Goal: Information Seeking & Learning: Learn about a topic

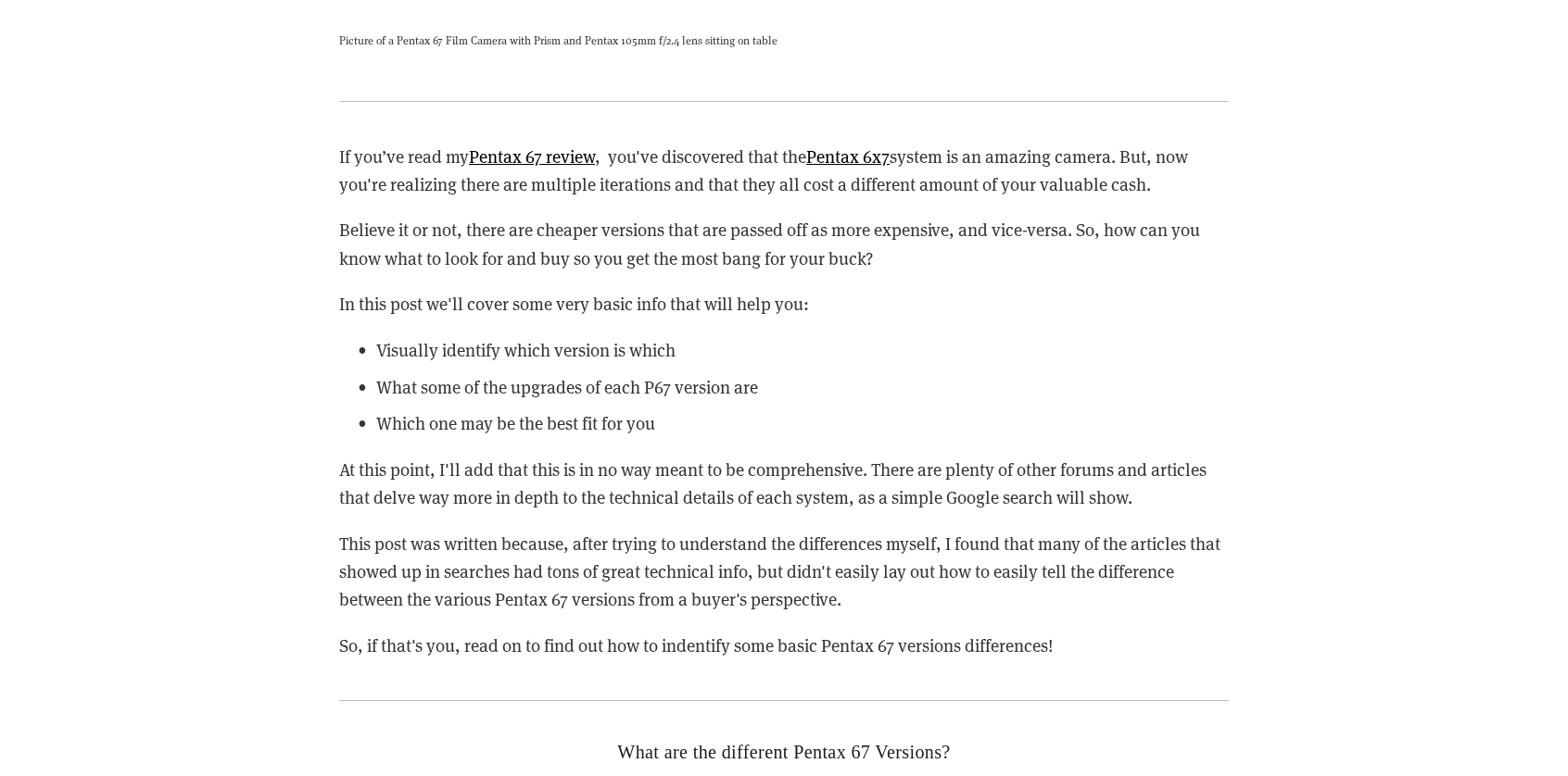
scroll to position [2316, 0]
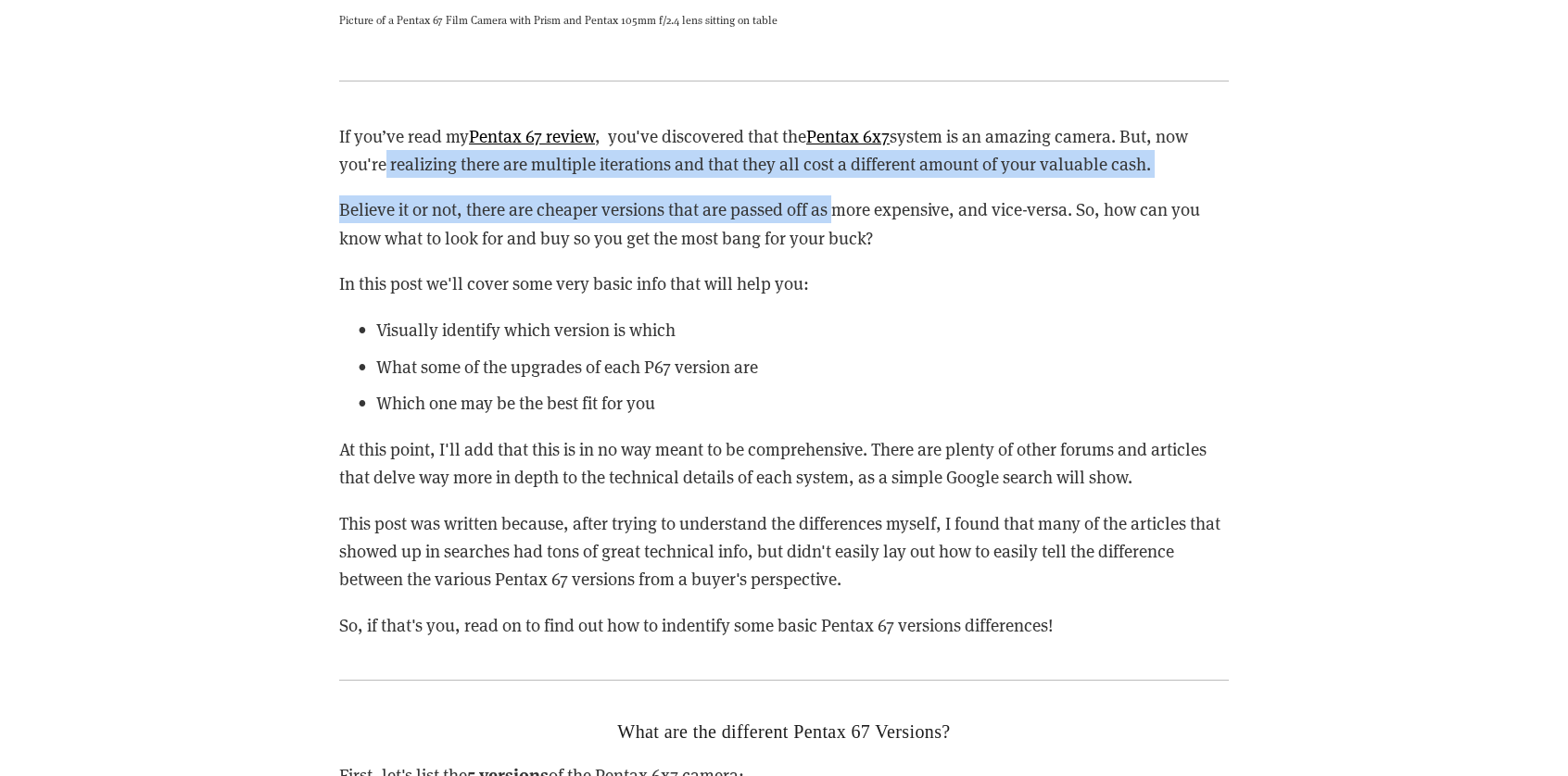
drag, startPoint x: 380, startPoint y: 160, endPoint x: 840, endPoint y: 186, distance: 460.7
click at [840, 186] on div "If you’ve read my Pentax 67 review , you've discovered that the Pentax 6x7 syst…" at bounding box center [783, 382] width 889 height 518
click at [807, 159] on p "If you’ve read my Pentax 67 review , you've discovered that the Pentax 6x7 syst…" at bounding box center [783, 151] width 889 height 56
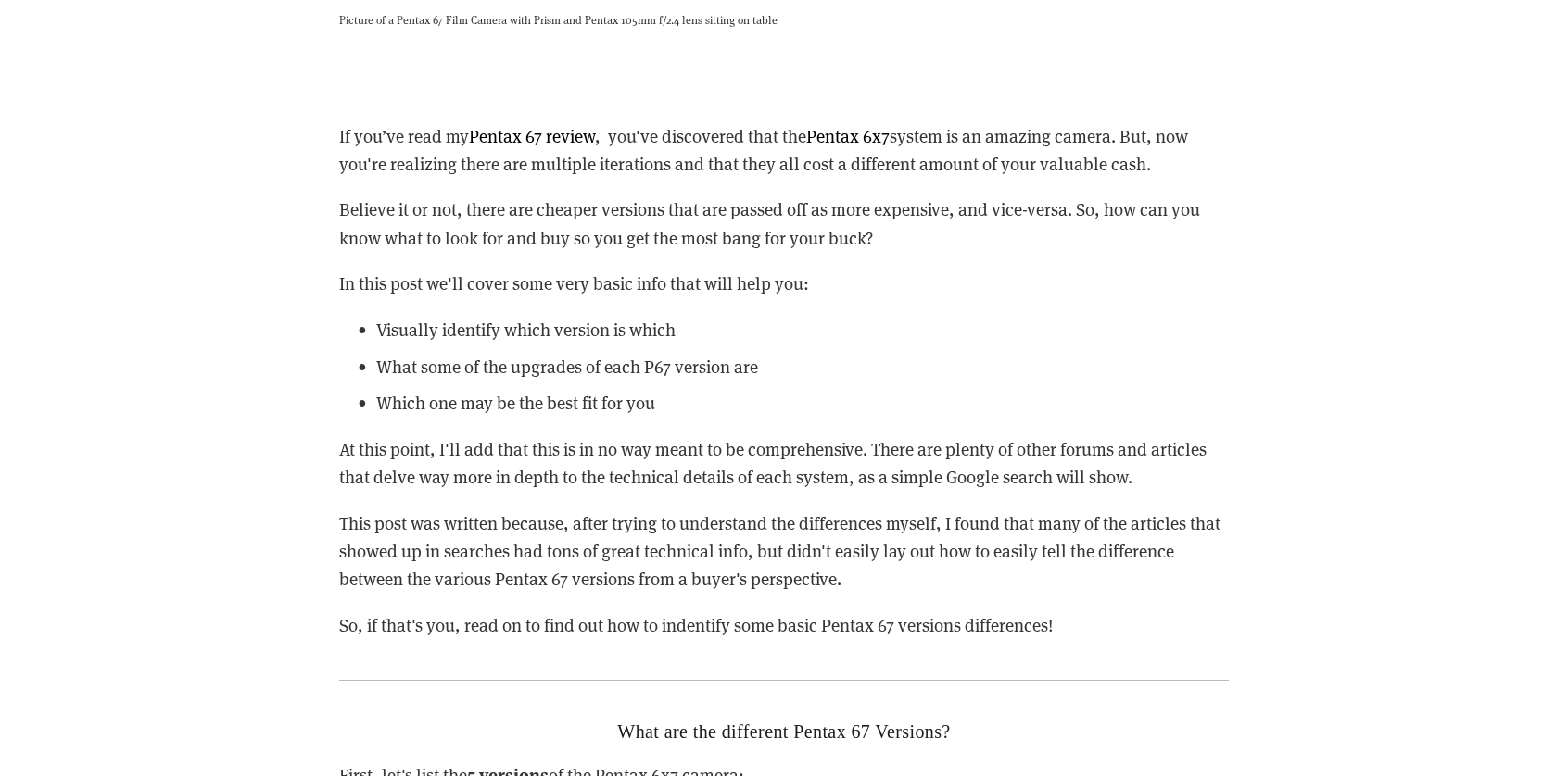
click at [495, 190] on div "If you’ve read my Pentax 67 review , you've discovered that the Pentax 6x7 syst…" at bounding box center [783, 382] width 889 height 518
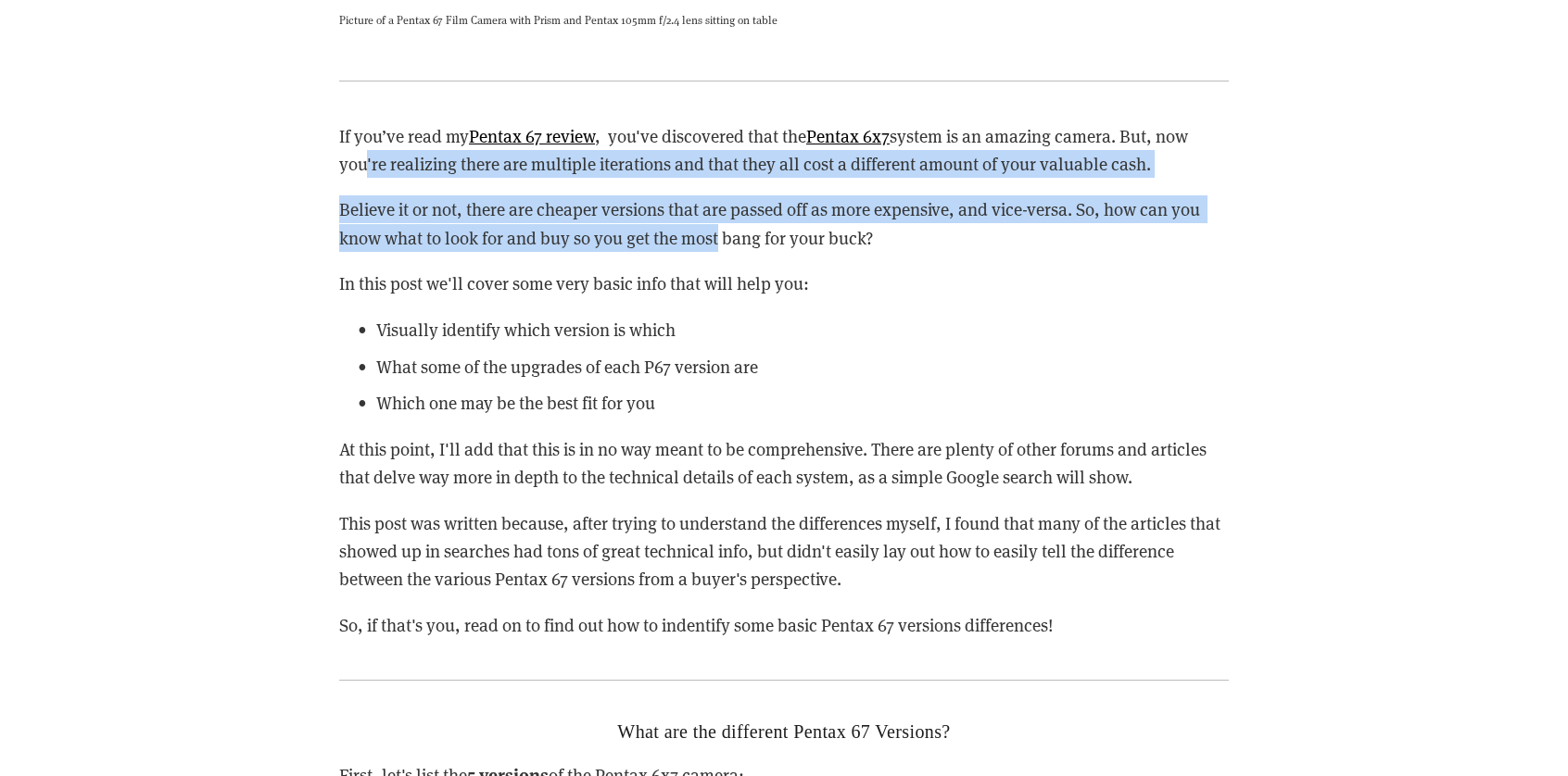
drag, startPoint x: 354, startPoint y: 165, endPoint x: 769, endPoint y: 245, distance: 422.6
click at [732, 240] on div "If you’ve read my Pentax 67 review , you've discovered that the Pentax 6x7 syst…" at bounding box center [783, 382] width 889 height 518
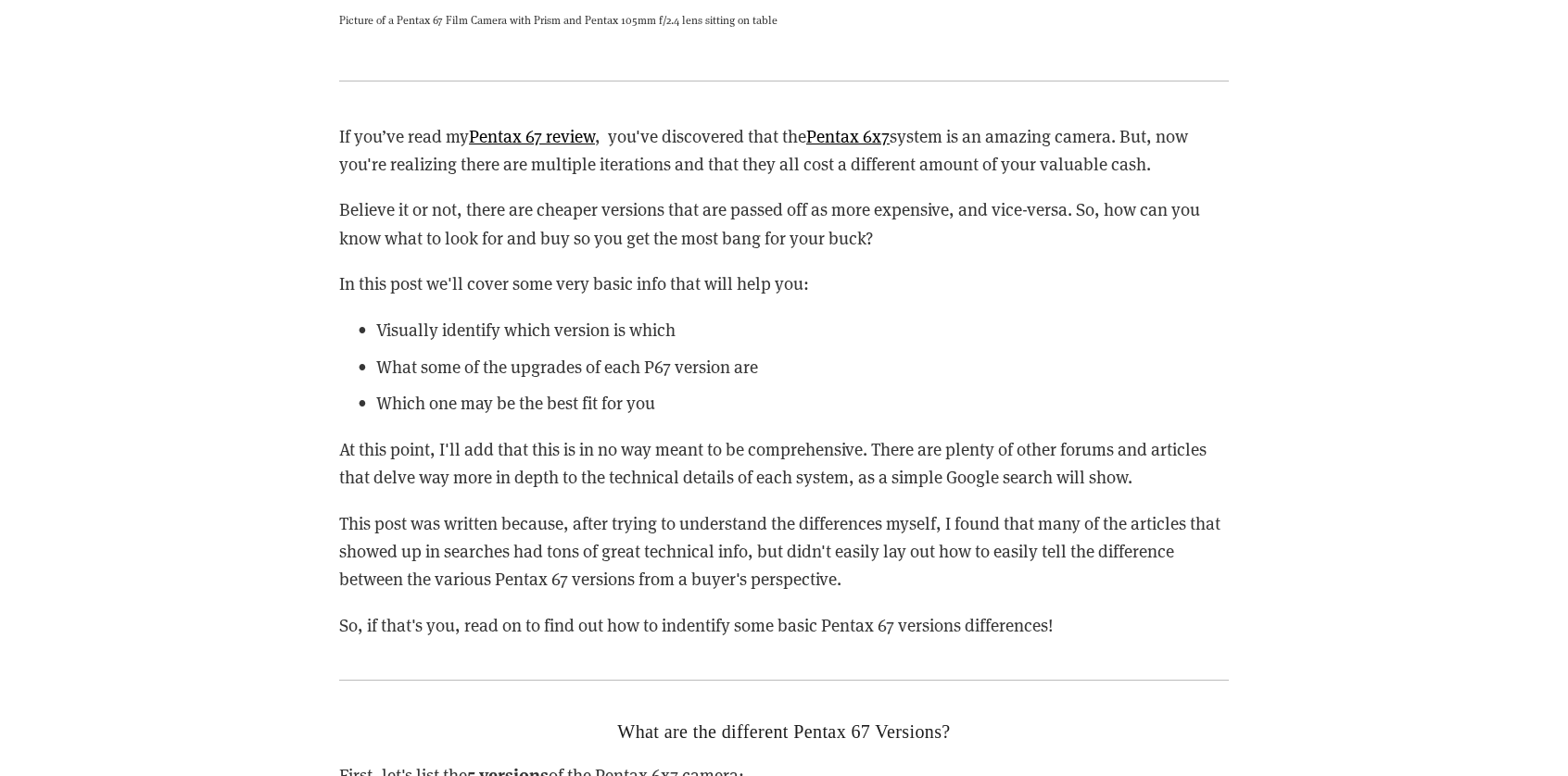
click at [782, 247] on p "Believe it or not, there are cheaper versions that are passed off as more expen…" at bounding box center [783, 224] width 889 height 56
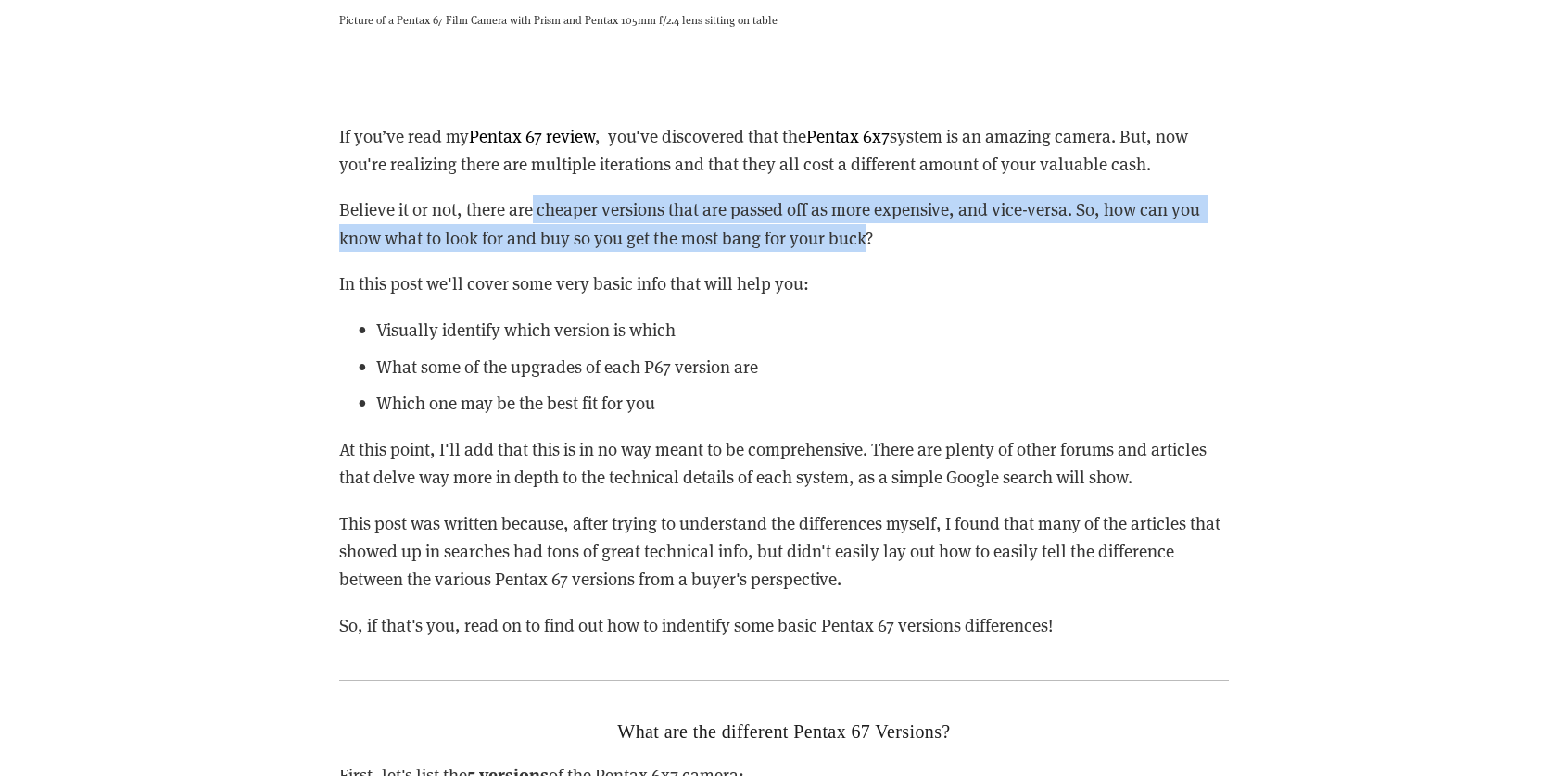
drag, startPoint x: 862, startPoint y: 249, endPoint x: 534, endPoint y: 202, distance: 331.4
click at [534, 202] on p "Believe it or not, there are cheaper versions that are passed off as more expen…" at bounding box center [783, 224] width 889 height 56
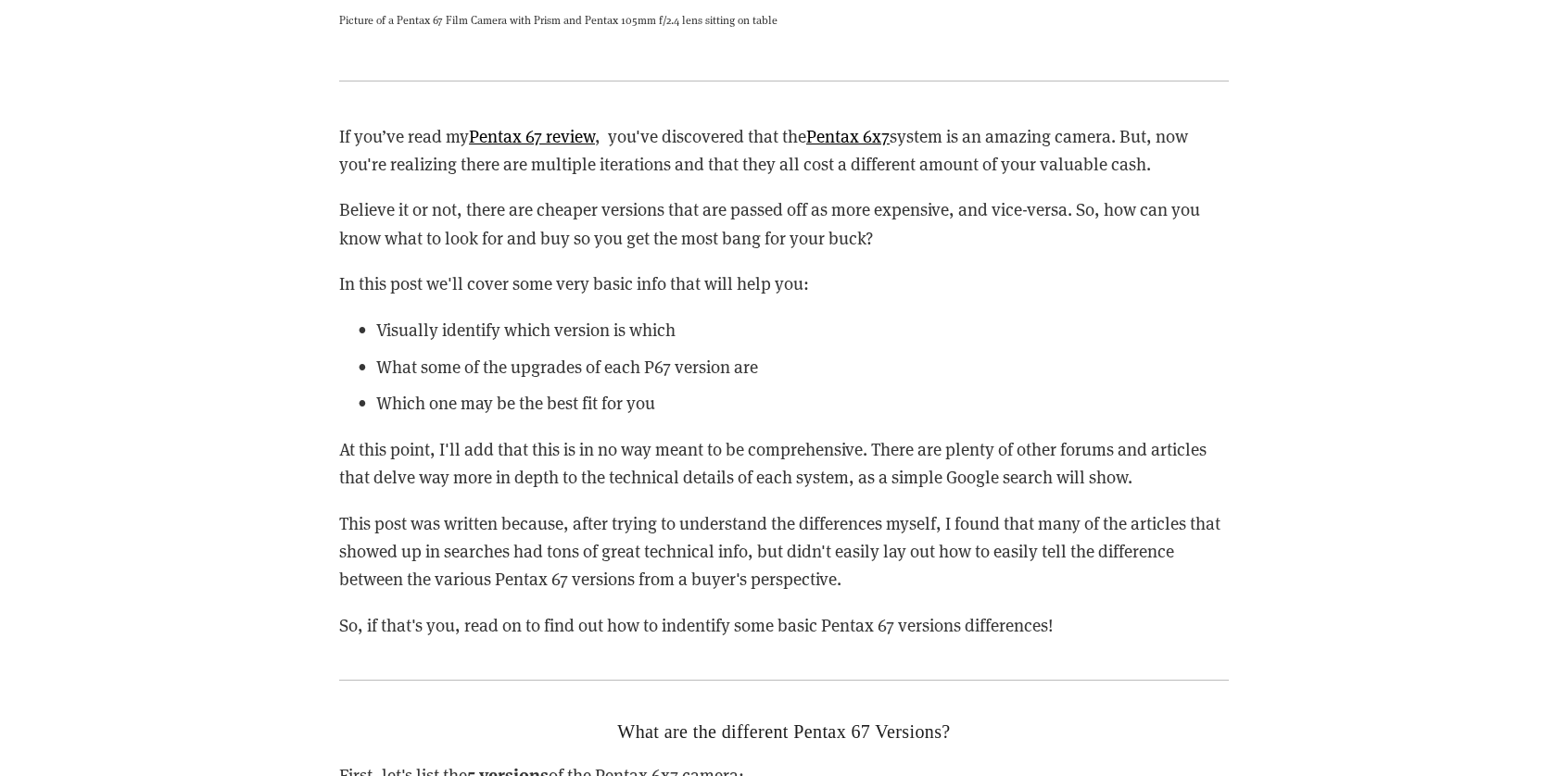
click at [550, 198] on p "Believe it or not, there are cheaper versions that are passed off as more expen…" at bounding box center [783, 224] width 889 height 56
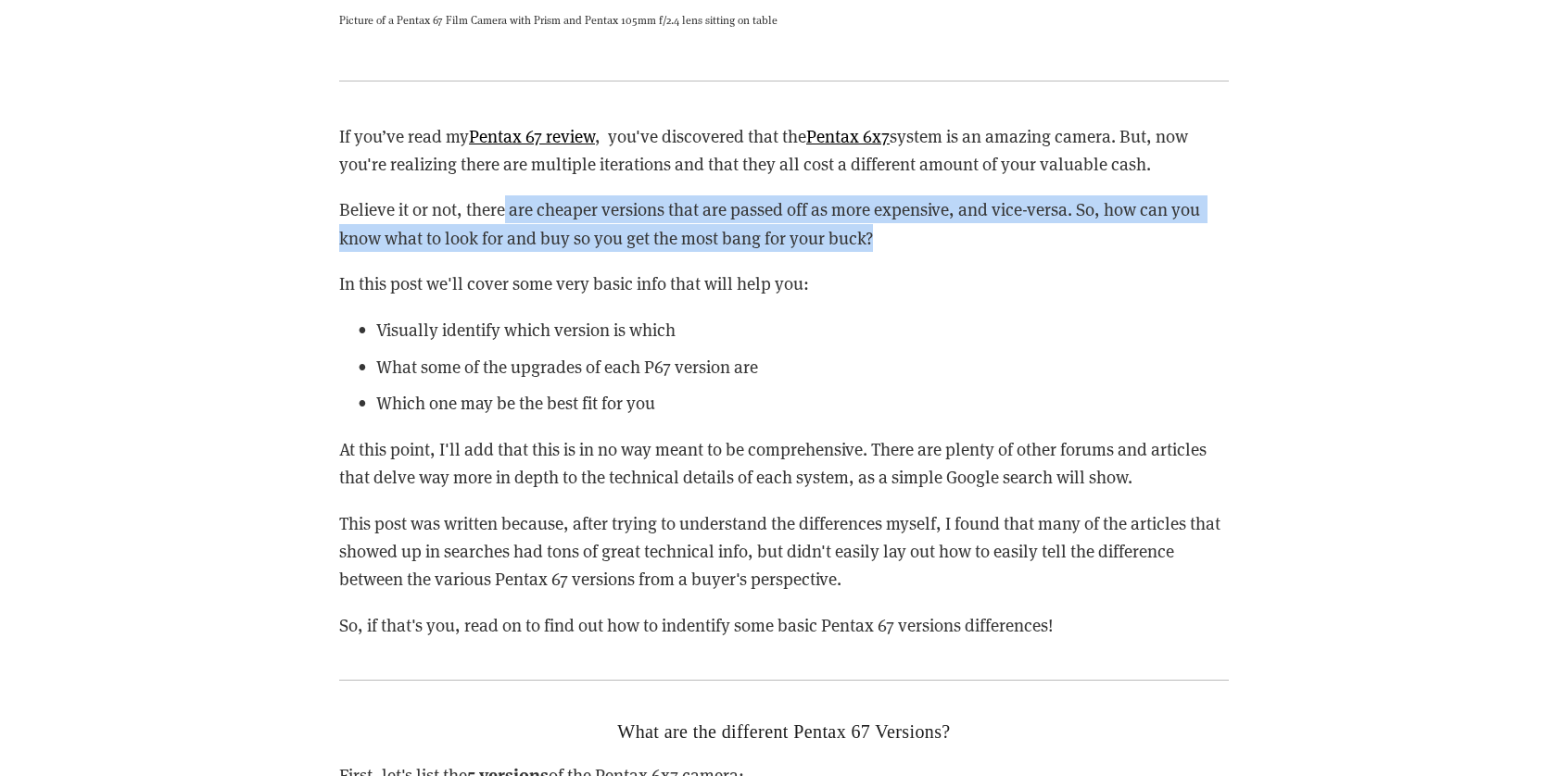
drag, startPoint x: 506, startPoint y: 188, endPoint x: 944, endPoint y: 247, distance: 442.0
click at [916, 241] on div "If you’ve read my Pentax 67 review , you've discovered that the Pentax 6x7 syst…" at bounding box center [783, 382] width 889 height 518
click at [944, 247] on p "Believe it or not, there are cheaper versions that are passed off as more expen…" at bounding box center [783, 224] width 889 height 56
drag, startPoint x: 999, startPoint y: 247, endPoint x: 515, endPoint y: 278, distance: 485.0
click at [347, 184] on div "If you’ve read my Pentax 67 review , you've discovered that the Pentax 6x7 syst…" at bounding box center [783, 382] width 889 height 518
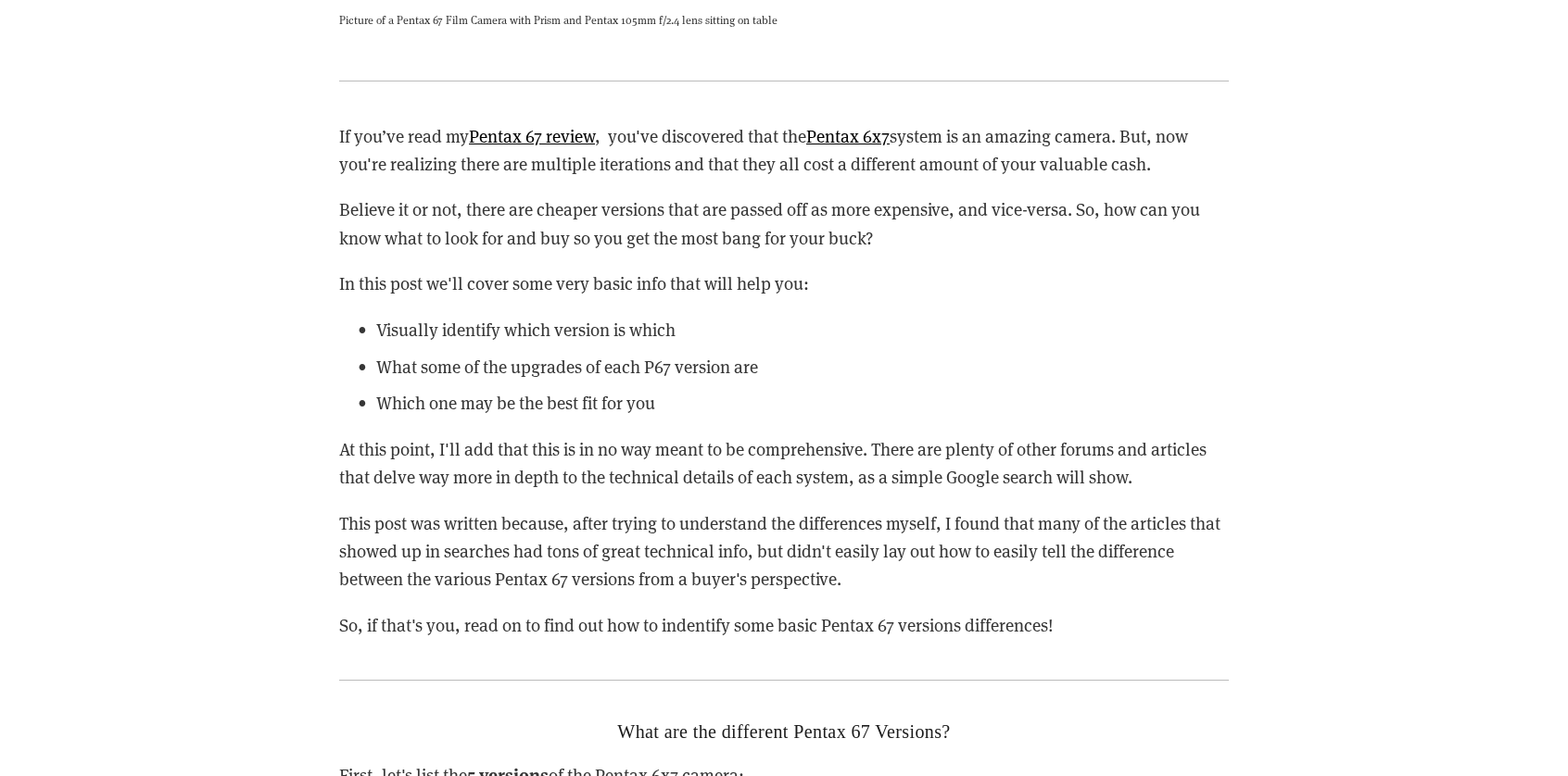
click at [587, 301] on div "If you’ve read my Pentax 67 review , you've discovered that the Pentax 6x7 syst…" at bounding box center [783, 382] width 889 height 518
click at [391, 278] on p "In this post we'll cover some very basic info that will help you:" at bounding box center [783, 283] width 889 height 28
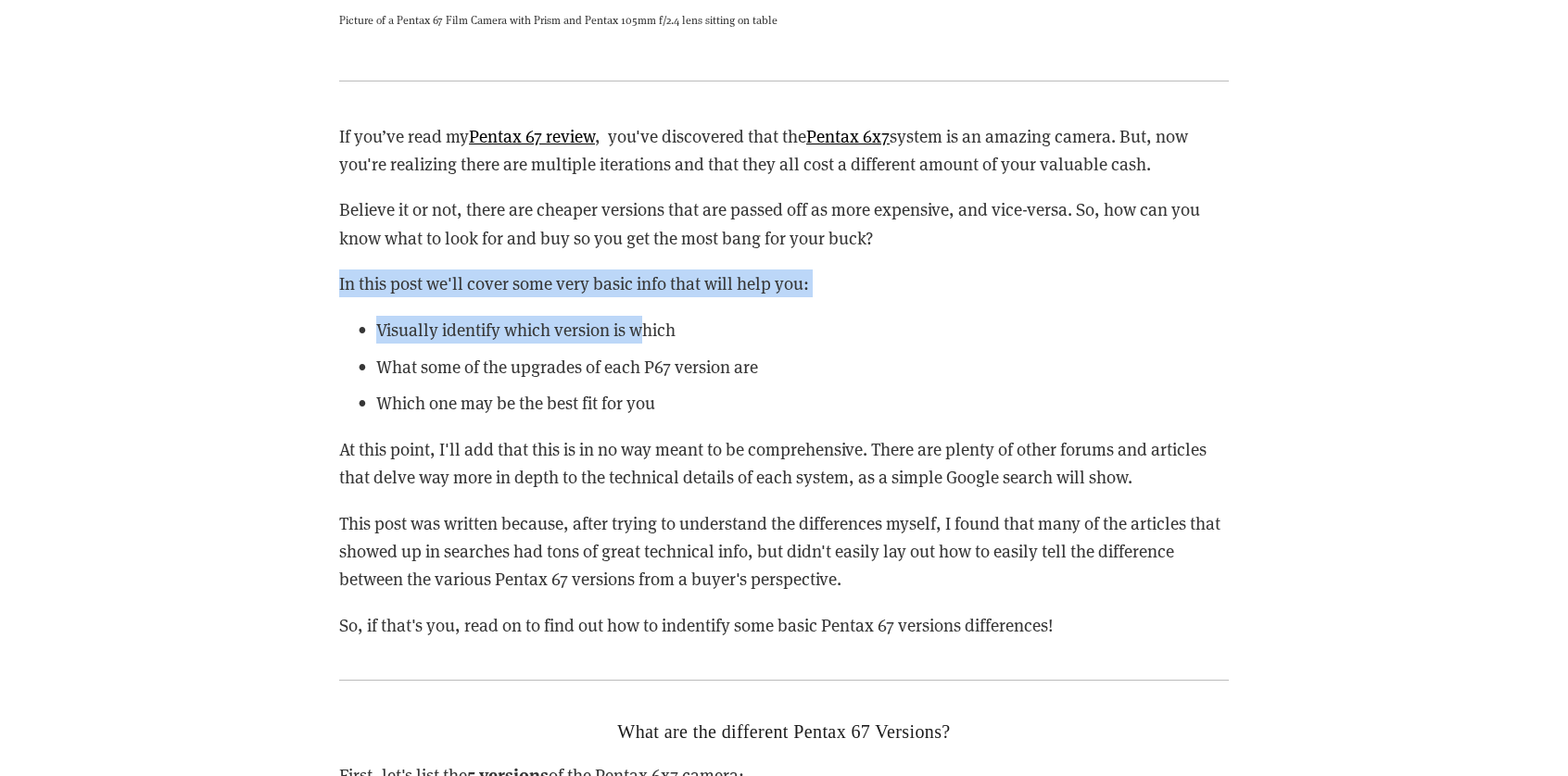
drag, startPoint x: 335, startPoint y: 277, endPoint x: 758, endPoint y: 375, distance: 434.2
click at [649, 335] on div "If you’ve read my Pentax 67 review , you've discovered that the Pentax 6x7 syst…" at bounding box center [784, 381] width 921 height 549
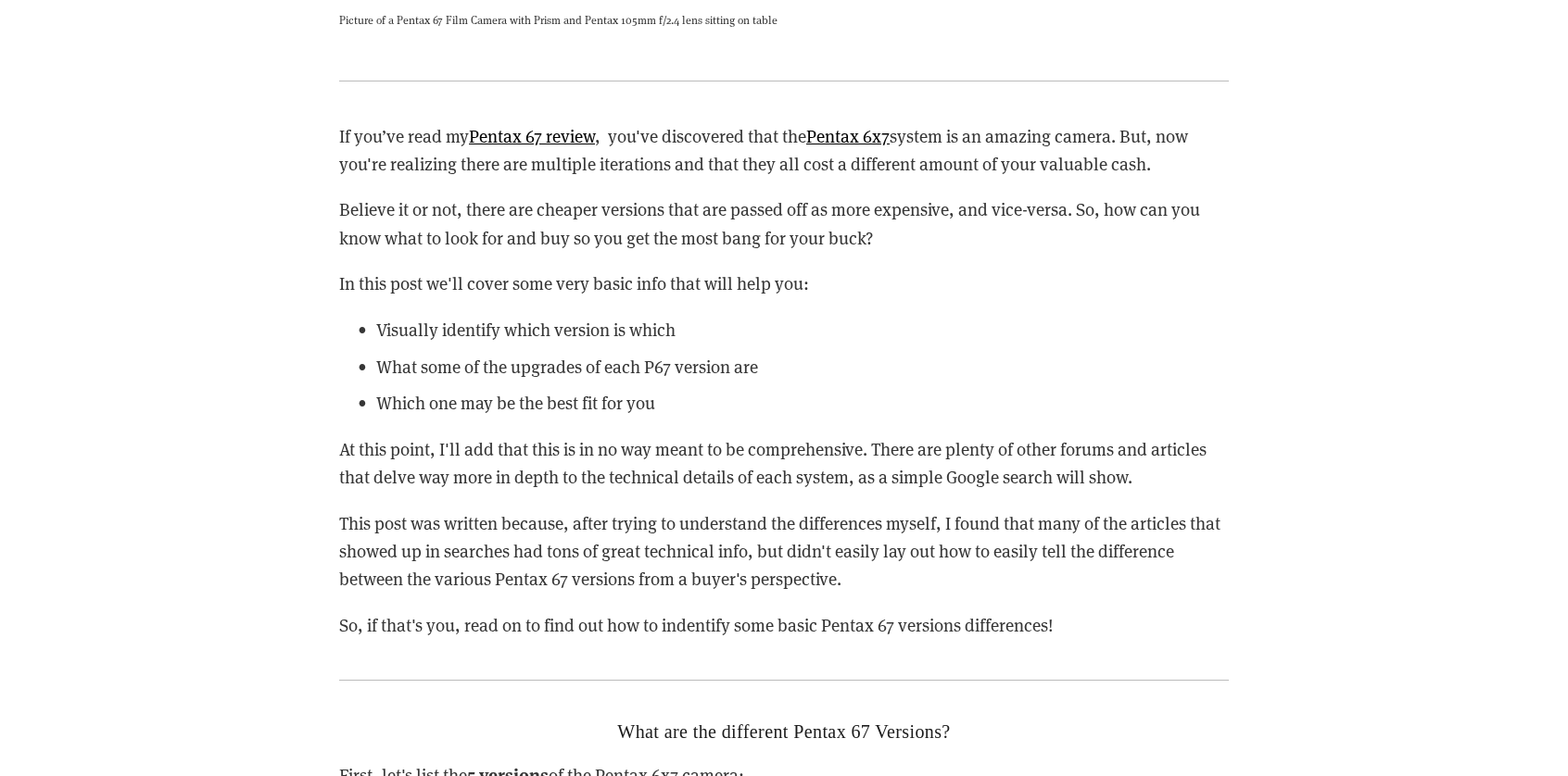
click at [788, 383] on ul "Visually identify which version is which What some of the upgrades of each P67 …" at bounding box center [783, 366] width 889 height 102
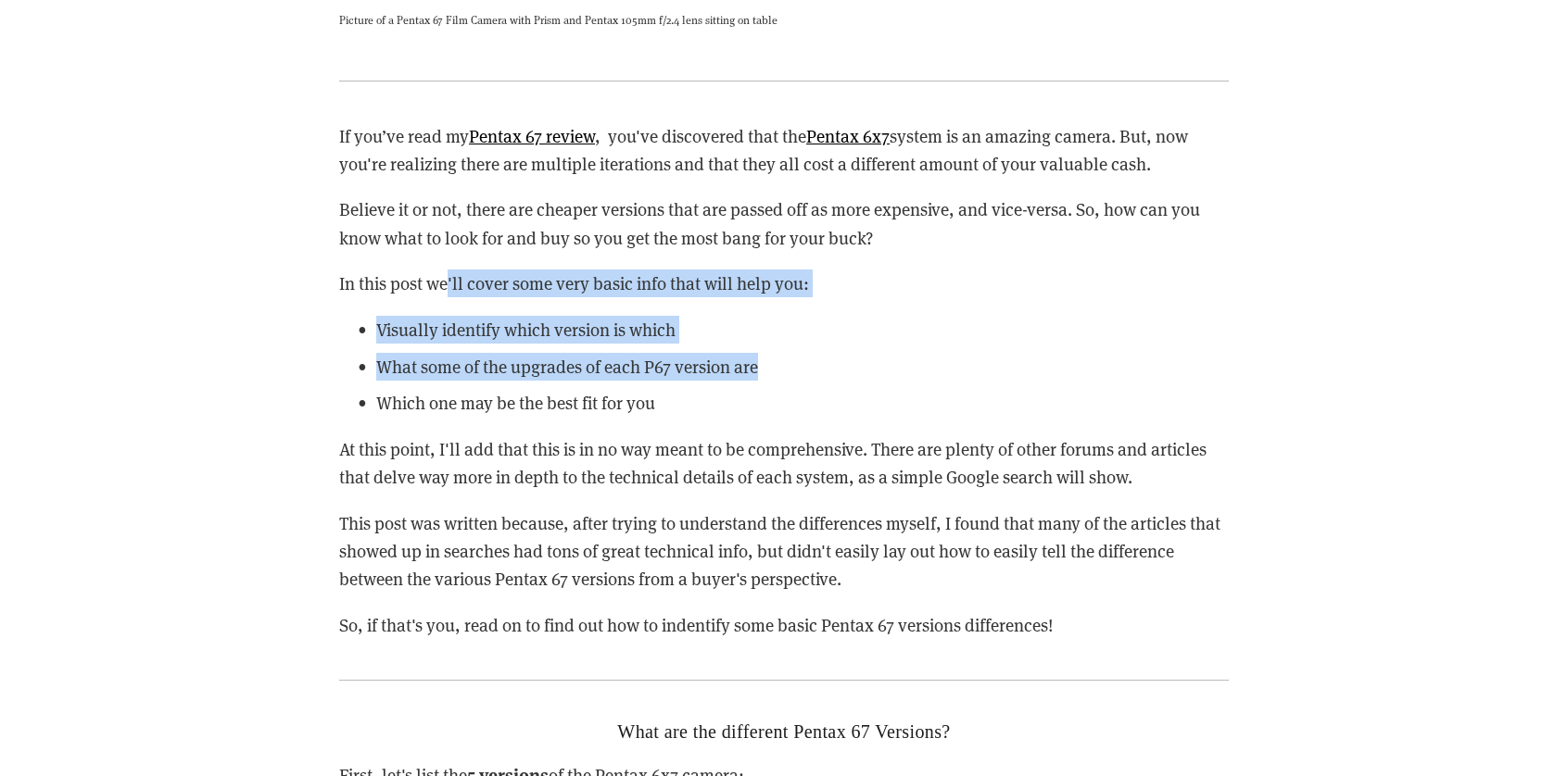
drag, startPoint x: 637, startPoint y: 319, endPoint x: 461, endPoint y: 277, distance: 180.9
click at [449, 278] on div "If you’ve read my Pentax 67 review , you've discovered that the Pentax 6x7 syst…" at bounding box center [783, 382] width 889 height 518
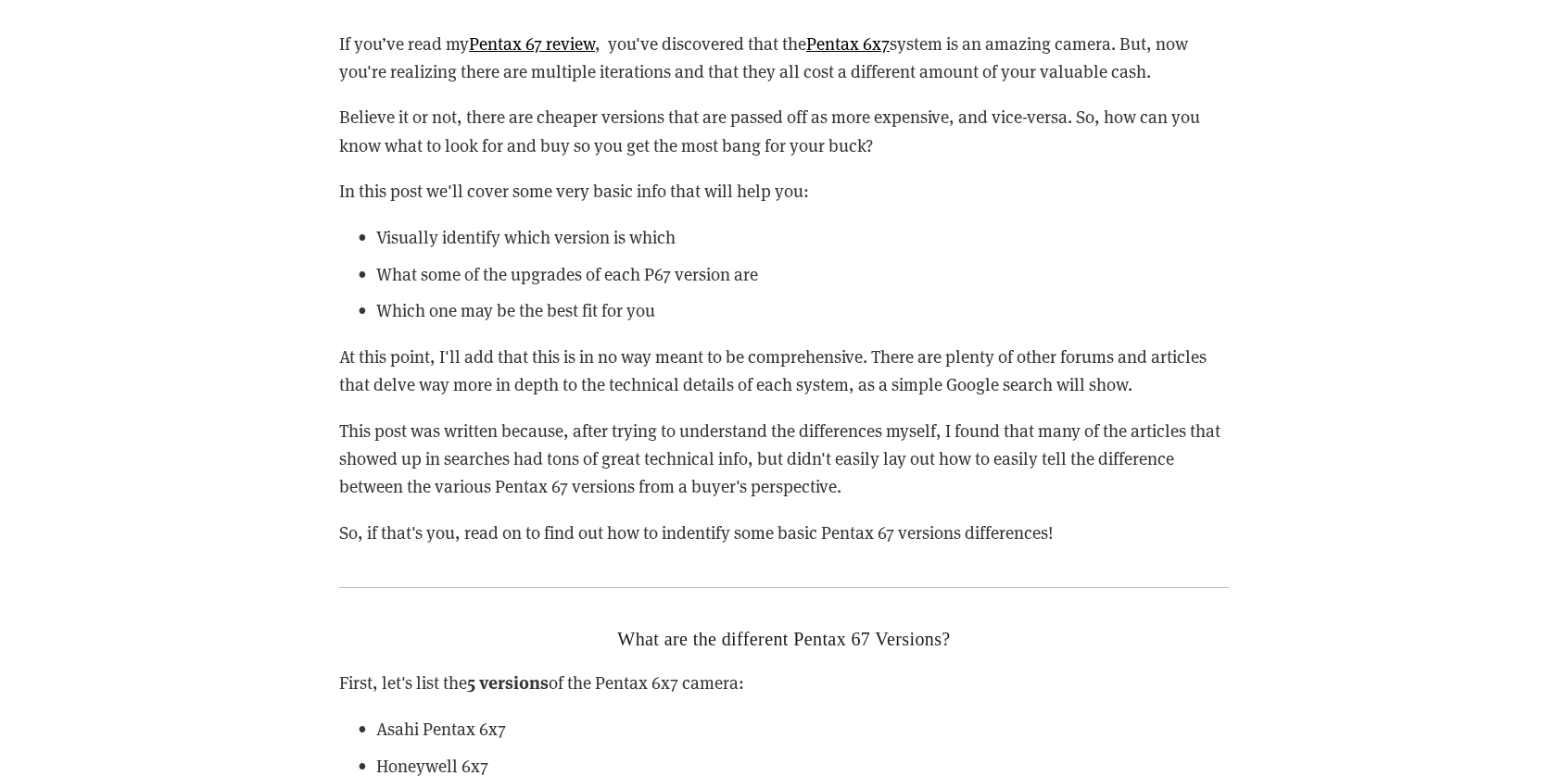
click at [476, 301] on p "Which one may be the best fit for you" at bounding box center [802, 310] width 852 height 28
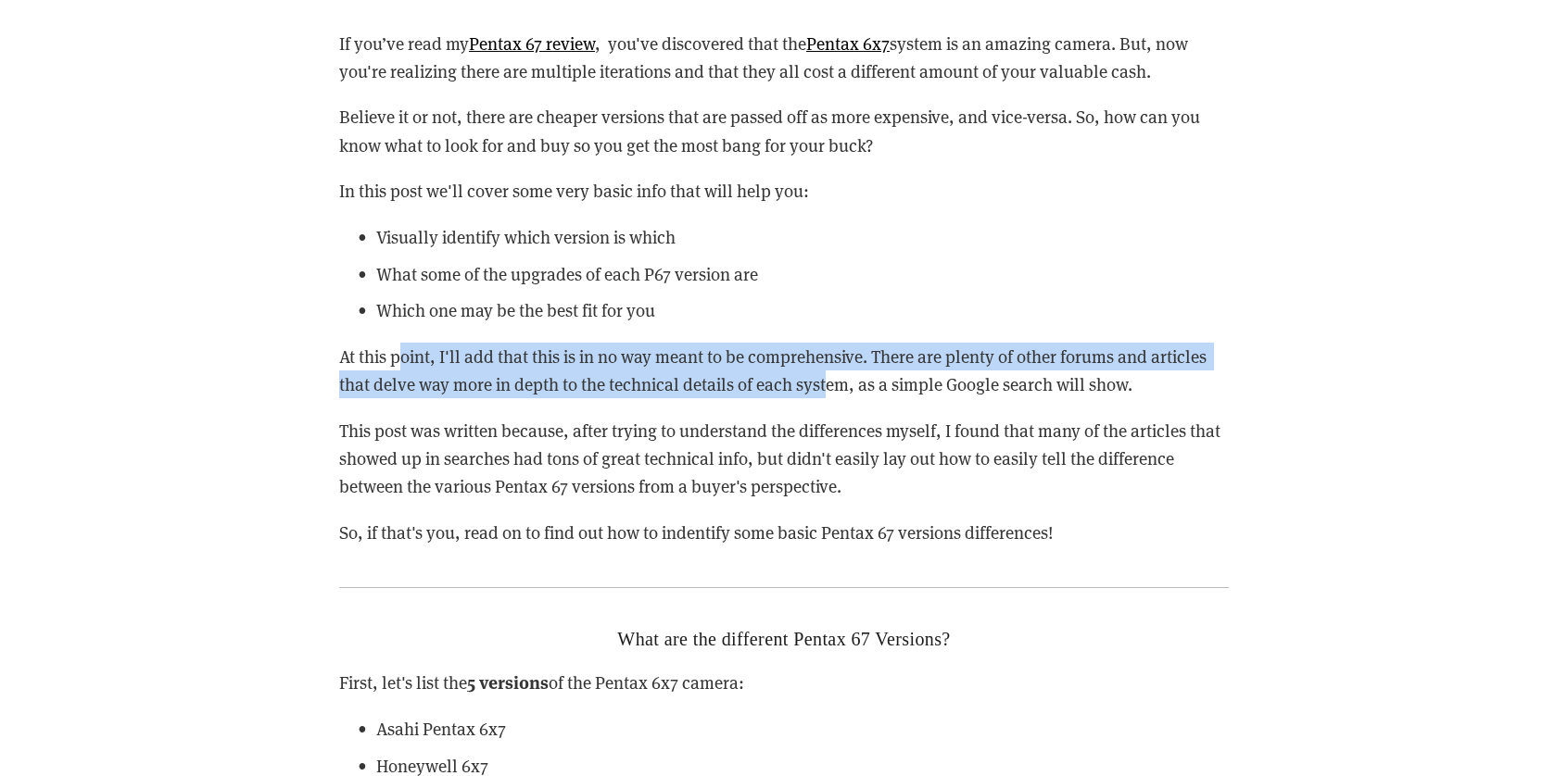
drag, startPoint x: 399, startPoint y: 335, endPoint x: 952, endPoint y: 394, distance: 556.1
click at [889, 388] on div "If you’ve read my Pentax 67 review , you've discovered that the Pentax 6x7 syst…" at bounding box center [783, 288] width 889 height 518
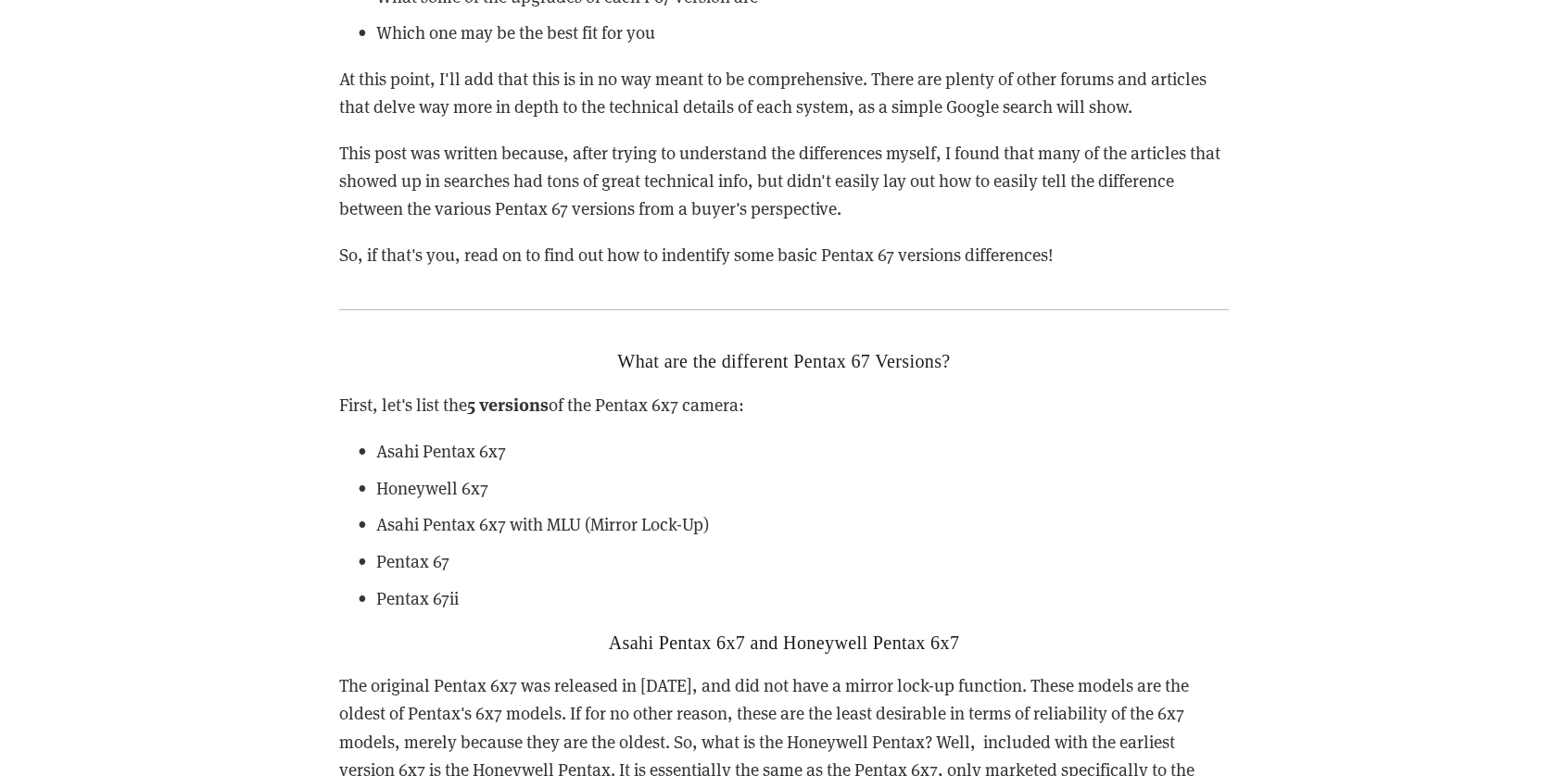
click at [538, 400] on strong "5 versions" at bounding box center [508, 404] width 82 height 25
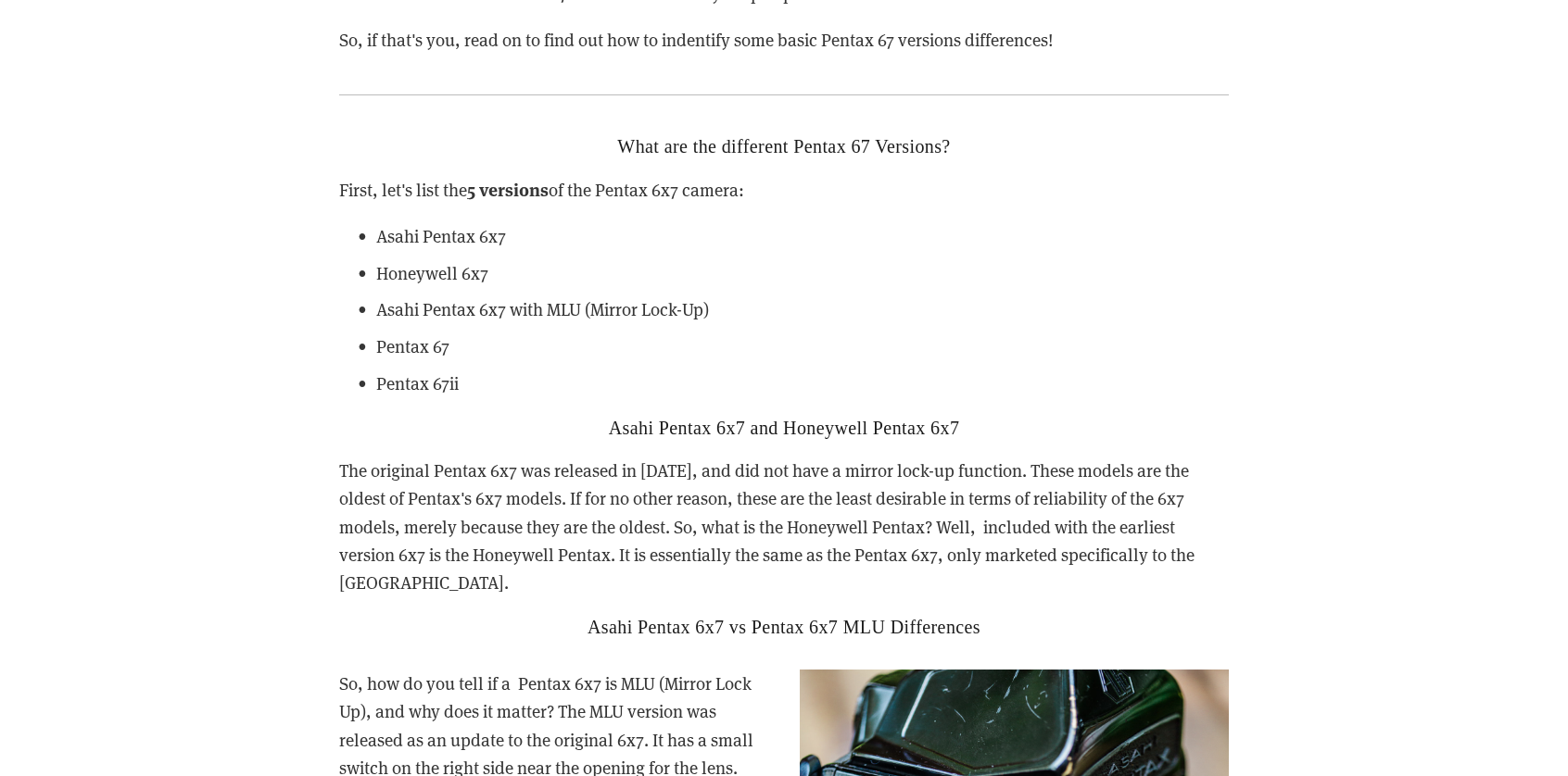
scroll to position [2965, 0]
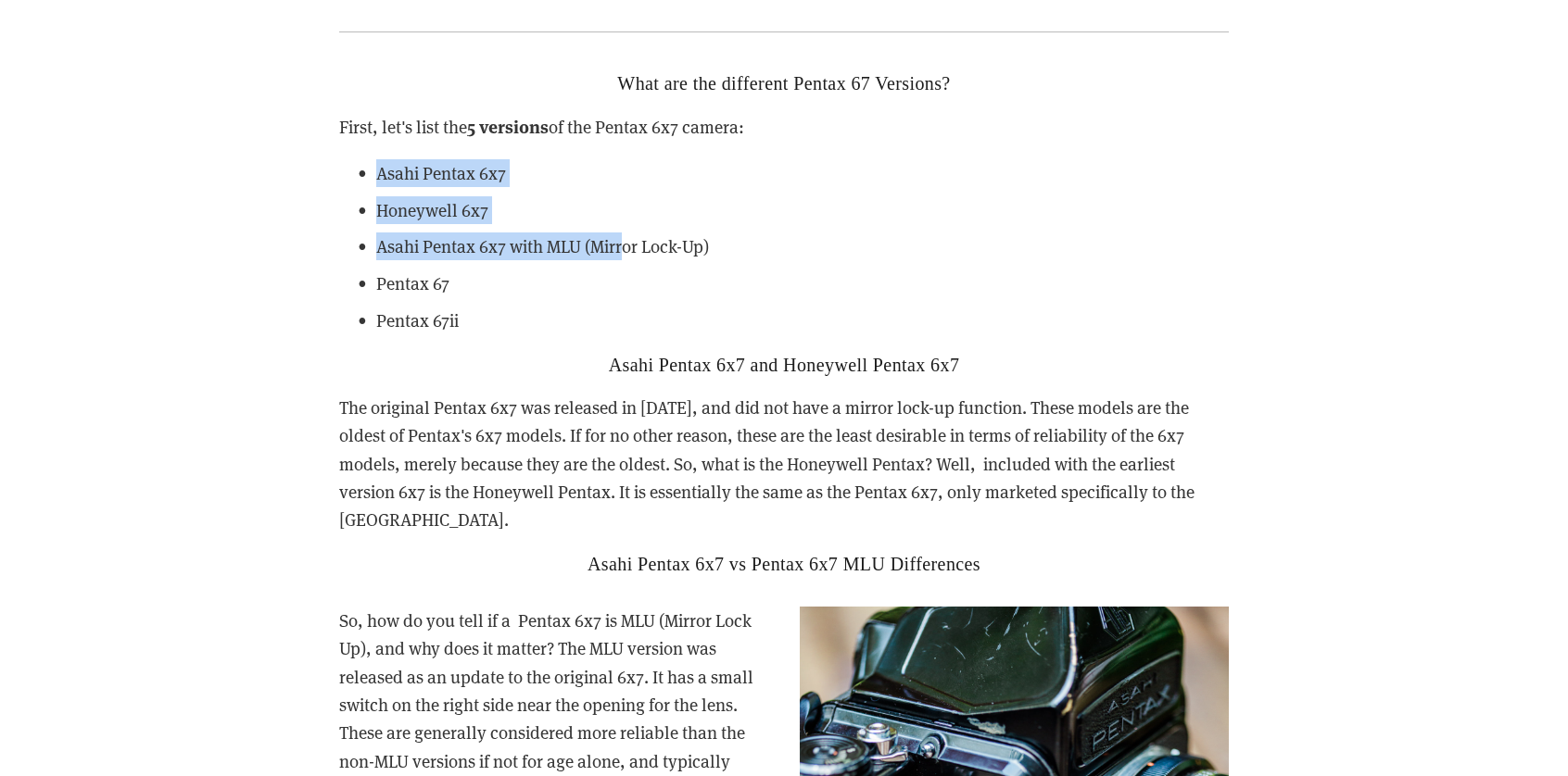
drag, startPoint x: 348, startPoint y: 170, endPoint x: 660, endPoint y: 256, distance: 323.6
click at [638, 247] on ul "Asahi Pentax 6x7 Honeywell 6x7 Asahi Pentax 6x7 with MLU (Mirror Lock-Up) Penta…" at bounding box center [783, 247] width 889 height 176
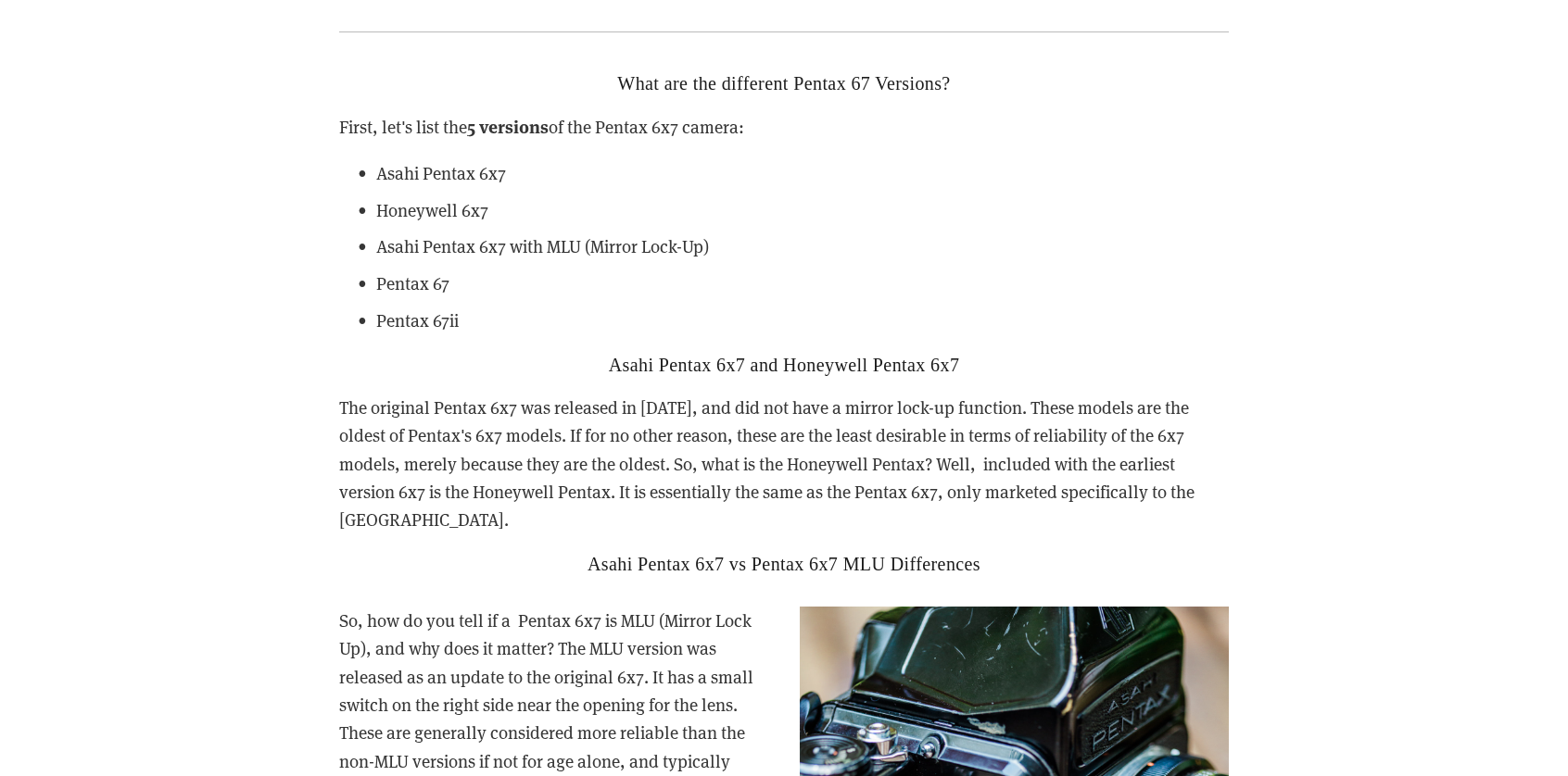
click at [696, 267] on ul "Asahi Pentax 6x7 Honeywell 6x7 Asahi Pentax 6x7 with MLU (Mirror Lock-Up) Penta…" at bounding box center [783, 247] width 889 height 176
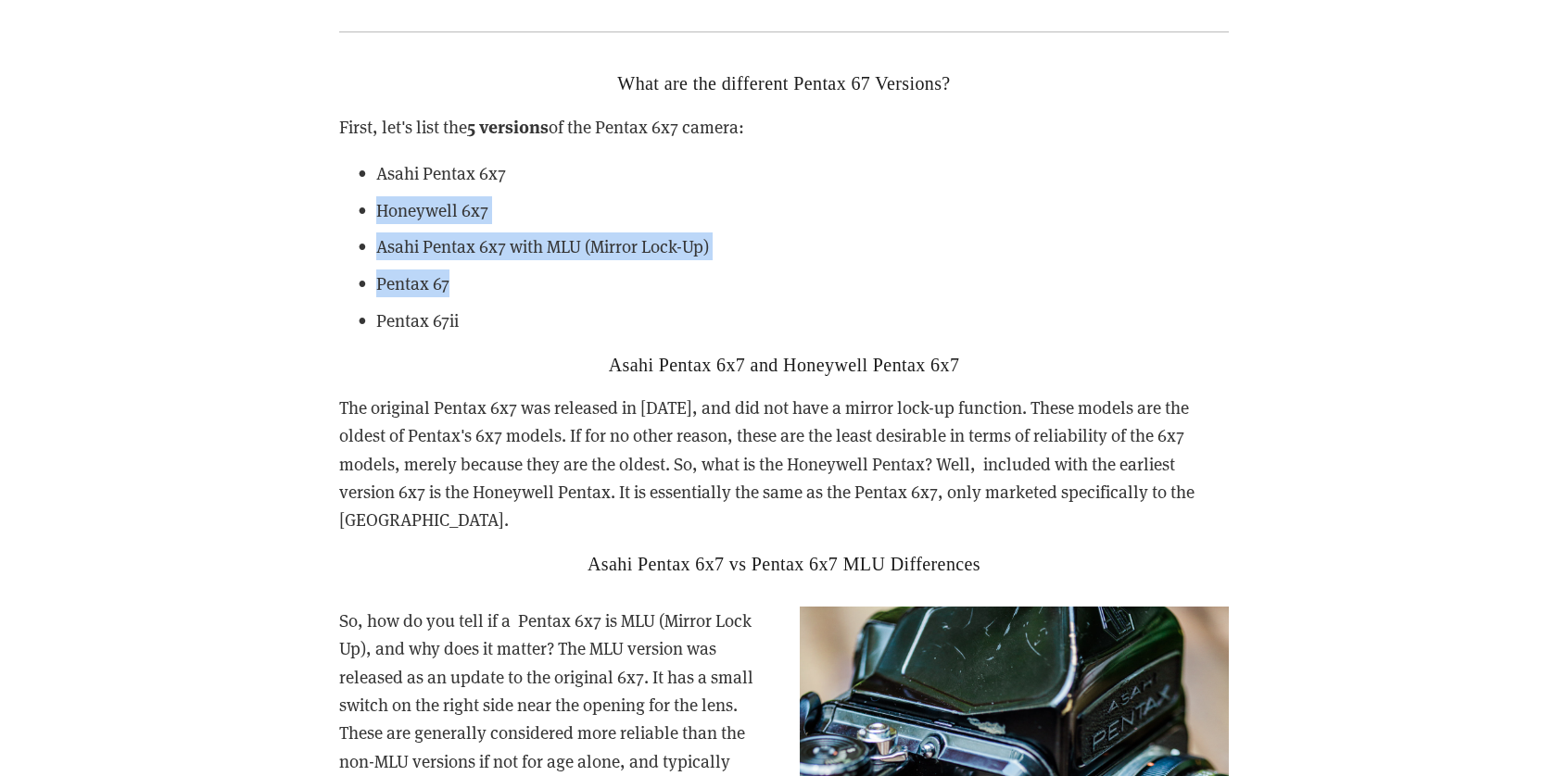
drag, startPoint x: 753, startPoint y: 277, endPoint x: 375, endPoint y: 210, distance: 383.9
click at [361, 203] on ul "Asahi Pentax 6x7 Honeywell 6x7 Asahi Pentax 6x7 with MLU (Mirror Lock-Up) Penta…" at bounding box center [783, 247] width 889 height 176
click at [509, 281] on p "Pentax 67" at bounding box center [802, 283] width 852 height 28
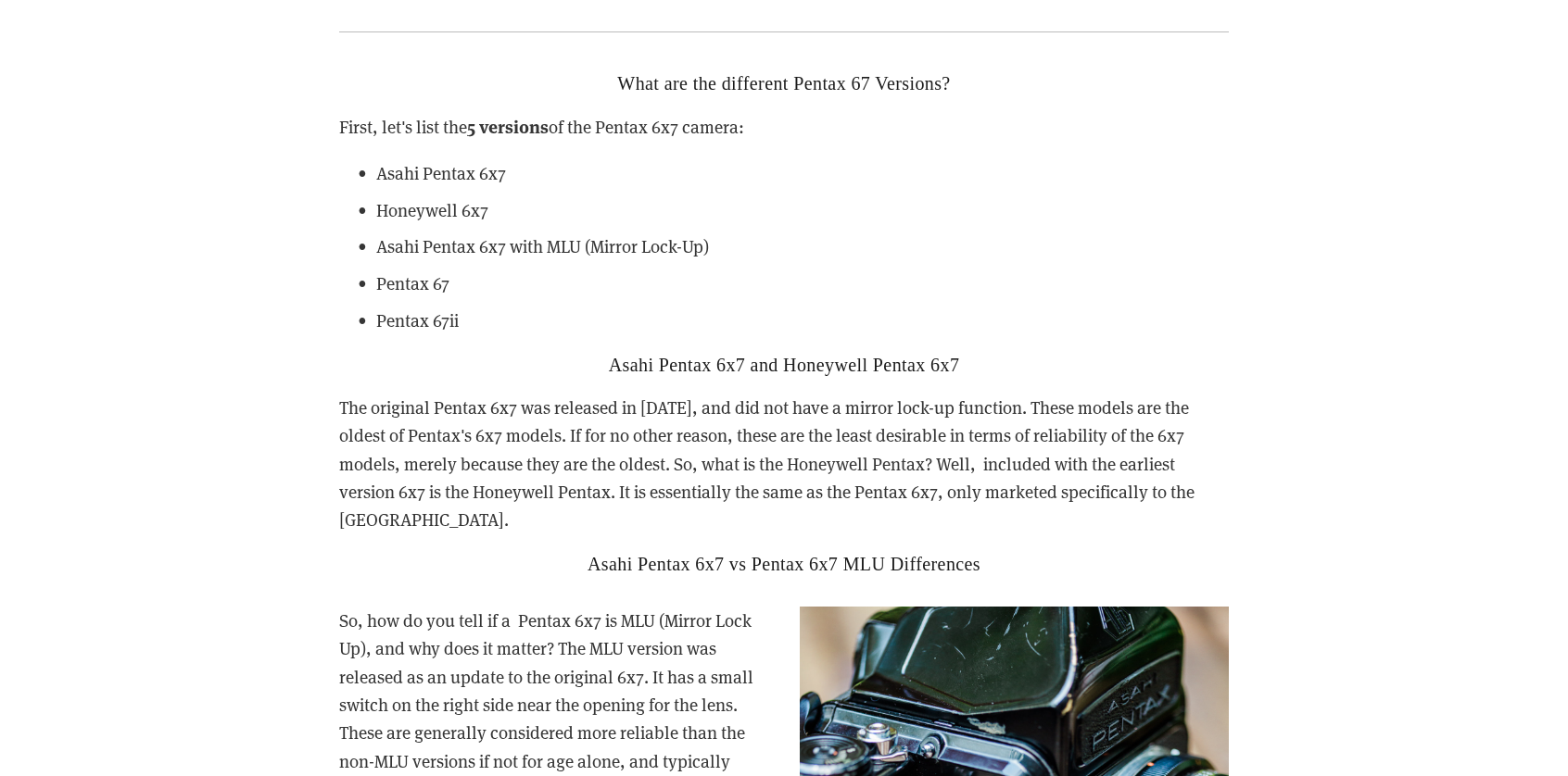
click at [522, 281] on p "Pentax 67" at bounding box center [802, 283] width 852 height 28
click at [518, 277] on p "Pentax 67" at bounding box center [802, 283] width 852 height 28
click at [537, 379] on div "What are the different Pentax 67 Versions? First, let's list the 5 versions of …" at bounding box center [783, 323] width 889 height 502
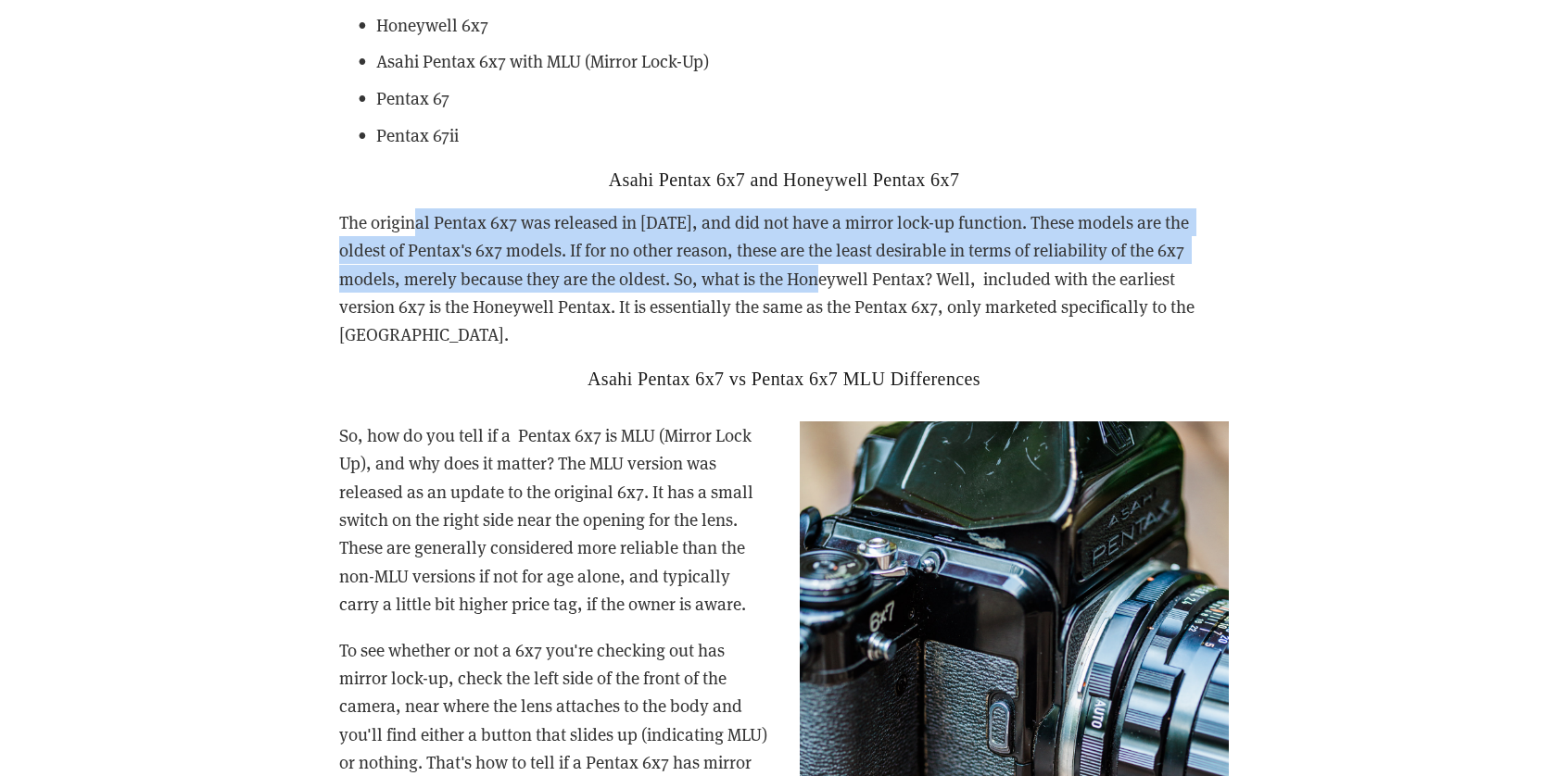
drag, startPoint x: 417, startPoint y: 190, endPoint x: 783, endPoint y: 282, distance: 377.4
click at [776, 278] on div "What are the different Pentax 67 Versions? First, let's list the 5 versions of …" at bounding box center [783, 138] width 889 height 502
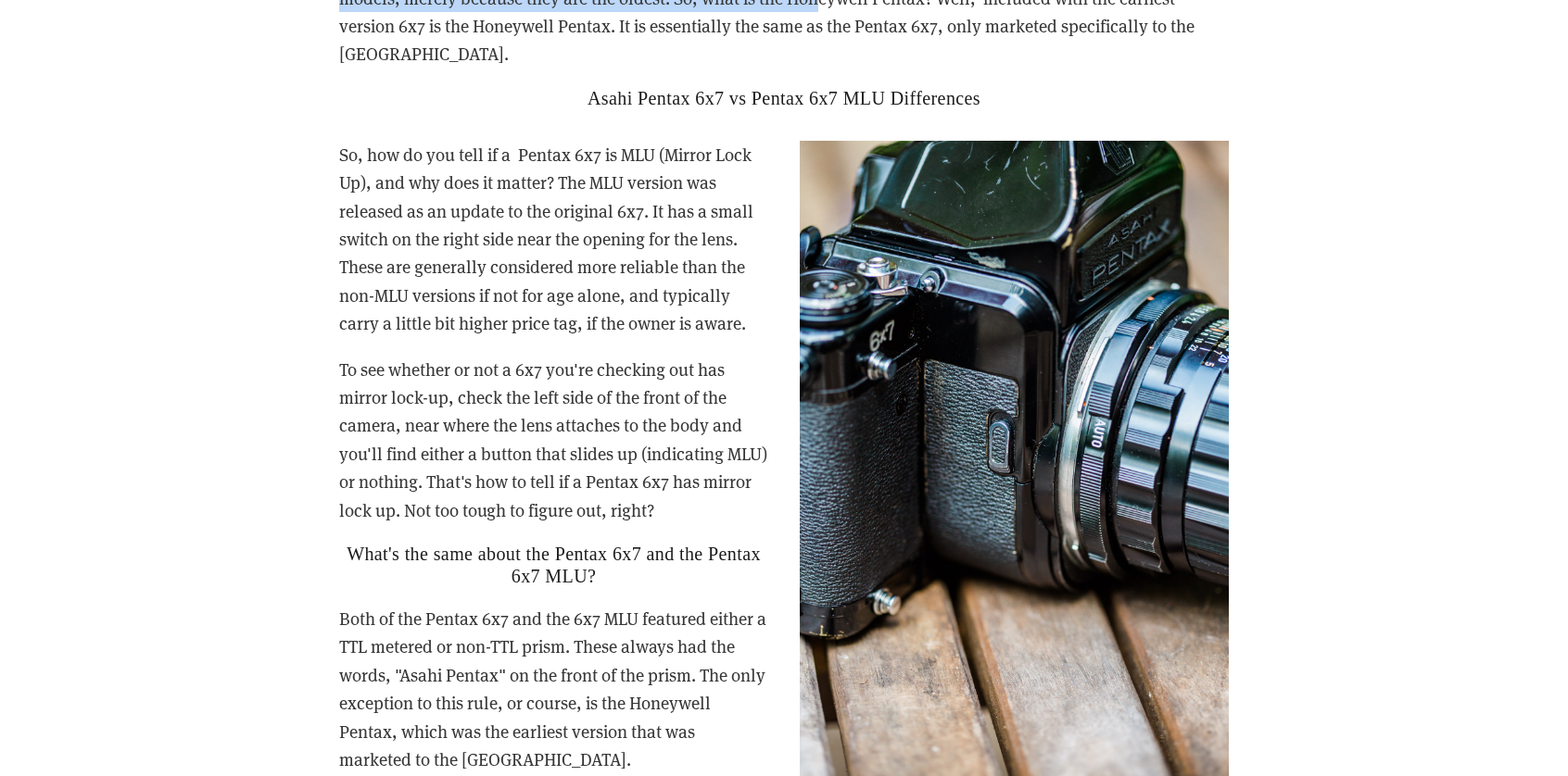
scroll to position [3428, 0]
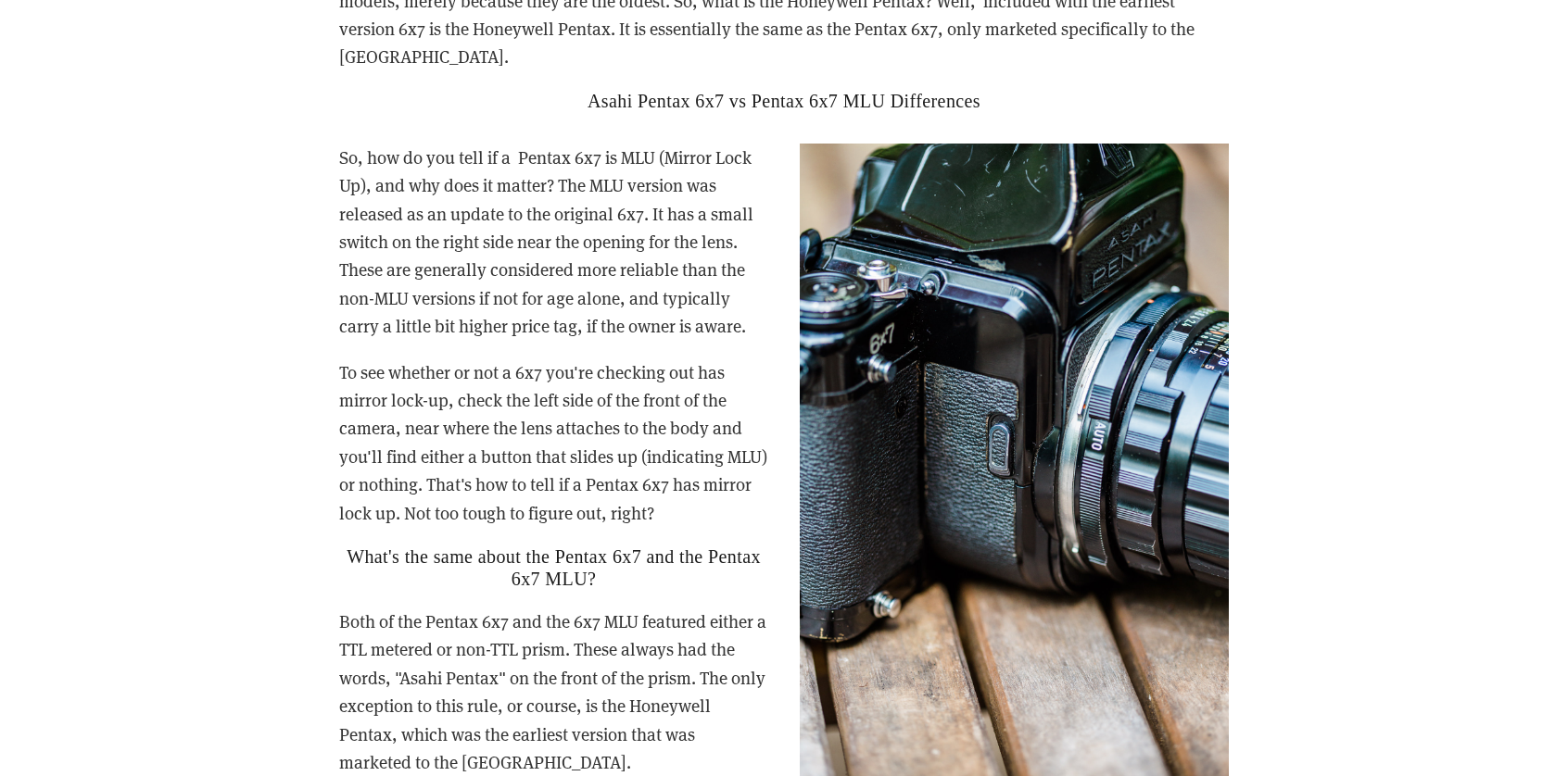
click at [540, 239] on p "So, how do you tell if a Pentax 6x7 is MLU (Mirror Lock Up), and why does it ma…" at bounding box center [783, 241] width 889 height 198
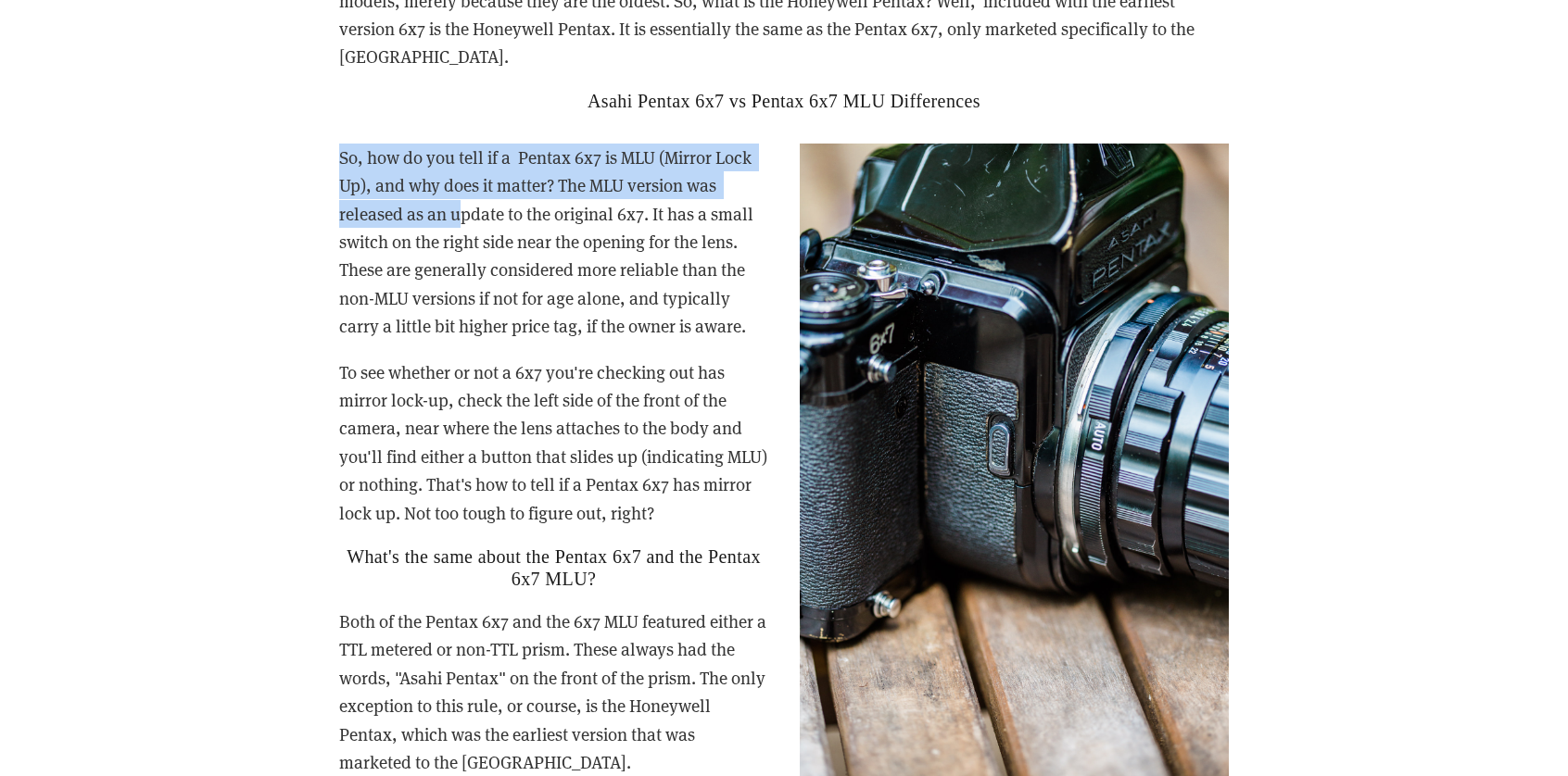
drag, startPoint x: 341, startPoint y: 125, endPoint x: 558, endPoint y: 192, distance: 227.1
click at [466, 171] on p "So, how do you tell if a Pentax 6x7 is MLU (Mirror Lock Up), and why does it ma…" at bounding box center [783, 241] width 889 height 198
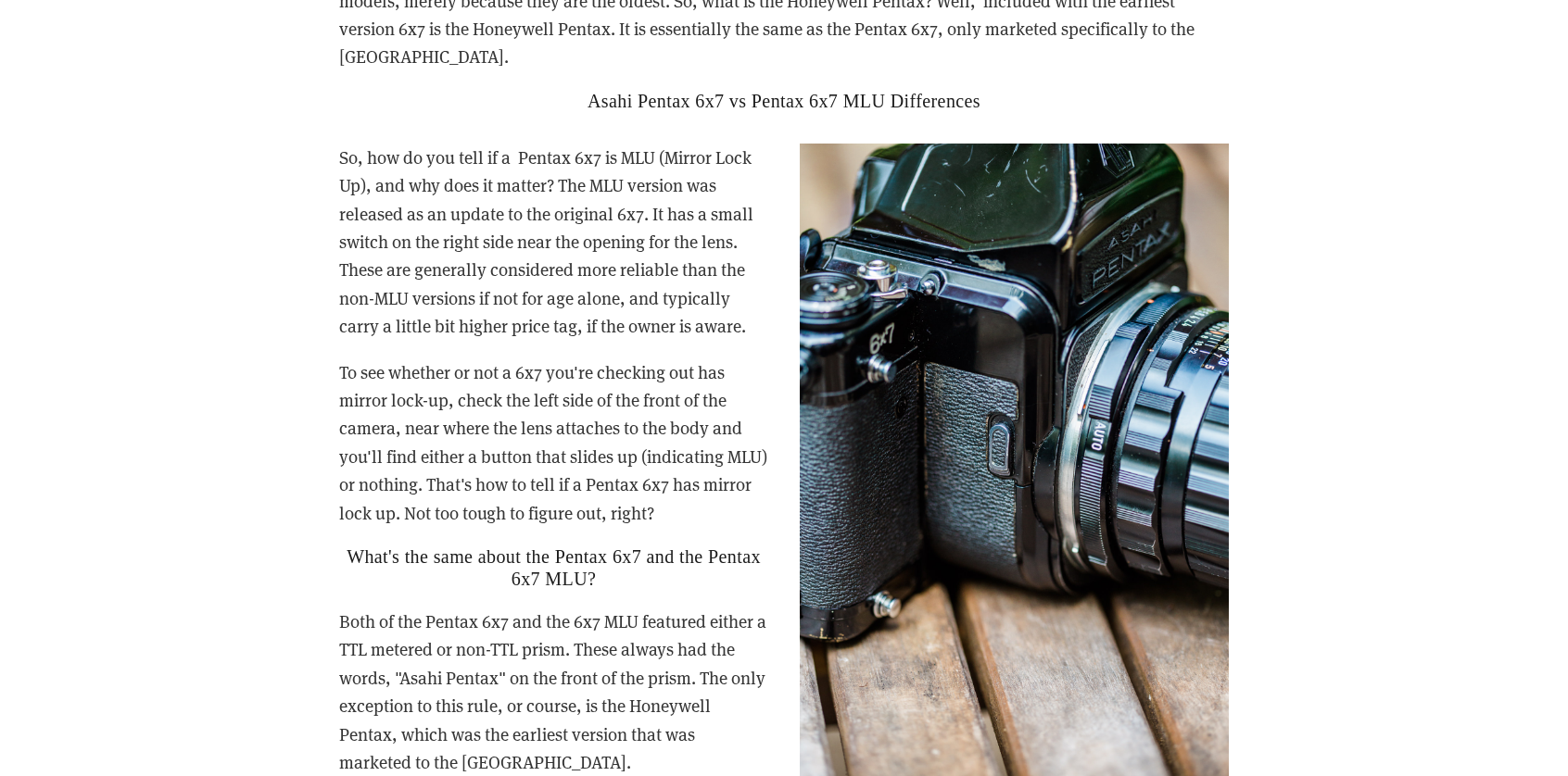
click at [591, 386] on p "To see whether or not a 6x7 you're checking out has mirror lock-up, check the l…" at bounding box center [783, 442] width 889 height 168
click at [736, 358] on p "To see whether or not a 6x7 you're checking out has mirror lock-up, check the l…" at bounding box center [783, 442] width 889 height 168
drag, startPoint x: 535, startPoint y: 243, endPoint x: 482, endPoint y: 225, distance: 56.0
click at [535, 242] on p "So, how do you tell if a Pentax 6x7 is MLU (Mirror Lock Up), and why does it ma…" at bounding box center [783, 241] width 889 height 198
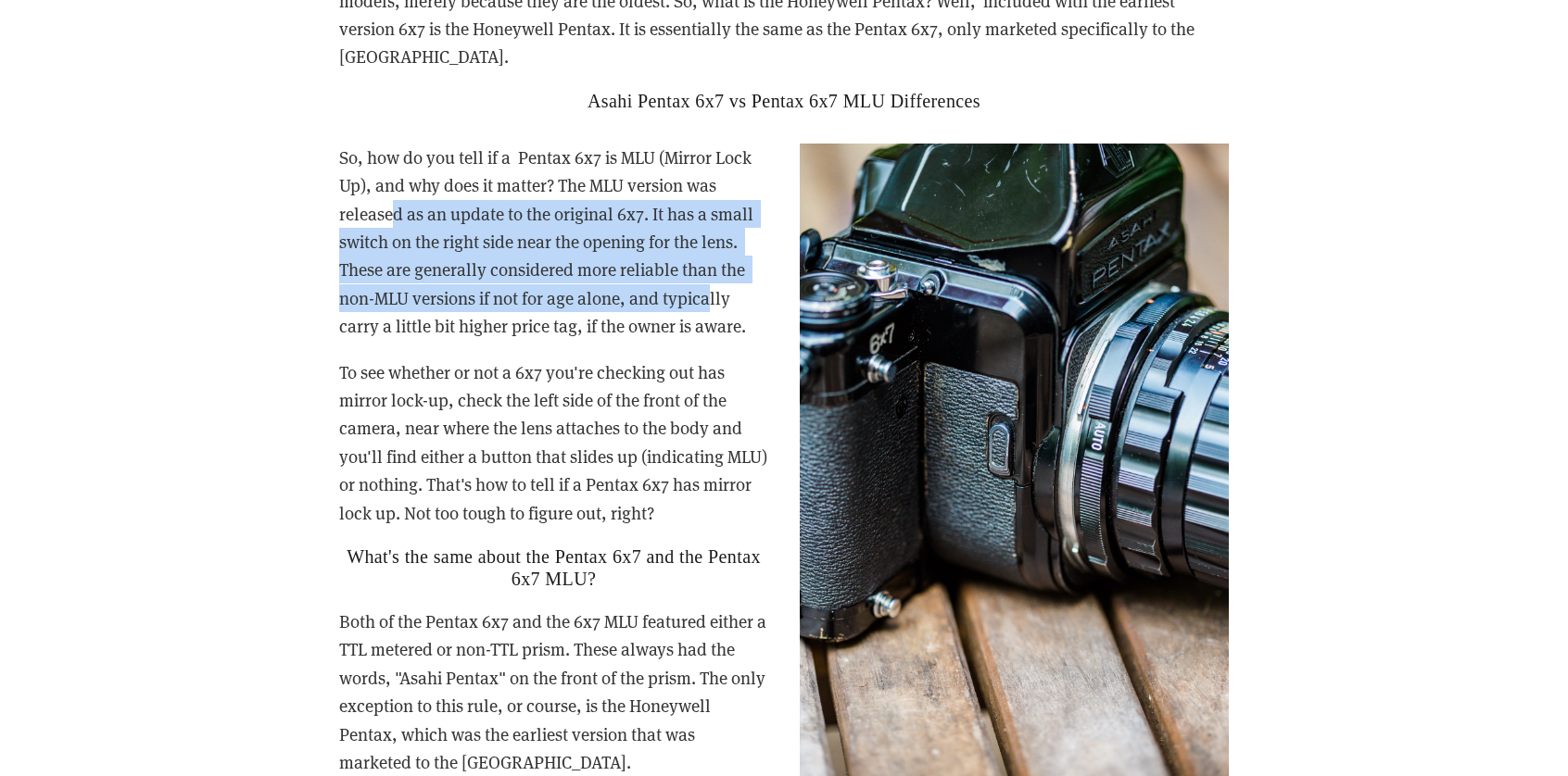
drag, startPoint x: 392, startPoint y: 188, endPoint x: 708, endPoint y: 264, distance: 325.0
click at [708, 264] on p "So, how do you tell if a Pentax 6x7 is MLU (Mirror Lock Up), and why does it ma…" at bounding box center [783, 241] width 889 height 198
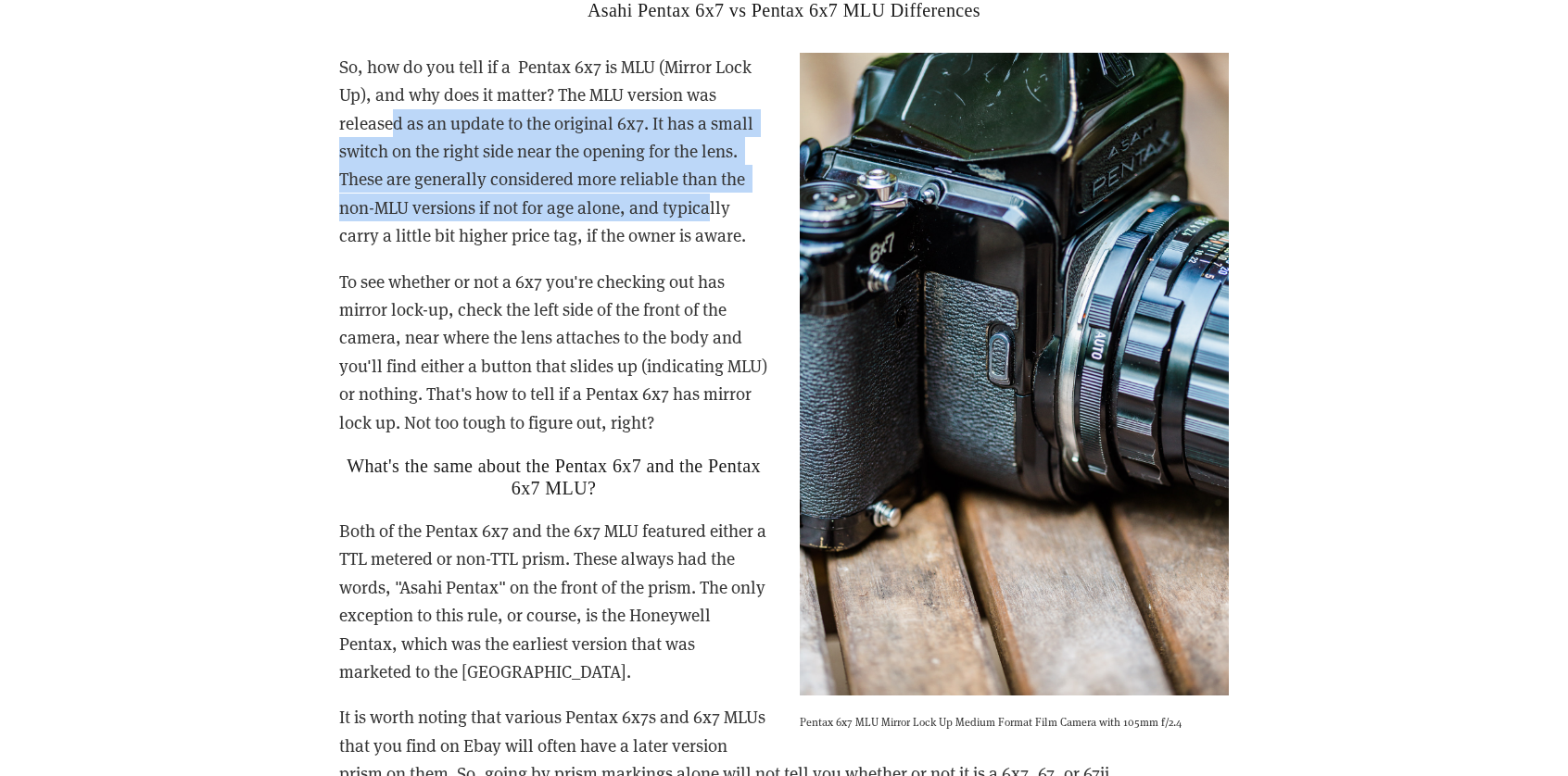
scroll to position [3521, 0]
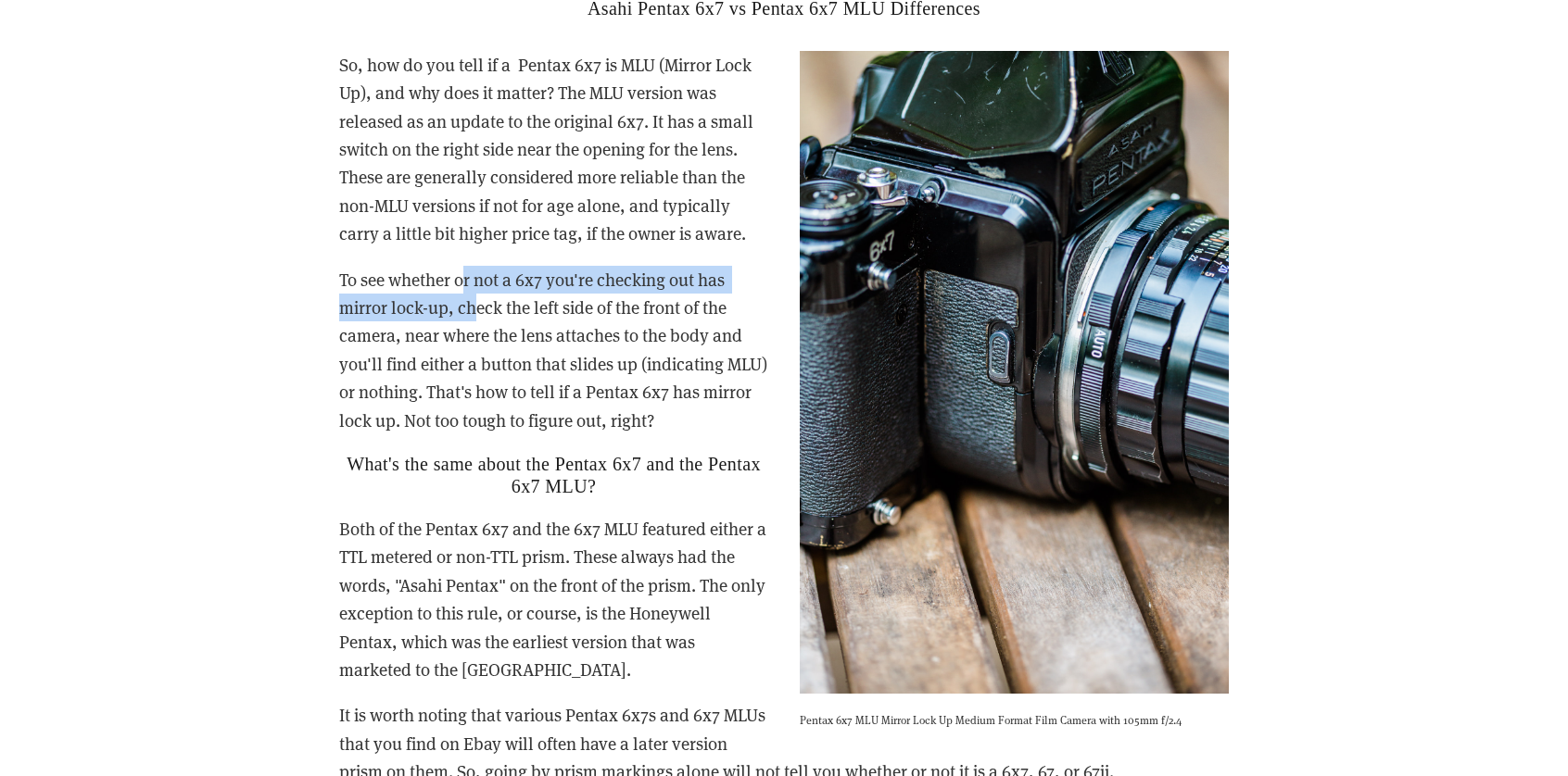
click at [465, 266] on p "To see whether or not a 6x7 you're checking out has mirror lock-up, check the l…" at bounding box center [783, 350] width 889 height 168
drag, startPoint x: 354, startPoint y: 244, endPoint x: 452, endPoint y: 290, distance: 108.3
click at [449, 289] on p "To see whether or not a 6x7 you're checking out has mirror lock-up, check the l…" at bounding box center [783, 350] width 889 height 168
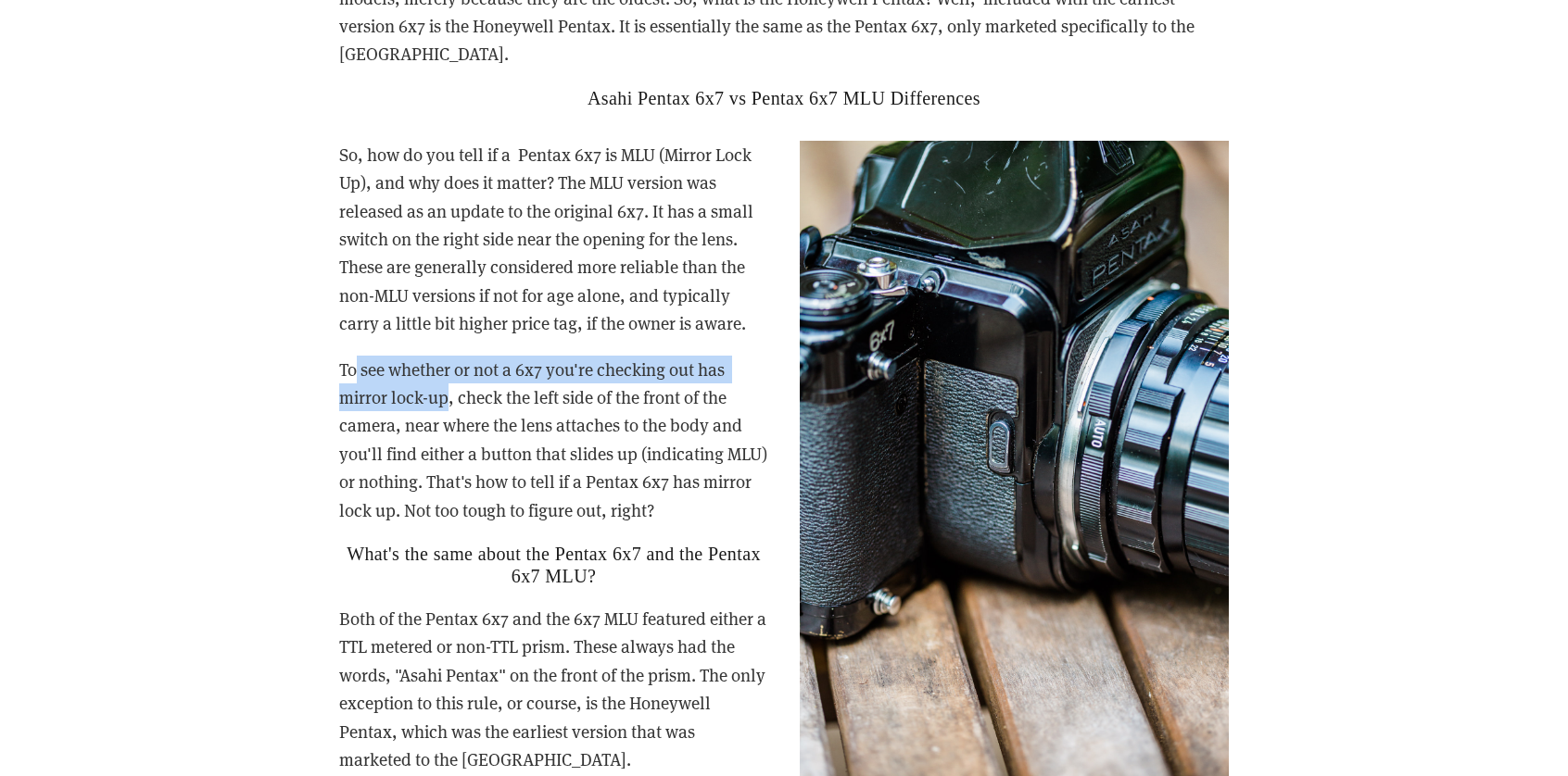
scroll to position [3428, 0]
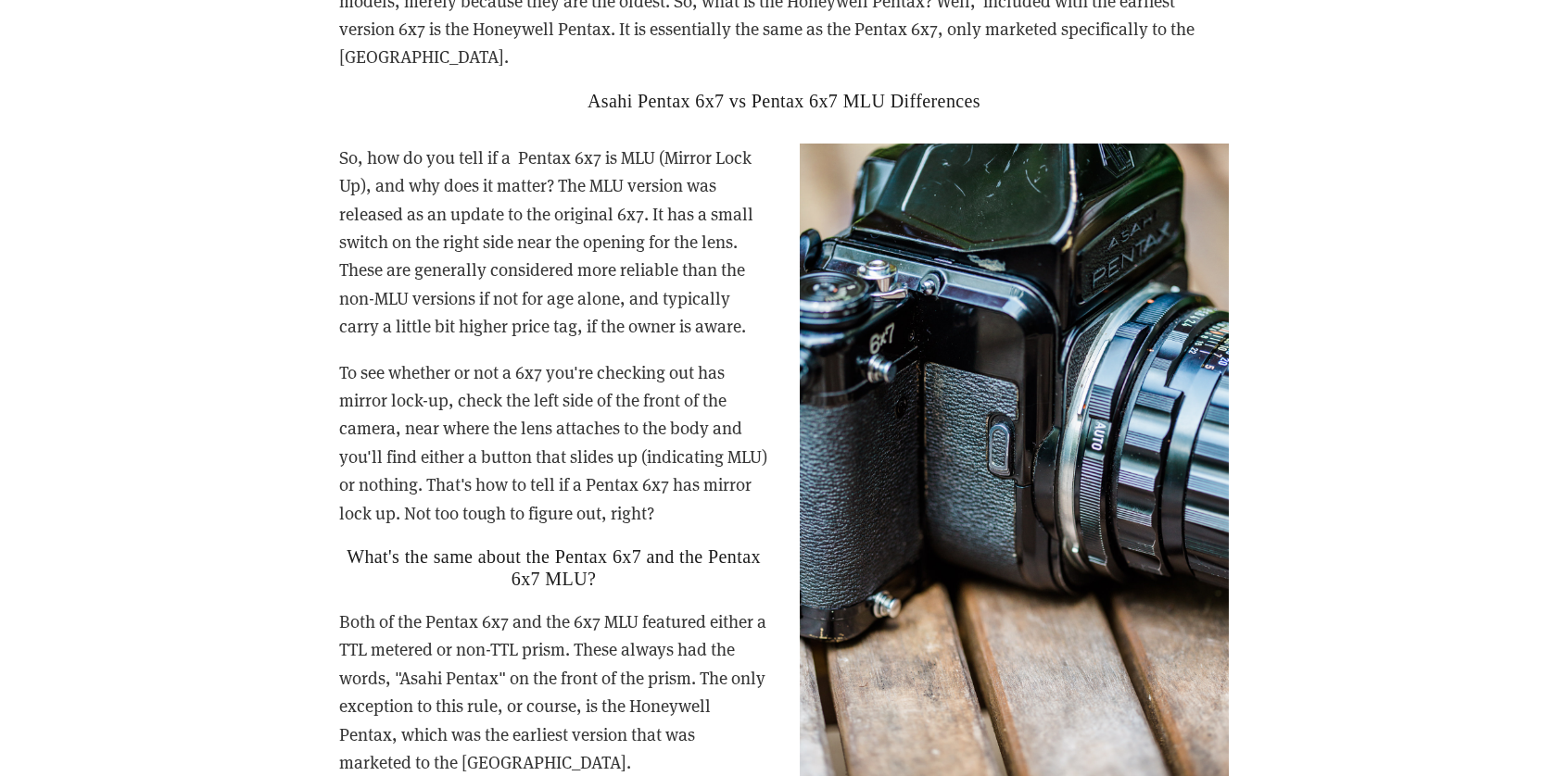
click at [456, 163] on p "So, how do you tell if a Pentax 6x7 is MLU (Mirror Lock Up), and why does it ma…" at bounding box center [783, 241] width 889 height 198
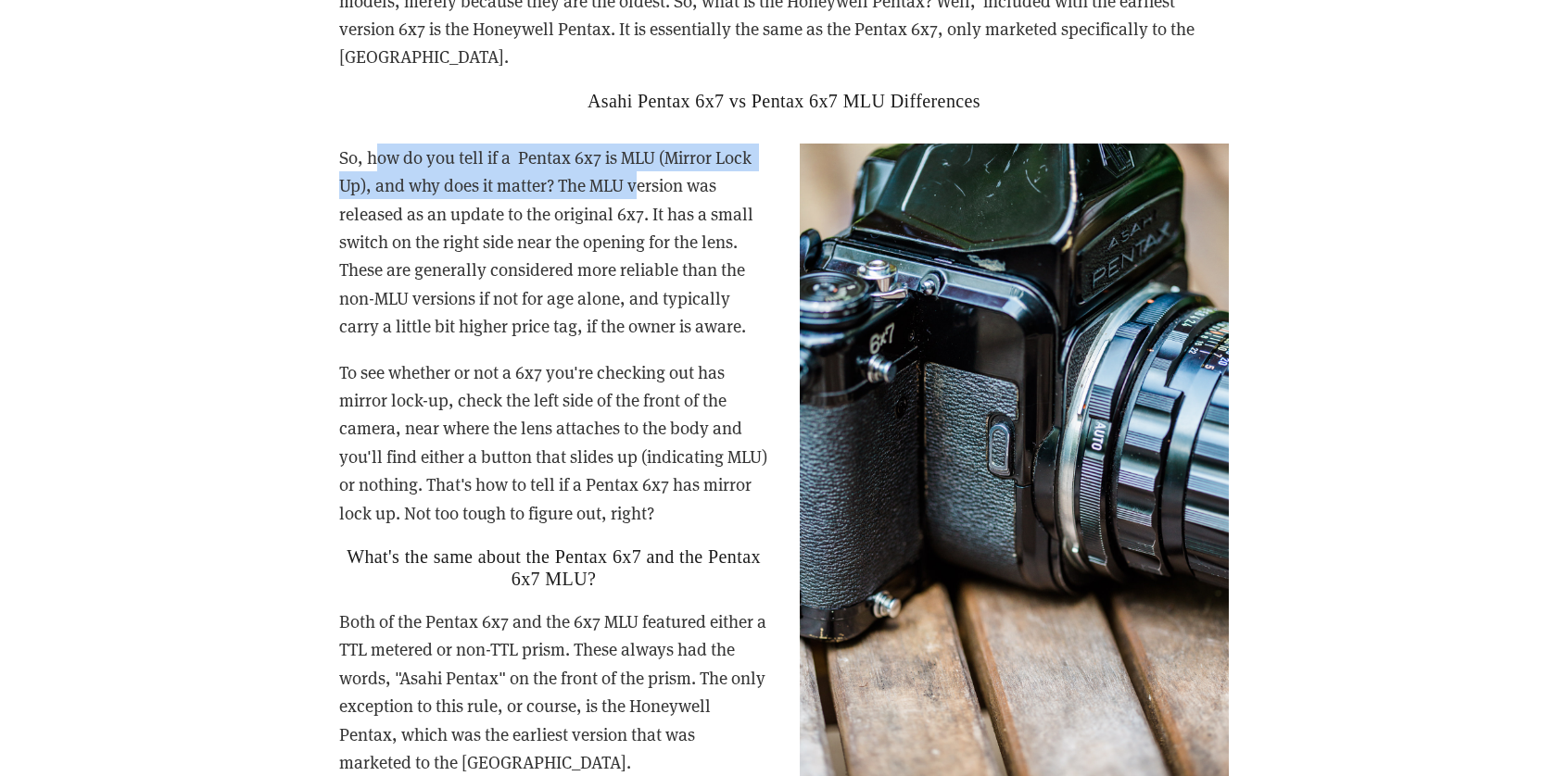
drag, startPoint x: 378, startPoint y: 120, endPoint x: 638, endPoint y: 159, distance: 262.9
click at [638, 159] on p "So, how do you tell if a Pentax 6x7 is MLU (Mirror Lock Up), and why does it ma…" at bounding box center [783, 241] width 889 height 198
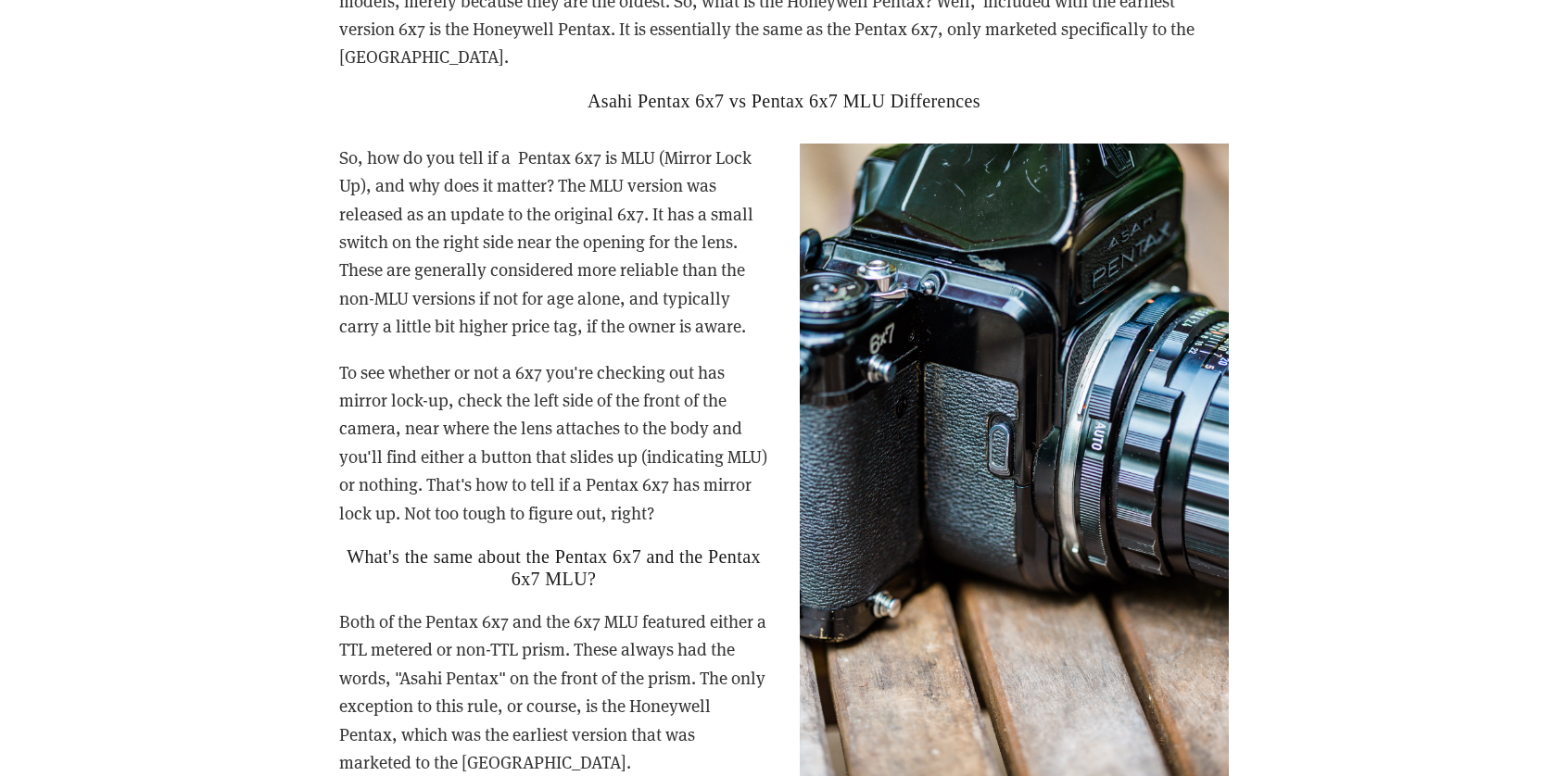
click at [413, 210] on p "So, how do you tell if a Pentax 6x7 is MLU (Mirror Lock Up), and why does it ma…" at bounding box center [783, 241] width 889 height 198
click at [435, 203] on p "So, how do you tell if a Pentax 6x7 is MLU (Mirror Lock Up), and why does it ma…" at bounding box center [783, 241] width 889 height 198
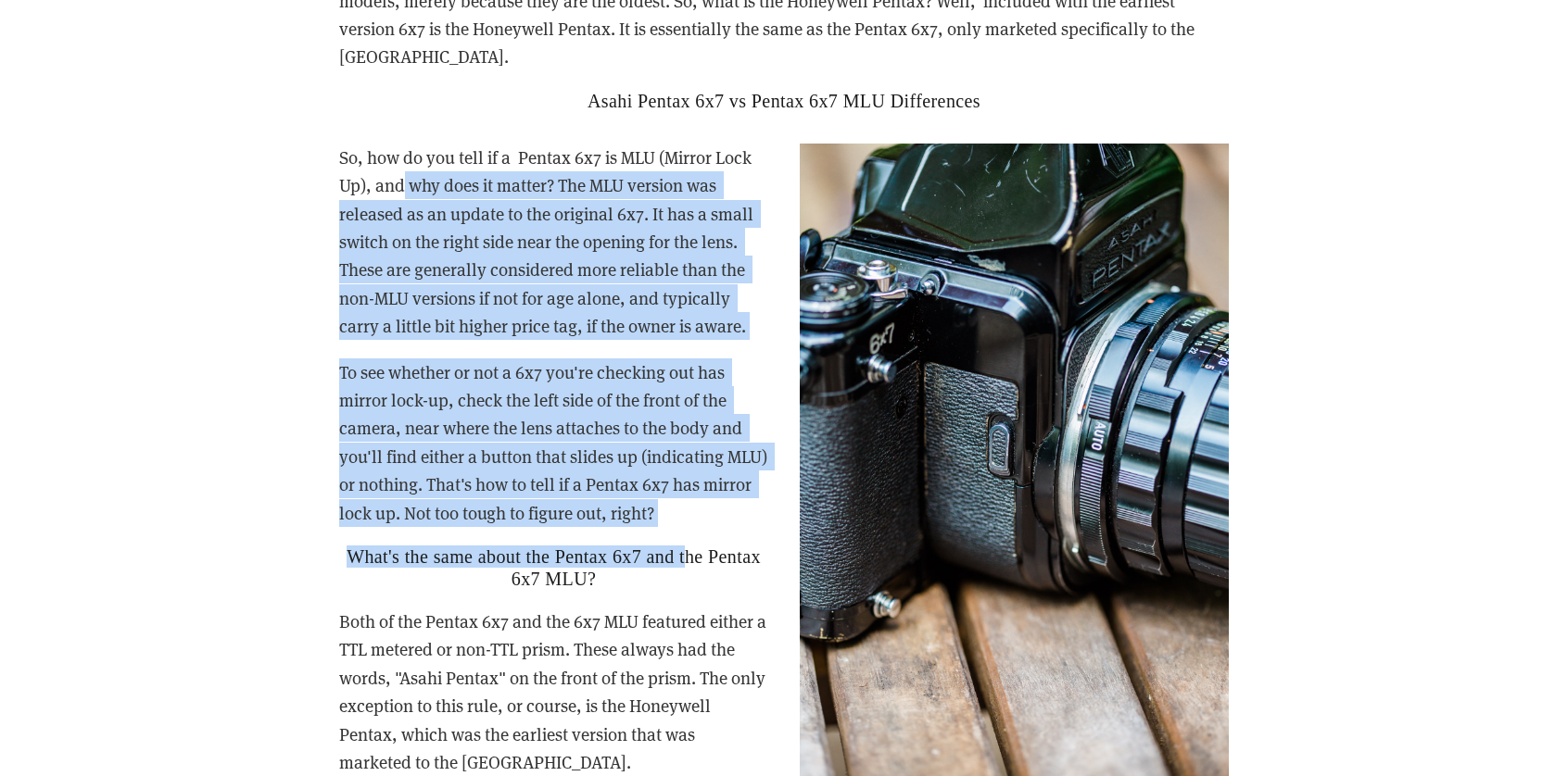
drag, startPoint x: 406, startPoint y: 151, endPoint x: 688, endPoint y: 535, distance: 476.4
click at [688, 535] on div "So, how do you tell if a Pentax 6x7 is MLU (Mirror Lock Up), and why does it ma…" at bounding box center [783, 531] width 889 height 776
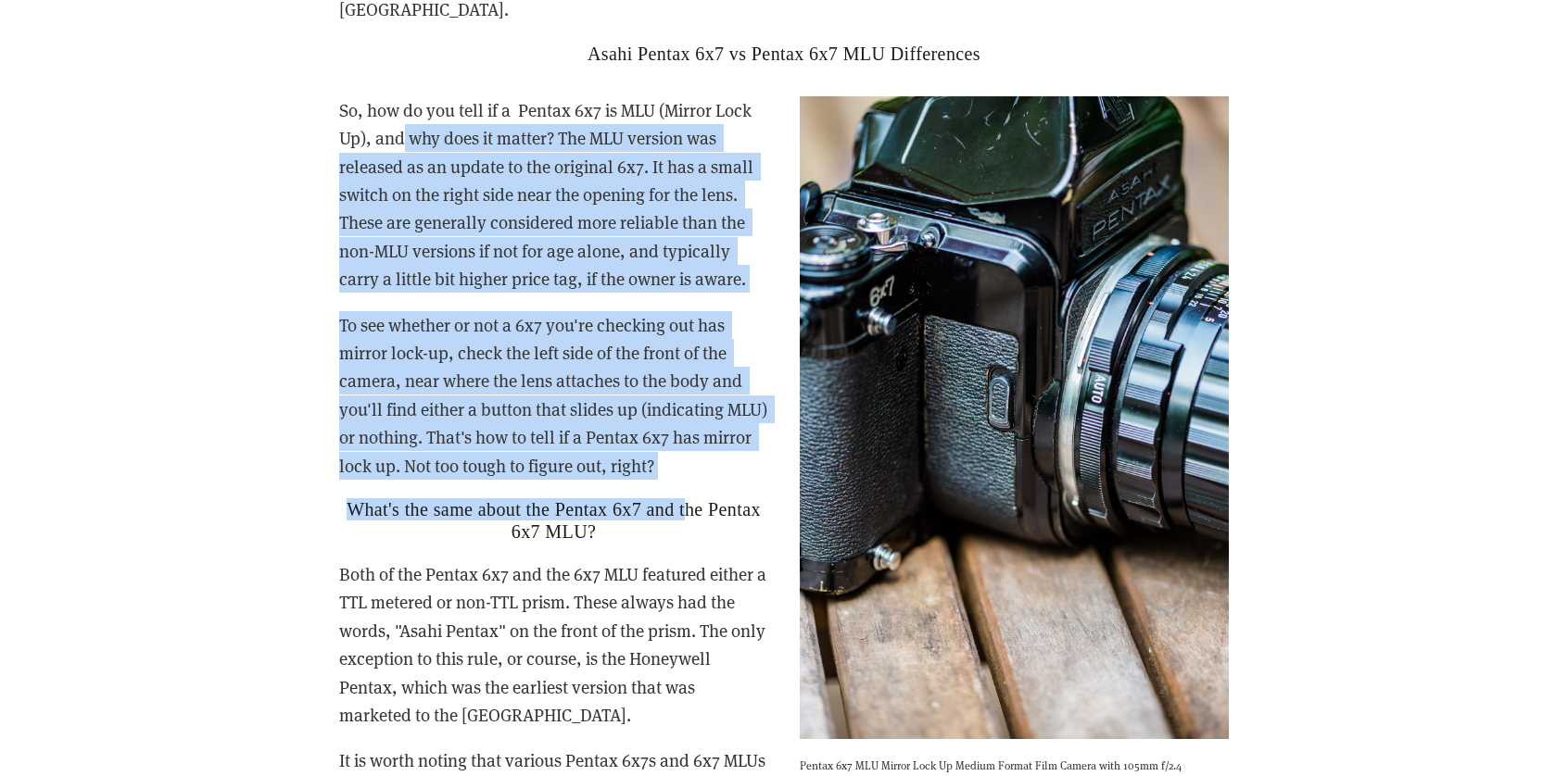
scroll to position [3613, 0]
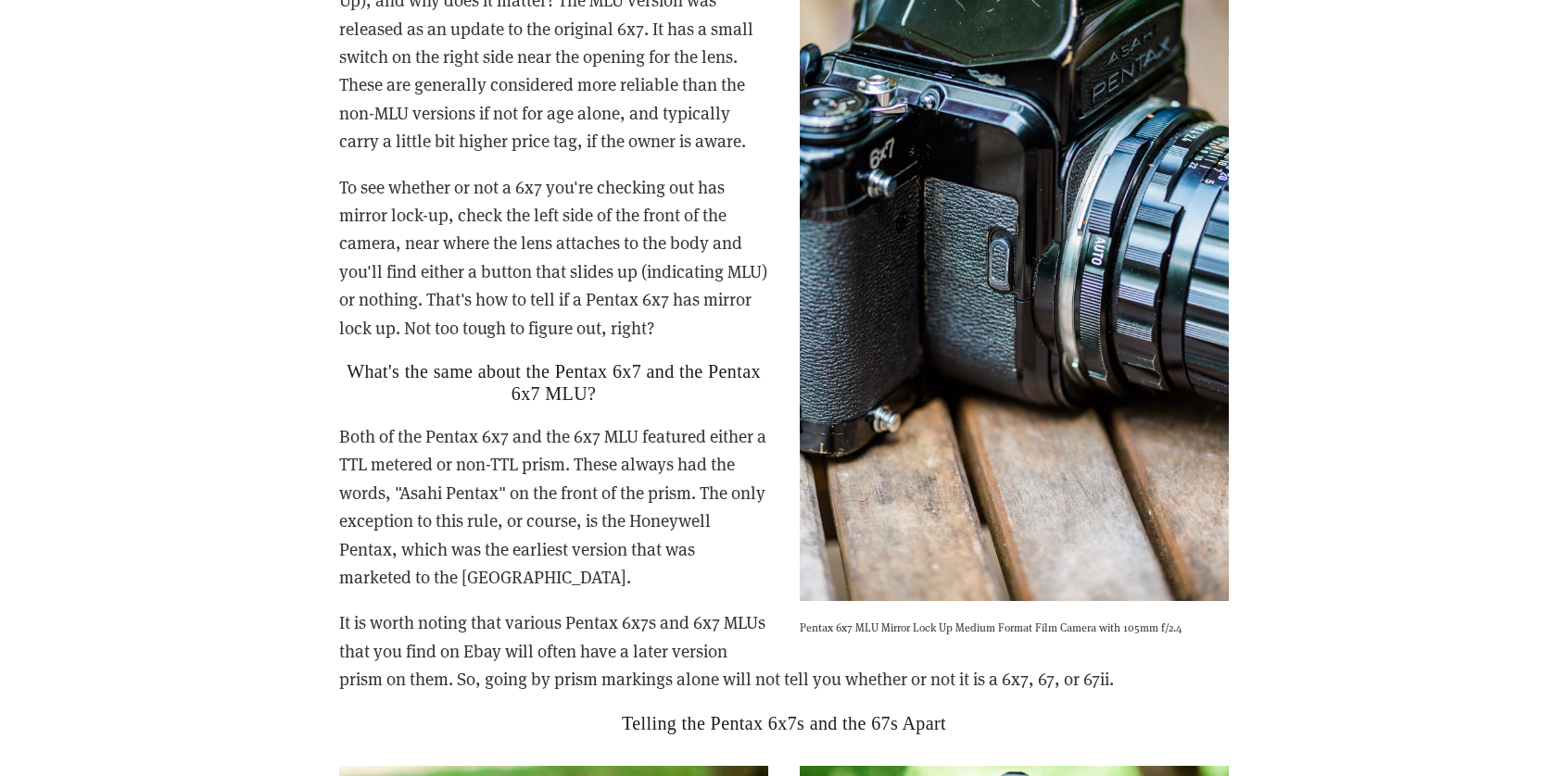
click at [328, 413] on div "So, how do you tell if a Pentax 6x7 is MLU (Mirror Lock Up), and why does it ma…" at bounding box center [784, 347] width 921 height 808
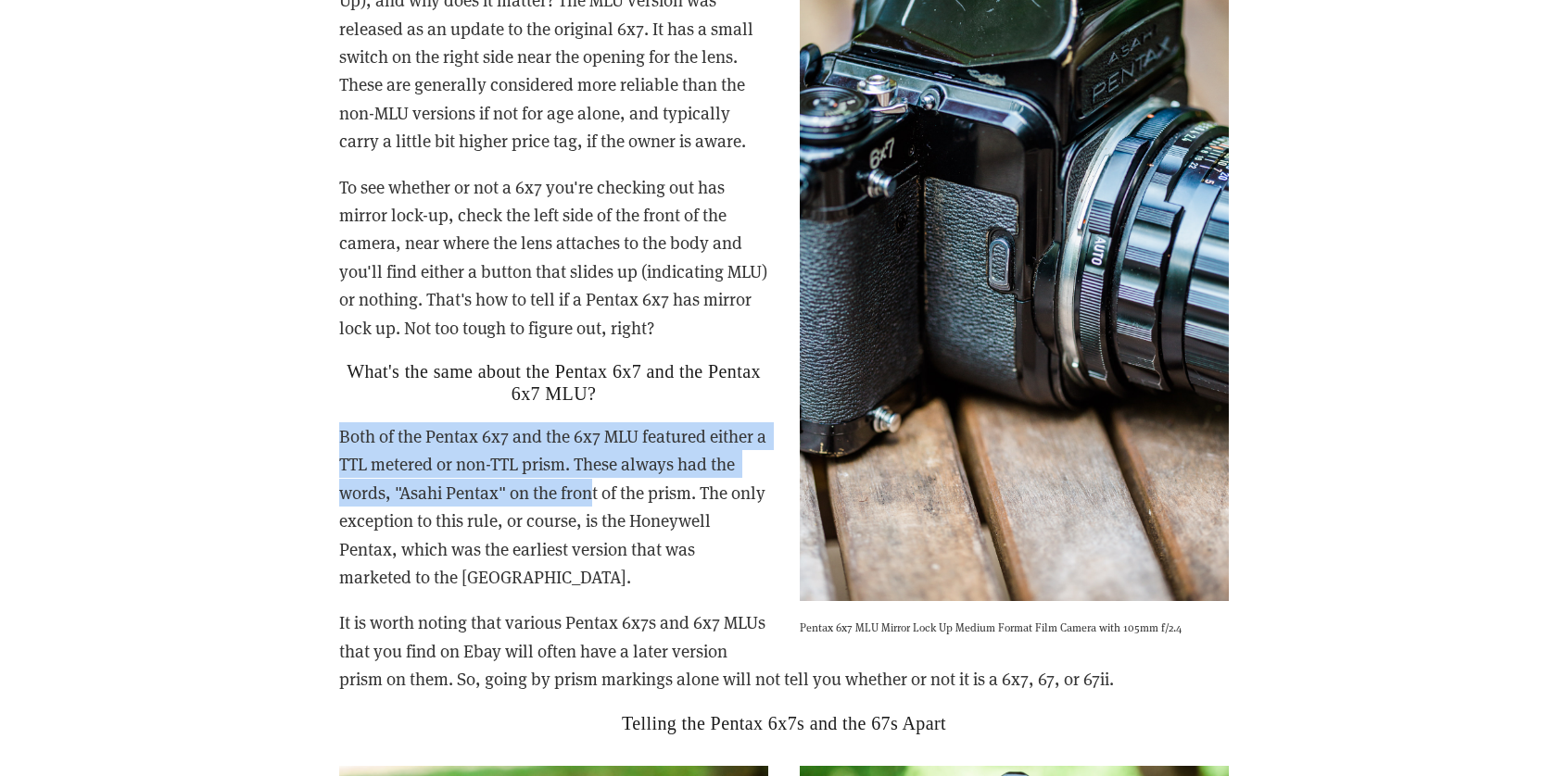
drag, startPoint x: 335, startPoint y: 402, endPoint x: 595, endPoint y: 466, distance: 267.8
click at [594, 465] on div "So, how do you tell if a Pentax 6x7 is MLU (Mirror Lock Up), and why does it ma…" at bounding box center [784, 347] width 921 height 808
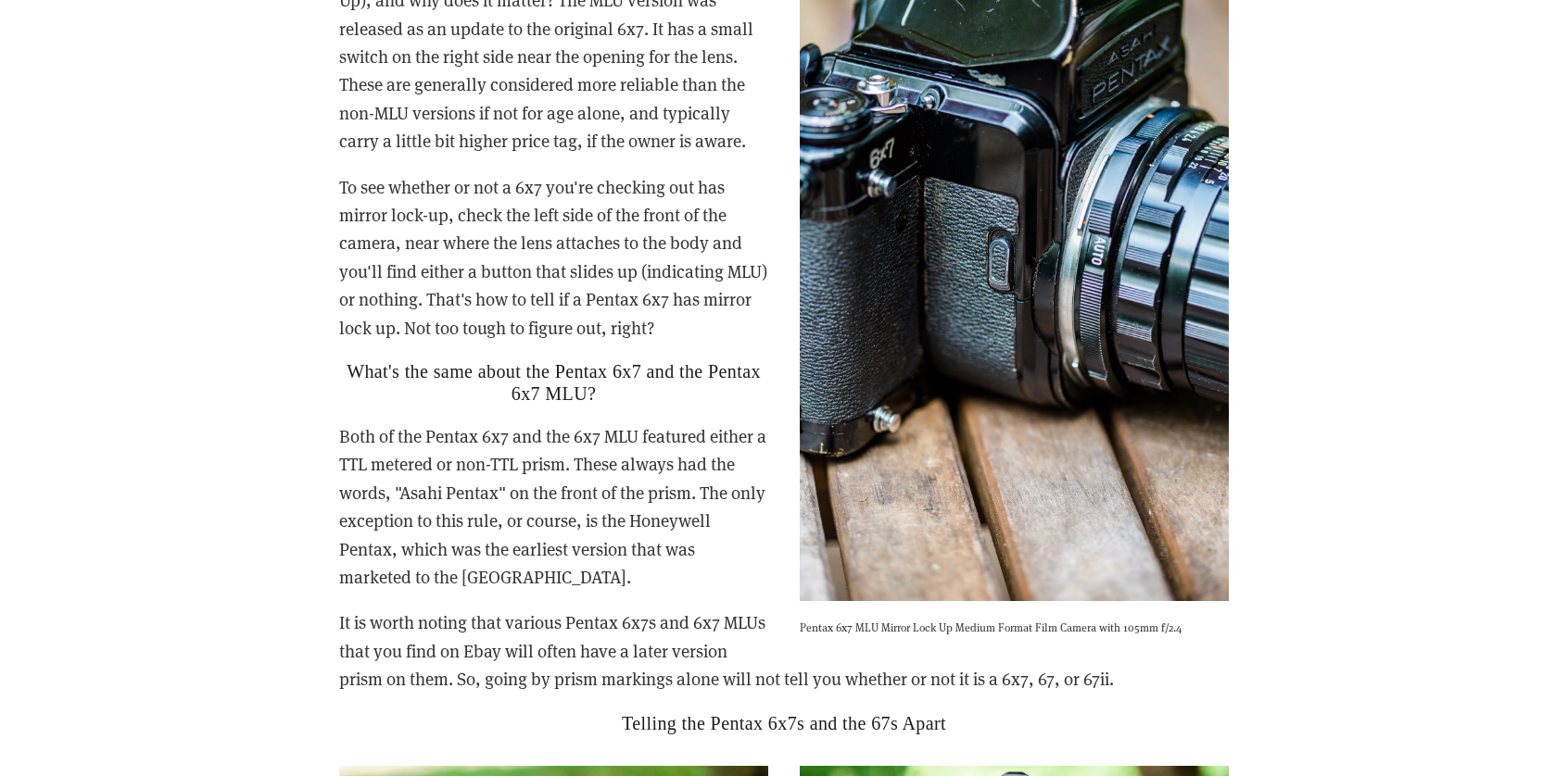
click at [599, 468] on p "Both of the Pentax 6x7 and the 6x7 MLU featured either a TTL metered or non-TTL…" at bounding box center [783, 506] width 889 height 168
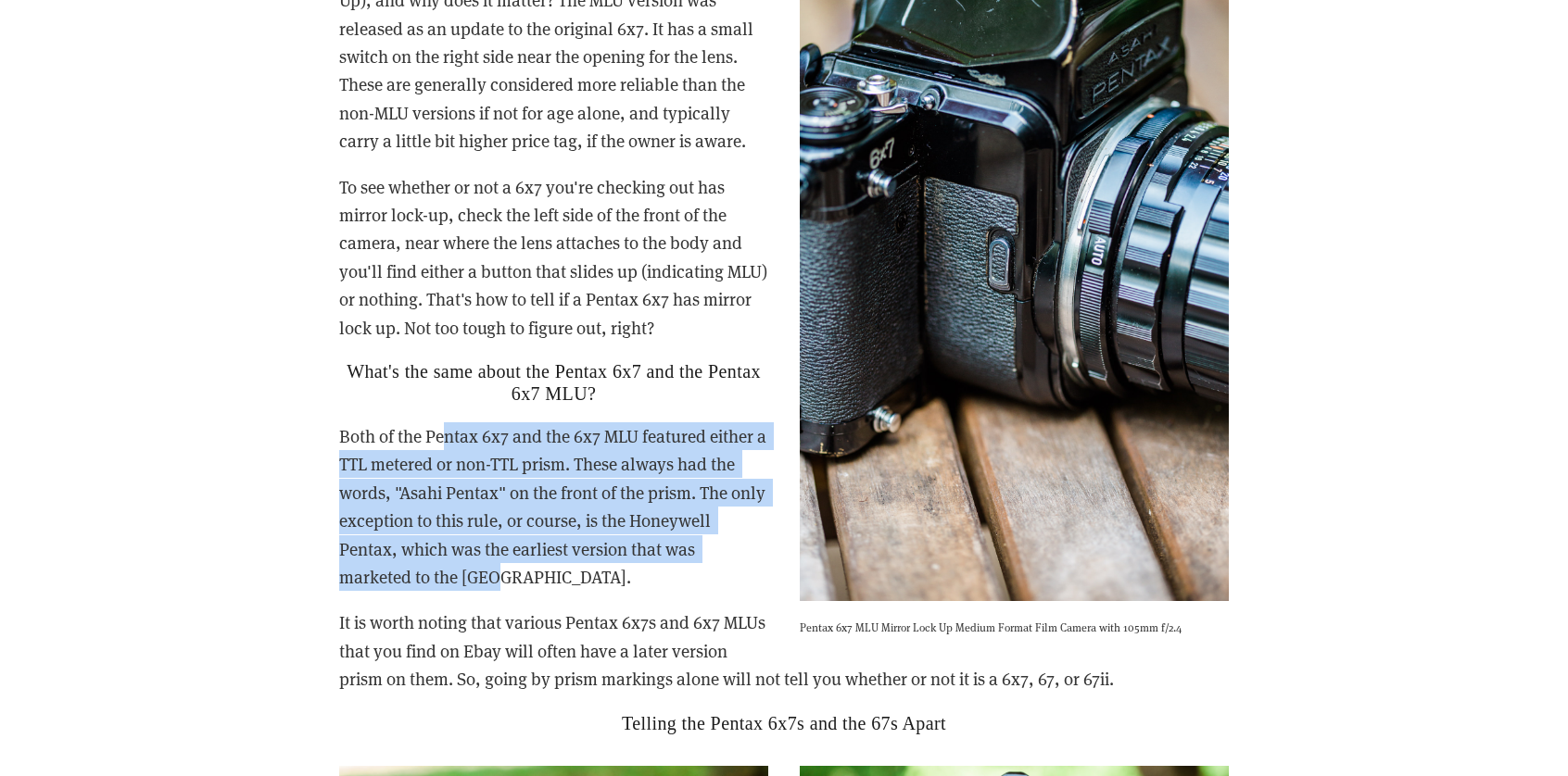
drag, startPoint x: 679, startPoint y: 544, endPoint x: 455, endPoint y: 403, distance: 264.7
click at [448, 423] on p "Both of the Pentax 6x7 and the 6x7 MLU featured either a TTL metered or non-TTL…" at bounding box center [783, 506] width 889 height 168
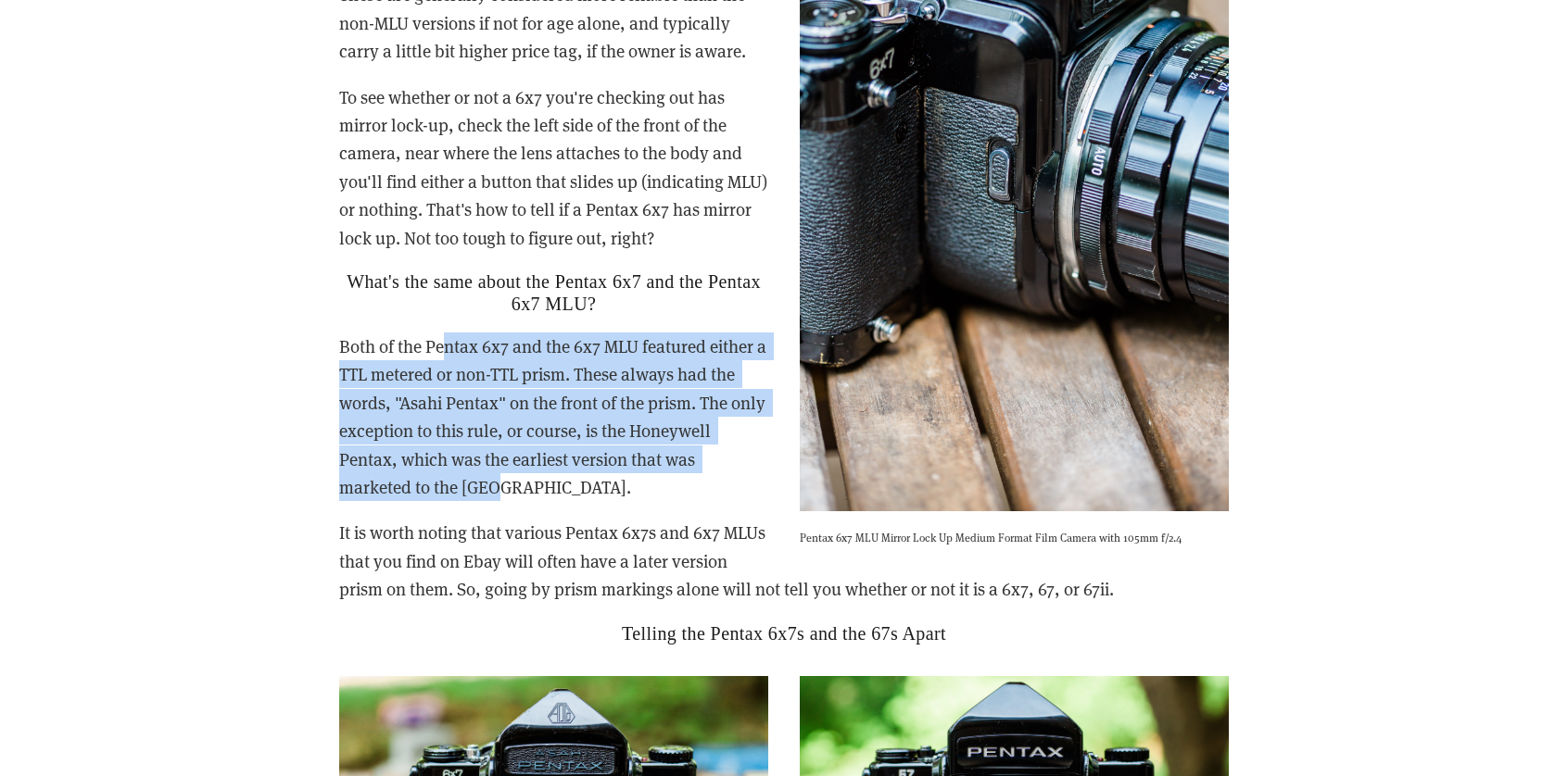
scroll to position [3706, 0]
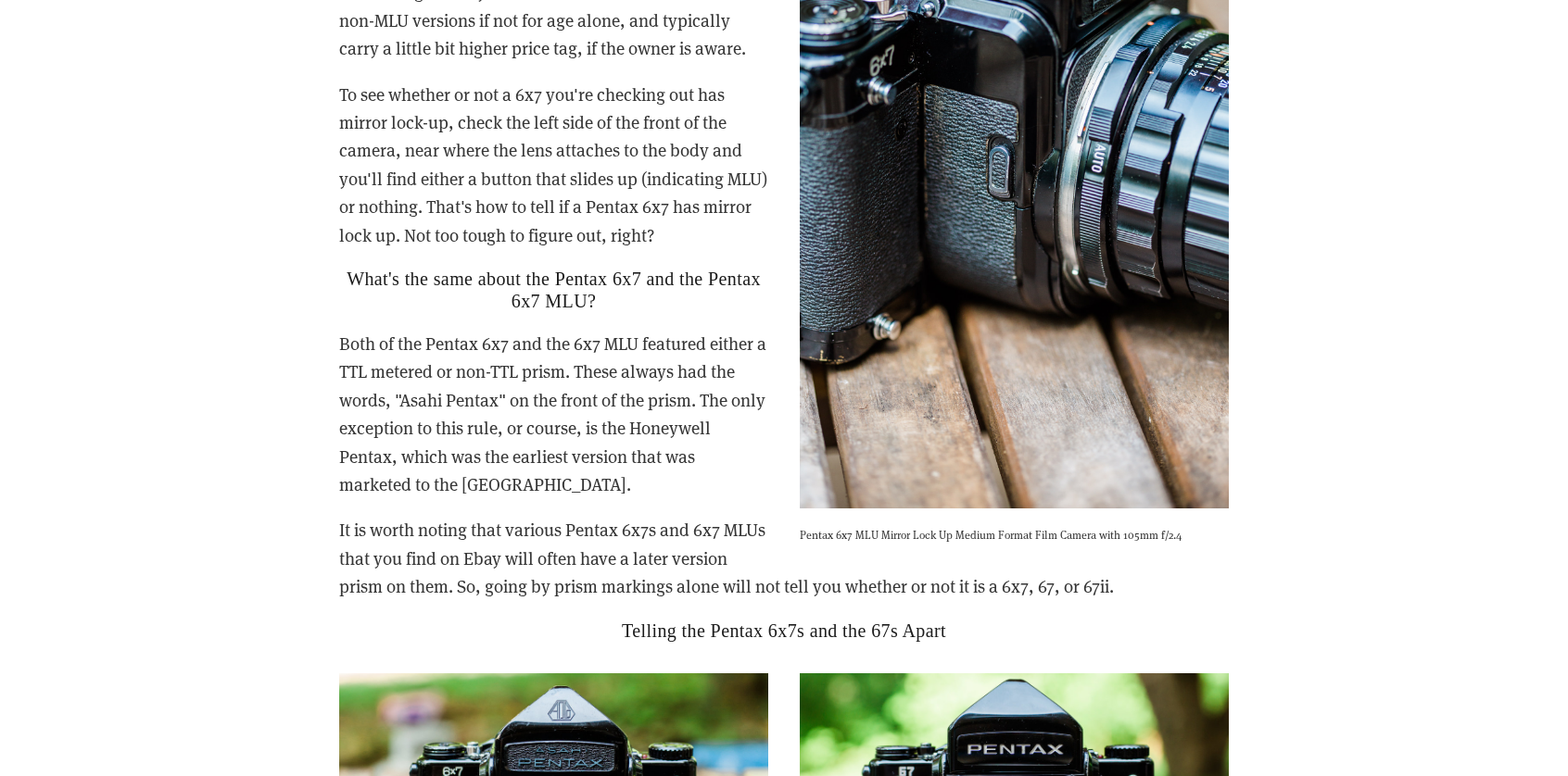
click at [446, 516] on p "It is worth noting that various Pentax 6x7s and 6x7 MLUs that you find on Ebay …" at bounding box center [783, 558] width 889 height 85
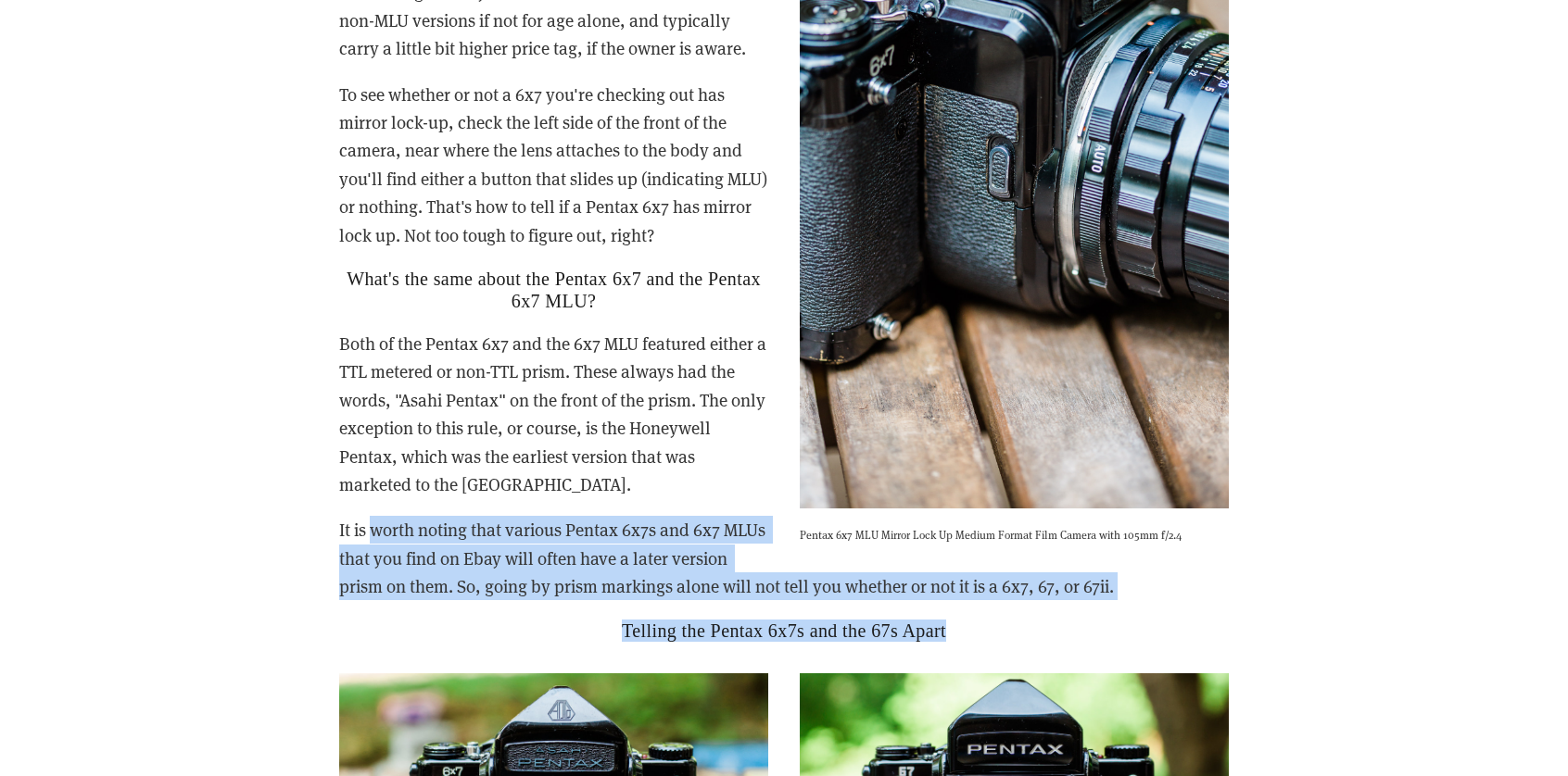
drag, startPoint x: 375, startPoint y: 503, endPoint x: 1004, endPoint y: 633, distance: 642.3
click at [1045, 625] on div "So, how do you tell if a Pentax 6x7 is MLU (Mirror Lock Up), and why does it ma…" at bounding box center [784, 254] width 921 height 808
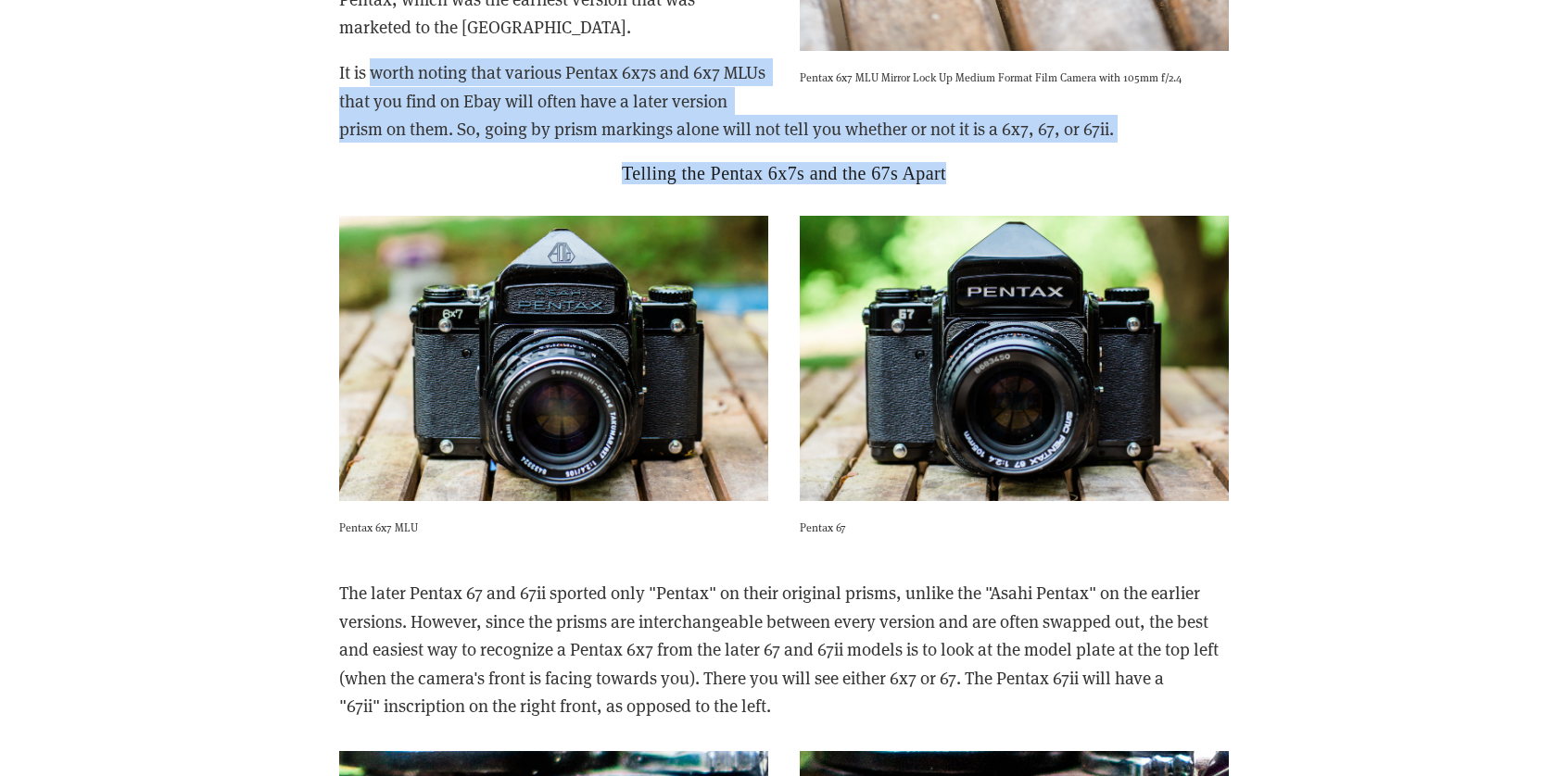
scroll to position [4169, 0]
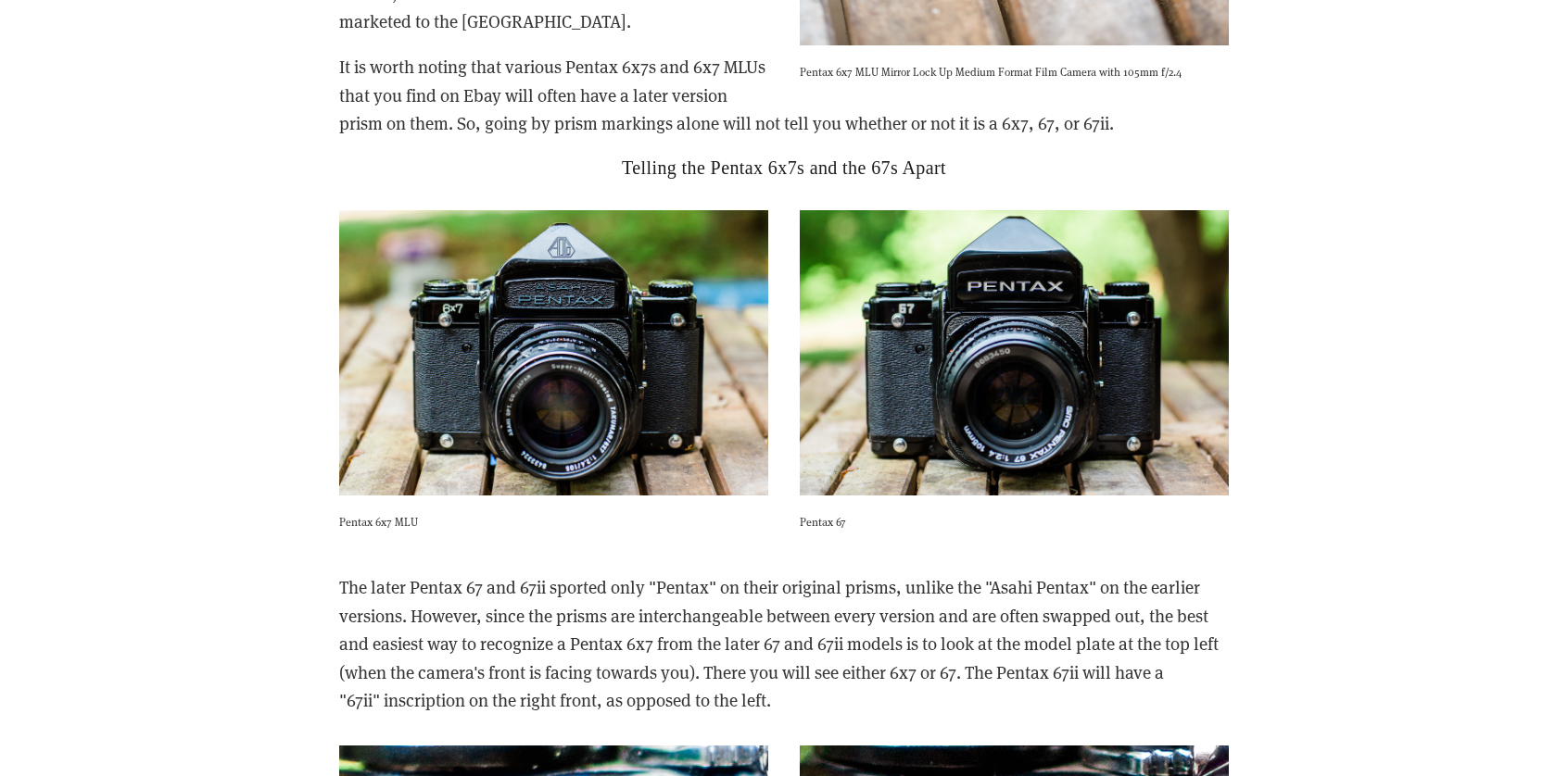
click at [652, 558] on div "The later Pentax 67 and 67ii sported only "Pentax" on their original prisms, un…" at bounding box center [784, 644] width 921 height 172
drag, startPoint x: 679, startPoint y: 508, endPoint x: 735, endPoint y: 516, distance: 56.6
click at [735, 516] on div "Pentax 6x7 MLU" at bounding box center [553, 377] width 461 height 364
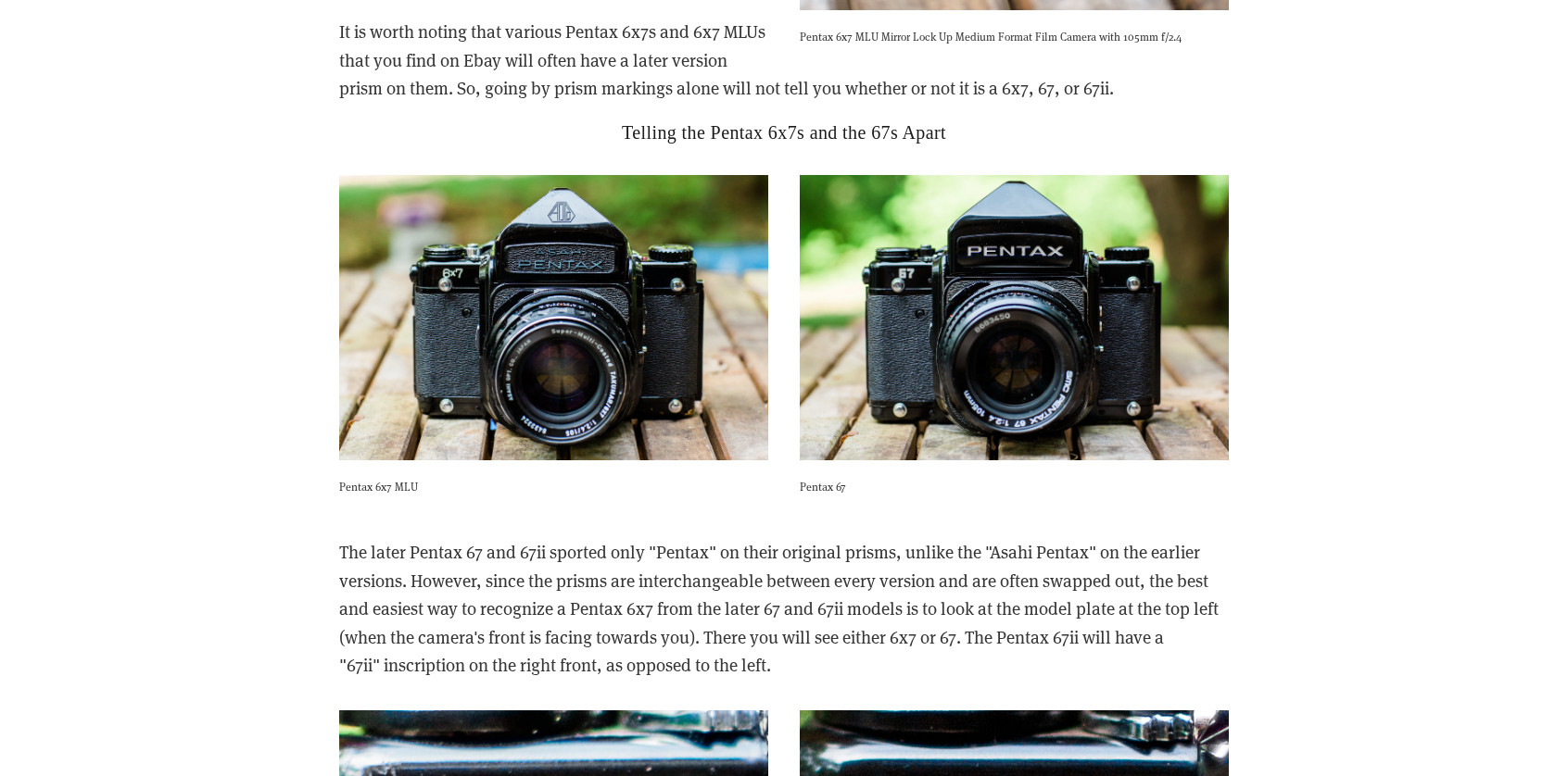
scroll to position [4262, 0]
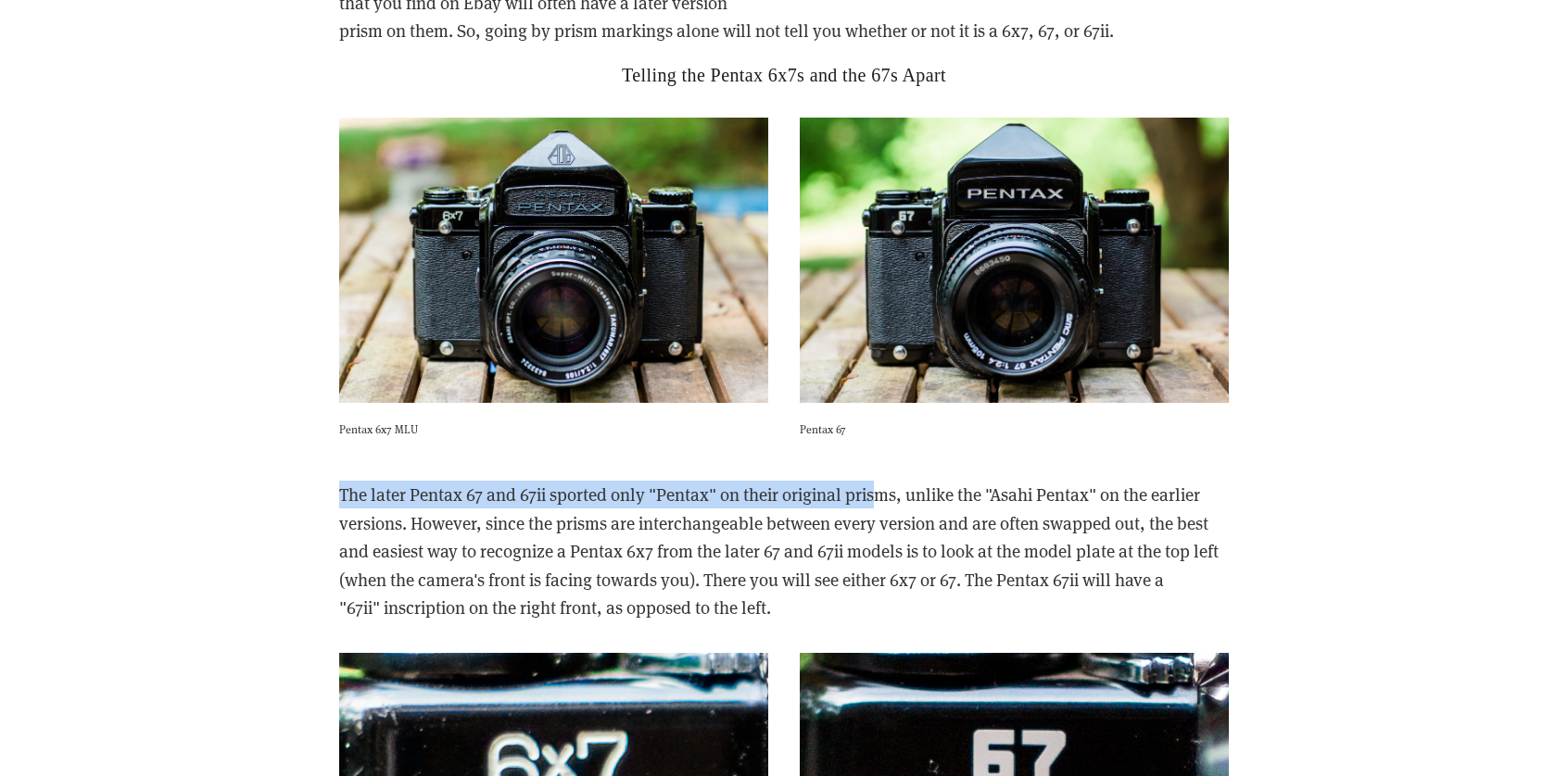
drag, startPoint x: 328, startPoint y: 465, endPoint x: 909, endPoint y: 476, distance: 581.1
click at [882, 473] on div "The later Pentax 67 and 67ii sported only "Pentax" on their original prisms, un…" at bounding box center [784, 551] width 921 height 172
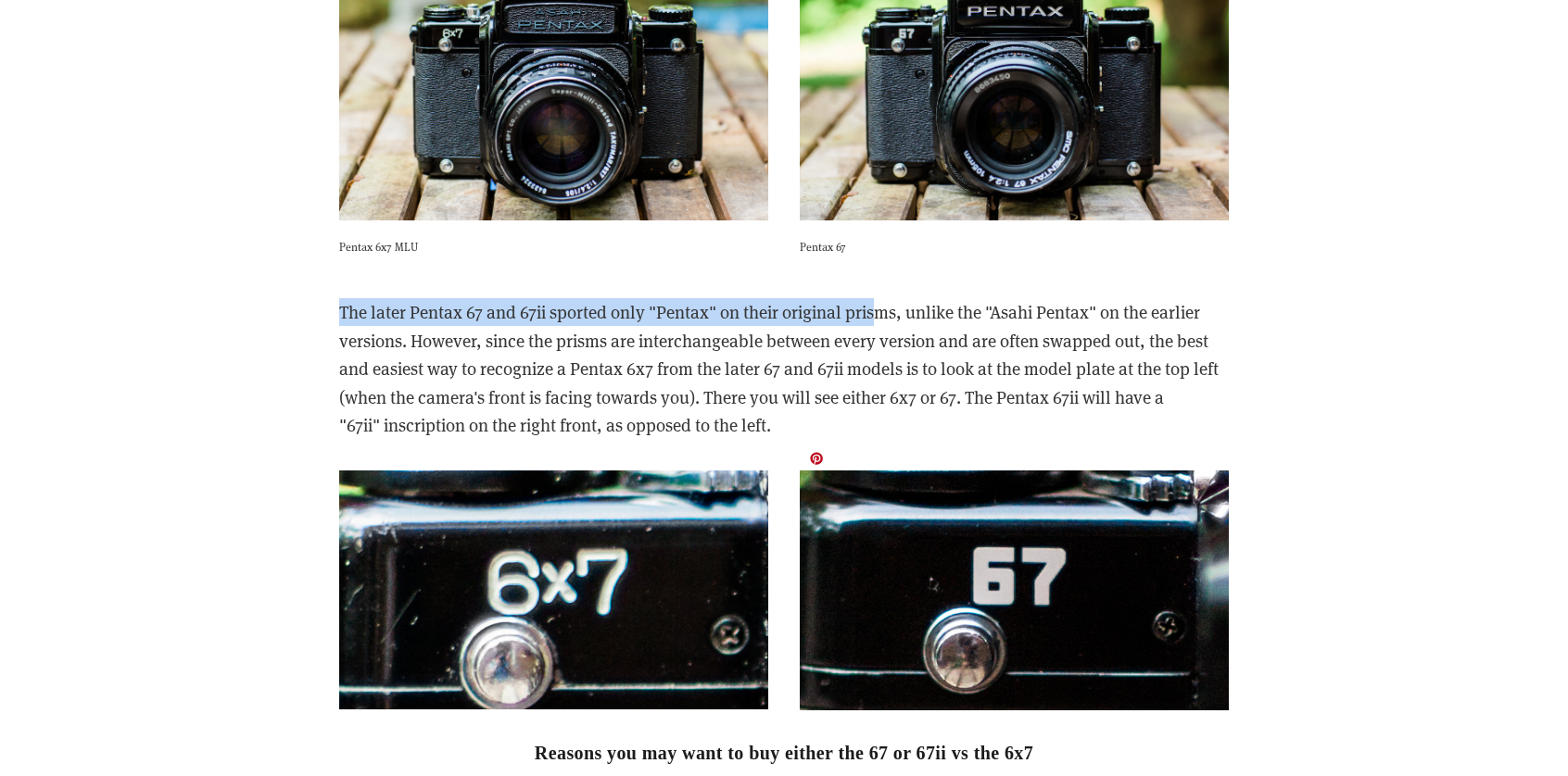
scroll to position [4447, 0]
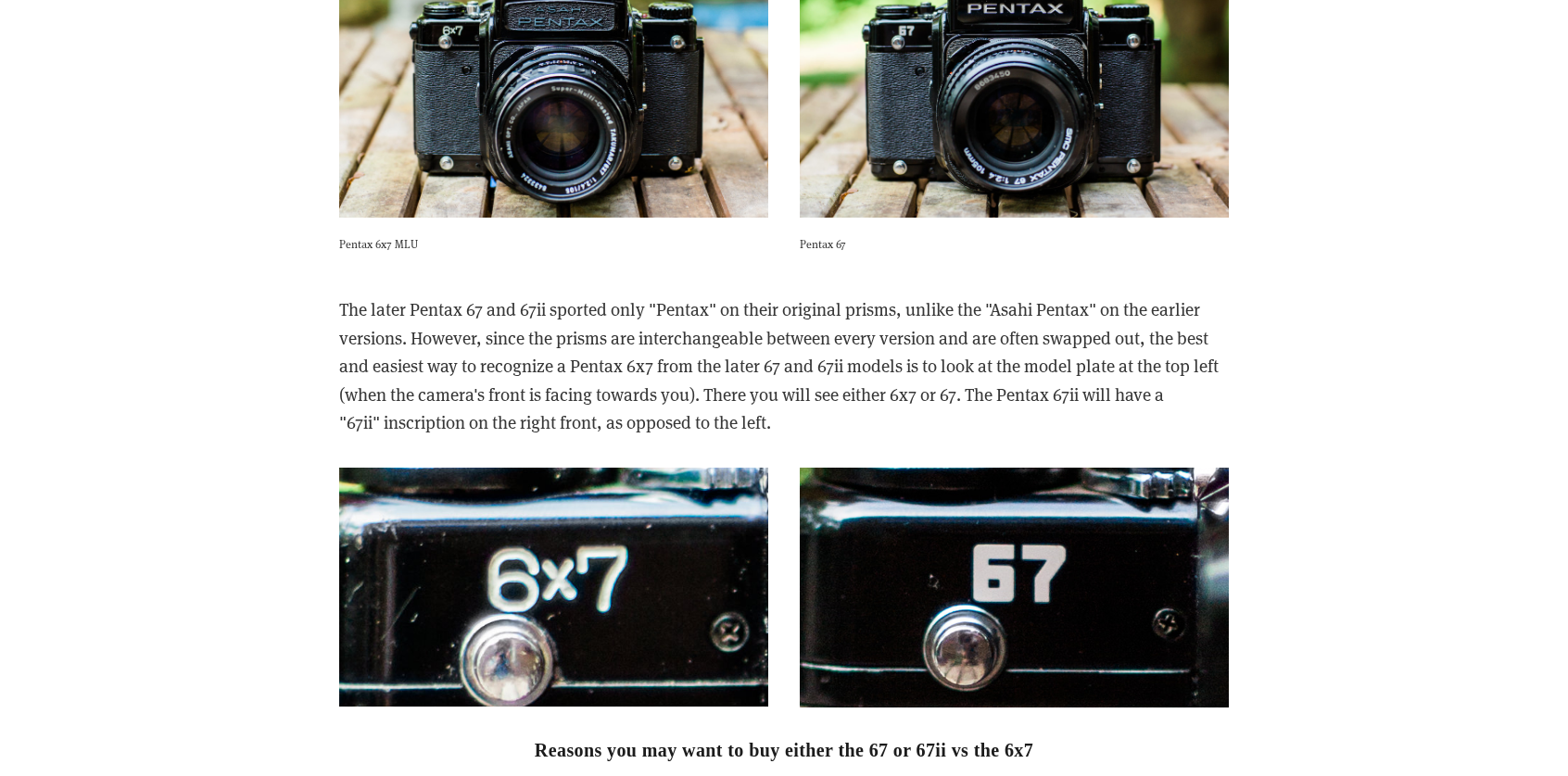
click at [981, 381] on p "The later Pentax 67 and 67ii sported only "Pentax" on their original prisms, un…" at bounding box center [783, 366] width 889 height 141
drag, startPoint x: 1004, startPoint y: 399, endPoint x: 1001, endPoint y: 388, distance: 11.4
click at [1004, 399] on p "The later Pentax 67 and 67ii sported only "Pentax" on their original prisms, un…" at bounding box center [783, 366] width 889 height 141
drag, startPoint x: 974, startPoint y: 284, endPoint x: 784, endPoint y: 401, distance: 223.1
click at [803, 408] on div "The later Pentax 67 and 67ii sported only "Pentax" on their original prisms, un…" at bounding box center [784, 365] width 921 height 172
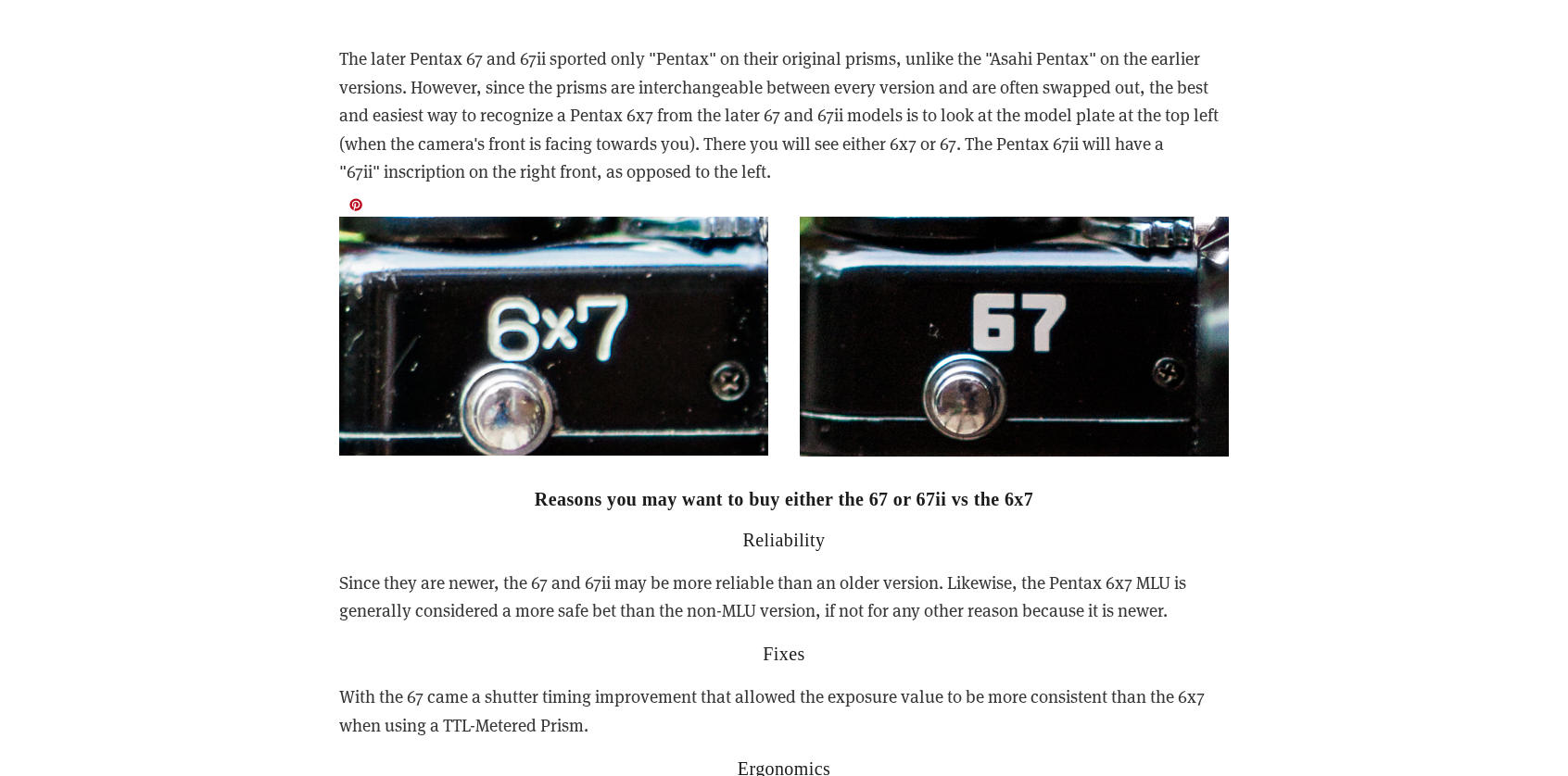
scroll to position [4818, 0]
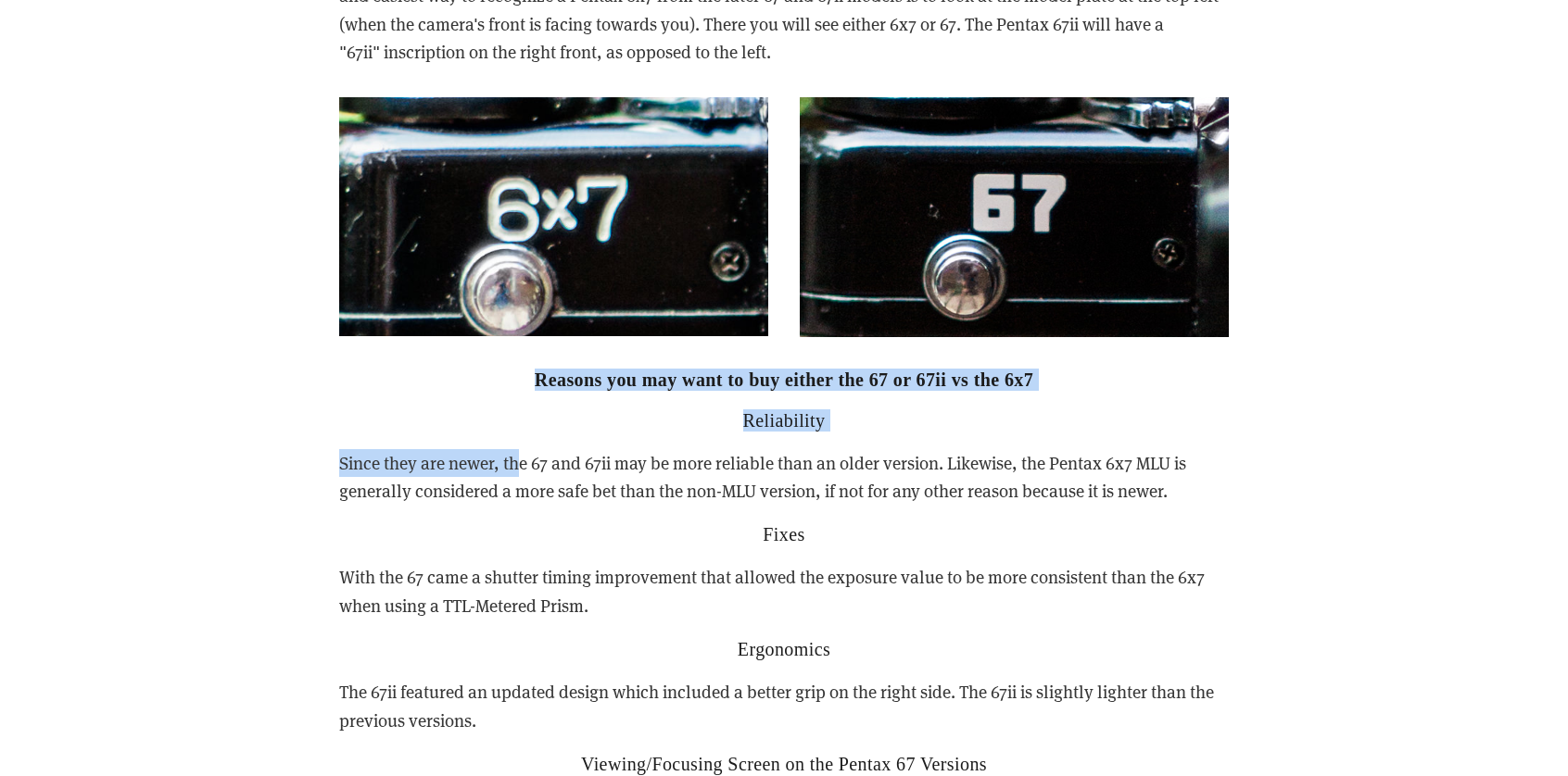
drag, startPoint x: 530, startPoint y: 351, endPoint x: 519, endPoint y: 429, distance: 78.8
click at [519, 449] on p "Since they are newer, the 67 and 67ii may be more reliable than an older versio…" at bounding box center [783, 477] width 889 height 56
drag, startPoint x: 489, startPoint y: 432, endPoint x: 1228, endPoint y: 473, distance: 740.1
click at [1228, 473] on p "Since they are newer, the 67 and 67ii may be more reliable than an older versio…" at bounding box center [783, 477] width 889 height 56
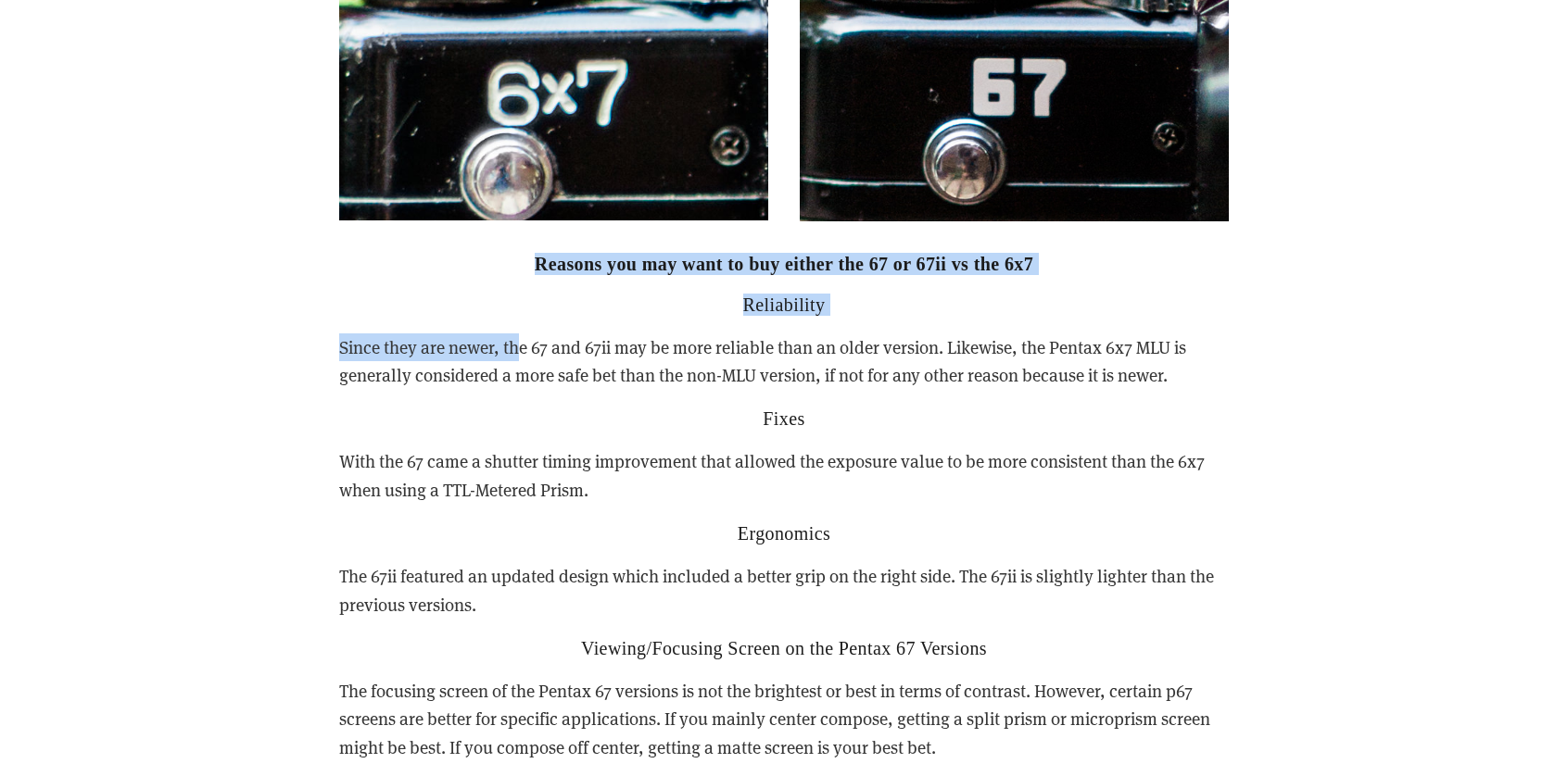
scroll to position [5003, 0]
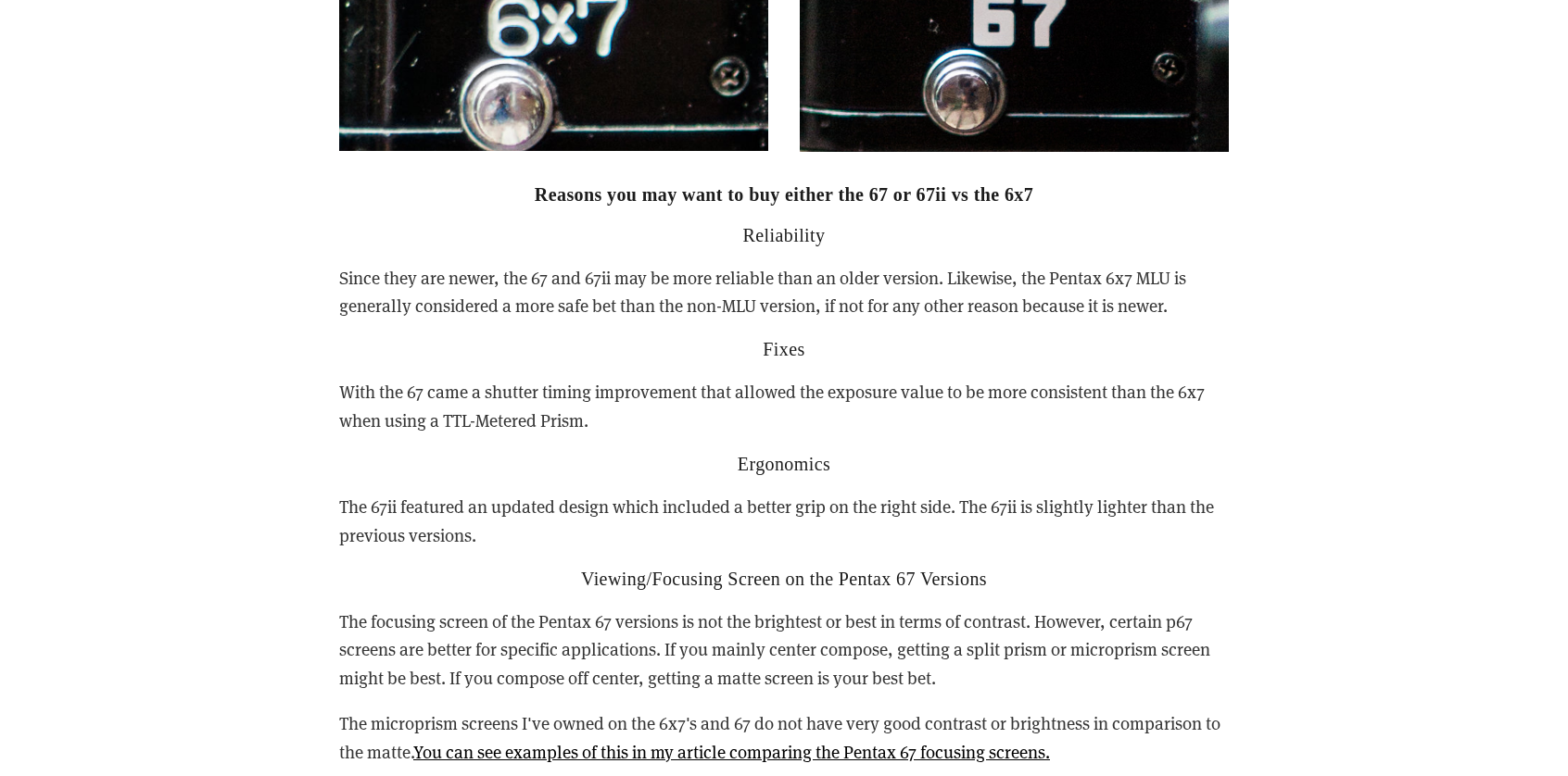
click at [409, 378] on p "With the 67 came a shutter timing improvement that allowed the exposure value t…" at bounding box center [783, 406] width 889 height 56
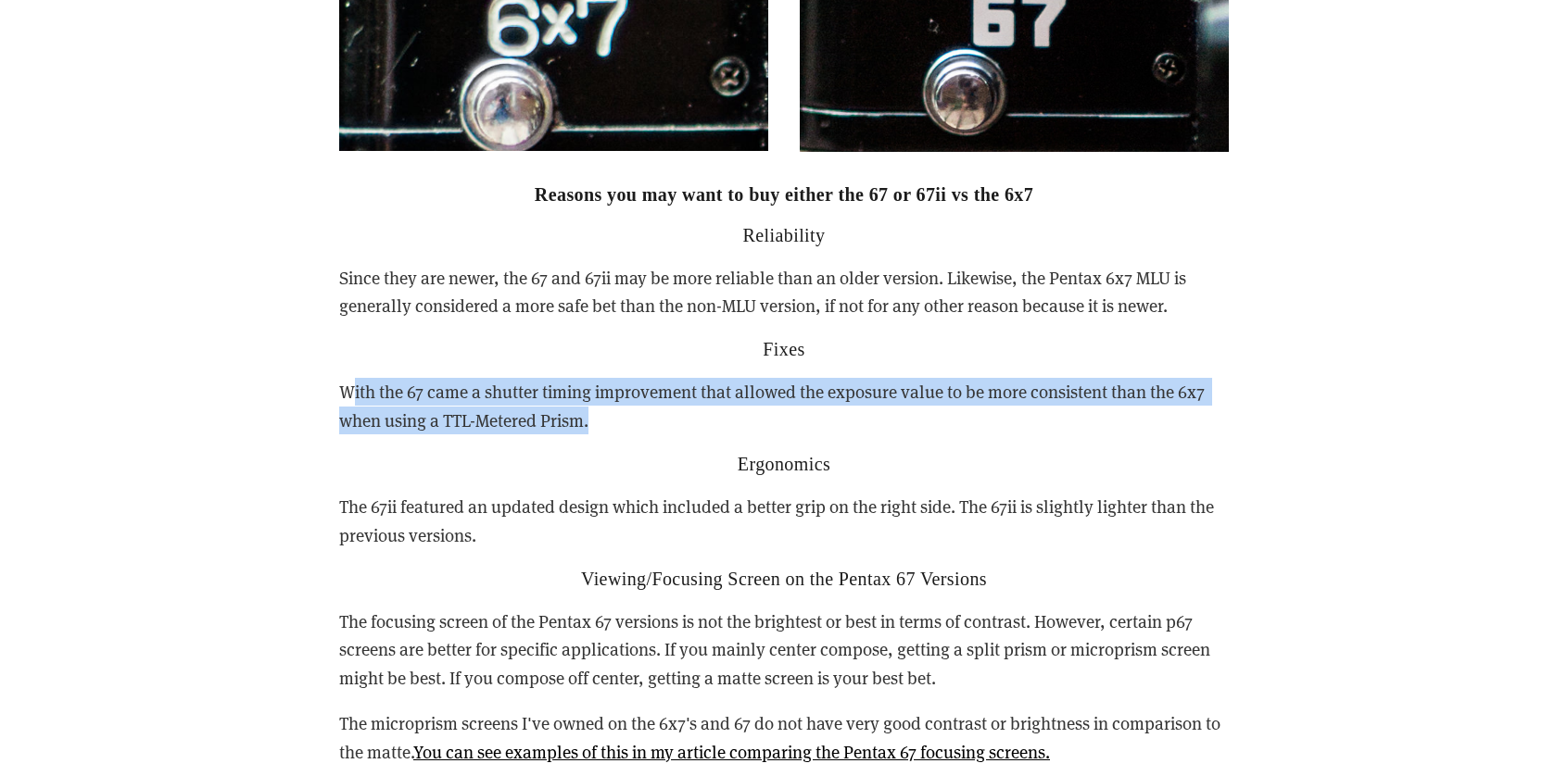
drag, startPoint x: 354, startPoint y: 372, endPoint x: 647, endPoint y: 402, distance: 294.5
click at [647, 402] on p "With the 67 came a shutter timing improvement that allowed the exposure value t…" at bounding box center [783, 406] width 889 height 56
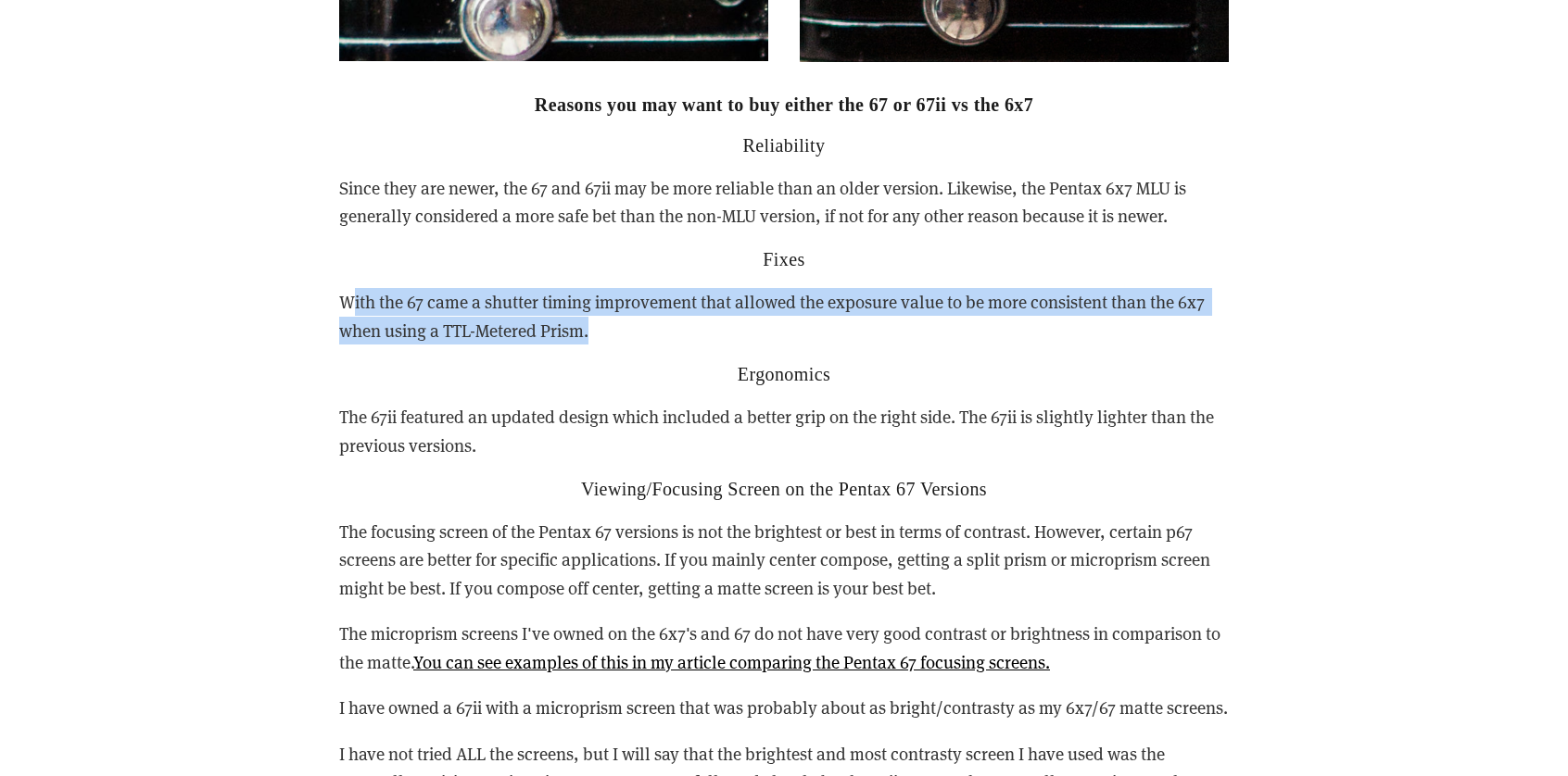
scroll to position [5096, 0]
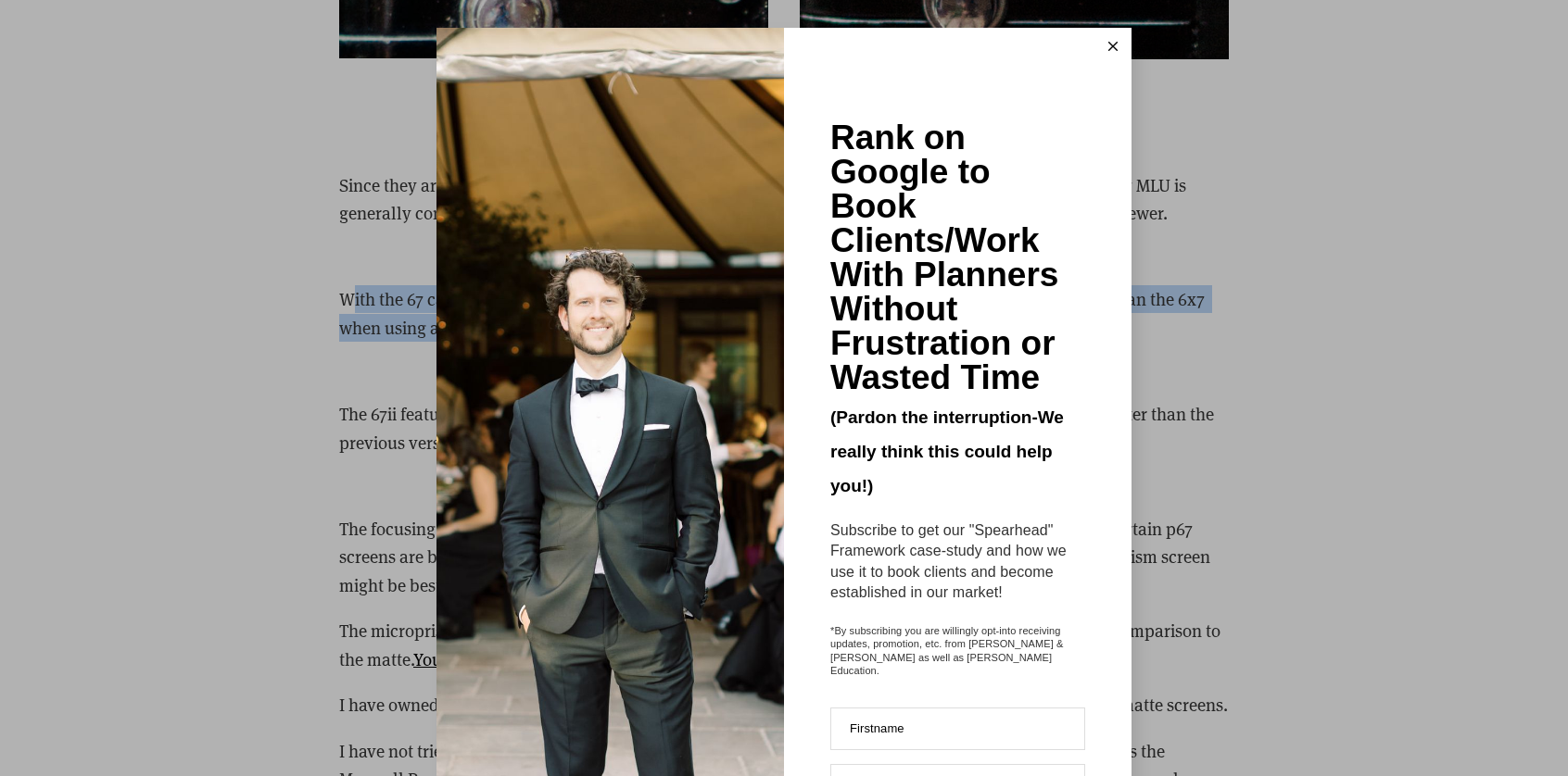
click at [1109, 48] on line at bounding box center [1113, 47] width 9 height 9
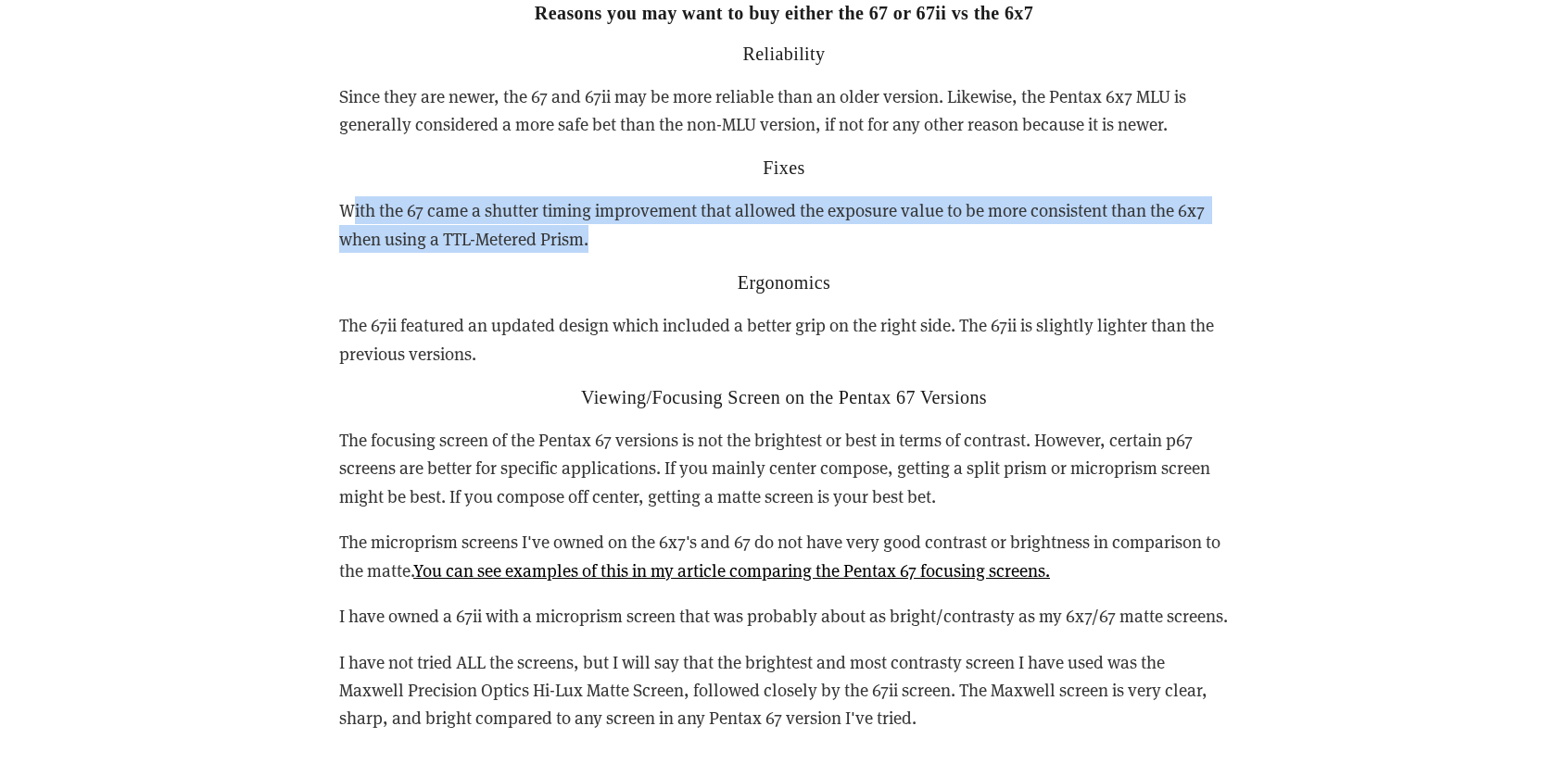
scroll to position [5189, 0]
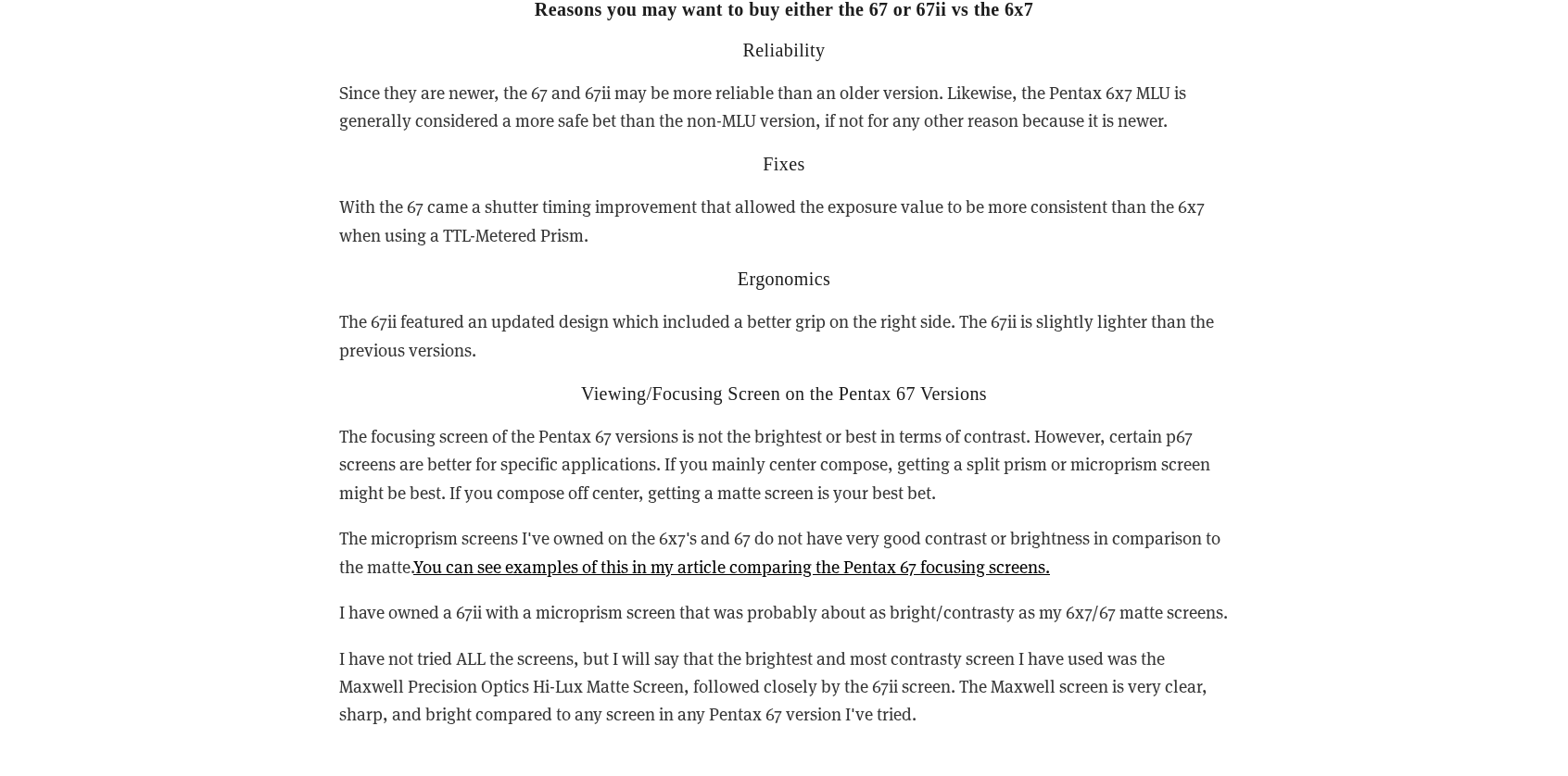
click at [449, 308] on p "The 67ii featured an updated design which included a better grip on the right s…" at bounding box center [783, 336] width 889 height 56
drag, startPoint x: 337, startPoint y: 296, endPoint x: 616, endPoint y: 312, distance: 279.5
click at [603, 383] on h2 "Viewing/Focusing Screen on the Pentax 67 Versions" at bounding box center [783, 393] width 889 height 22
drag, startPoint x: 552, startPoint y: 378, endPoint x: 778, endPoint y: 377, distance: 226.0
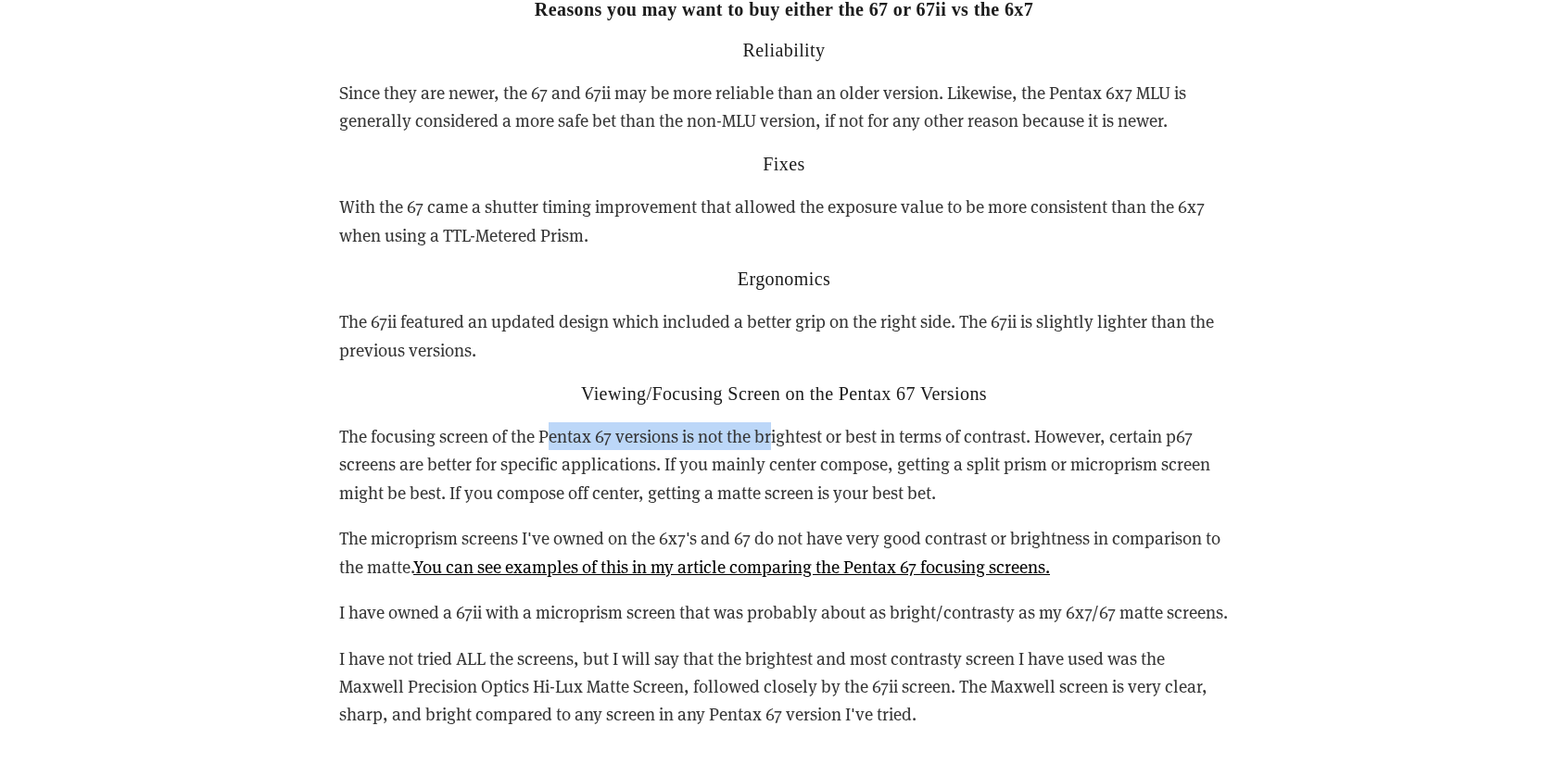
drag, startPoint x: 690, startPoint y: 403, endPoint x: 661, endPoint y: 404, distance: 29.0
click at [689, 423] on p "The focusing screen of the Pentax 67 versions is not the brightest or best in t…" at bounding box center [783, 464] width 889 height 85
drag, startPoint x: 560, startPoint y: 407, endPoint x: 449, endPoint y: 436, distance: 114.7
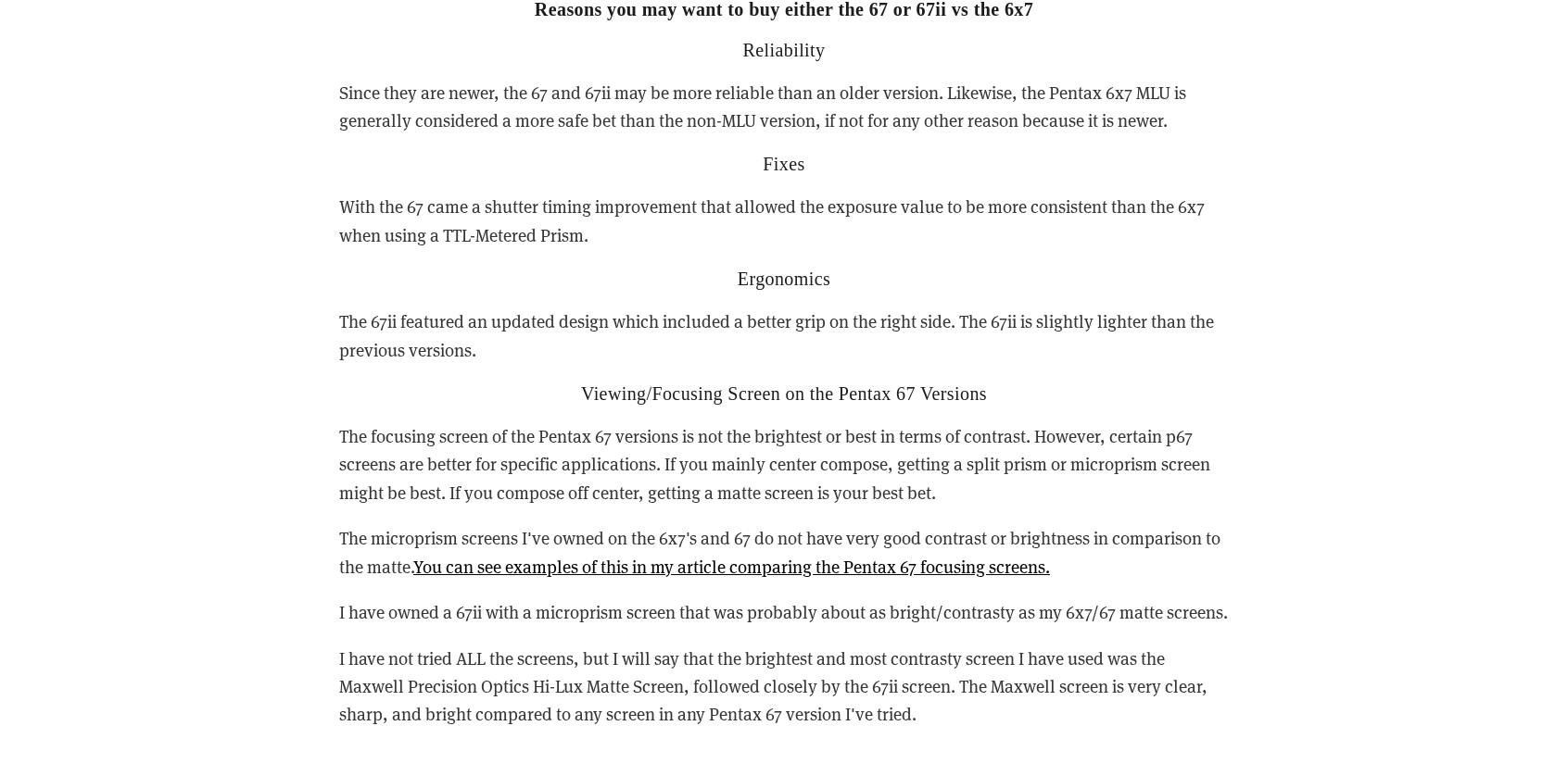
click at [559, 423] on p "The focusing screen of the Pentax 67 versions is not the brightest or best in t…" at bounding box center [783, 464] width 889 height 85
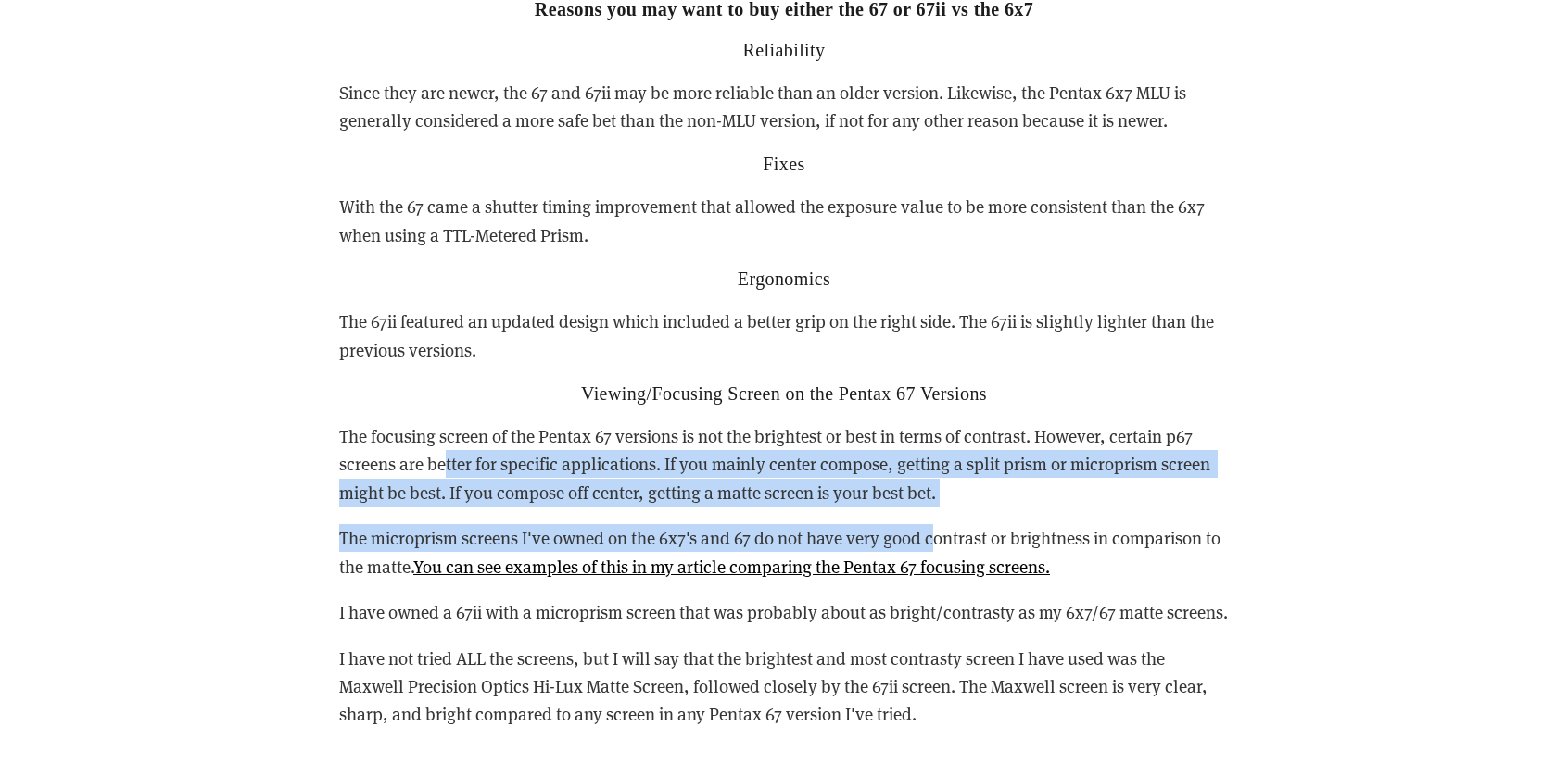
drag, startPoint x: 447, startPoint y: 425, endPoint x: 940, endPoint y: 478, distance: 495.8
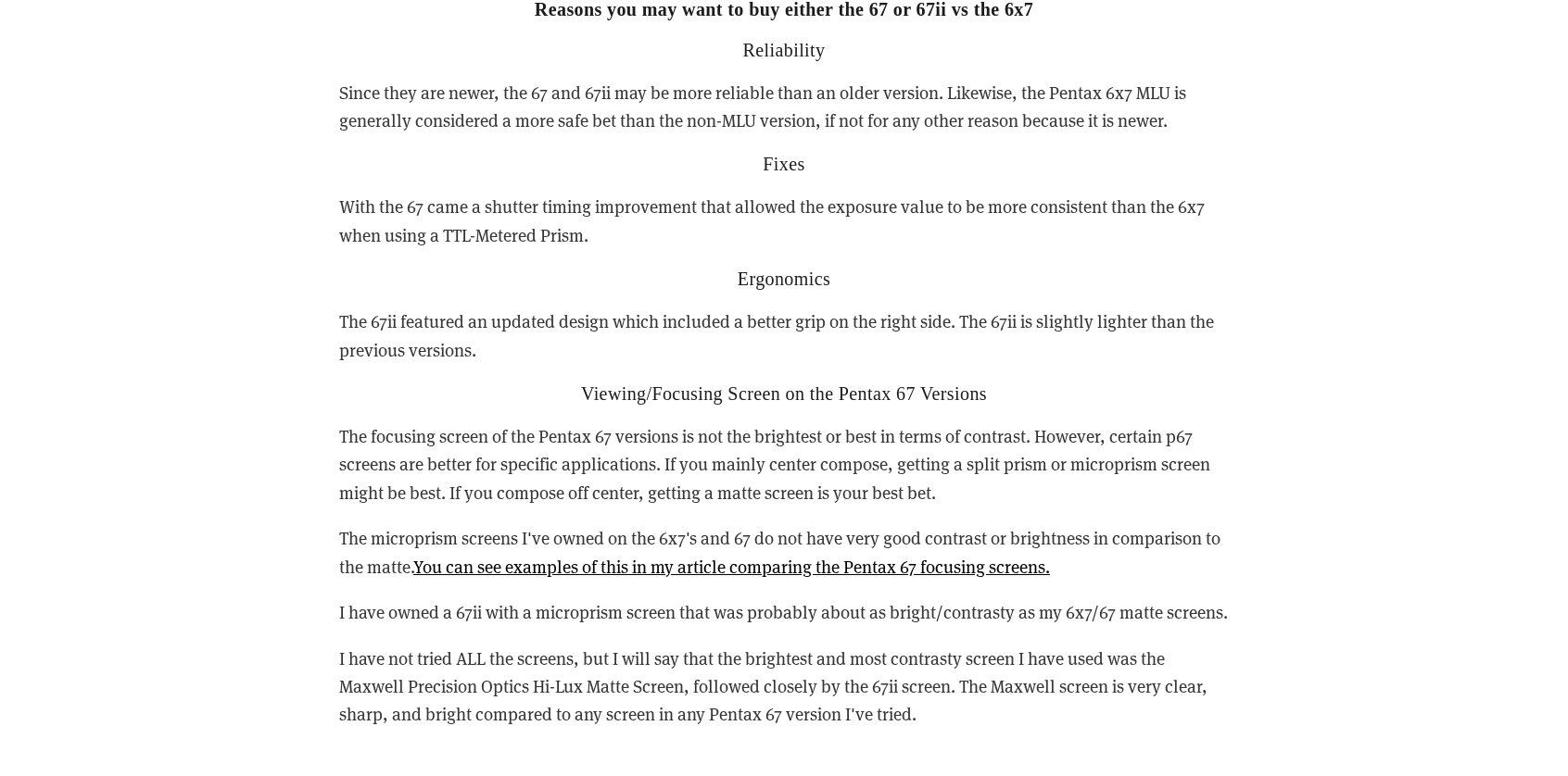
click at [989, 468] on p "The focusing screen of the Pentax 67 versions is not the brightest or best in t…" at bounding box center [783, 464] width 889 height 85
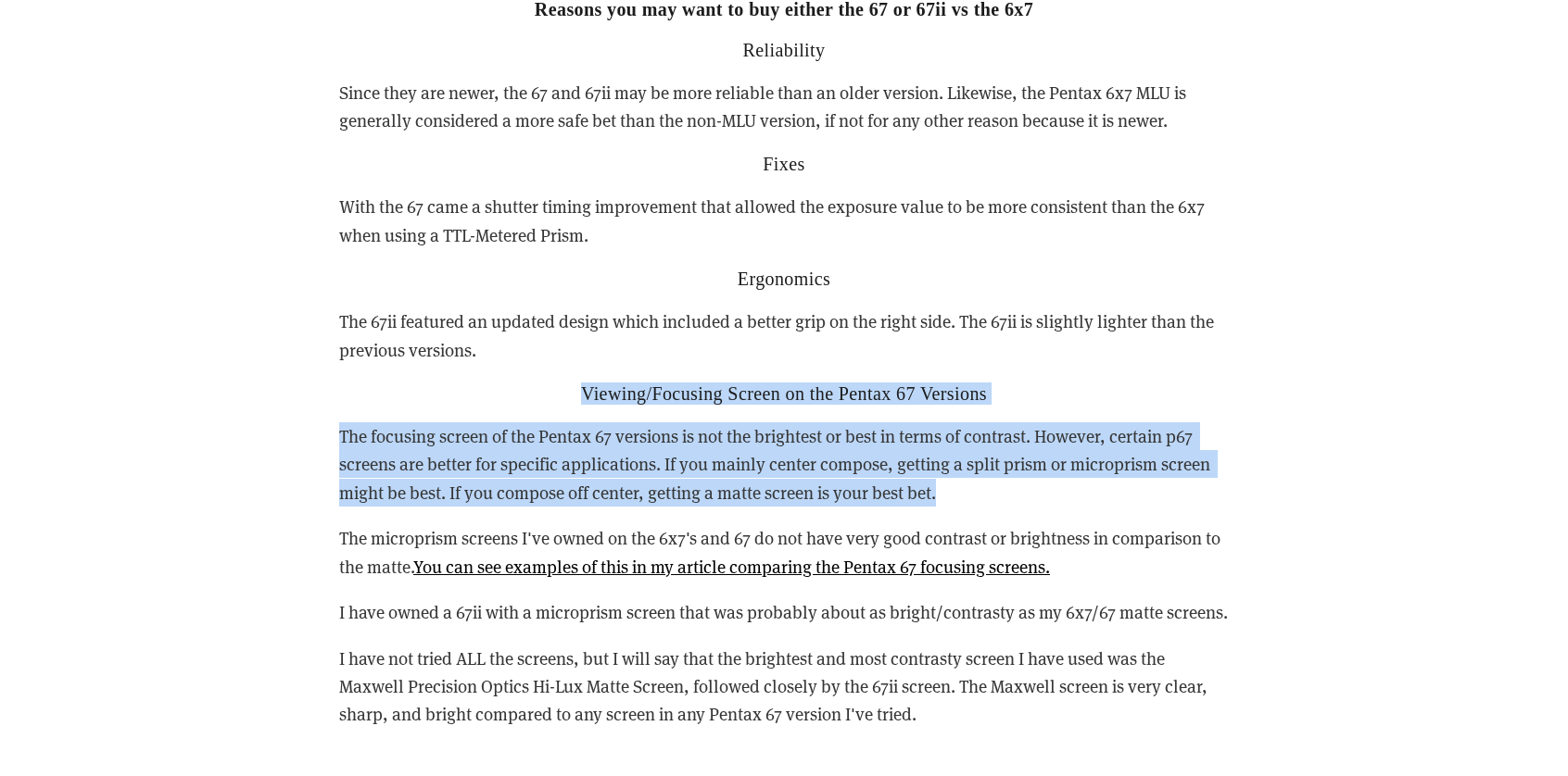
drag, startPoint x: 1034, startPoint y: 462, endPoint x: 283, endPoint y: 362, distance: 757.6
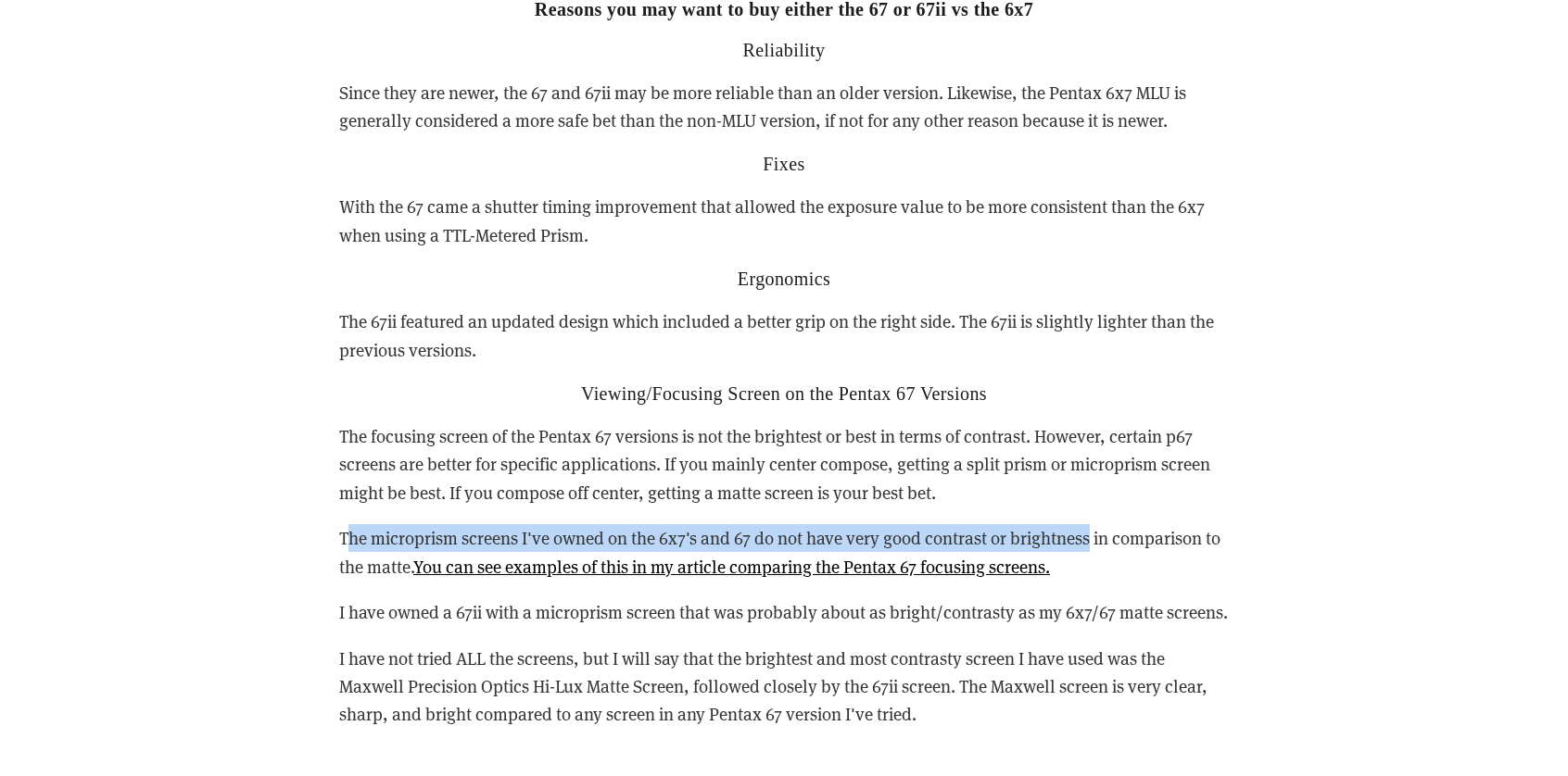
drag, startPoint x: 356, startPoint y: 499, endPoint x: 1090, endPoint y: 499, distance: 734.0
click at [1090, 525] on p "The microprism screens I've owned on the 6x7's and 67 do not have very good con…" at bounding box center [783, 553] width 889 height 56
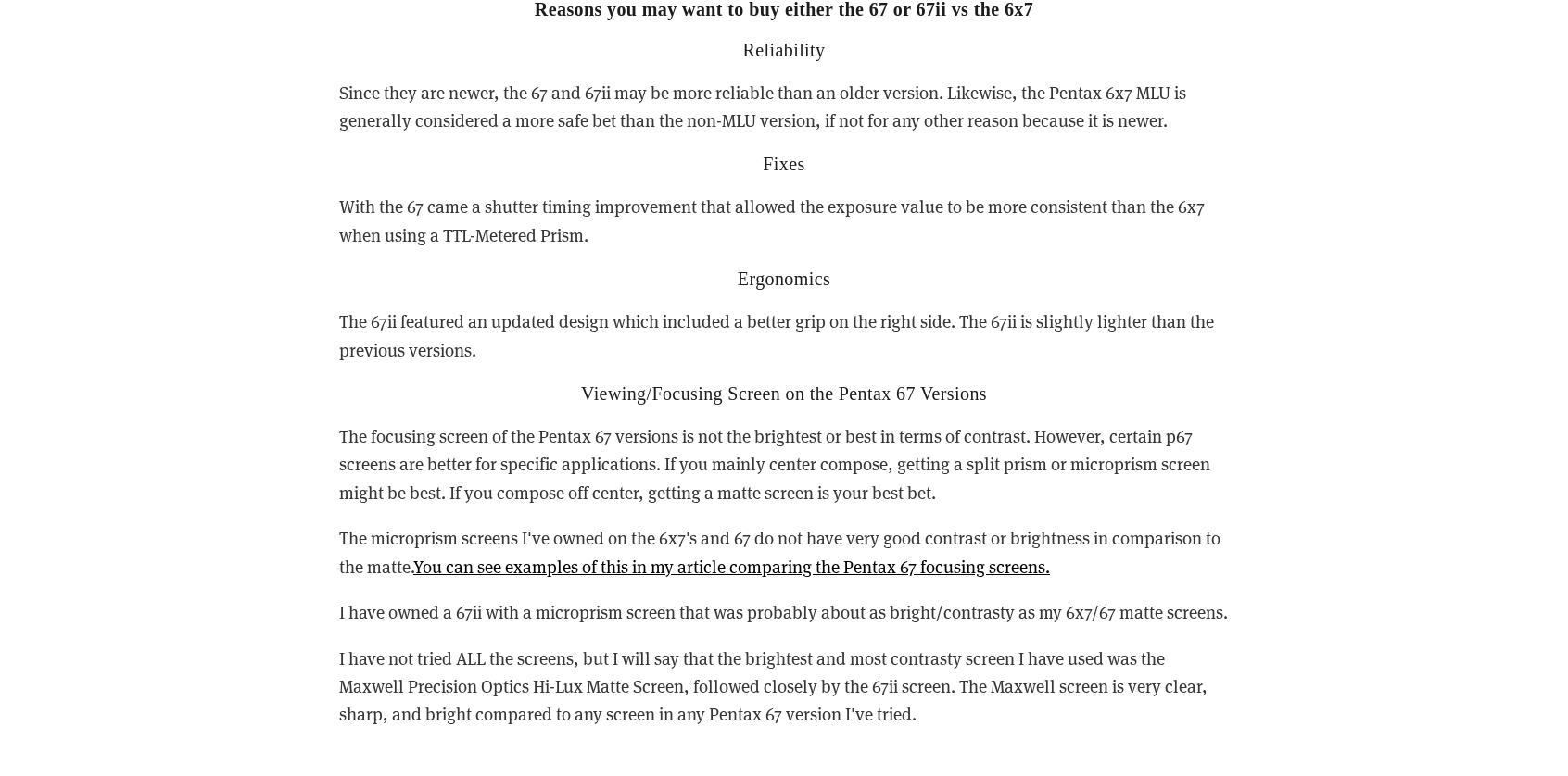
click at [396, 547] on p "The microprism screens I've owned on the 6x7's and 67 do not have very good con…" at bounding box center [783, 553] width 889 height 56
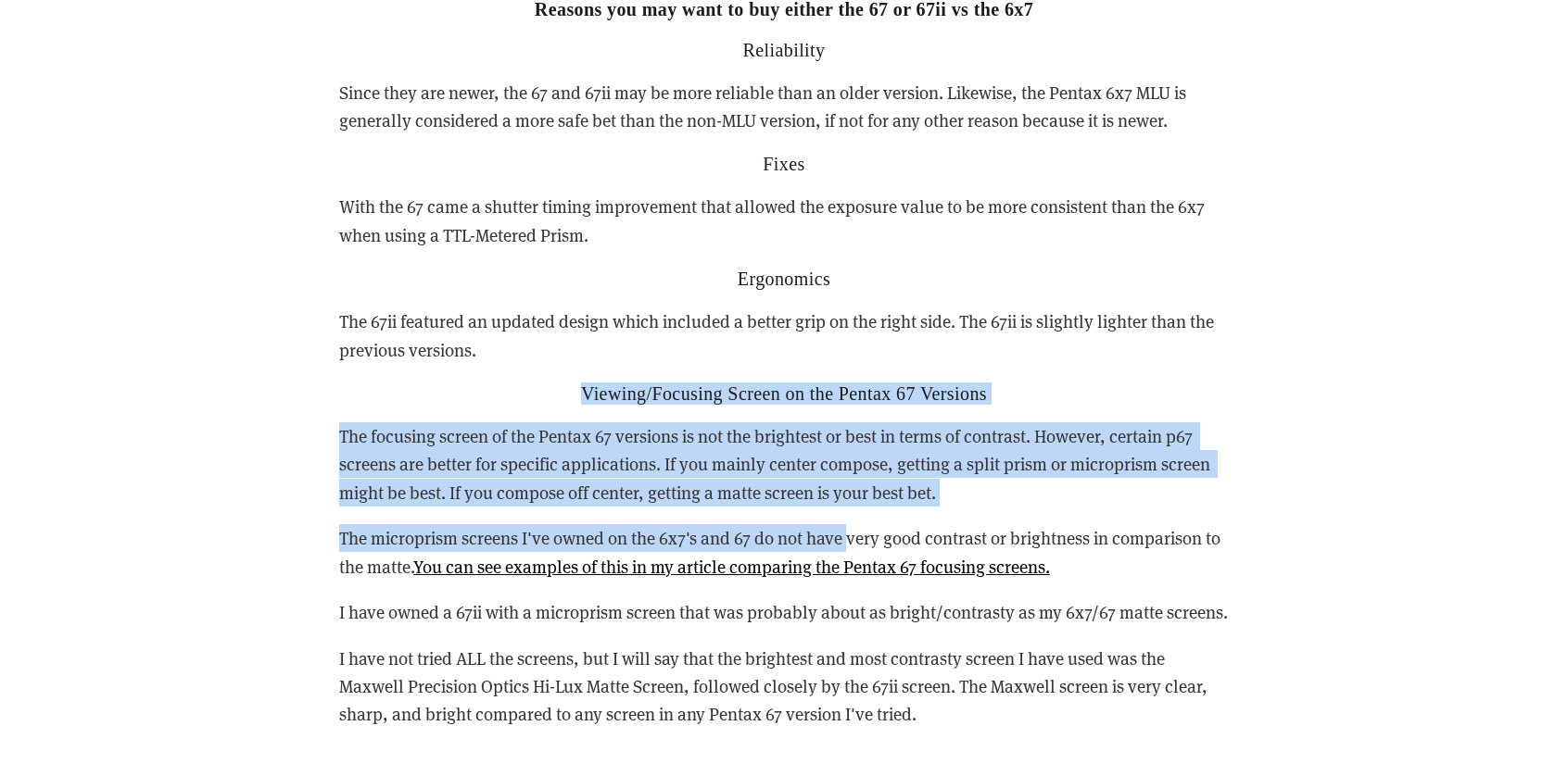
drag, startPoint x: 362, startPoint y: 367, endPoint x: 853, endPoint y: 496, distance: 507.7
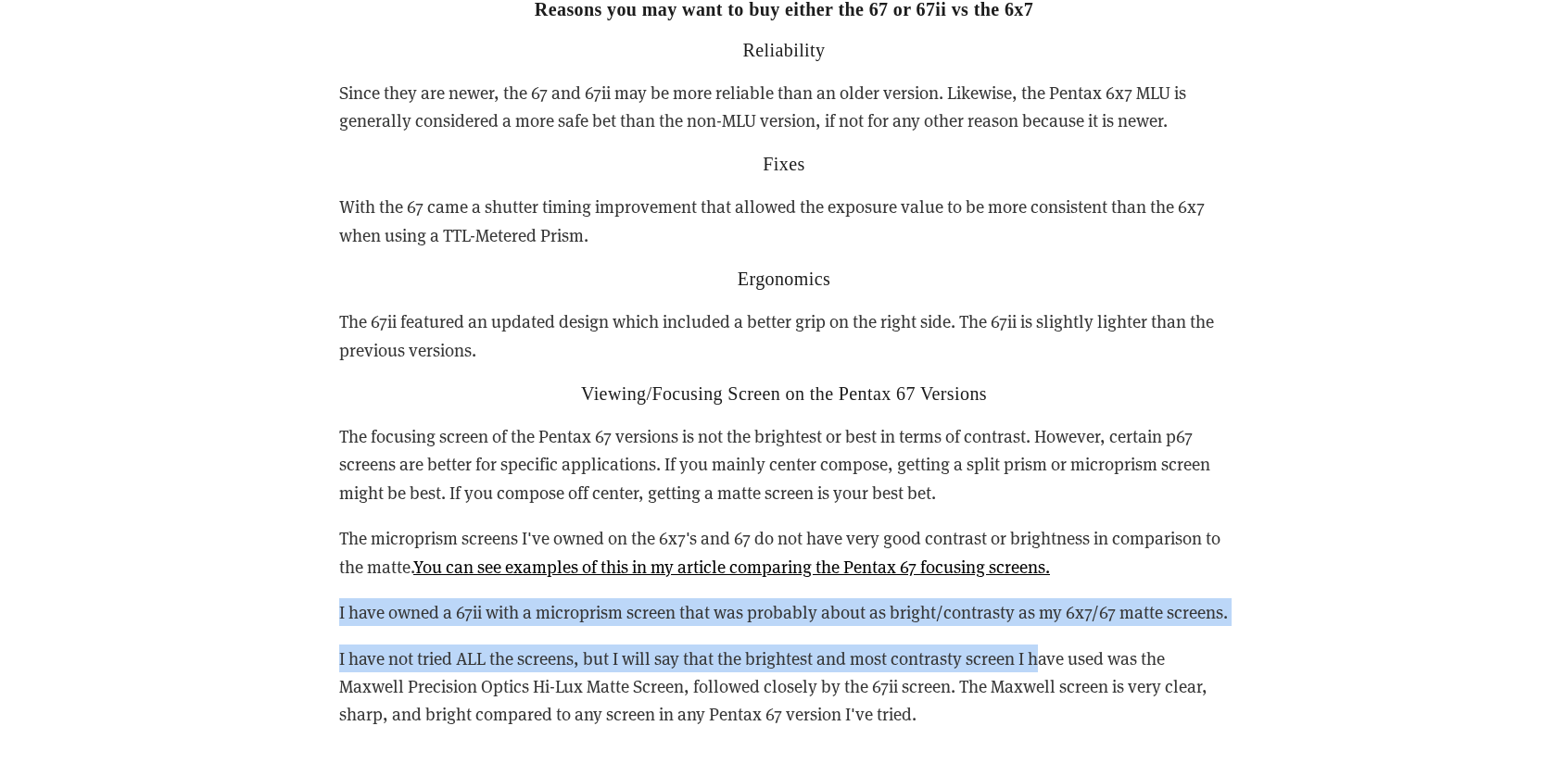
drag, startPoint x: 381, startPoint y: 566, endPoint x: 1042, endPoint y: 609, distance: 662.4
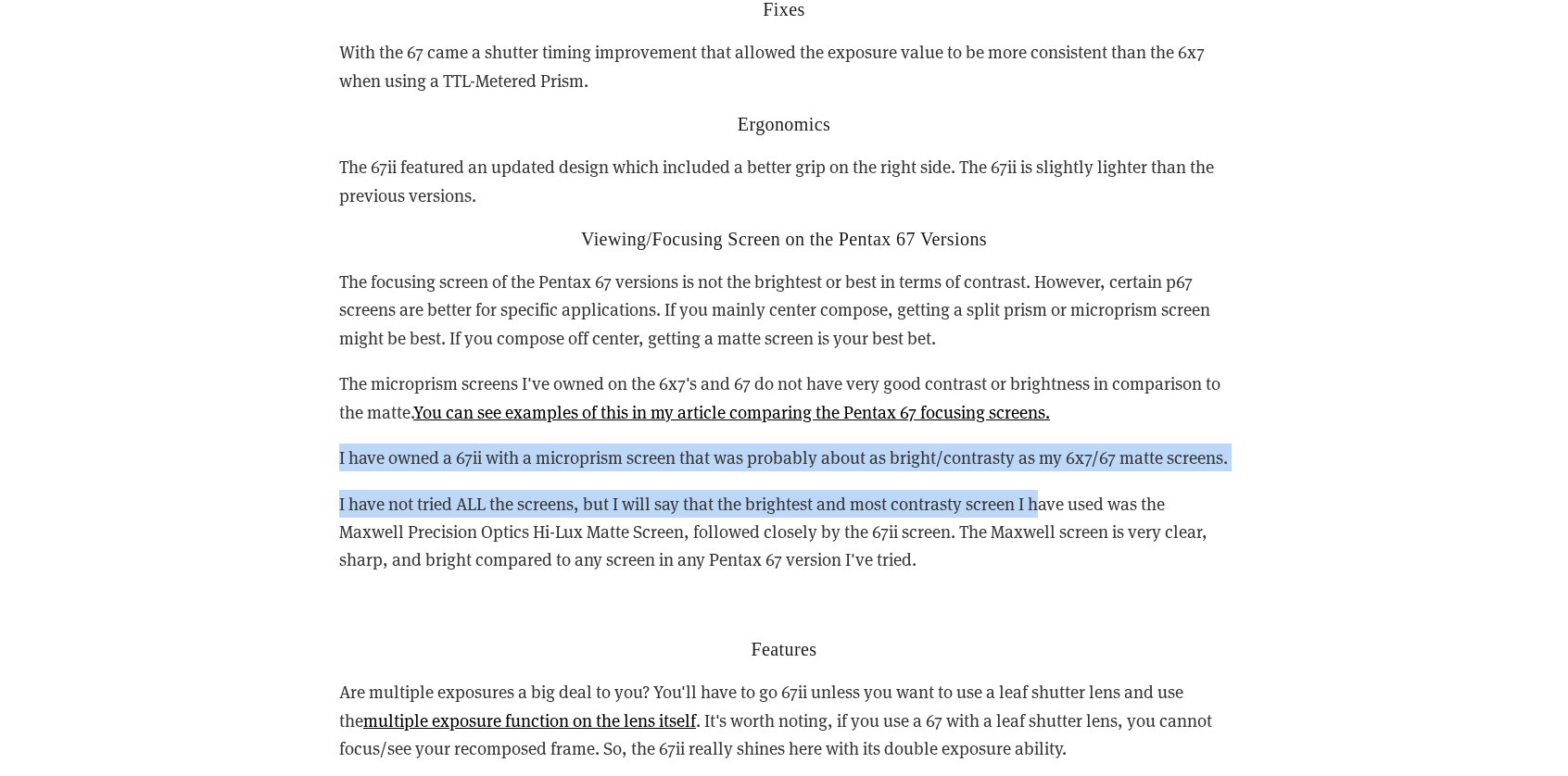
scroll to position [5374, 0]
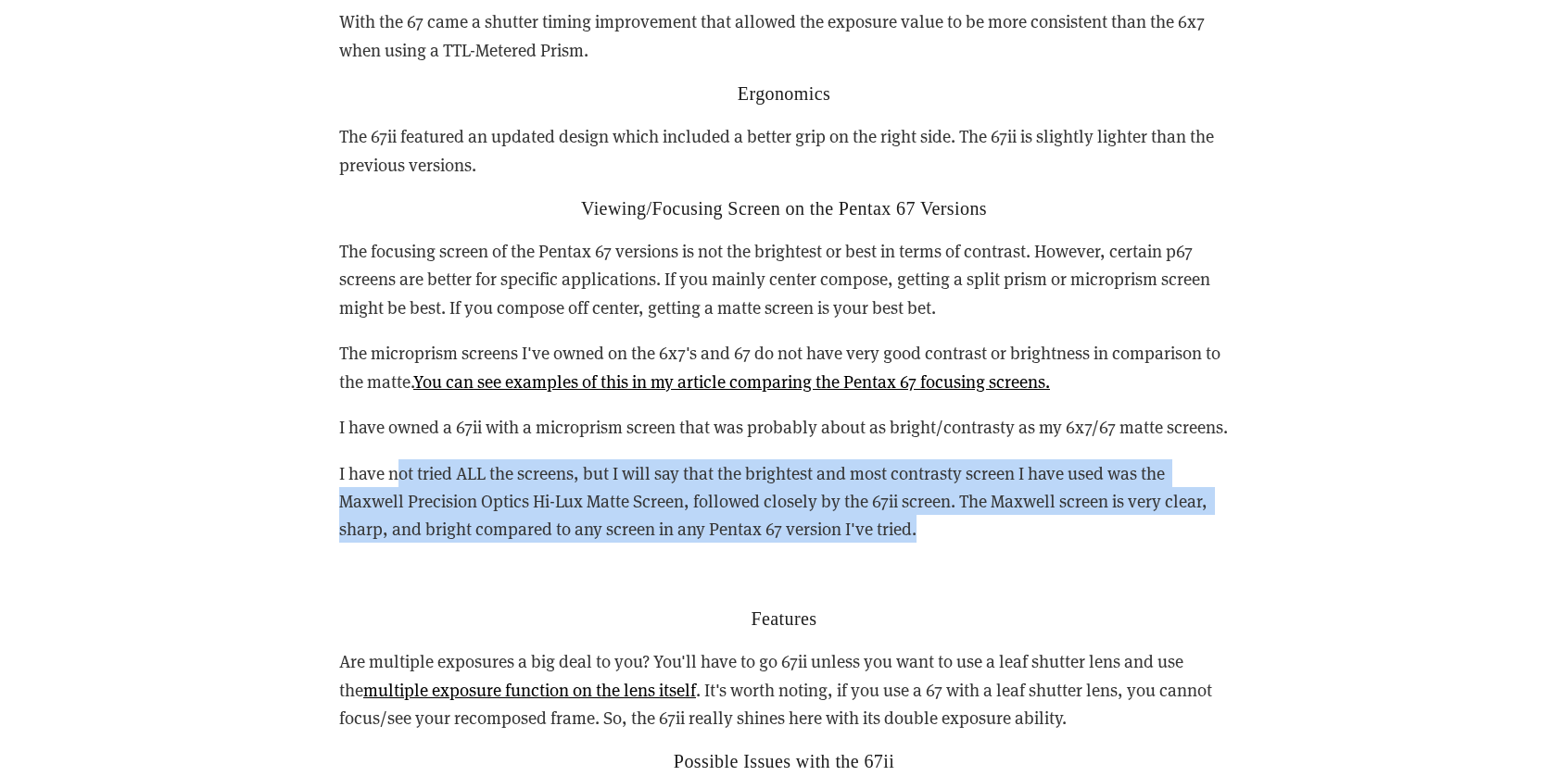
drag, startPoint x: 995, startPoint y: 512, endPoint x: 389, endPoint y: 414, distance: 613.9
click at [392, 414] on div "Reasons you may want to buy either the 67 or 67ii vs the 6x7 Reliability Since …" at bounding box center [783, 684] width 889 height 1743
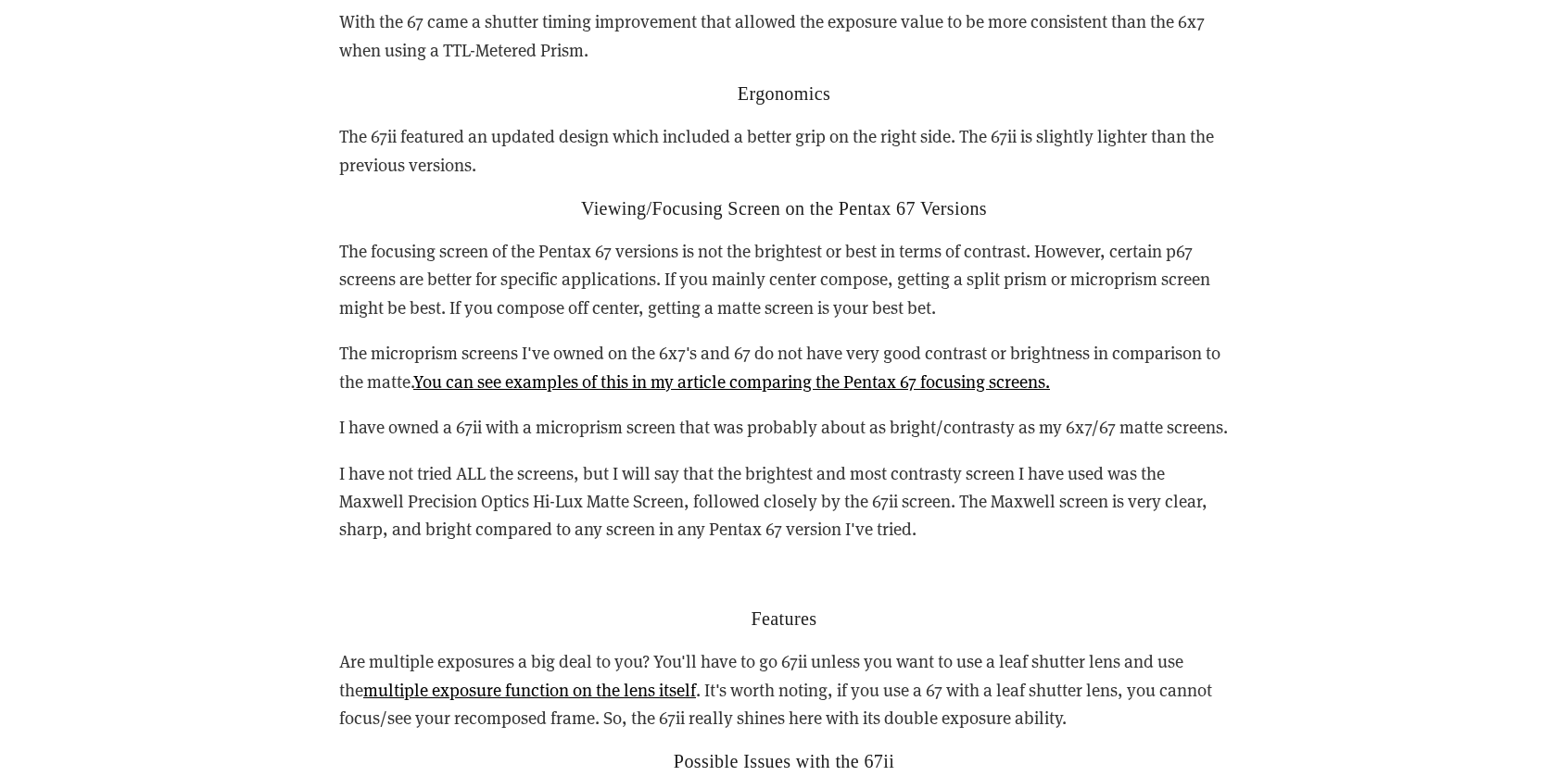
click at [418, 413] on p "I have owned a 67ii with a microprism screen that was probably about as bright/…" at bounding box center [783, 426] width 889 height 28
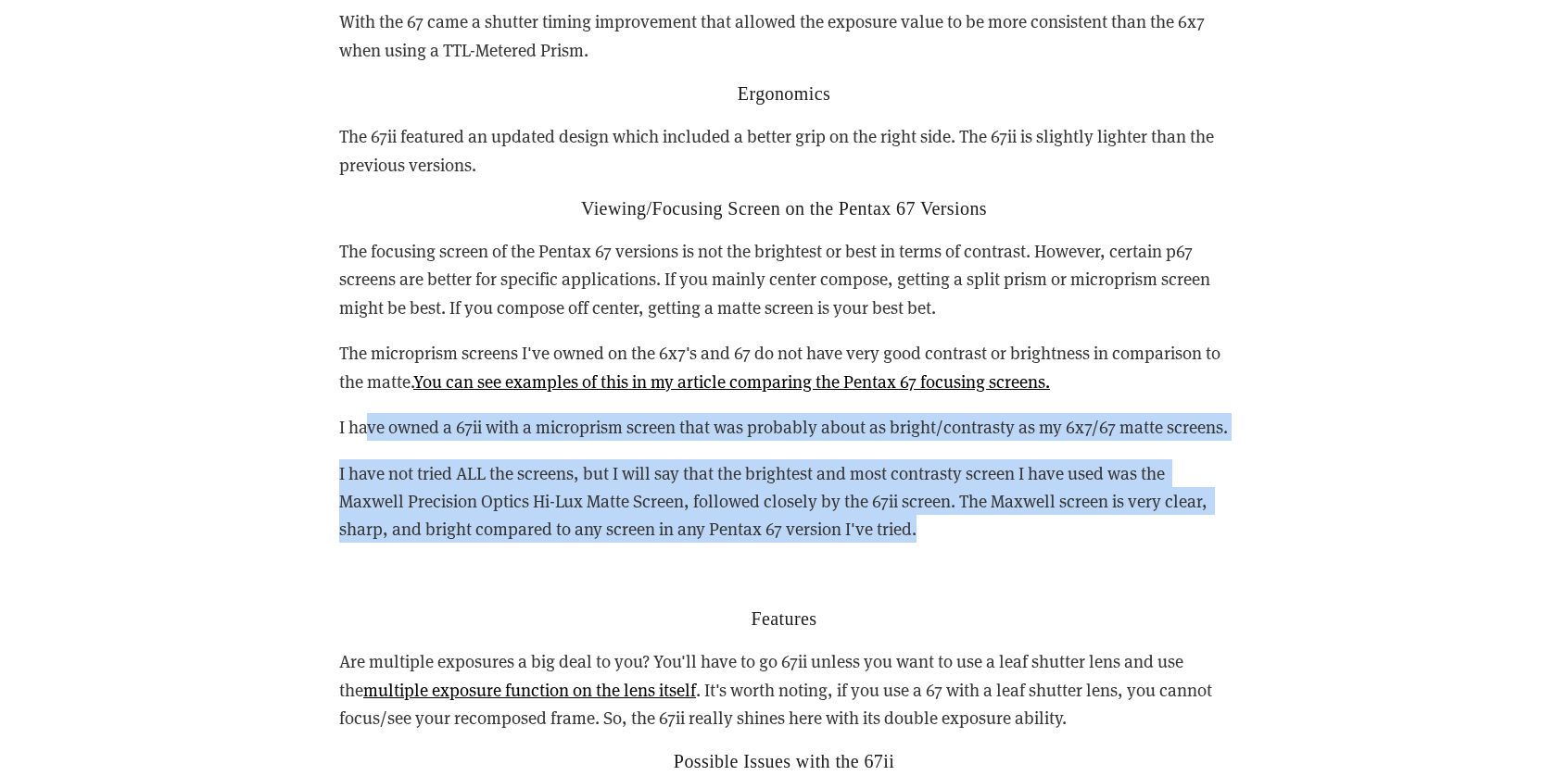
drag, startPoint x: 371, startPoint y: 390, endPoint x: 966, endPoint y: 499, distance: 604.9
click at [947, 496] on div "Reasons you may want to buy either the 67 or 67ii vs the 6x7 Reliability Since …" at bounding box center [783, 684] width 889 height 1743
click at [974, 499] on p "I have not tried ALL the screens, but I will say that the brightest and most co…" at bounding box center [783, 501] width 889 height 85
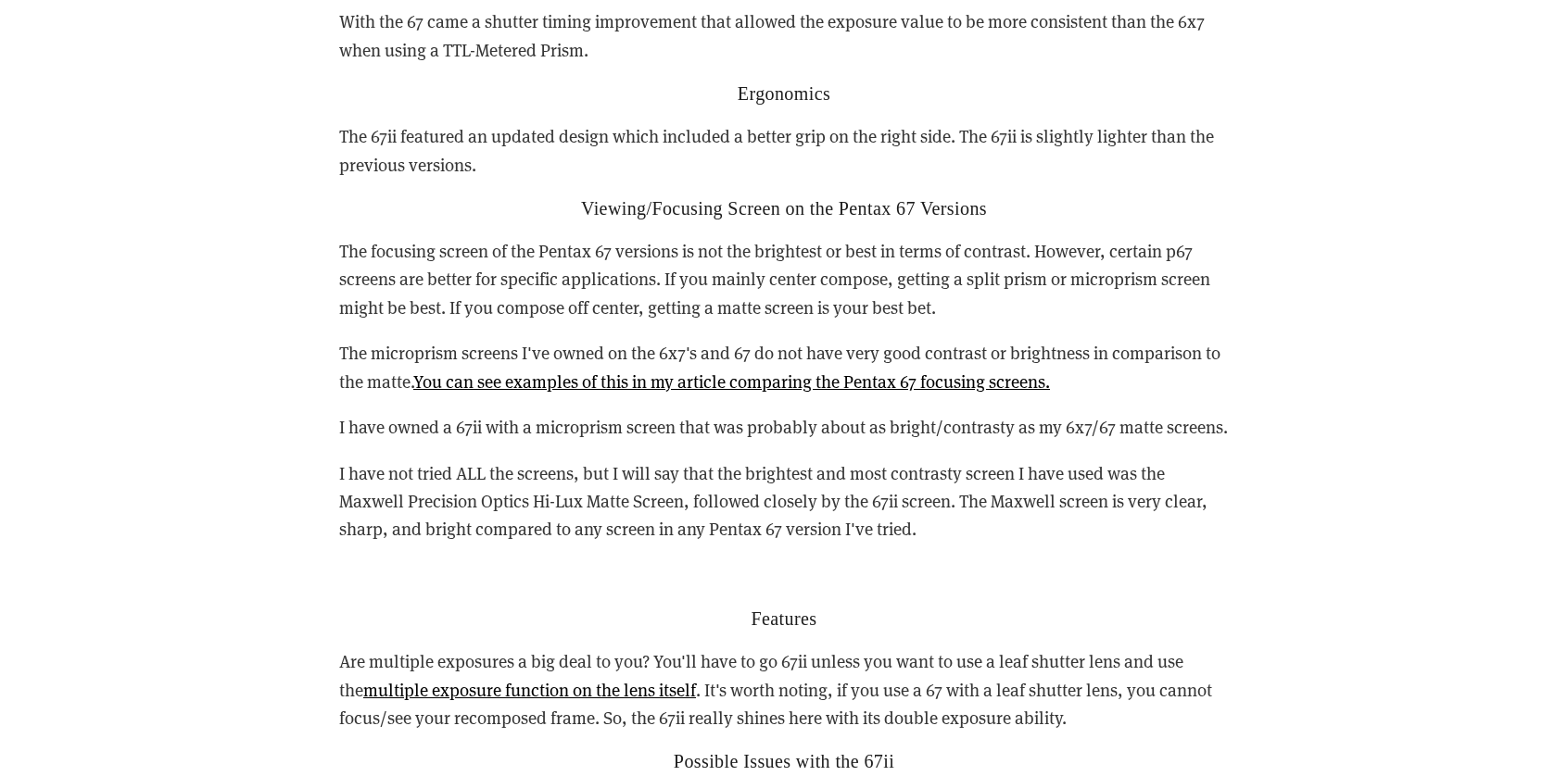
click at [1028, 503] on p "I have not tried ALL the screens, but I will say that the brightest and most co…" at bounding box center [783, 501] width 889 height 85
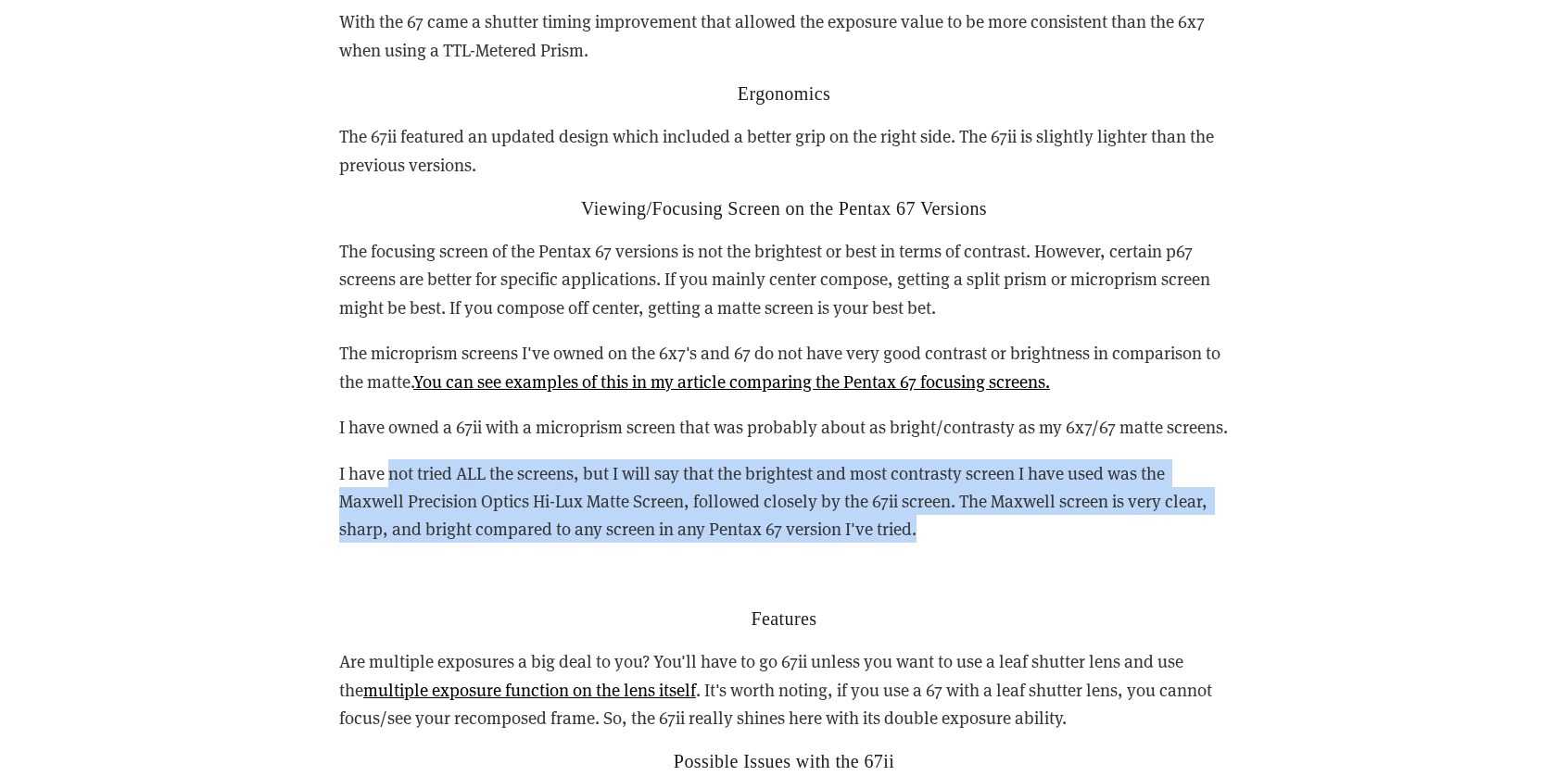
drag, startPoint x: 1100, startPoint y: 508, endPoint x: 392, endPoint y: 412, distance: 714.5
click at [387, 417] on div "Reasons you may want to buy either the 67 or 67ii vs the 6x7 Reliability Since …" at bounding box center [783, 684] width 889 height 1743
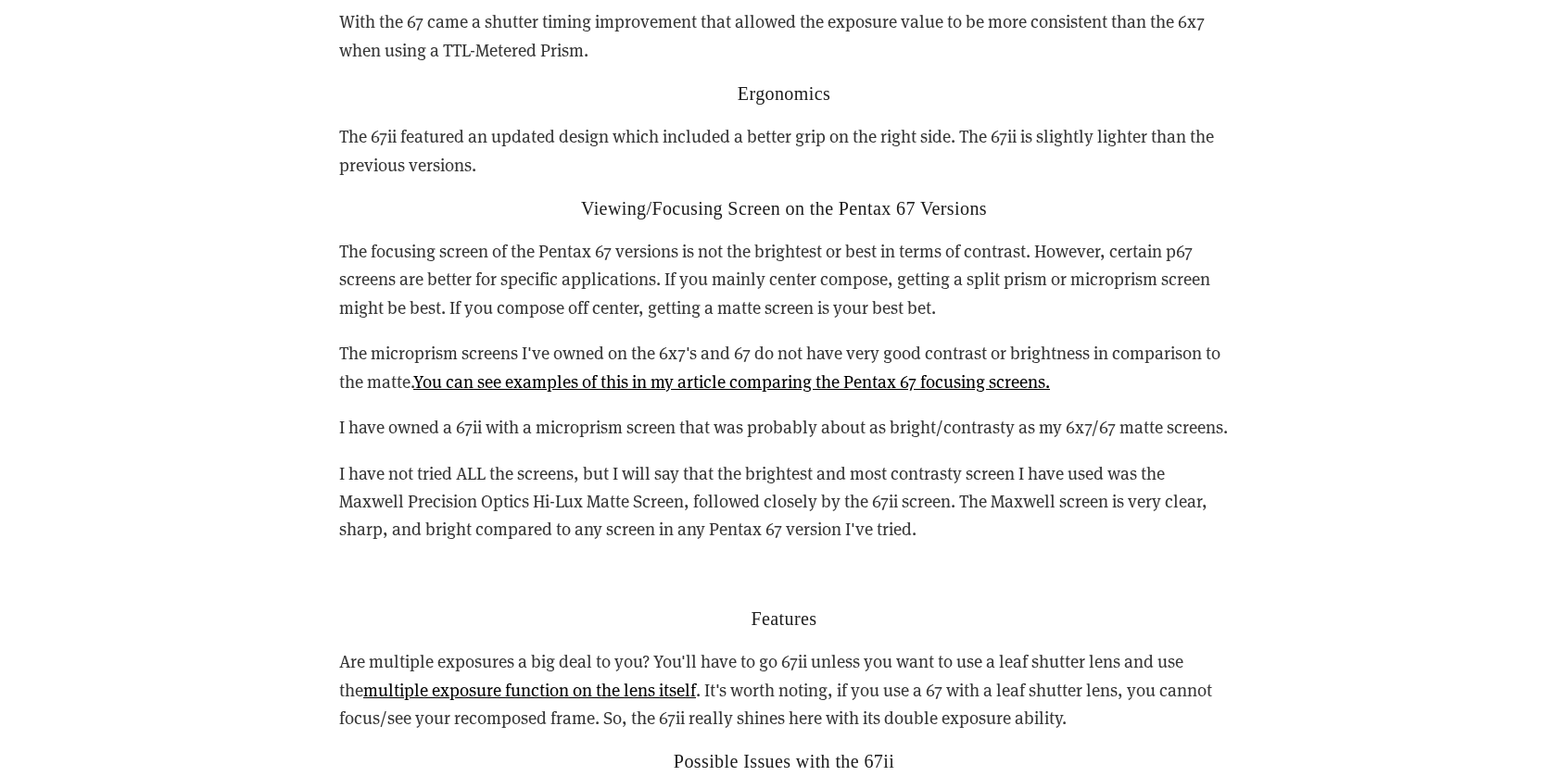
click at [380, 413] on p "I have owned a 67ii with a microprism screen that was probably about as bright/…" at bounding box center [783, 426] width 889 height 28
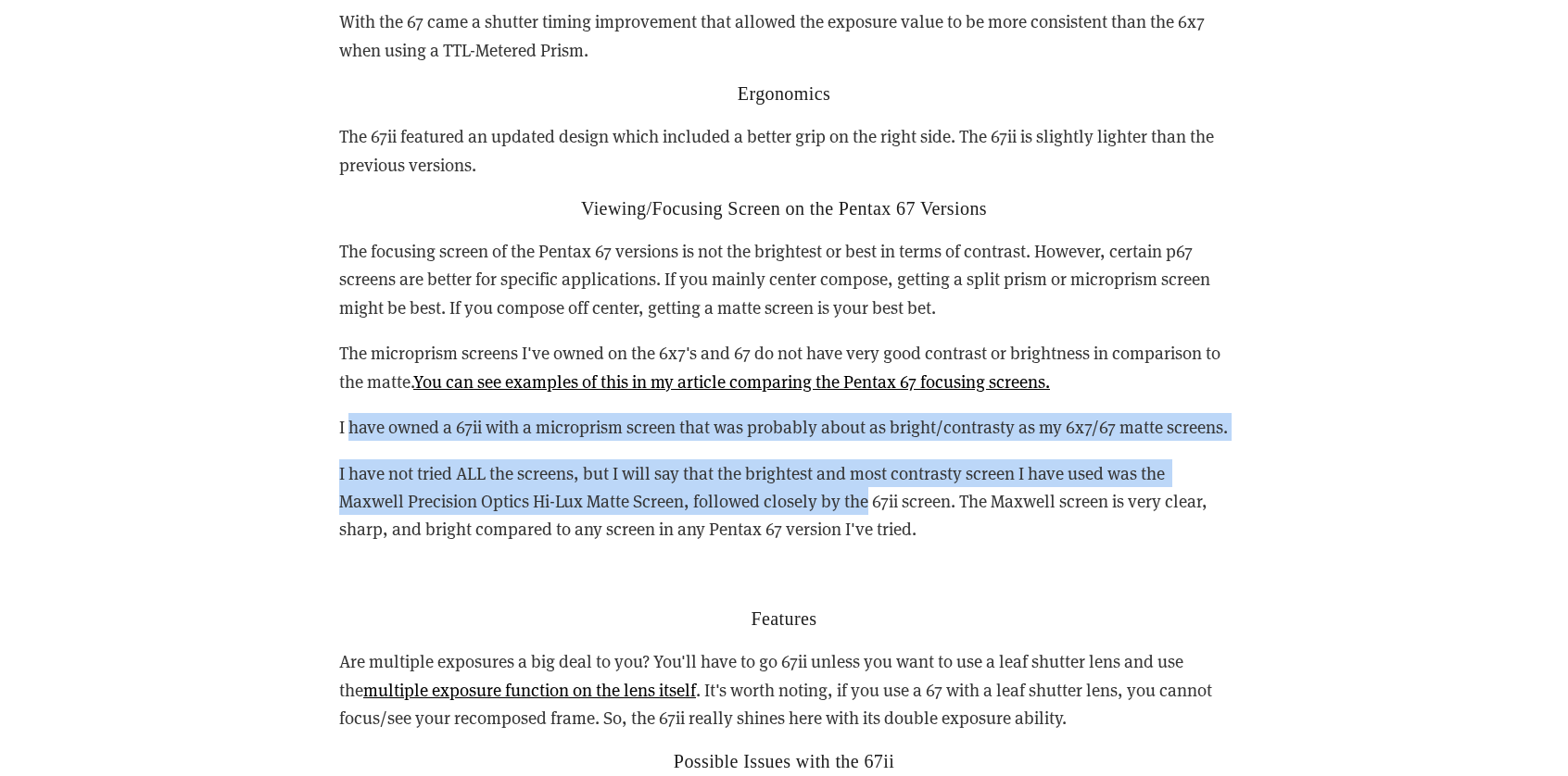
drag, startPoint x: 351, startPoint y: 406, endPoint x: 927, endPoint y: 496, distance: 583.0
click at [877, 487] on div "Reasons you may want to buy either the 67 or 67ii vs the 6x7 Reliability Since …" at bounding box center [783, 684] width 889 height 1743
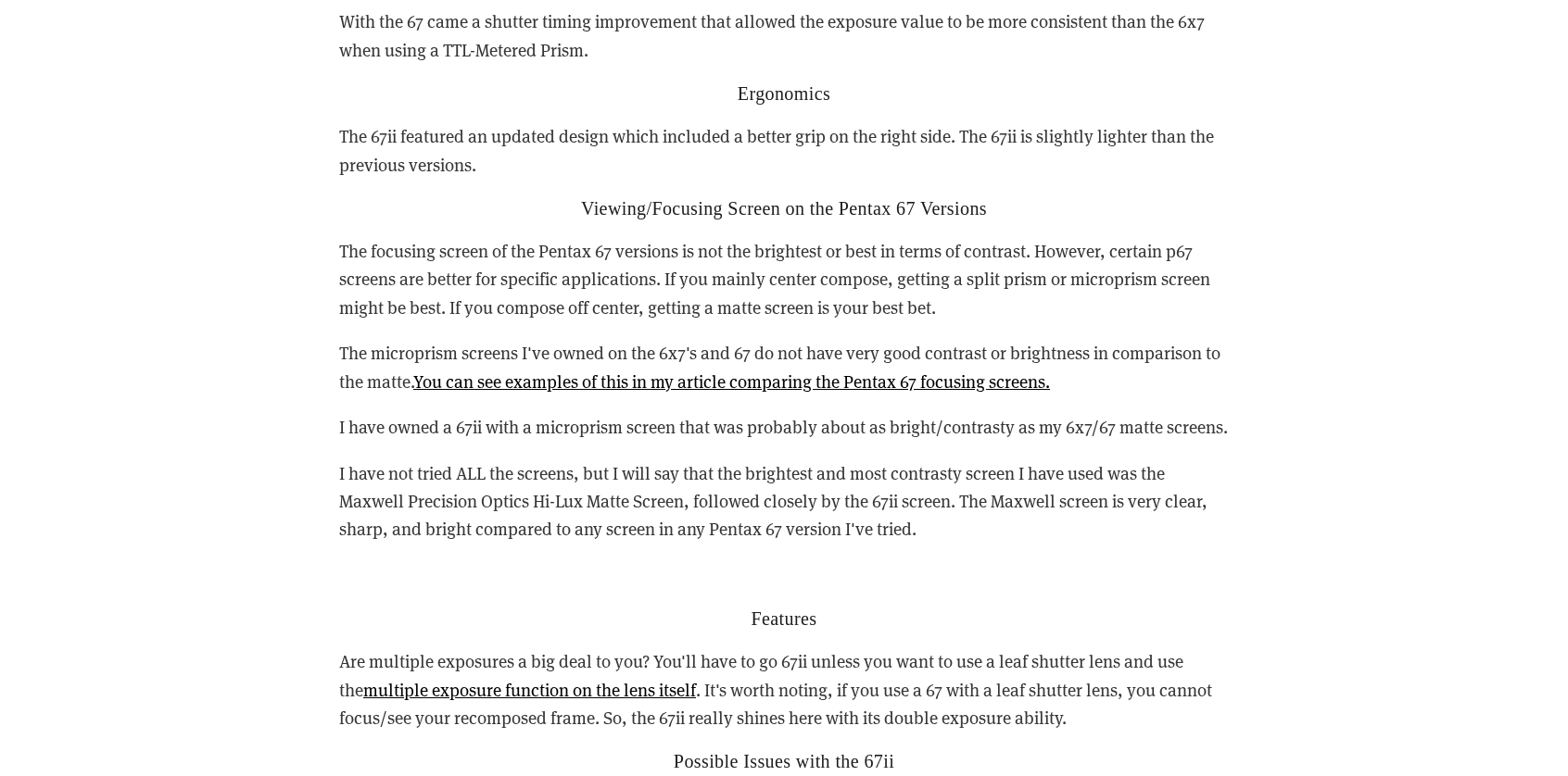
click at [970, 501] on p "I have not tried ALL the screens, but I will say that the brightest and most co…" at bounding box center [783, 501] width 889 height 85
click at [1014, 495] on p "I have not tried ALL the screens, but I will say that the brightest and most co…" at bounding box center [783, 501] width 889 height 85
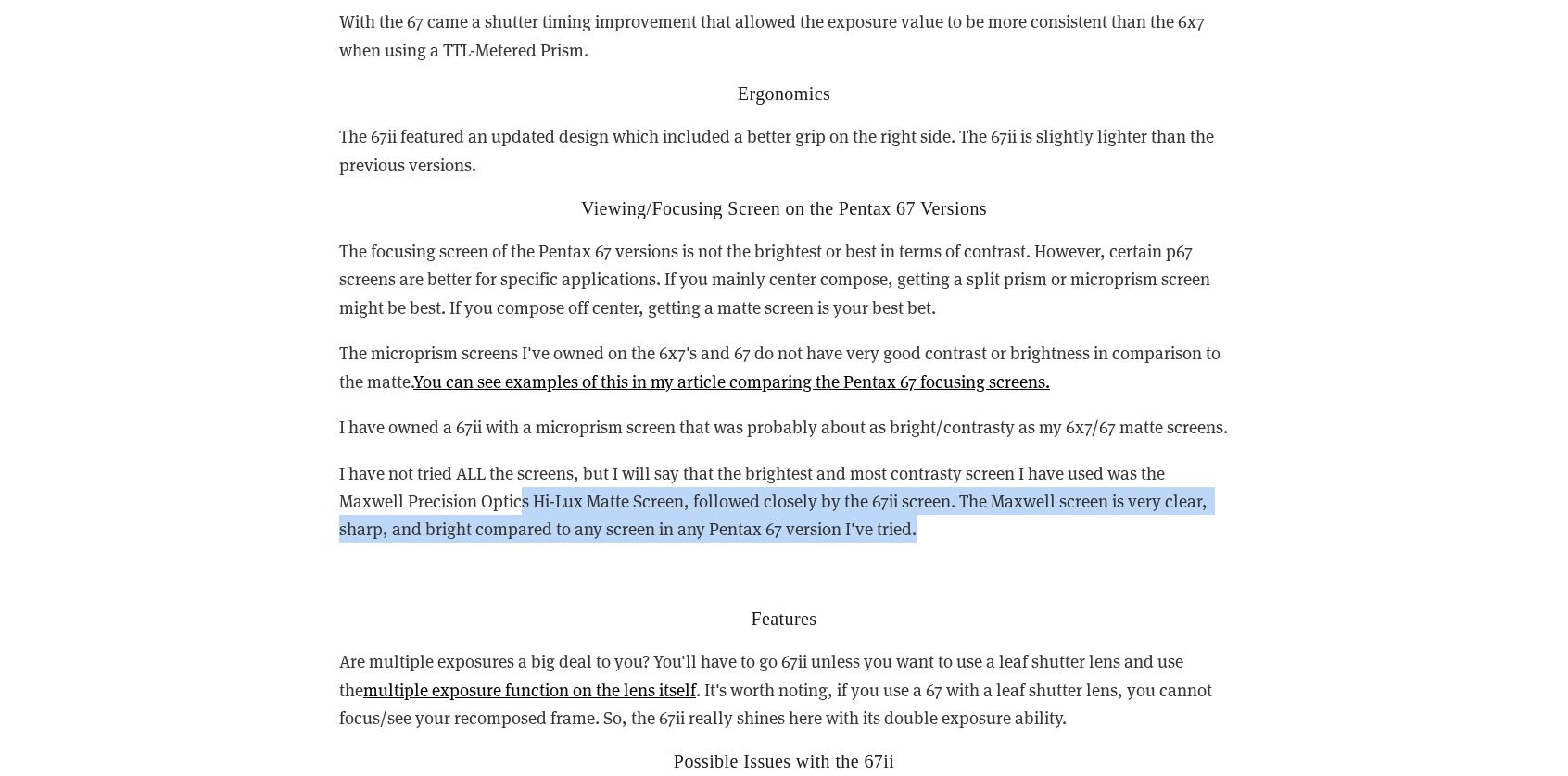
drag, startPoint x: 957, startPoint y: 508, endPoint x: 498, endPoint y: 457, distance: 461.8
click at [520, 470] on p "I have not tried ALL the screens, but I will say that the brightest and most co…" at bounding box center [783, 501] width 889 height 85
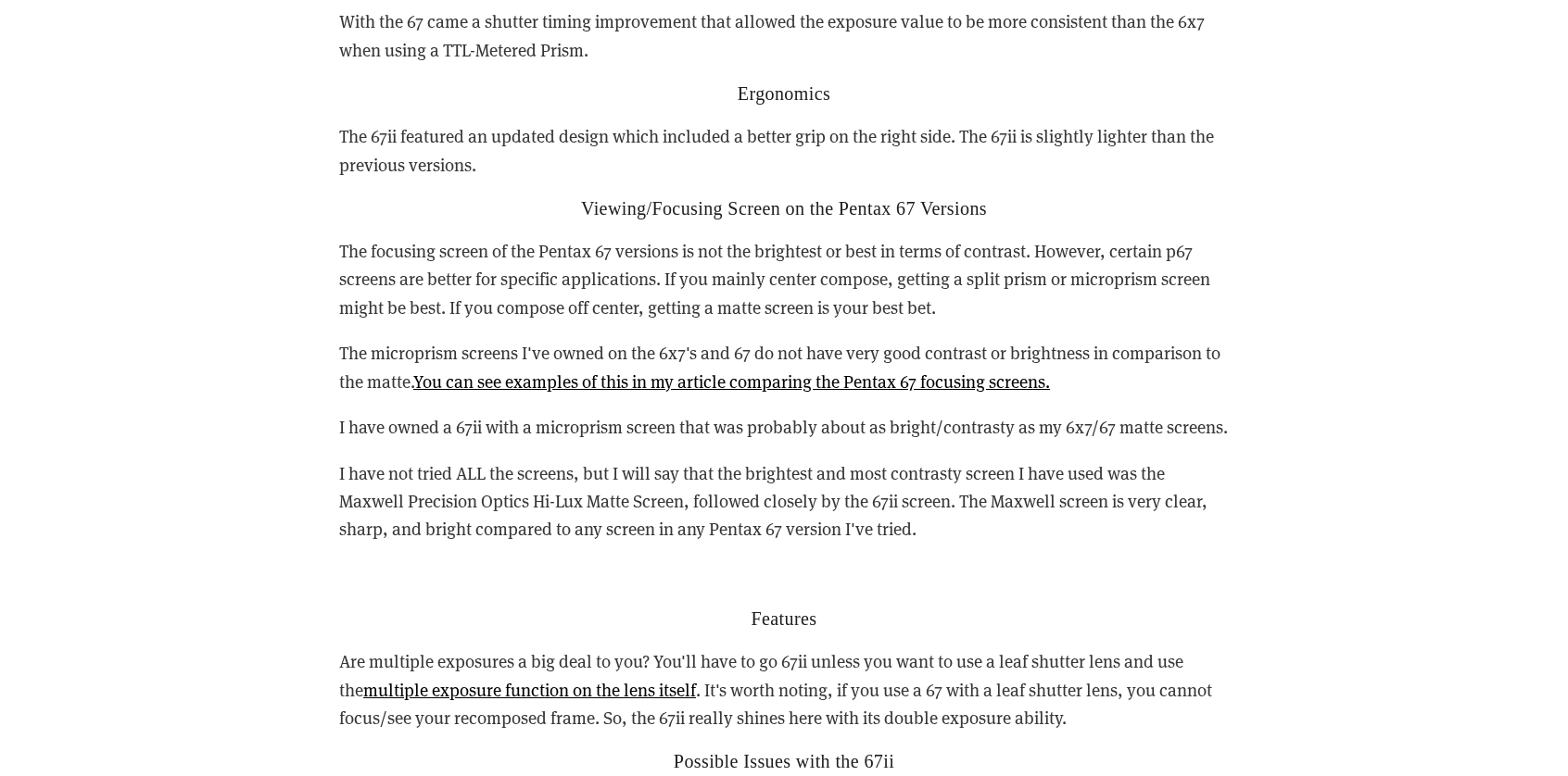
click at [449, 427] on div "Reasons you may want to buy either the 67 or 67ii vs the 6x7 Reliability Since …" at bounding box center [783, 684] width 889 height 1743
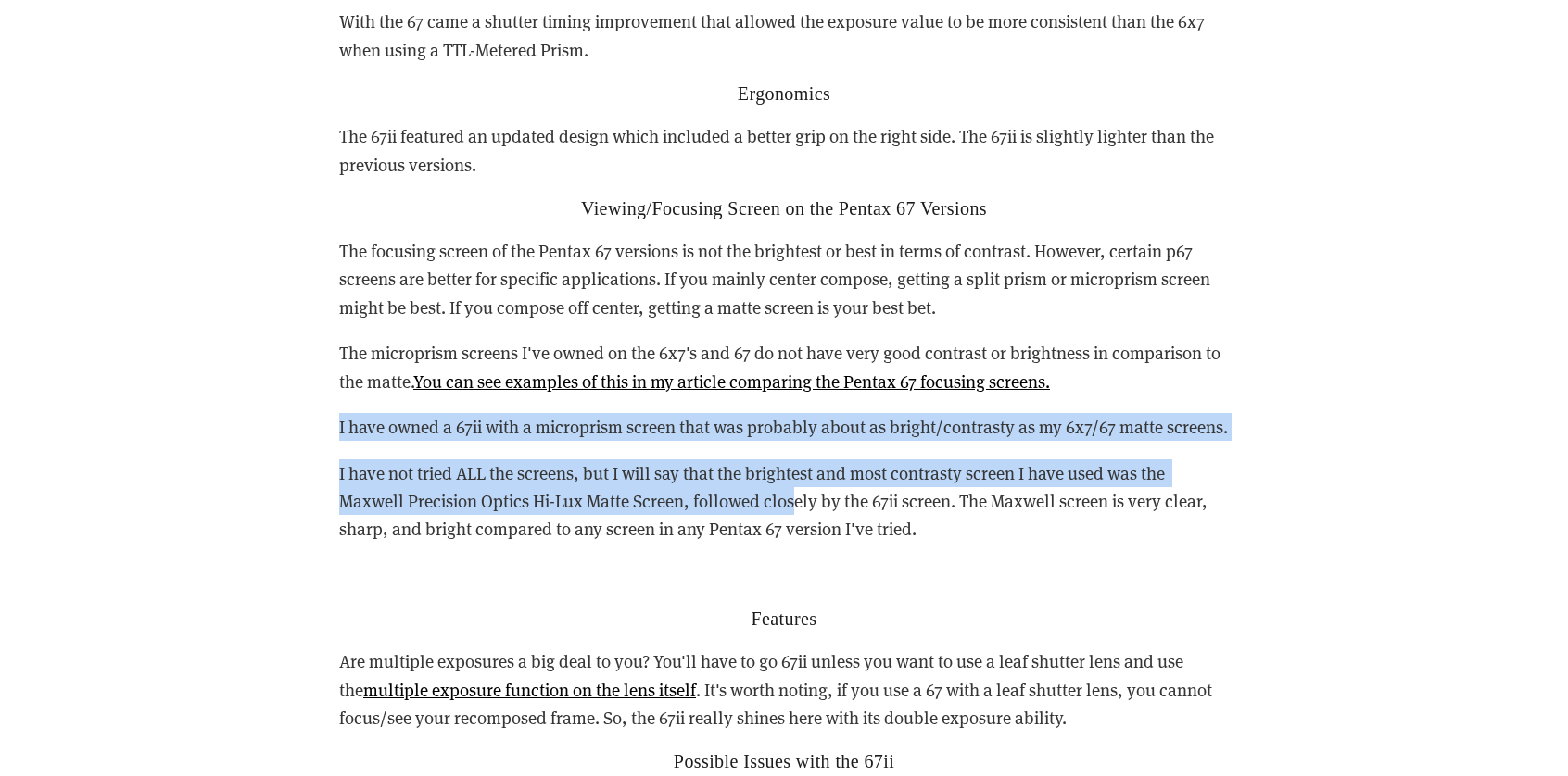
drag, startPoint x: 339, startPoint y: 396, endPoint x: 822, endPoint y: 466, distance: 488.0
click at [803, 466] on div "Reasons you may want to buy either the 67 or 67ii vs the 6x7 Reliability Since …" at bounding box center [783, 684] width 889 height 1743
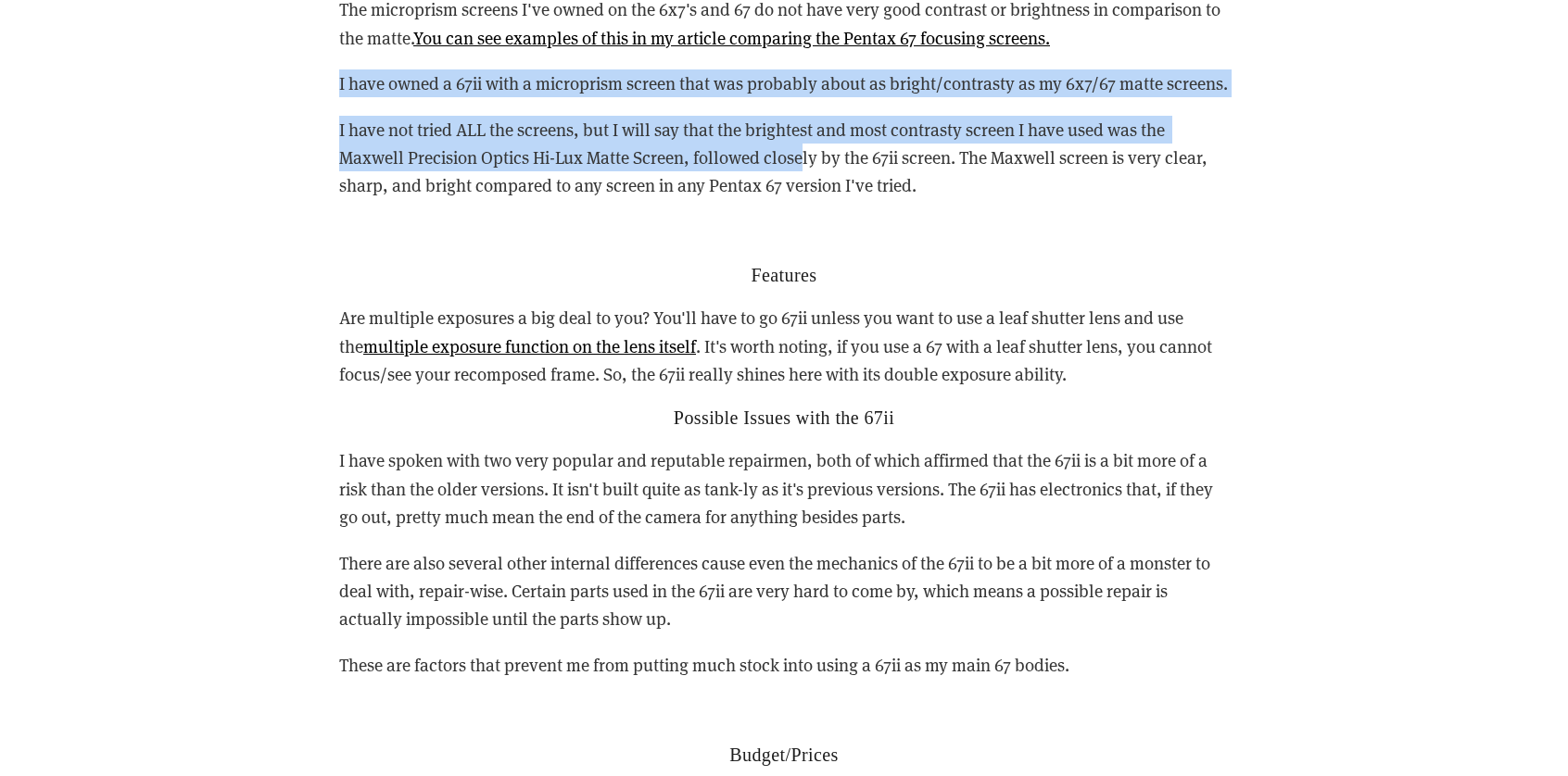
scroll to position [5745, 0]
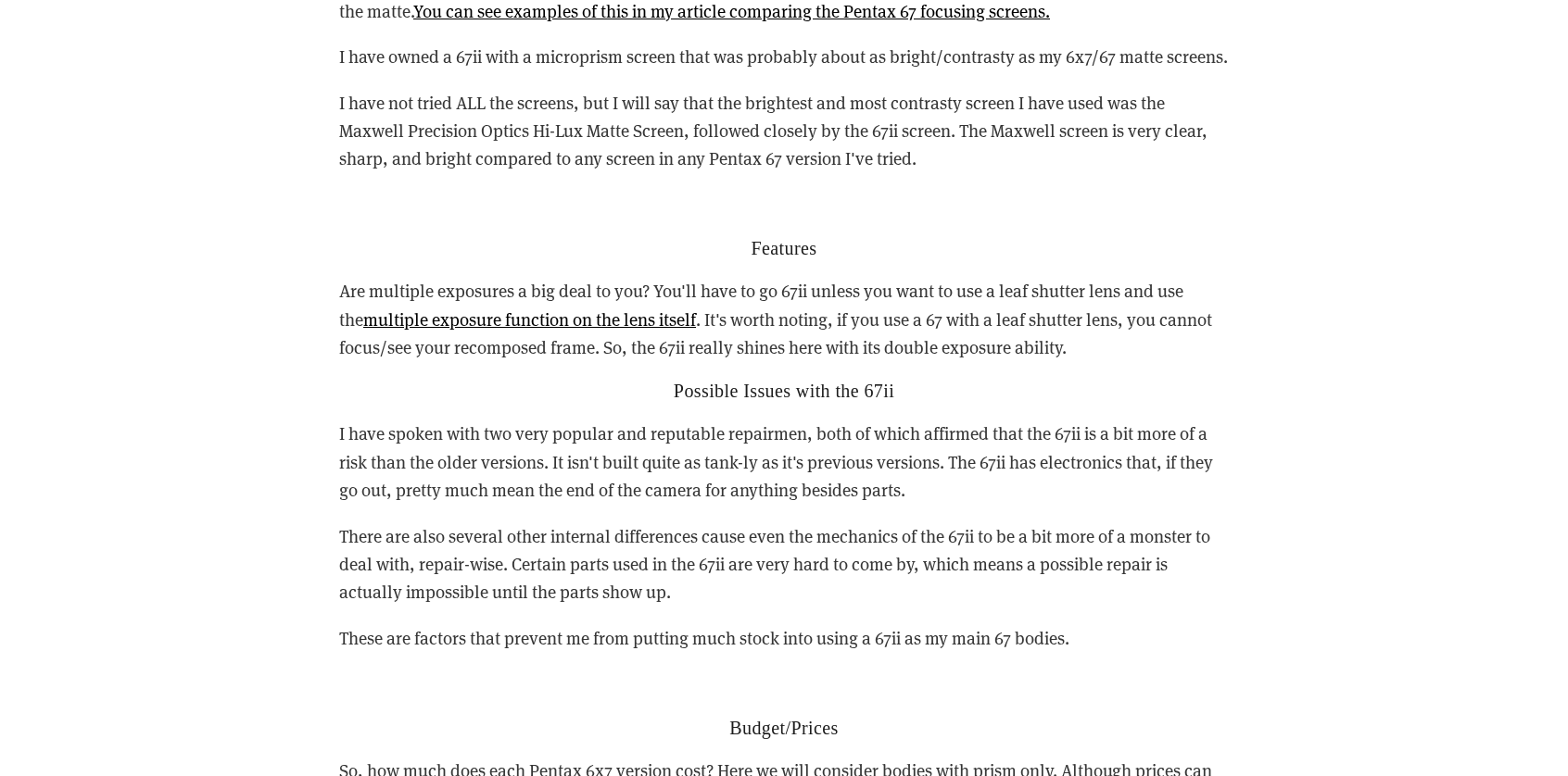
click at [733, 285] on p "Are multiple exposures a big deal to you? You'll have to go 67ii unless you wan…" at bounding box center [783, 319] width 889 height 85
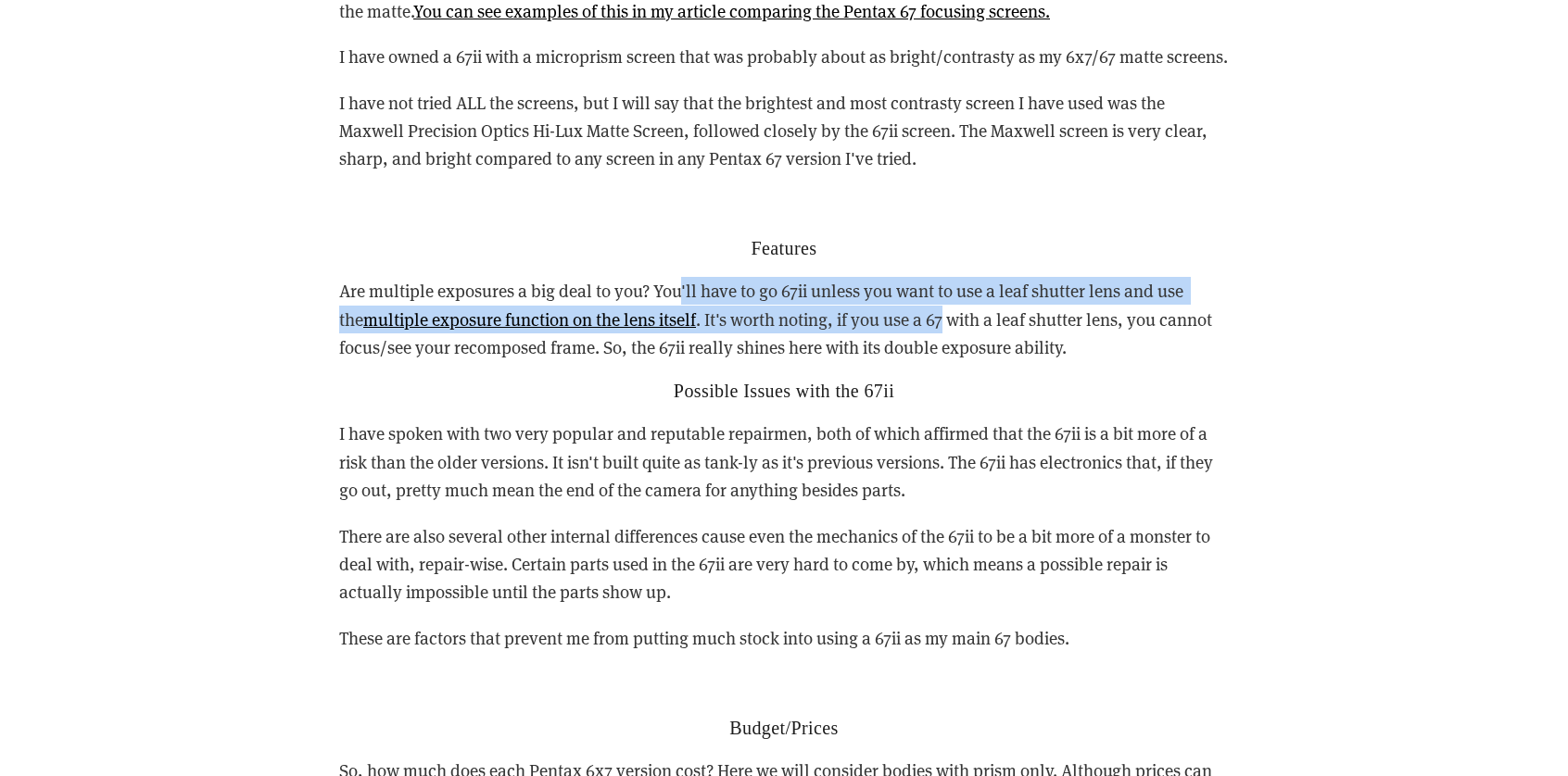
drag, startPoint x: 680, startPoint y: 251, endPoint x: 925, endPoint y: 277, distance: 246.4
click at [925, 277] on p "Are multiple exposures a big deal to you? You'll have to go 67ii unless you wan…" at bounding box center [783, 319] width 889 height 85
click at [980, 277] on p "Are multiple exposures a big deal to you? You'll have to go 67ii unless you wan…" at bounding box center [783, 319] width 889 height 85
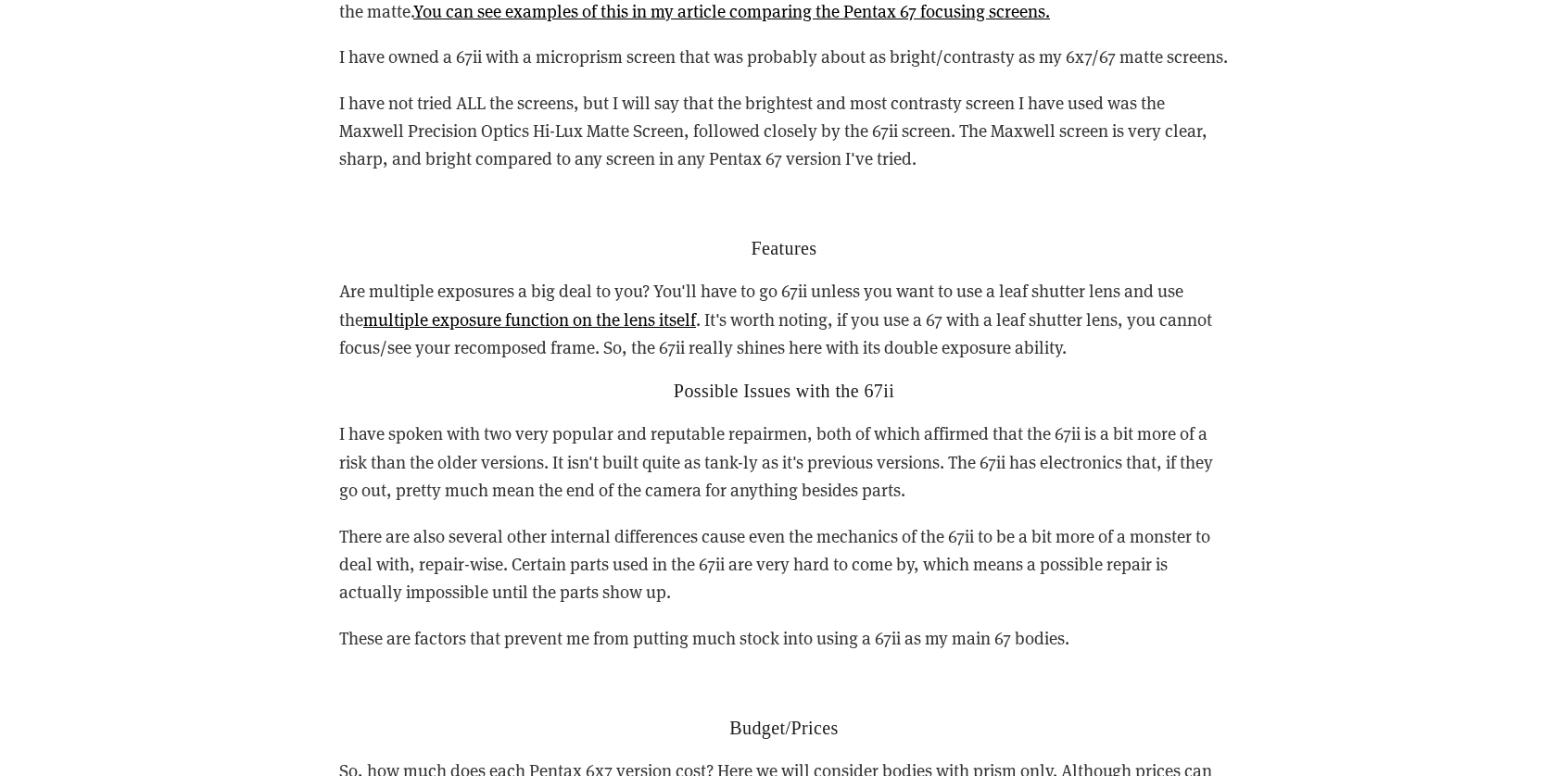
click at [884, 277] on p "Are multiple exposures a big deal to you? You'll have to go 67ii unless you wan…" at bounding box center [783, 319] width 889 height 85
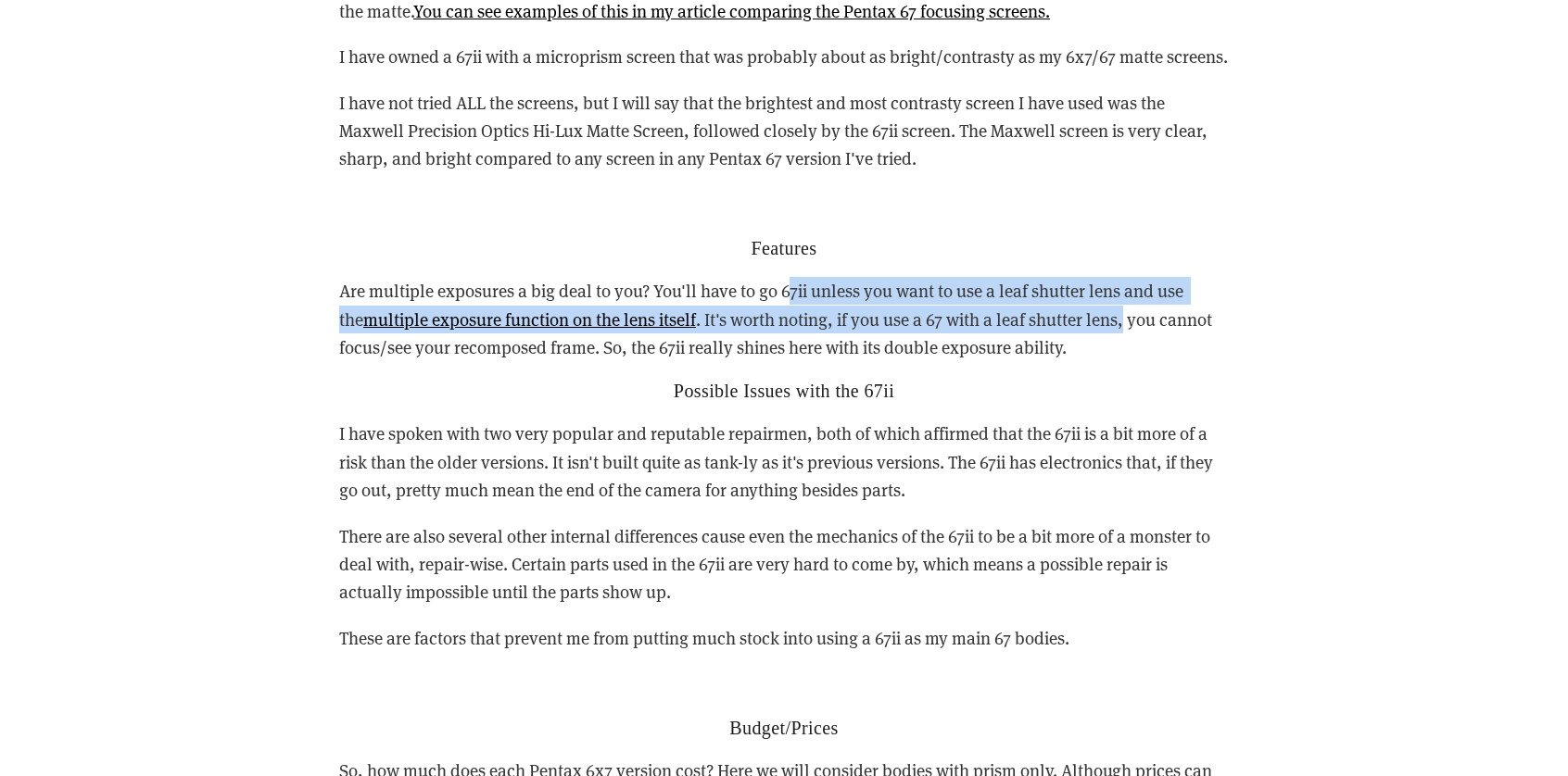
drag, startPoint x: 788, startPoint y: 253, endPoint x: 1118, endPoint y: 288, distance: 331.9
click at [1110, 284] on p "Are multiple exposures a big deal to you? You'll have to go 67ii unless you wan…" at bounding box center [783, 319] width 889 height 85
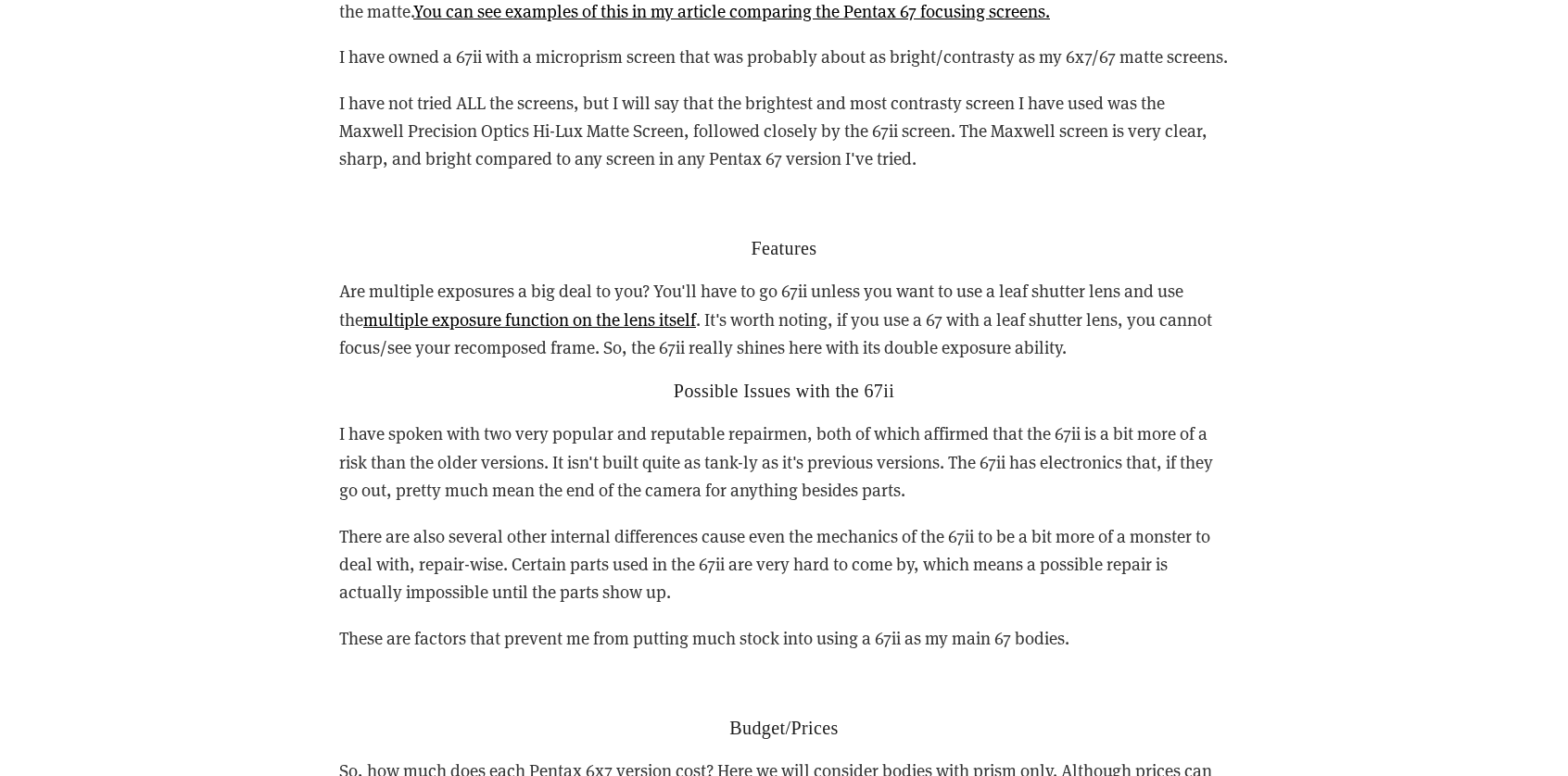
drag, startPoint x: 1118, startPoint y: 288, endPoint x: 1143, endPoint y: 288, distance: 25.0
click at [1118, 288] on p "Are multiple exposures a big deal to you? You'll have to go 67ii unless you wan…" at bounding box center [783, 319] width 889 height 85
click at [1199, 296] on p "Are multiple exposures a big deal to you? You'll have to go 67ii unless you wan…" at bounding box center [783, 319] width 889 height 85
click at [739, 277] on p "Are multiple exposures a big deal to you? You'll have to go 67ii unless you wan…" at bounding box center [783, 319] width 889 height 85
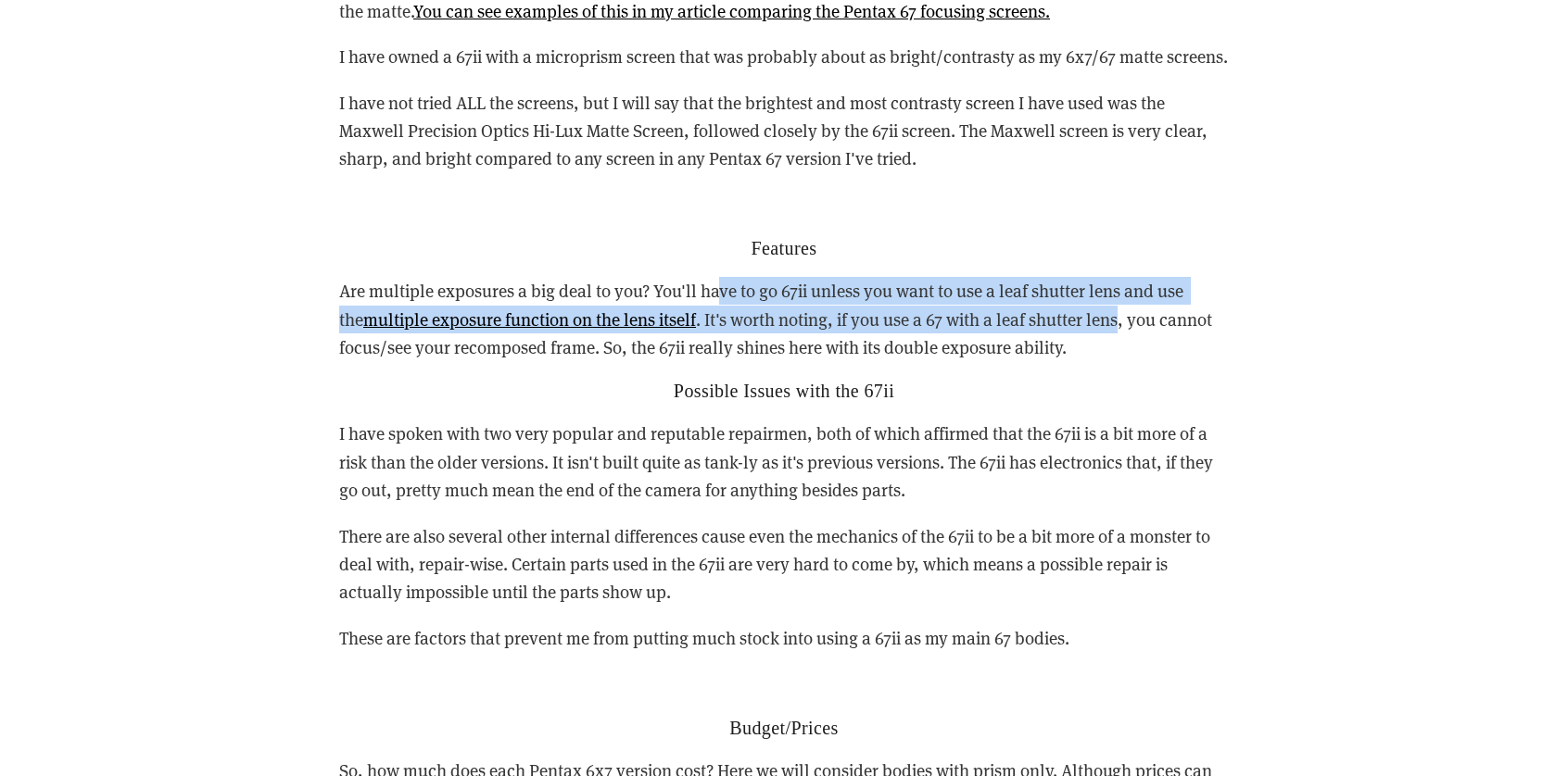
drag, startPoint x: 717, startPoint y: 267, endPoint x: 1124, endPoint y: 301, distance: 408.4
click at [1101, 288] on p "Are multiple exposures a big deal to you? You'll have to go 67ii unless you wan…" at bounding box center [783, 319] width 889 height 85
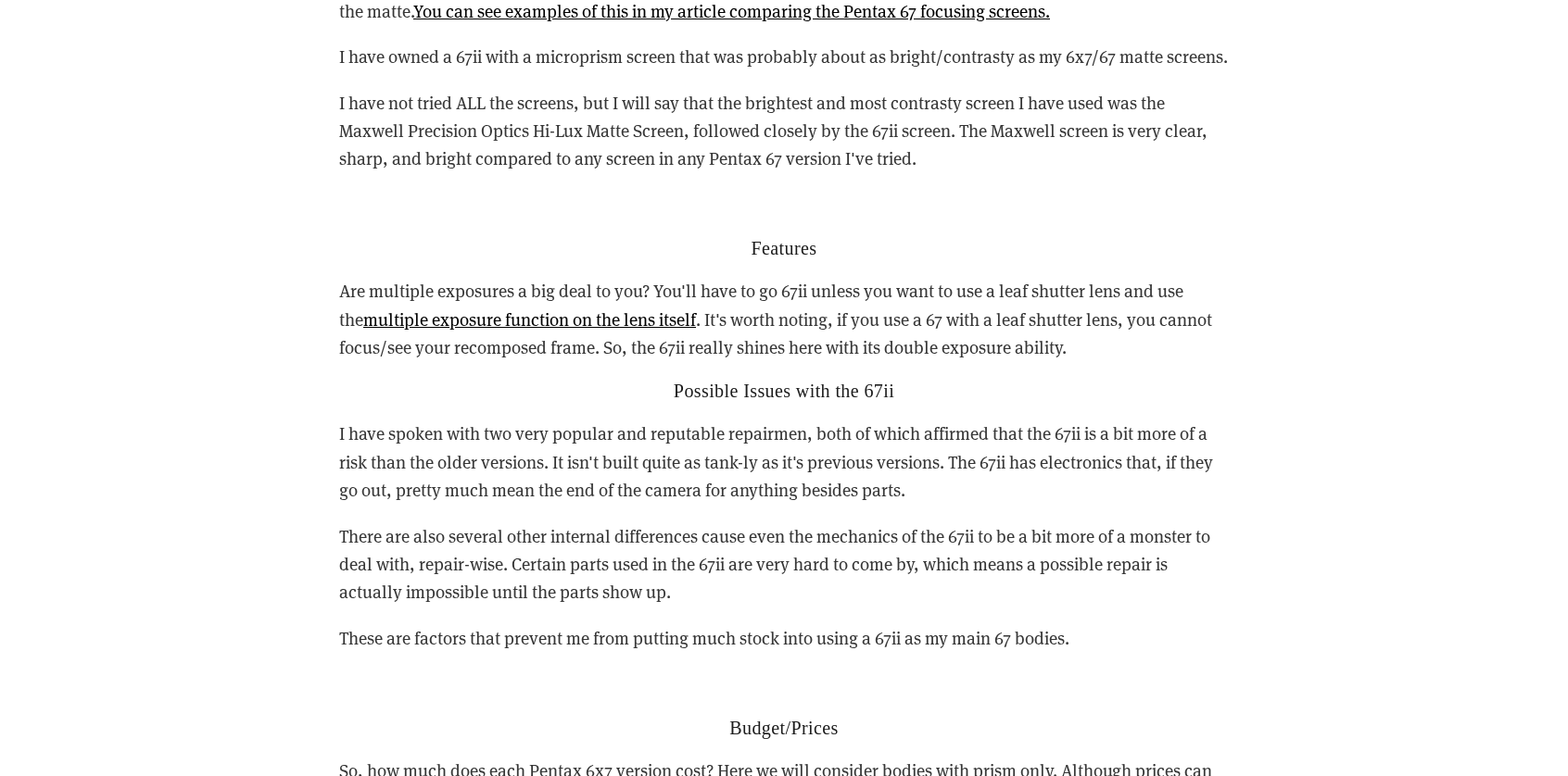
click at [1124, 301] on p "Are multiple exposures a big deal to you? You'll have to go 67ii unless you wan…" at bounding box center [783, 319] width 889 height 85
drag, startPoint x: 1138, startPoint y: 307, endPoint x: 591, endPoint y: 181, distance: 561.3
click at [591, 181] on div "Reasons you may want to buy either the 67 or 67ii vs the 6x7 Reliability Since …" at bounding box center [783, 314] width 889 height 1743
click at [847, 303] on p "Are multiple exposures a big deal to you? You'll have to go 67ii unless you wan…" at bounding box center [783, 319] width 889 height 85
click at [752, 301] on p "Are multiple exposures a big deal to you? You'll have to go 67ii unless you wan…" at bounding box center [783, 319] width 889 height 85
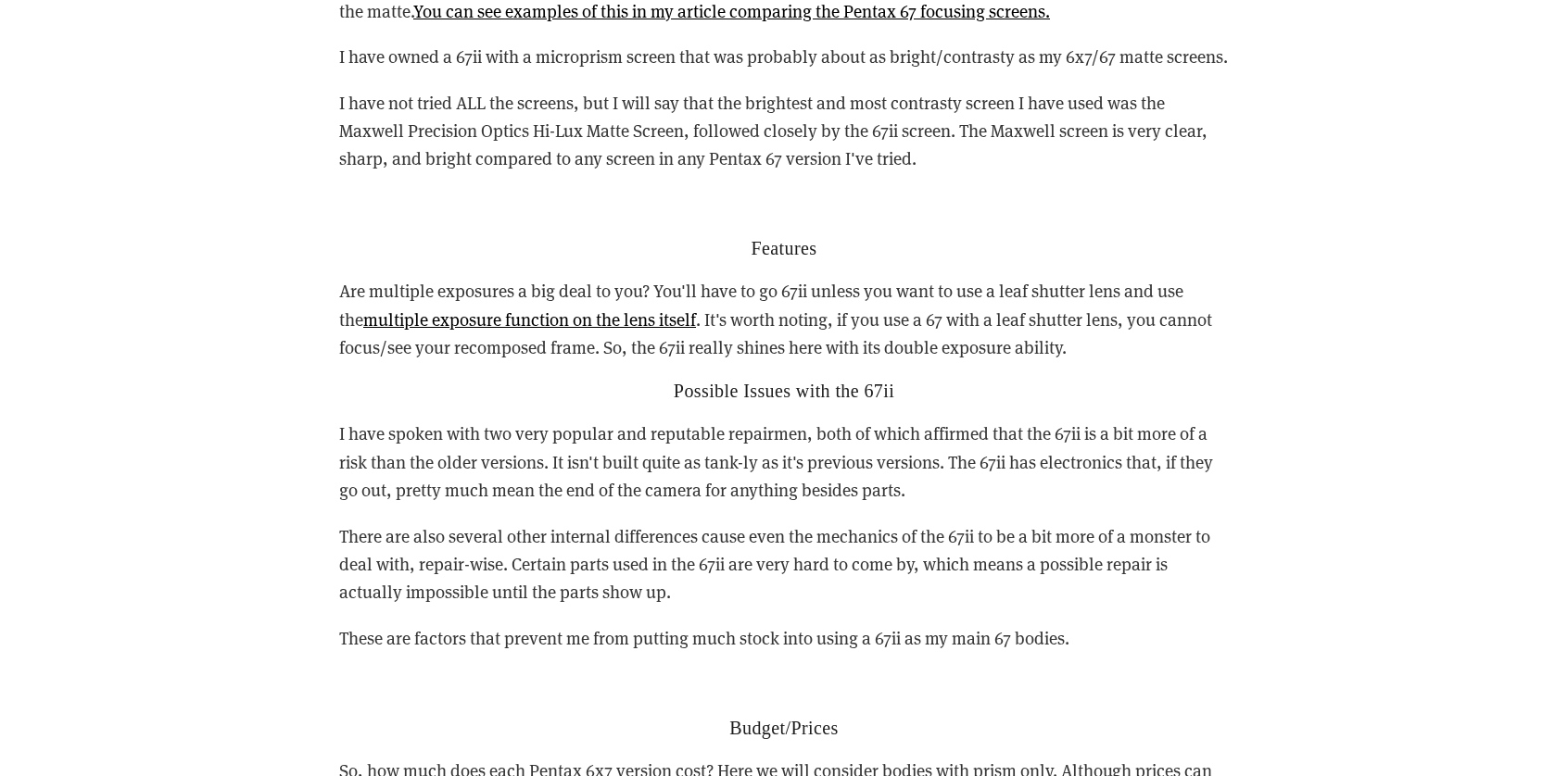
drag, startPoint x: 554, startPoint y: 319, endPoint x: 1082, endPoint y: 323, distance: 528.0
click at [1082, 323] on p "Are multiple exposures a big deal to you? You'll have to go 67ii unless you wan…" at bounding box center [783, 319] width 889 height 85
click at [1088, 326] on p "Are multiple exposures a big deal to you? You'll have to go 67ii unless you wan…" at bounding box center [783, 319] width 889 height 85
drag, startPoint x: 1127, startPoint y: 333, endPoint x: 696, endPoint y: 197, distance: 451.9
click at [696, 197] on div "Reasons you may want to buy either the 67 or 67ii vs the 6x7 Reliability Since …" at bounding box center [783, 314] width 889 height 1743
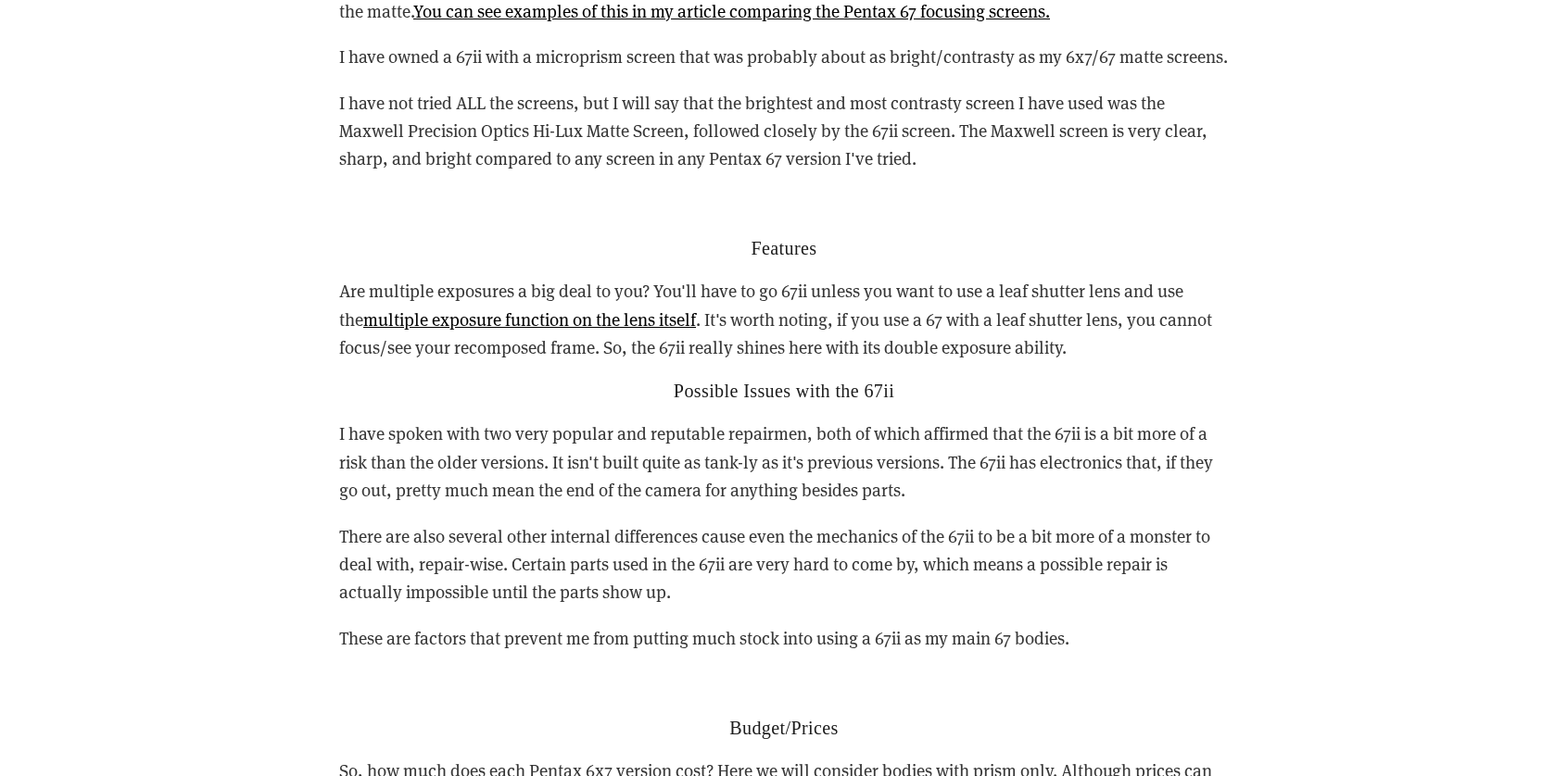
click at [545, 380] on h2 "Possible Issues with the 67ii" at bounding box center [783, 390] width 889 height 22
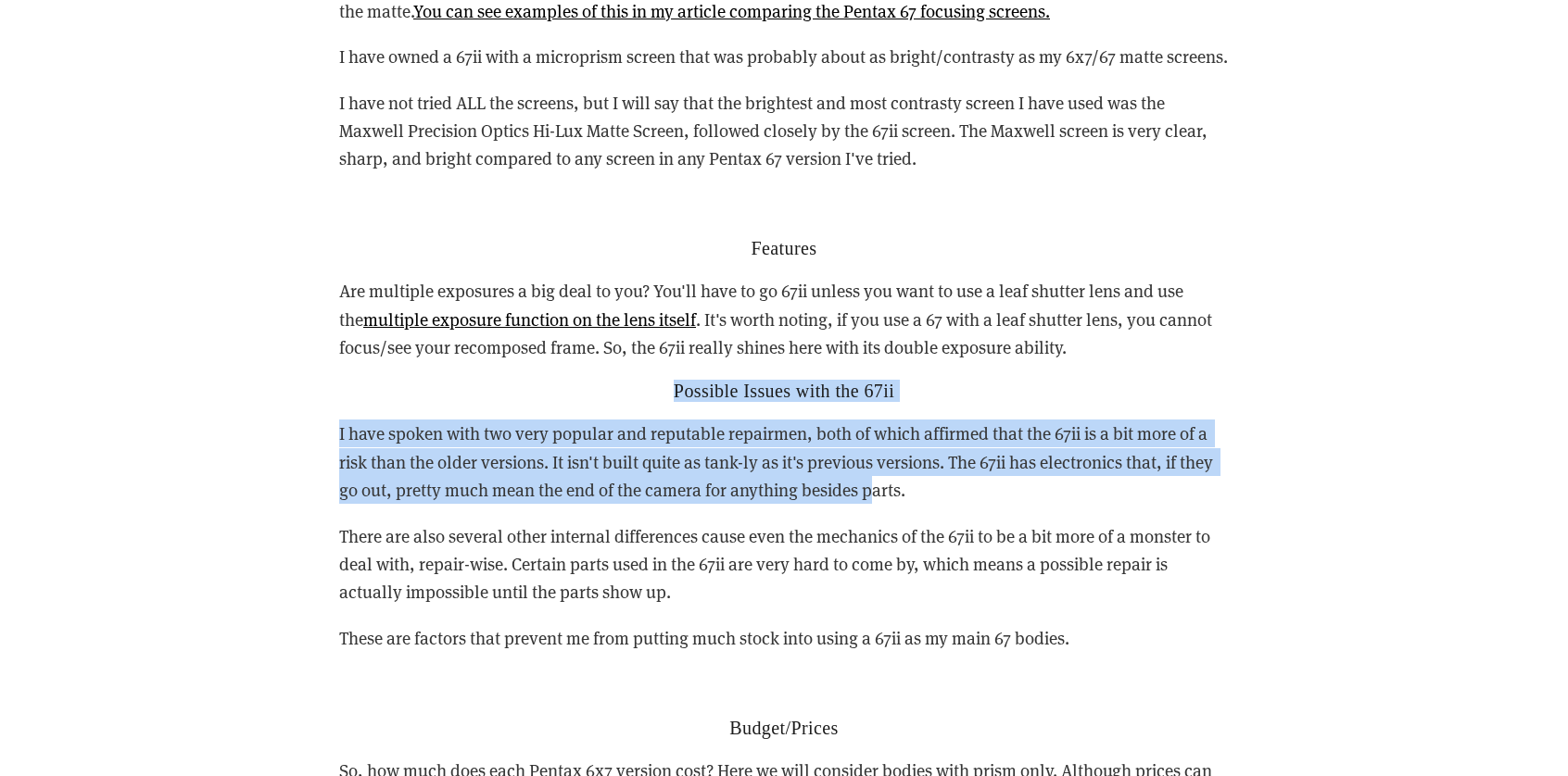
drag, startPoint x: 562, startPoint y: 368, endPoint x: 876, endPoint y: 466, distance: 328.9
click at [875, 465] on div "Reasons you may want to buy either the 67 or 67ii vs the 6x7 Reliability Since …" at bounding box center [783, 314] width 889 height 1743
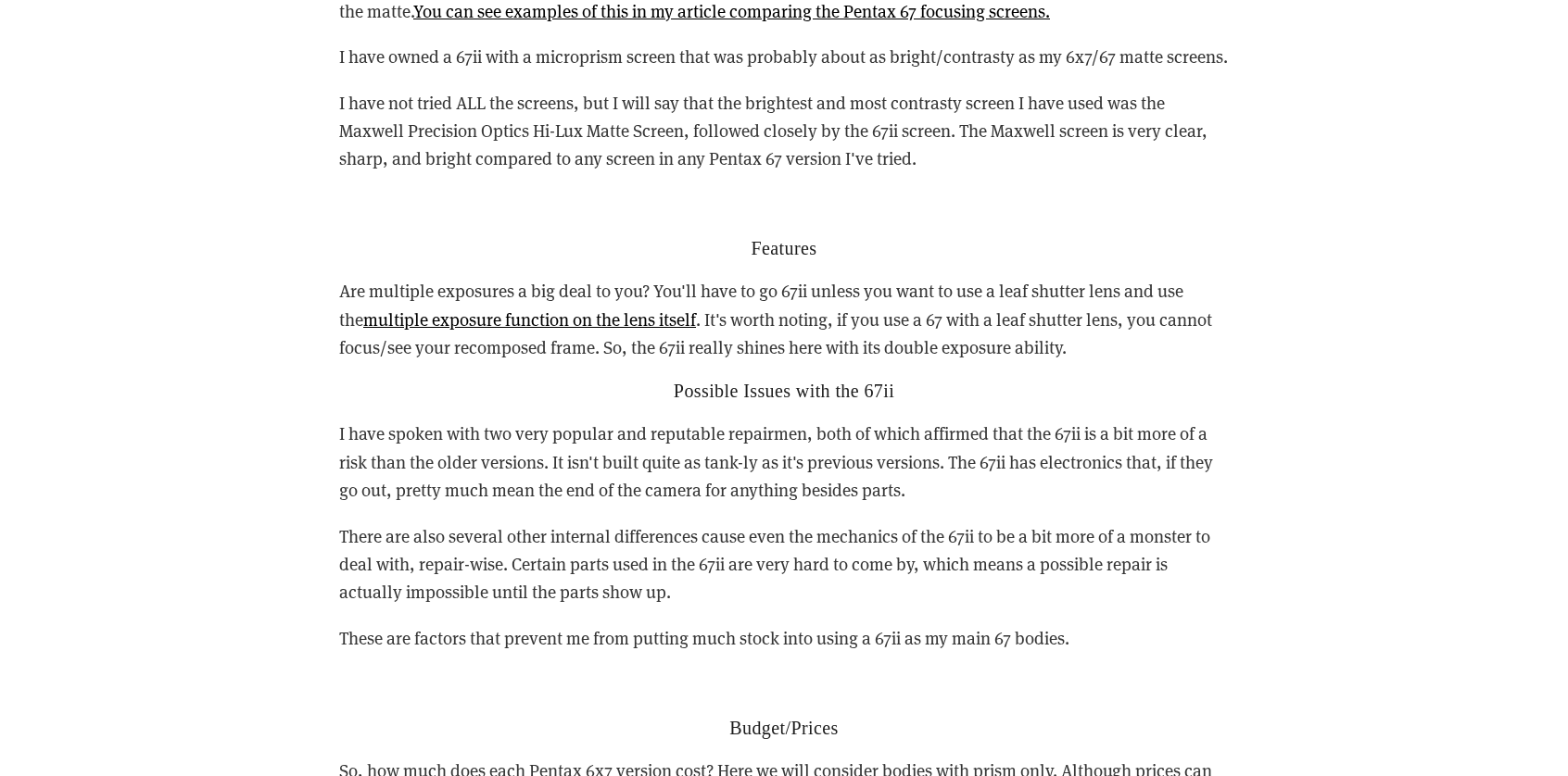
click at [886, 470] on p "I have spoken with two very popular and reputable repairmen, both of which affi…" at bounding box center [783, 462] width 889 height 85
click at [900, 475] on div "Reasons you may want to buy either the 67 or 67ii vs the 6x7 Reliability Since …" at bounding box center [783, 314] width 889 height 1743
drag, startPoint x: 1094, startPoint y: 564, endPoint x: 715, endPoint y: 425, distance: 403.7
click at [715, 425] on div "Reasons you may want to buy either the 67 or 67ii vs the 6x7 Reliability Since …" at bounding box center [783, 314] width 889 height 1743
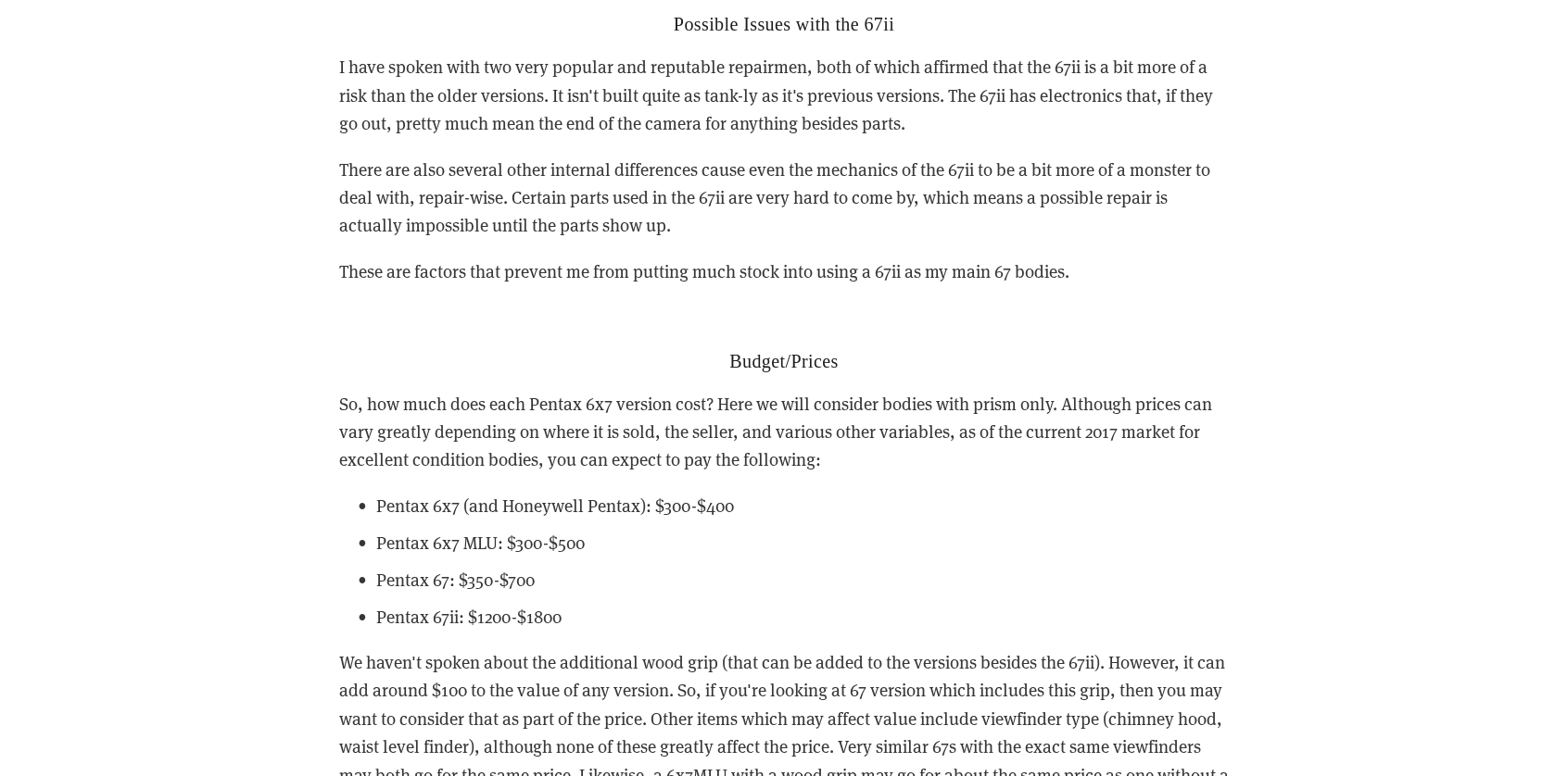
scroll to position [6115, 0]
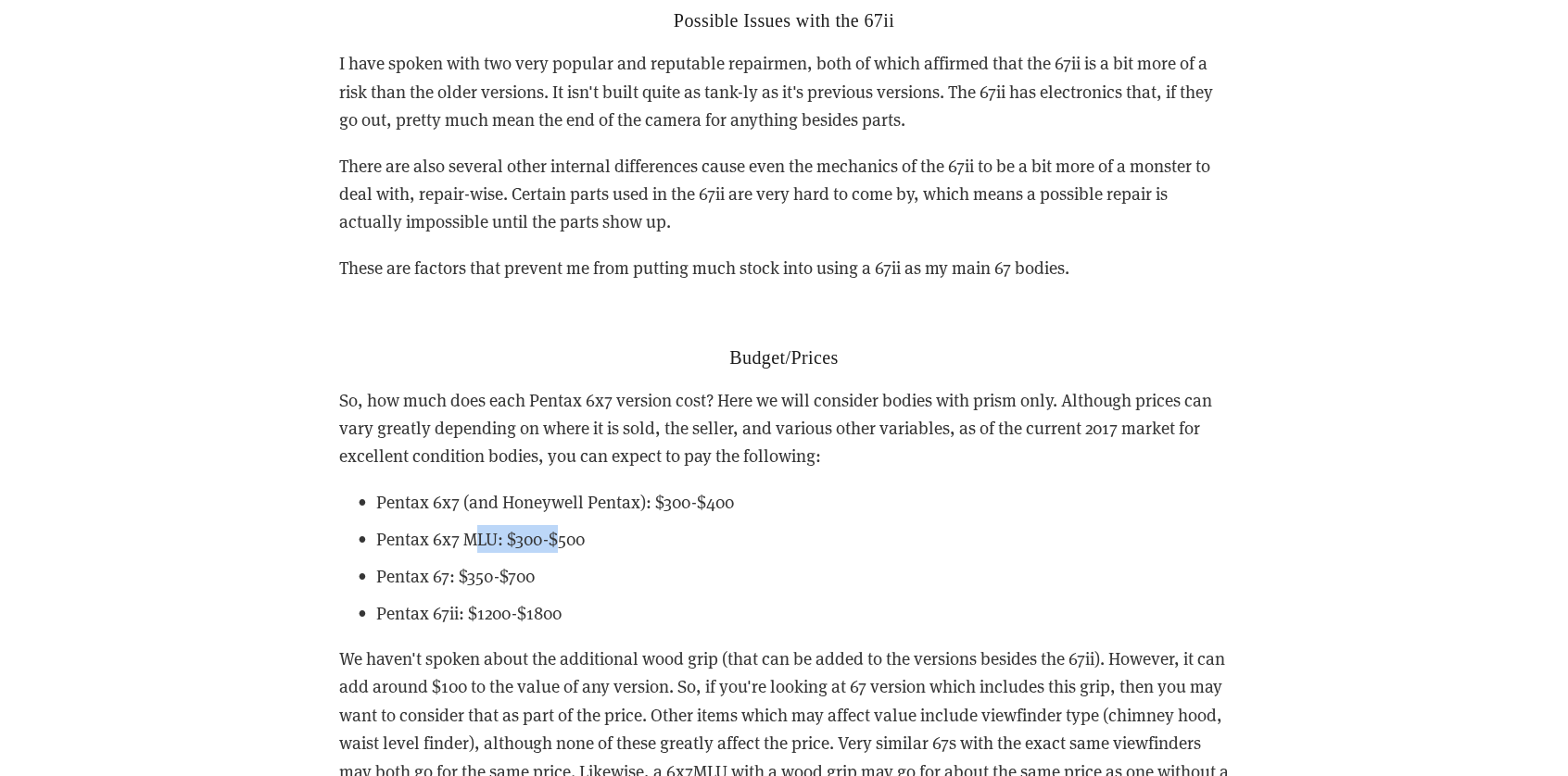
drag, startPoint x: 484, startPoint y: 508, endPoint x: 556, endPoint y: 510, distance: 72.0
click at [556, 526] on p "Pentax 6x7 MLU: $300-$500" at bounding box center [802, 539] width 852 height 28
click at [537, 563] on p "Pentax 67: $350-$700" at bounding box center [802, 576] width 852 height 28
click at [523, 563] on p "Pentax 67: $350-$700" at bounding box center [802, 576] width 852 height 28
click at [546, 563] on p "Pentax 67: $350-$700" at bounding box center [802, 576] width 852 height 28
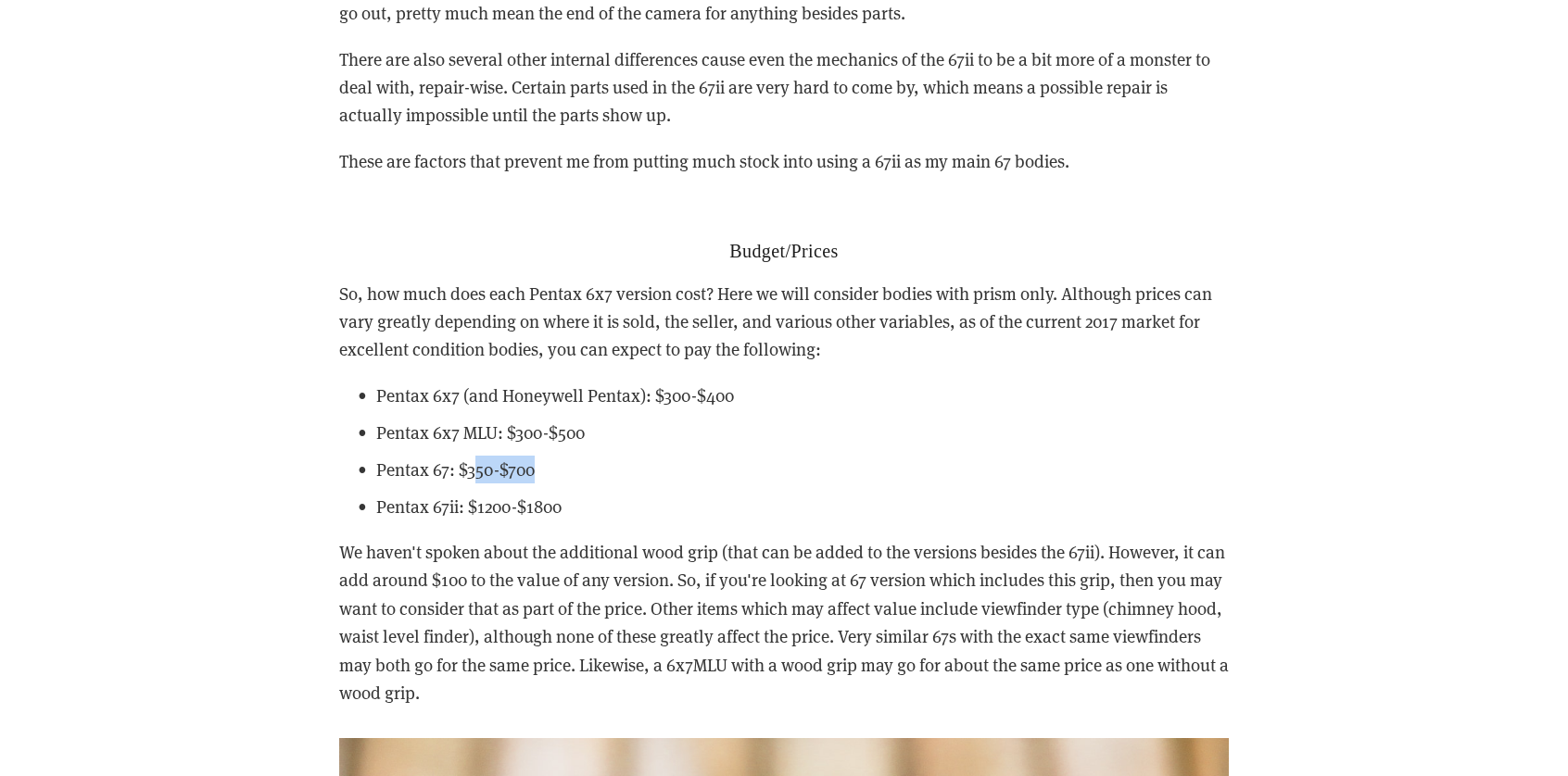
scroll to position [6300, 0]
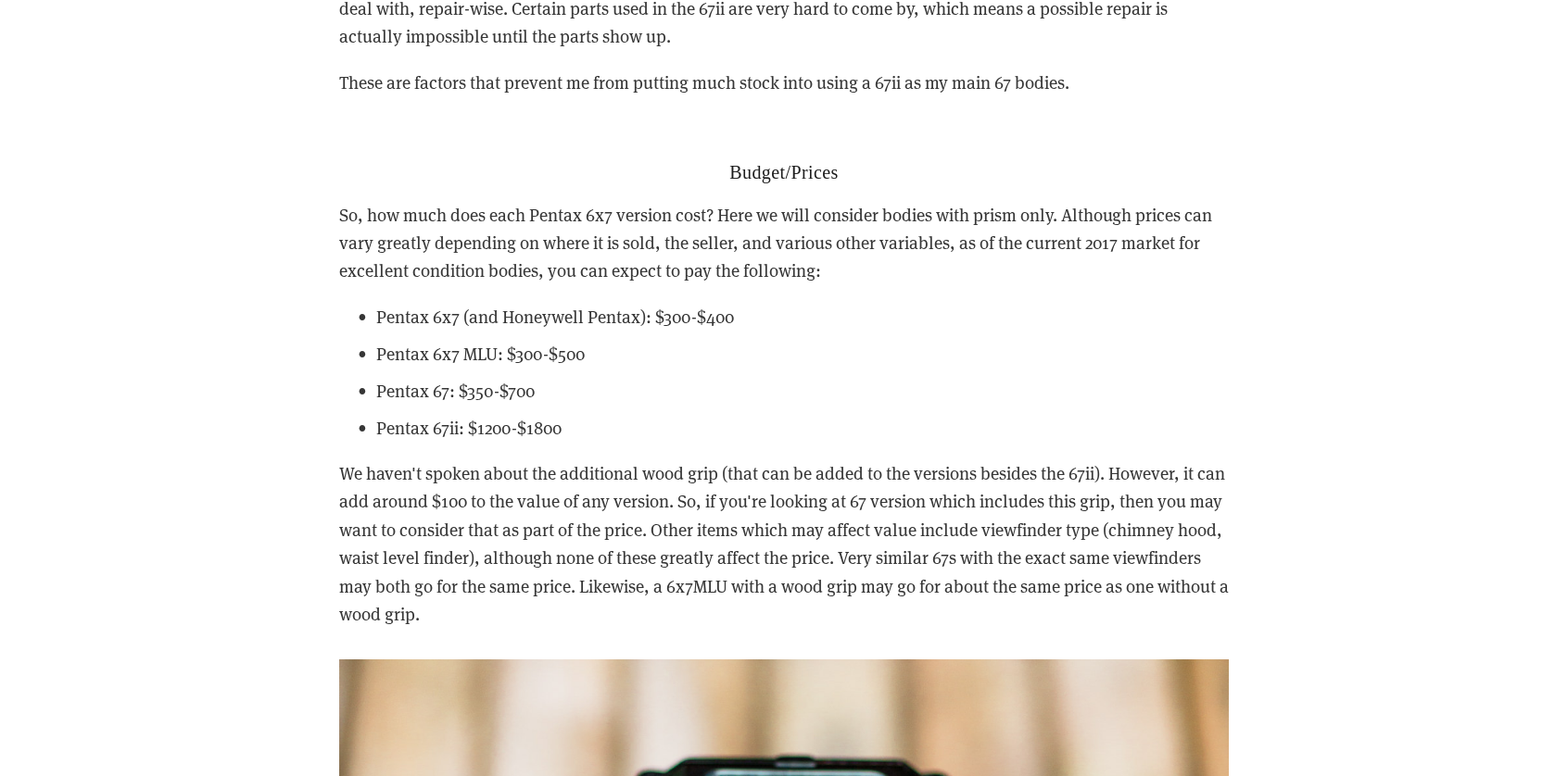
click at [488, 481] on p "We haven't spoken about the additional wood grip (that can be added to the vers…" at bounding box center [783, 543] width 889 height 168
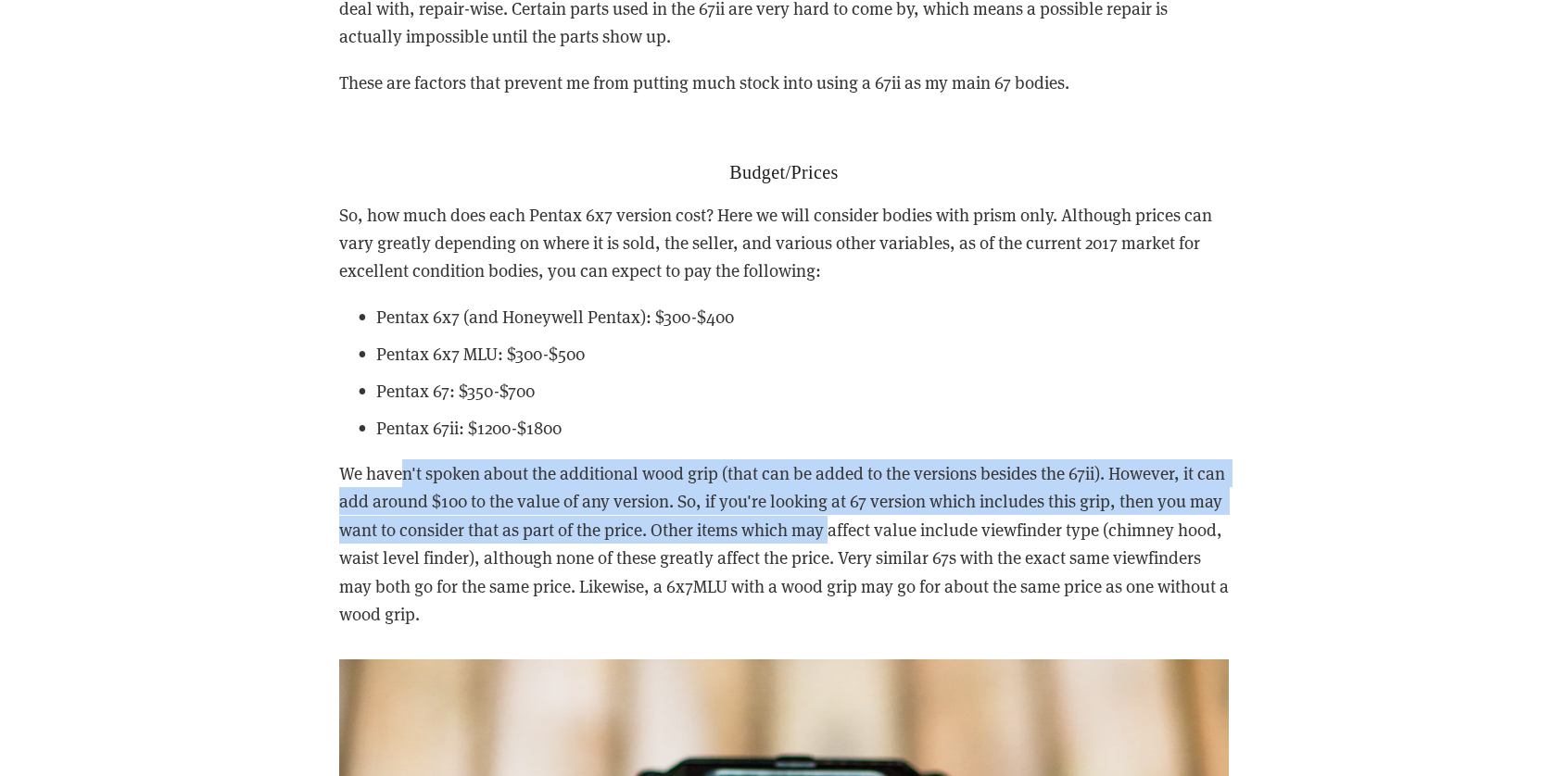
drag, startPoint x: 398, startPoint y: 433, endPoint x: 877, endPoint y: 512, distance: 485.5
click at [875, 510] on p "We haven't spoken about the additional wood grip (that can be added to the vers…" at bounding box center [783, 543] width 889 height 168
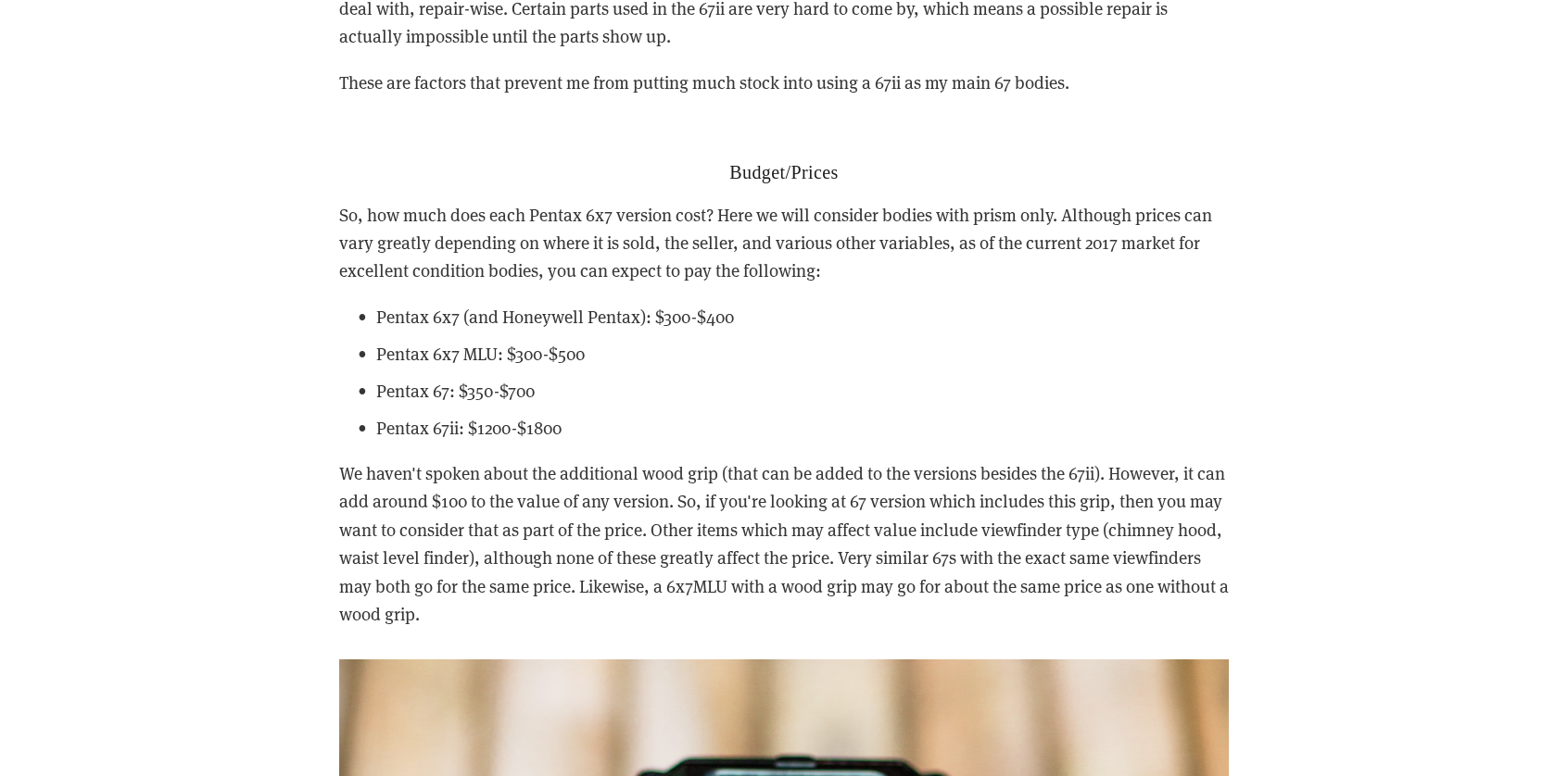
click at [886, 522] on p "We haven't spoken about the additional wood grip (that can be added to the vers…" at bounding box center [783, 543] width 889 height 168
click at [909, 568] on p "We haven't spoken about the additional wood grip (that can be added to the vers…" at bounding box center [783, 543] width 889 height 168
drag, startPoint x: 958, startPoint y: 600, endPoint x: 667, endPoint y: 444, distance: 330.2
click at [736, 377] on p "Pentax 67: $350-$700" at bounding box center [802, 390] width 852 height 28
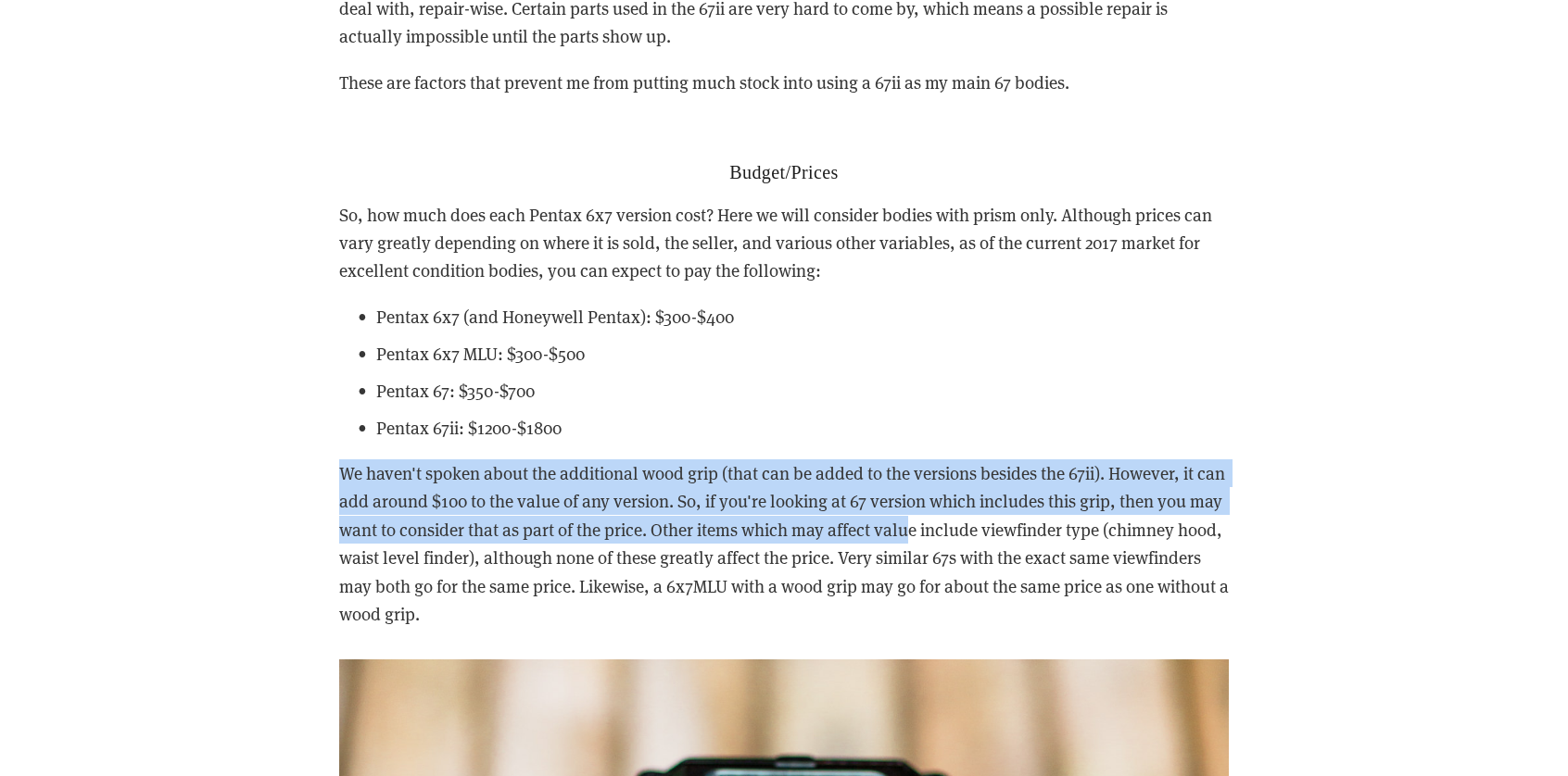
drag, startPoint x: 797, startPoint y: 412, endPoint x: 1008, endPoint y: 547, distance: 250.5
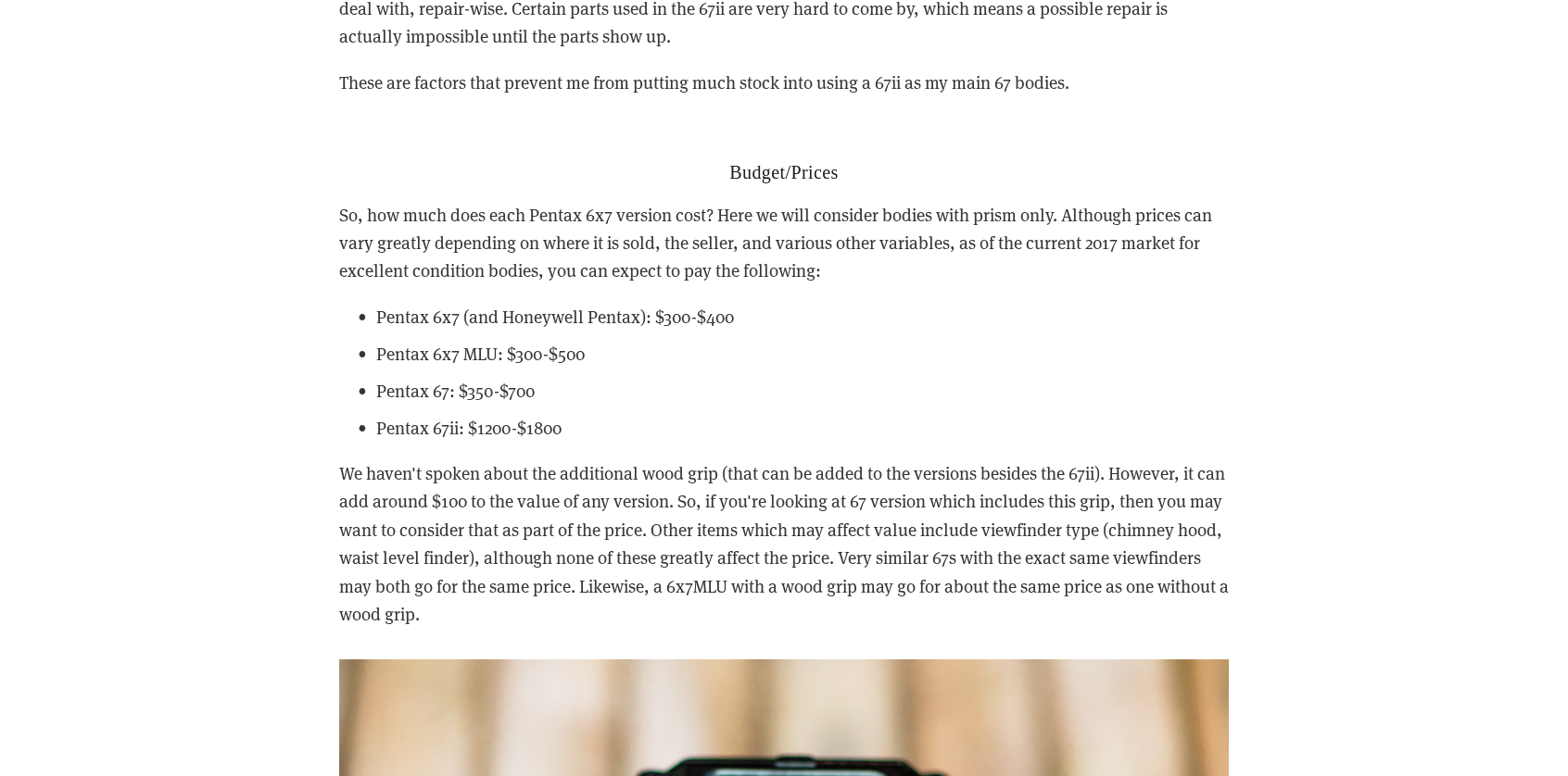
click at [1008, 547] on p "We haven't spoken about the additional wood grip (that can be added to the vers…" at bounding box center [783, 543] width 889 height 168
drag, startPoint x: 915, startPoint y: 506, endPoint x: 826, endPoint y: 458, distance: 101.1
click at [826, 460] on p "We haven't spoken about the additional wood grip (that can be added to the vers…" at bounding box center [783, 543] width 889 height 168
click at [998, 492] on p "We haven't spoken about the additional wood grip (that can be added to the vers…" at bounding box center [783, 543] width 889 height 168
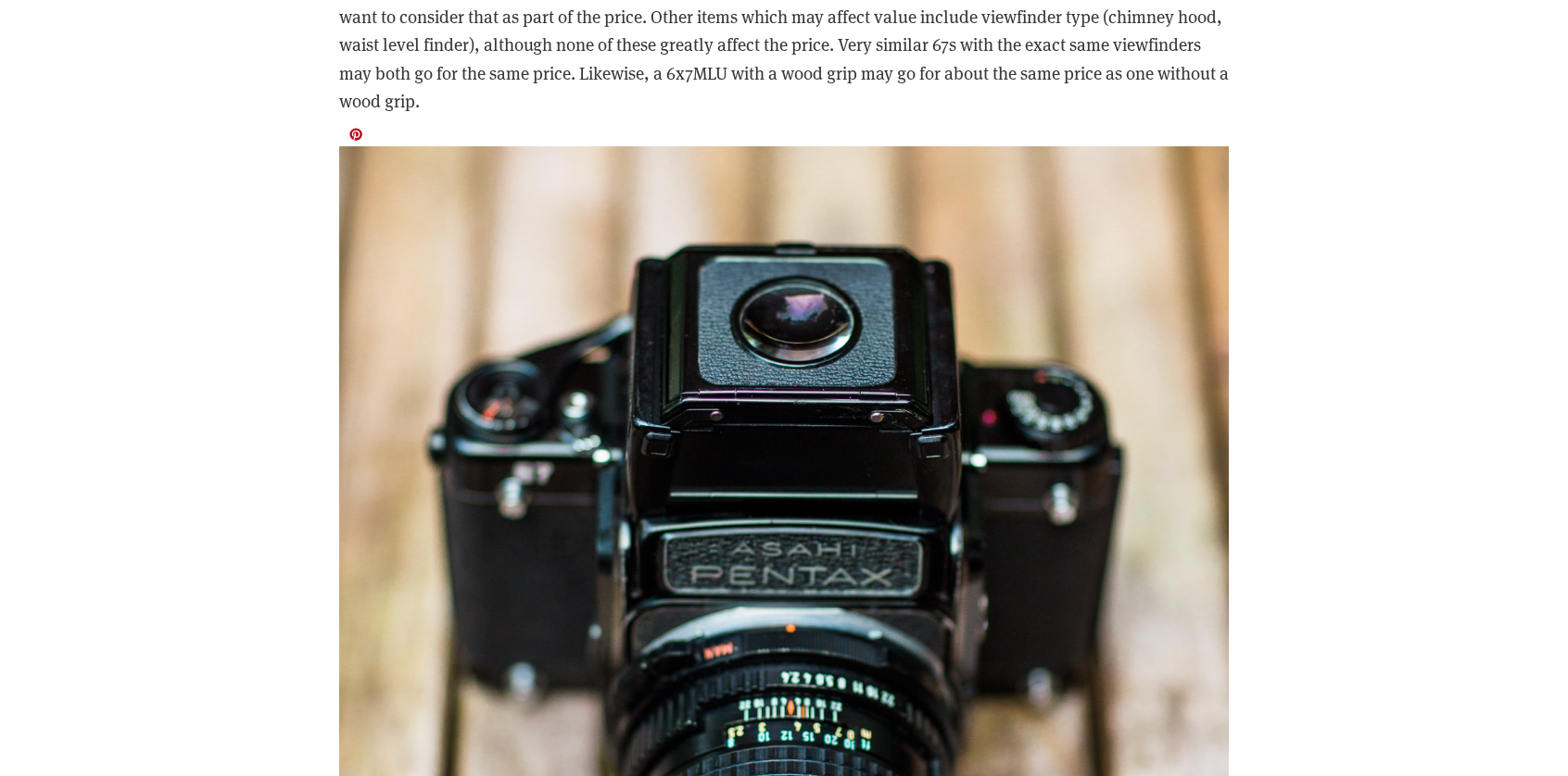
scroll to position [6578, 0]
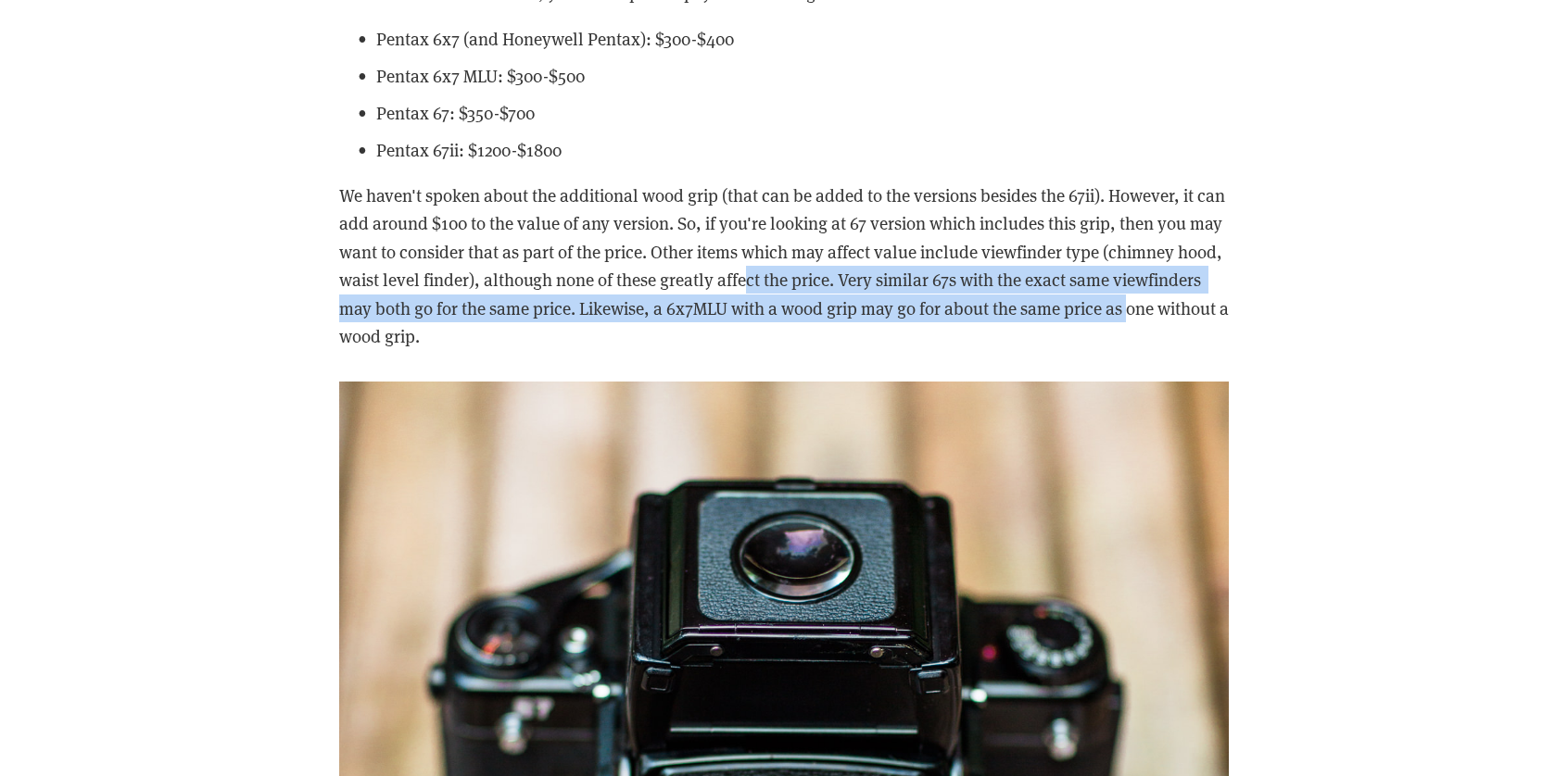
drag, startPoint x: 797, startPoint y: 258, endPoint x: 1236, endPoint y: 290, distance: 440.2
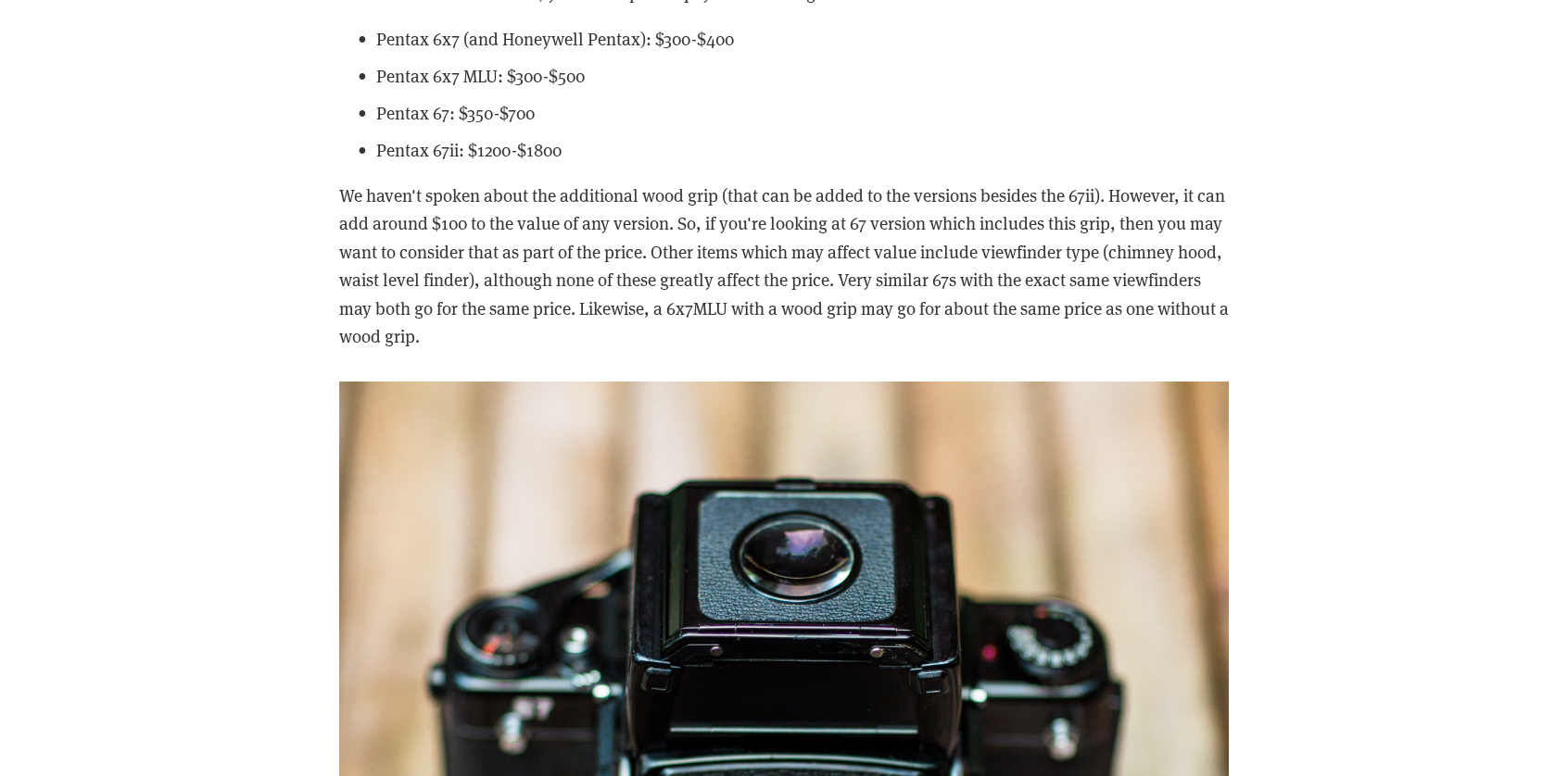
click at [1190, 309] on p "We haven't spoken about the additional wood grip (that can be added to the vers…" at bounding box center [783, 266] width 889 height 168
drag, startPoint x: 1226, startPoint y: 312, endPoint x: 624, endPoint y: 234, distance: 607.0
click at [624, 234] on p "We haven't spoken about the additional wood grip (that can be added to the vers…" at bounding box center [783, 266] width 889 height 168
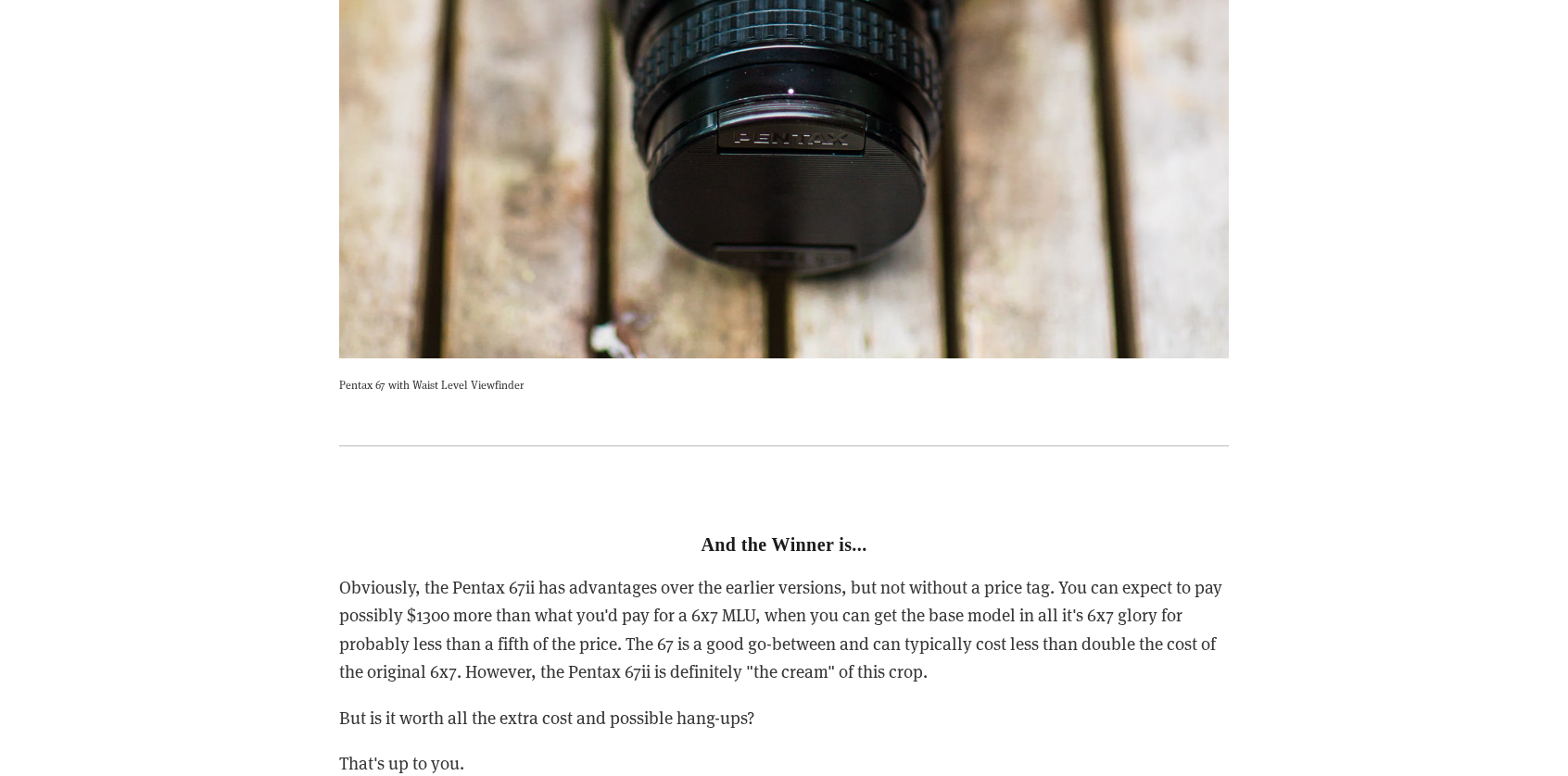
scroll to position [7782, 0]
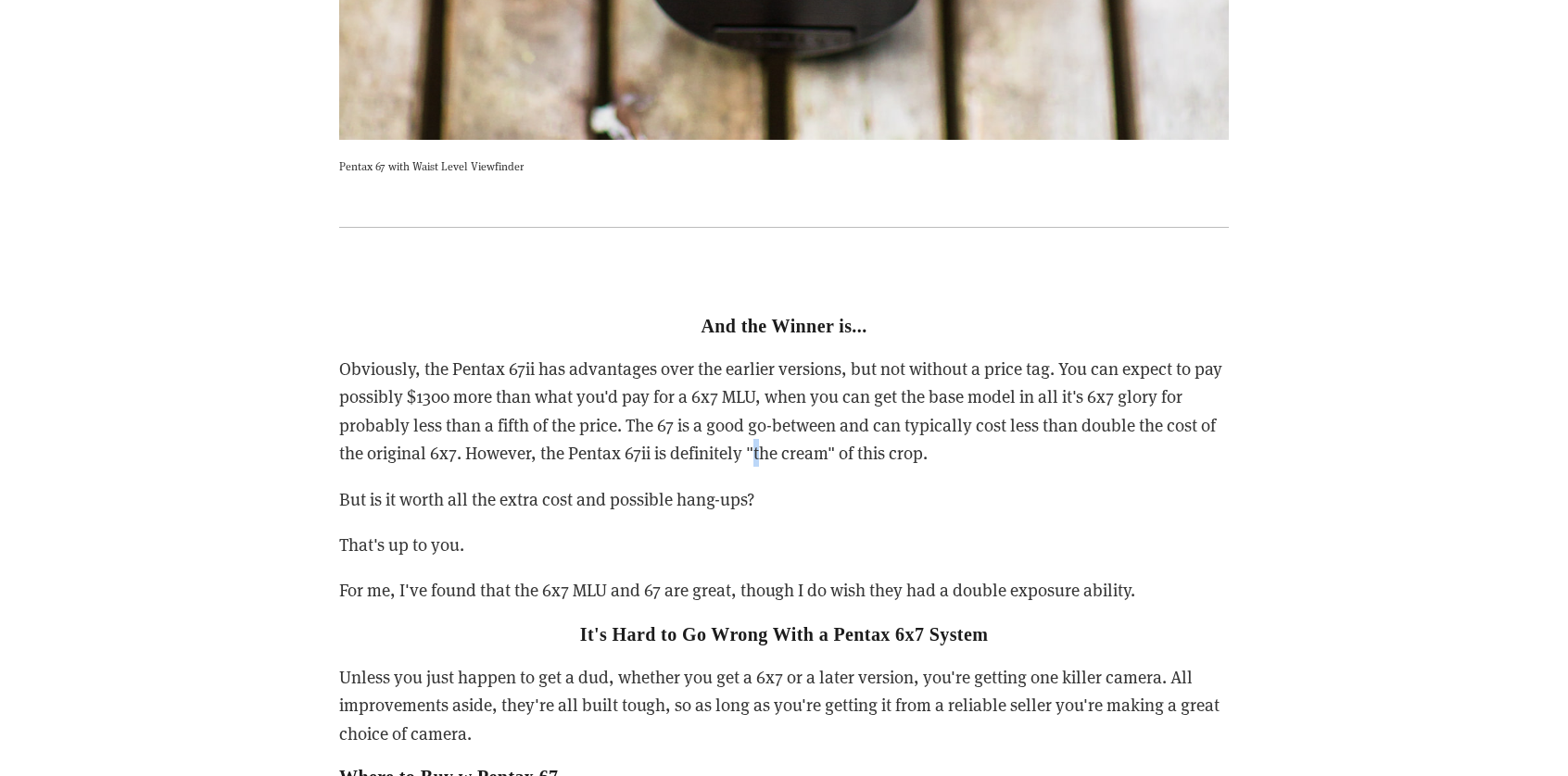
click at [760, 433] on p "Obviously, the Pentax 67ii has advantages over the earlier versions, but not wi…" at bounding box center [783, 411] width 889 height 113
click at [590, 356] on p "Obviously, the Pentax 67ii has advantages over the earlier versions, but not wi…" at bounding box center [783, 411] width 889 height 113
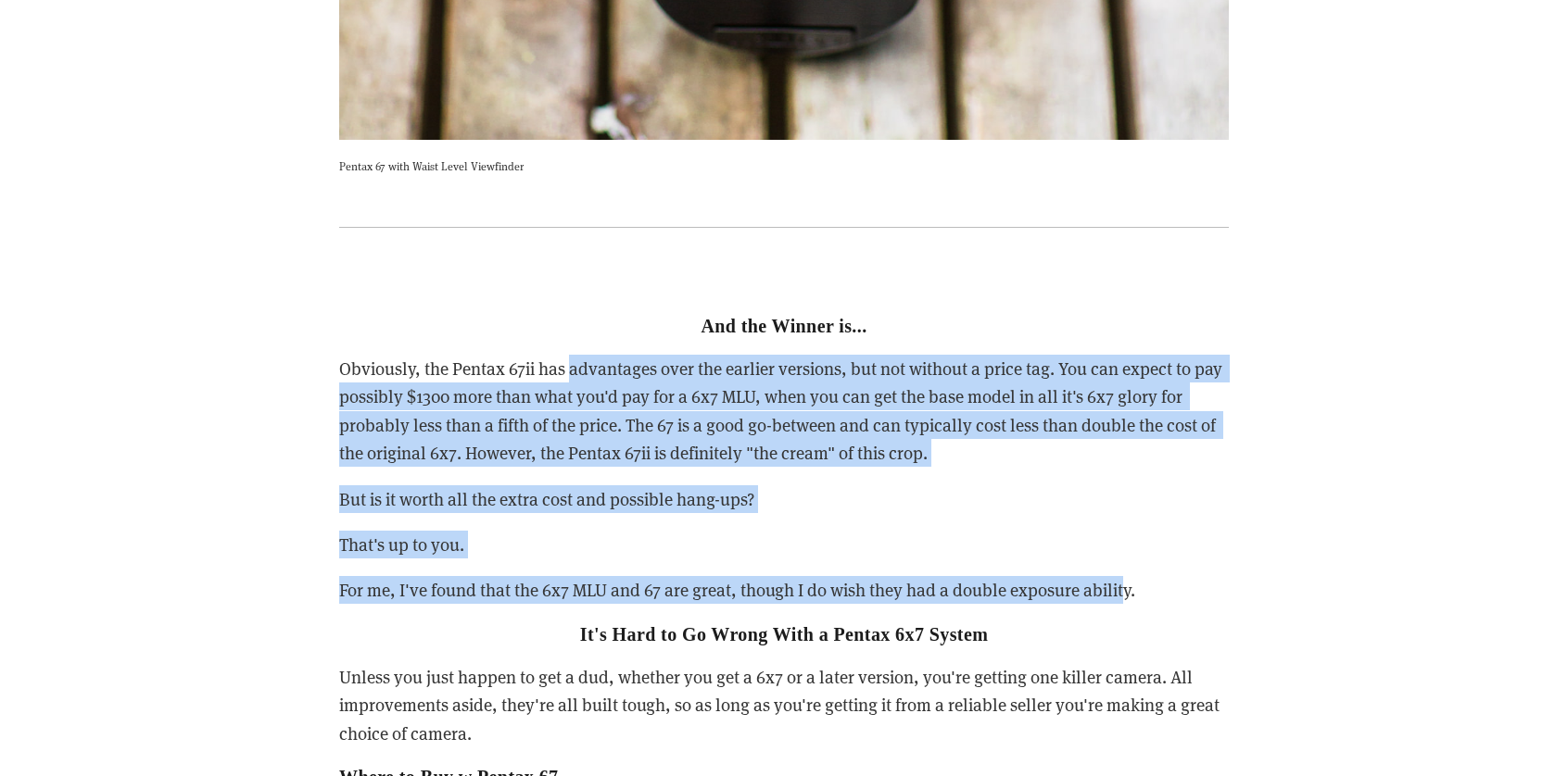
drag, startPoint x: 574, startPoint y: 337, endPoint x: 1133, endPoint y: 558, distance: 601.1
click at [1133, 558] on div "And the Winner is... Obviously, the Pentax 67ii has advantages over the earlier…" at bounding box center [783, 627] width 889 height 717
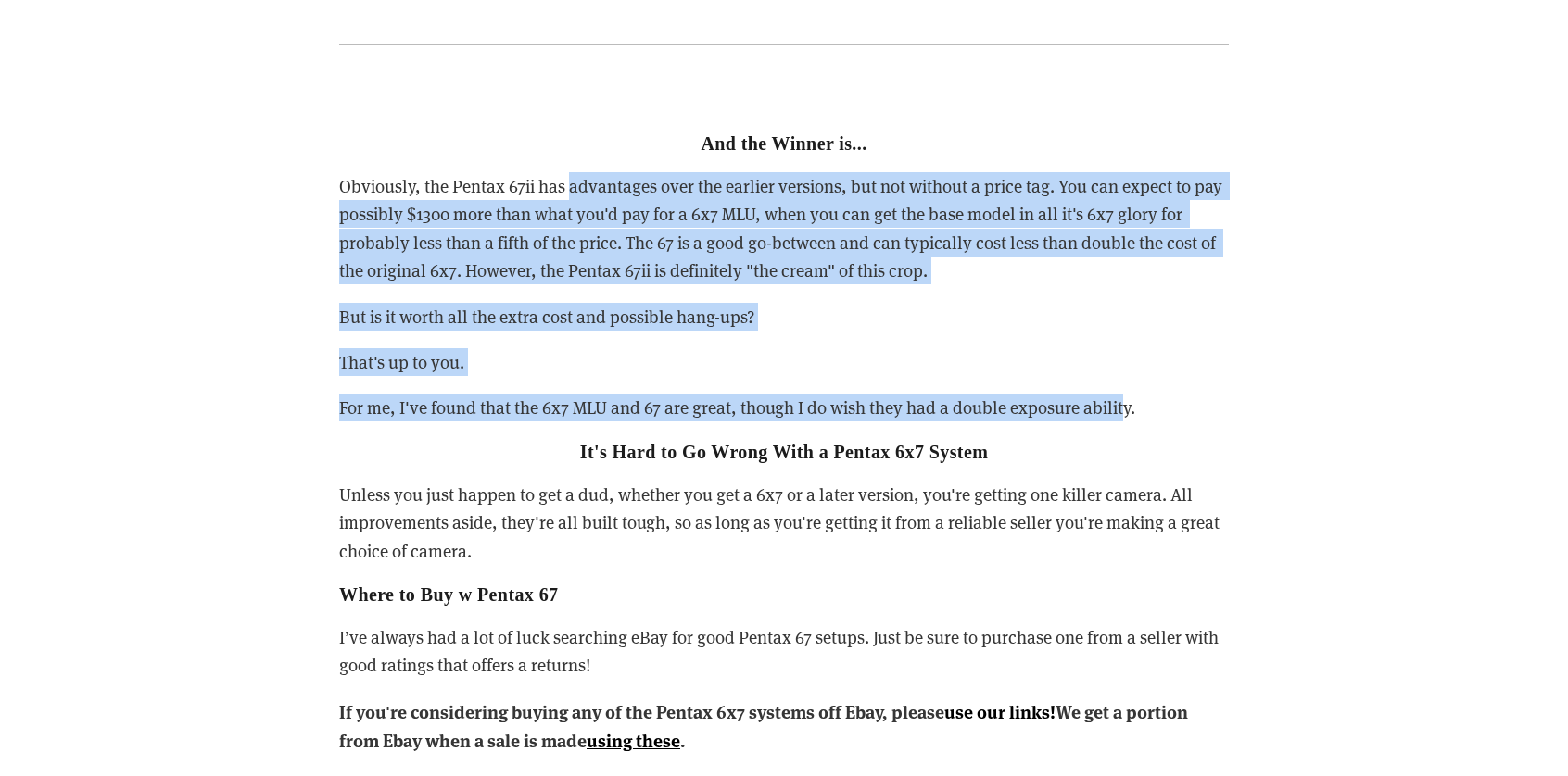
scroll to position [7967, 0]
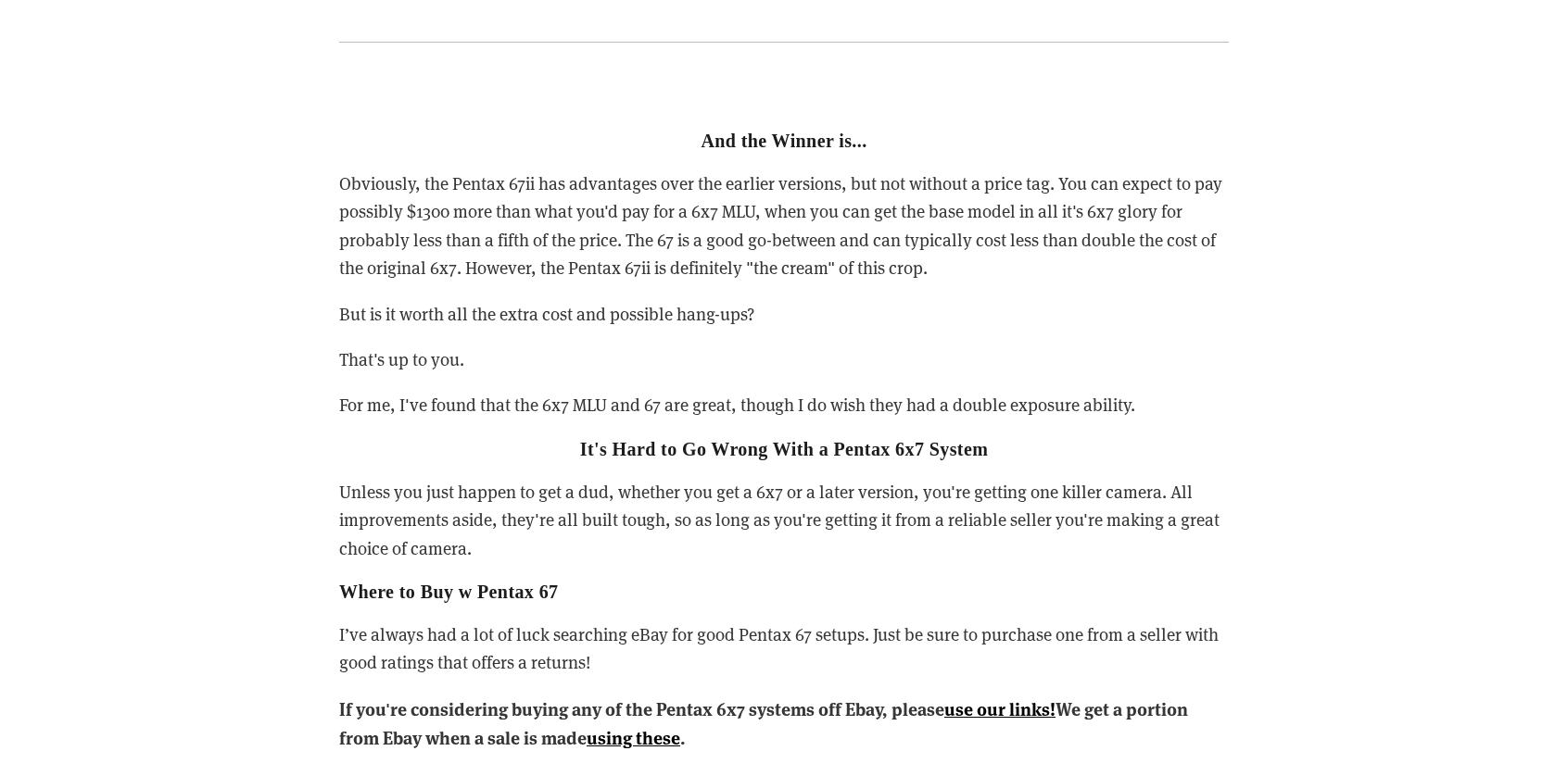
click at [656, 439] on strong "It's Hard to Go Wrong With a Pentax 6x7 System" at bounding box center [784, 449] width 408 height 20
drag, startPoint x: 552, startPoint y: 424, endPoint x: 939, endPoint y: 430, distance: 387.0
click at [939, 438] on h2 "It's Hard to Go Wrong With a Pentax 6x7 System" at bounding box center [783, 449] width 889 height 22
click at [950, 478] on p "Unless you just happen to get a dud, whether you get a 6x7 or a later version, …" at bounding box center [783, 520] width 889 height 85
drag, startPoint x: 691, startPoint y: 477, endPoint x: 467, endPoint y: 473, distance: 224.0
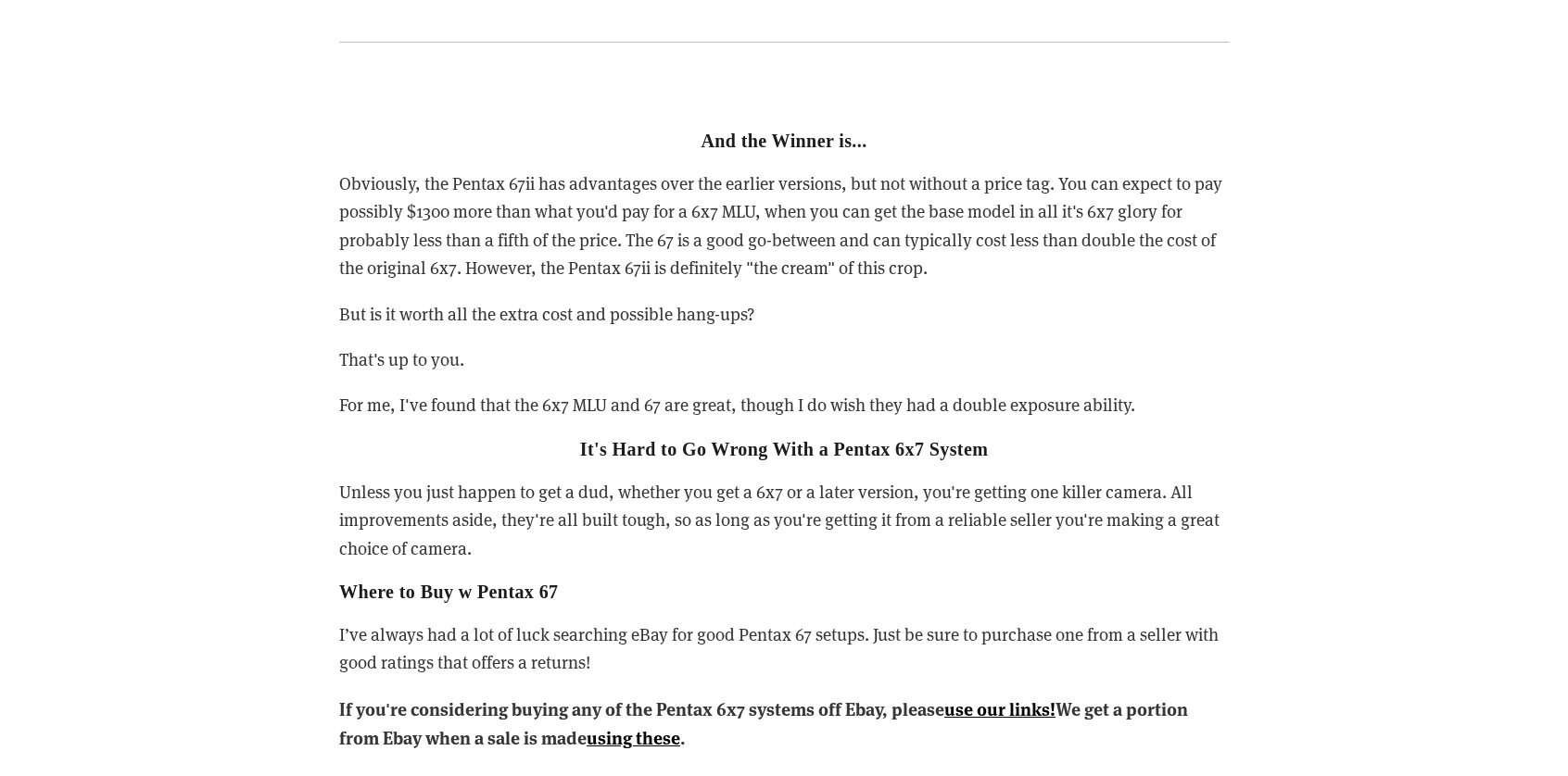
click at [687, 478] on p "Unless you just happen to get a dud, whether you get a 6x7 or a later version, …" at bounding box center [783, 520] width 889 height 85
click at [378, 478] on p "Unless you just happen to get a dud, whether you get a 6x7 or a later version, …" at bounding box center [783, 520] width 889 height 85
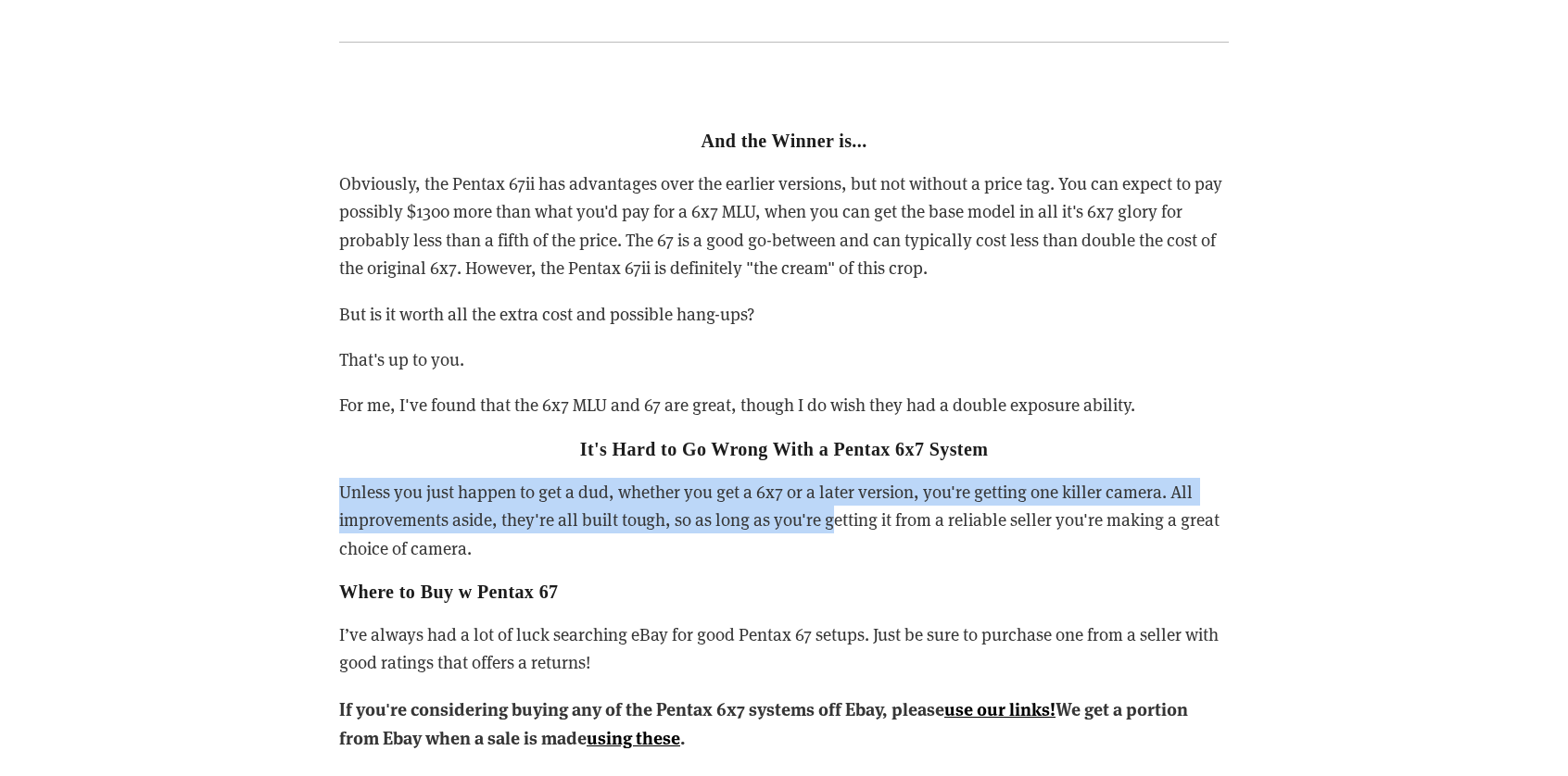
drag, startPoint x: 287, startPoint y: 457, endPoint x: 851, endPoint y: 492, distance: 565.1
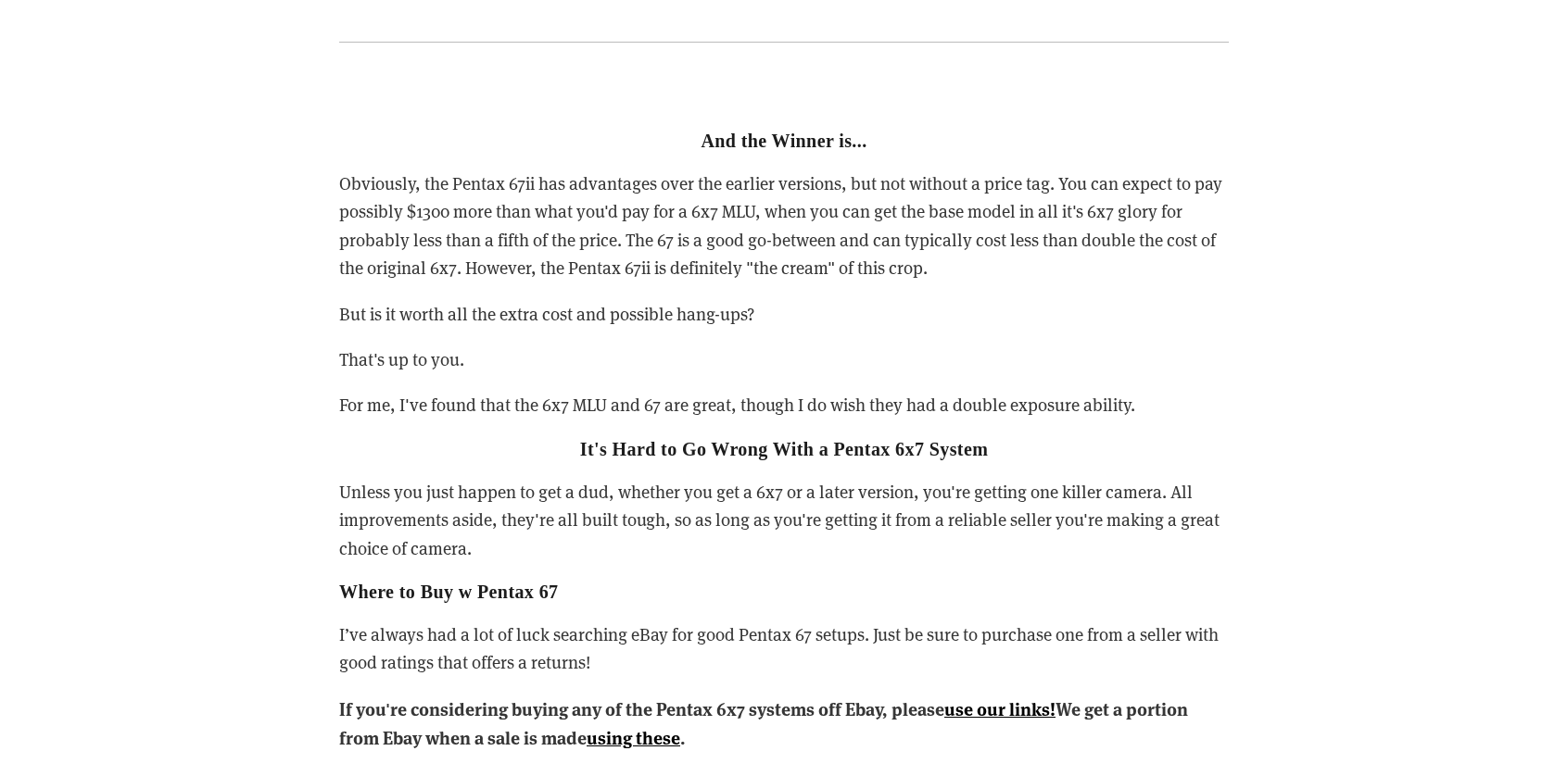
click at [885, 499] on p "Unless you just happen to get a dud, whether you get a 6x7 or a later version, …" at bounding box center [783, 520] width 889 height 85
click at [926, 510] on p "Unless you just happen to get a dud, whether you get a 6x7 or a later version, …" at bounding box center [783, 520] width 889 height 85
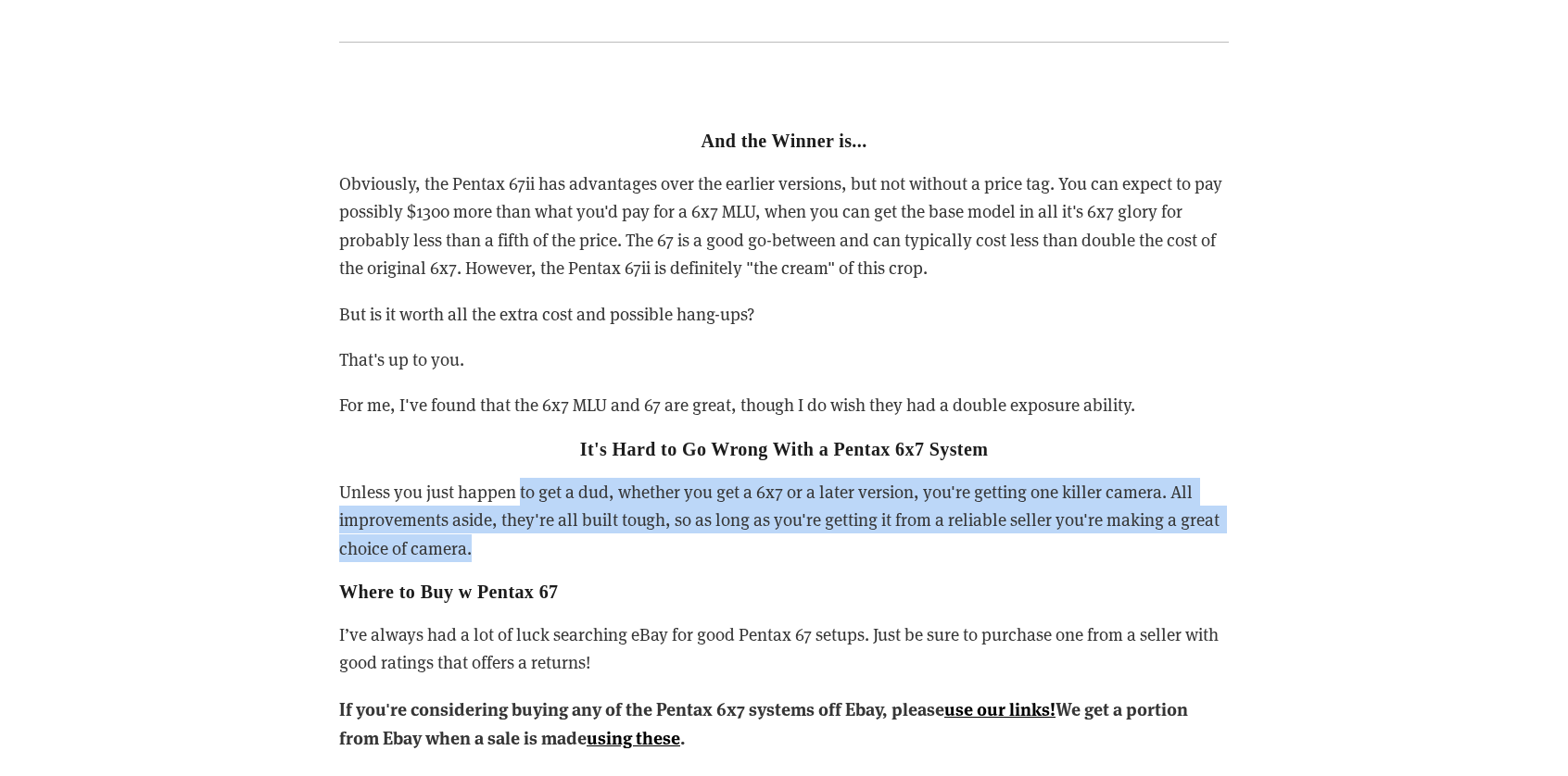
drag, startPoint x: 992, startPoint y: 516, endPoint x: 521, endPoint y: 459, distance: 474.4
click at [521, 478] on p "Unless you just happen to get a dud, whether you get a 6x7 or a later version, …" at bounding box center [783, 520] width 889 height 85
click at [634, 478] on p "Unless you just happen to get a dud, whether you get a 6x7 or a later version, …" at bounding box center [783, 520] width 889 height 85
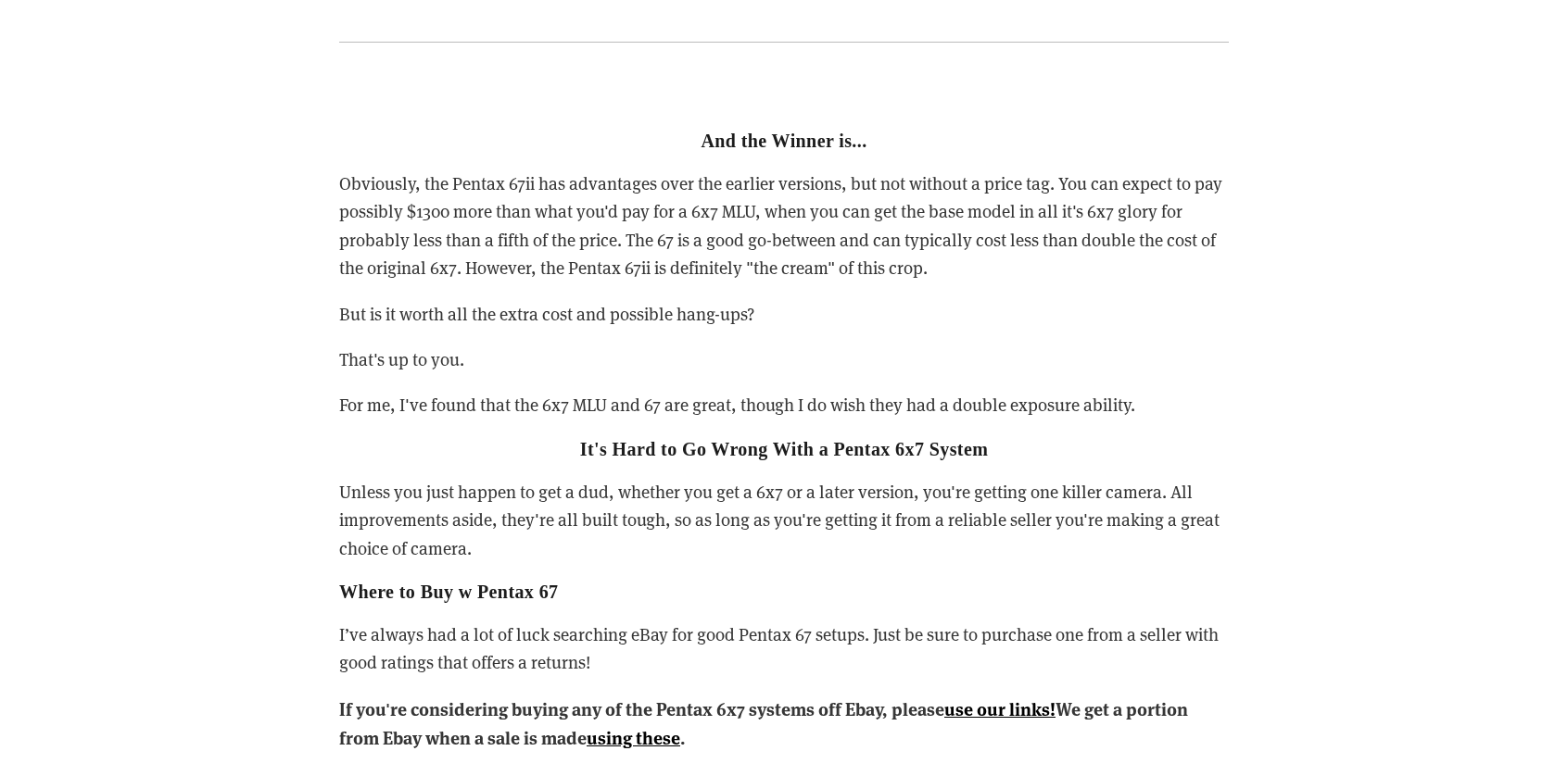
click at [579, 431] on div "And the Winner is... Obviously, the Pentax 67ii has advantages over the earlier…" at bounding box center [783, 442] width 889 height 717
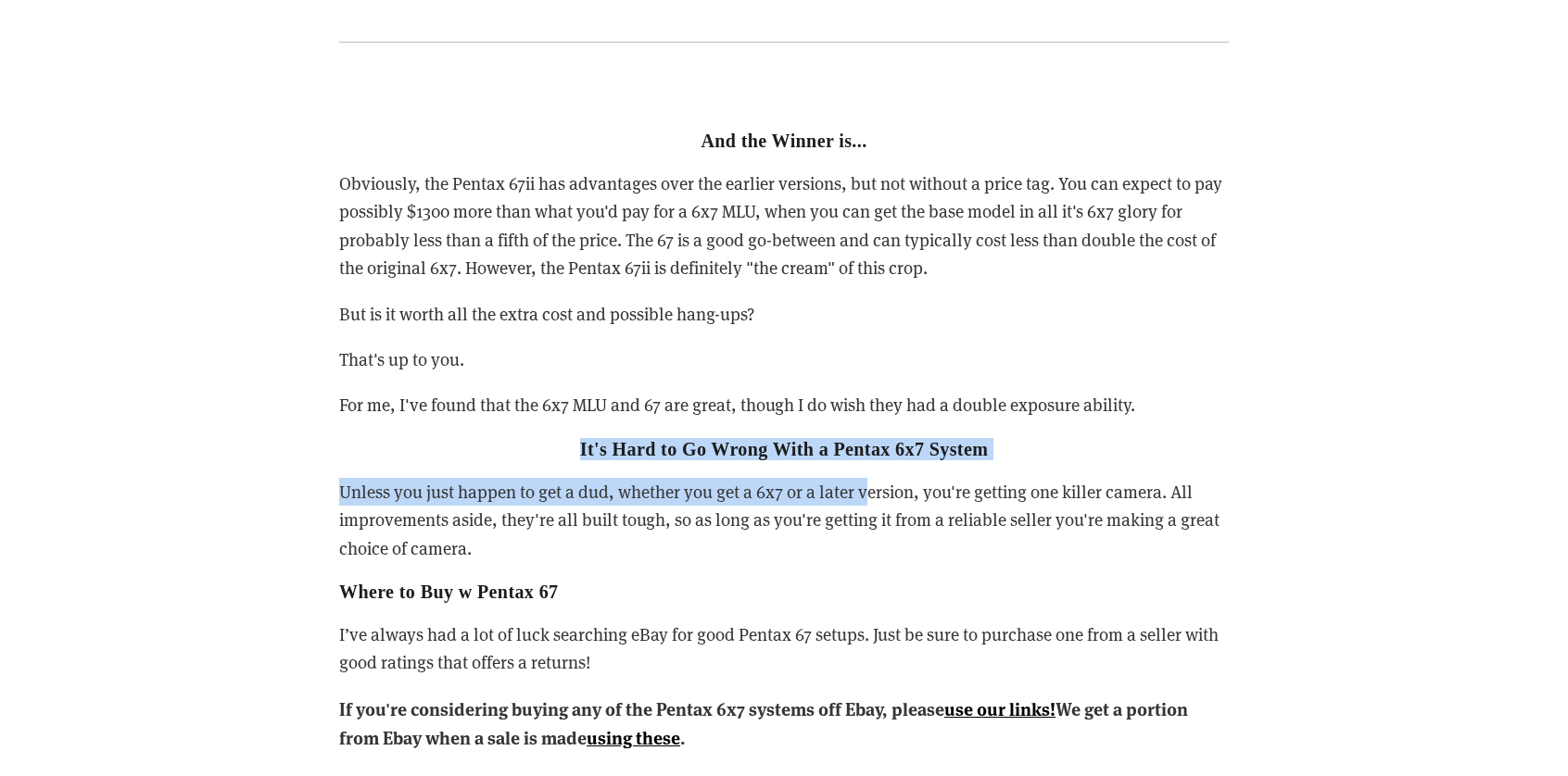
drag, startPoint x: 547, startPoint y: 426, endPoint x: 864, endPoint y: 467, distance: 319.6
click at [864, 467] on div "And the Winner is... Obviously, the Pentax 67ii has advantages over the earlier…" at bounding box center [783, 442] width 889 height 717
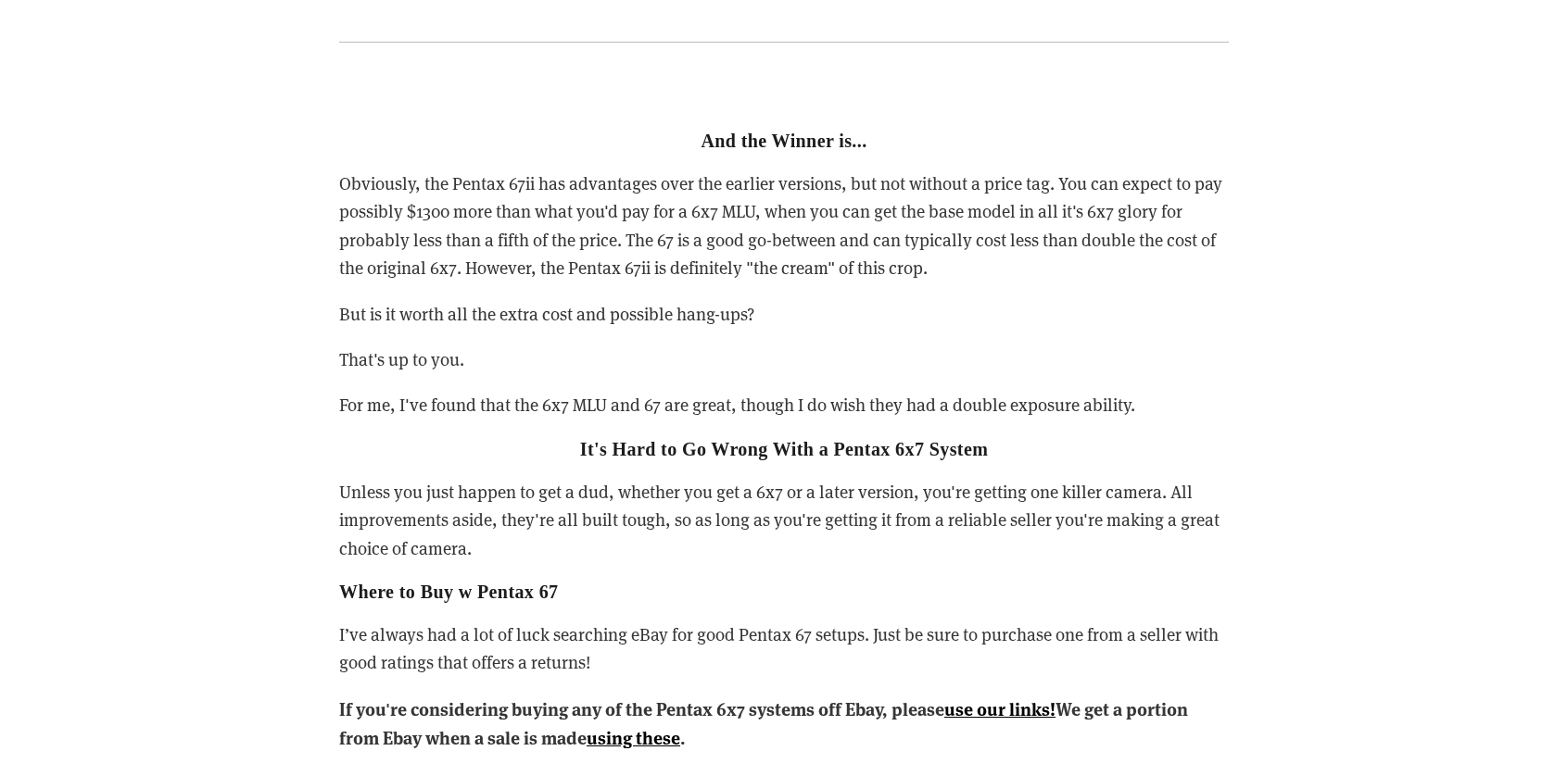
drag, startPoint x: 832, startPoint y: 479, endPoint x: 747, endPoint y: 493, distance: 86.1
click at [832, 479] on p "Unless you just happen to get a dud, whether you get a 6x7 or a later version, …" at bounding box center [783, 520] width 889 height 85
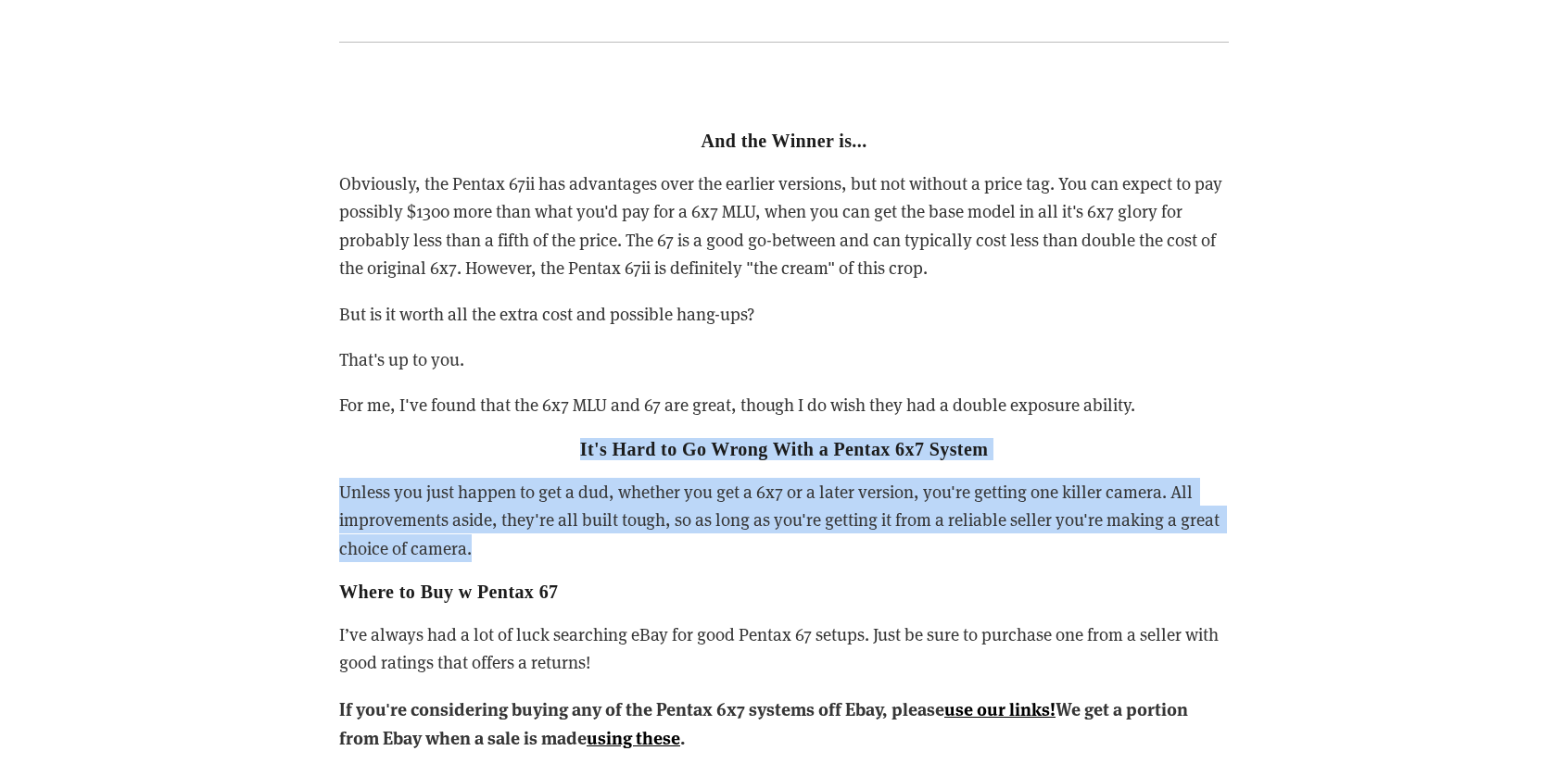
drag, startPoint x: 702, startPoint y: 519, endPoint x: 513, endPoint y: 399, distance: 223.9
click at [416, 390] on div "And the Winner is... Obviously, the Pentax 67ii has advantages over the earlier…" at bounding box center [783, 442] width 889 height 717
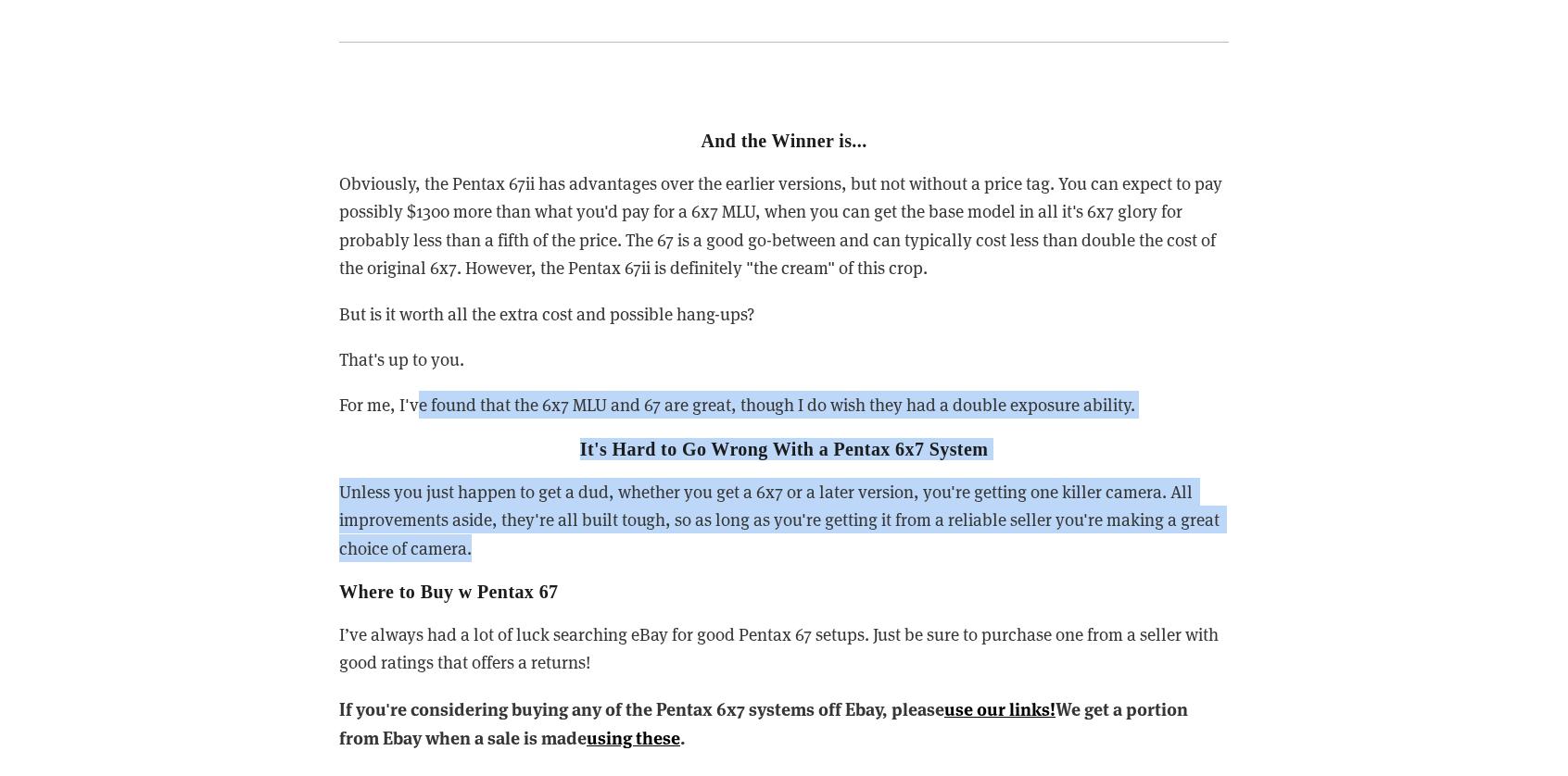
click at [653, 442] on div "And the Winner is... Obviously, the Pentax 67ii has advantages over the earlier…" at bounding box center [783, 442] width 889 height 717
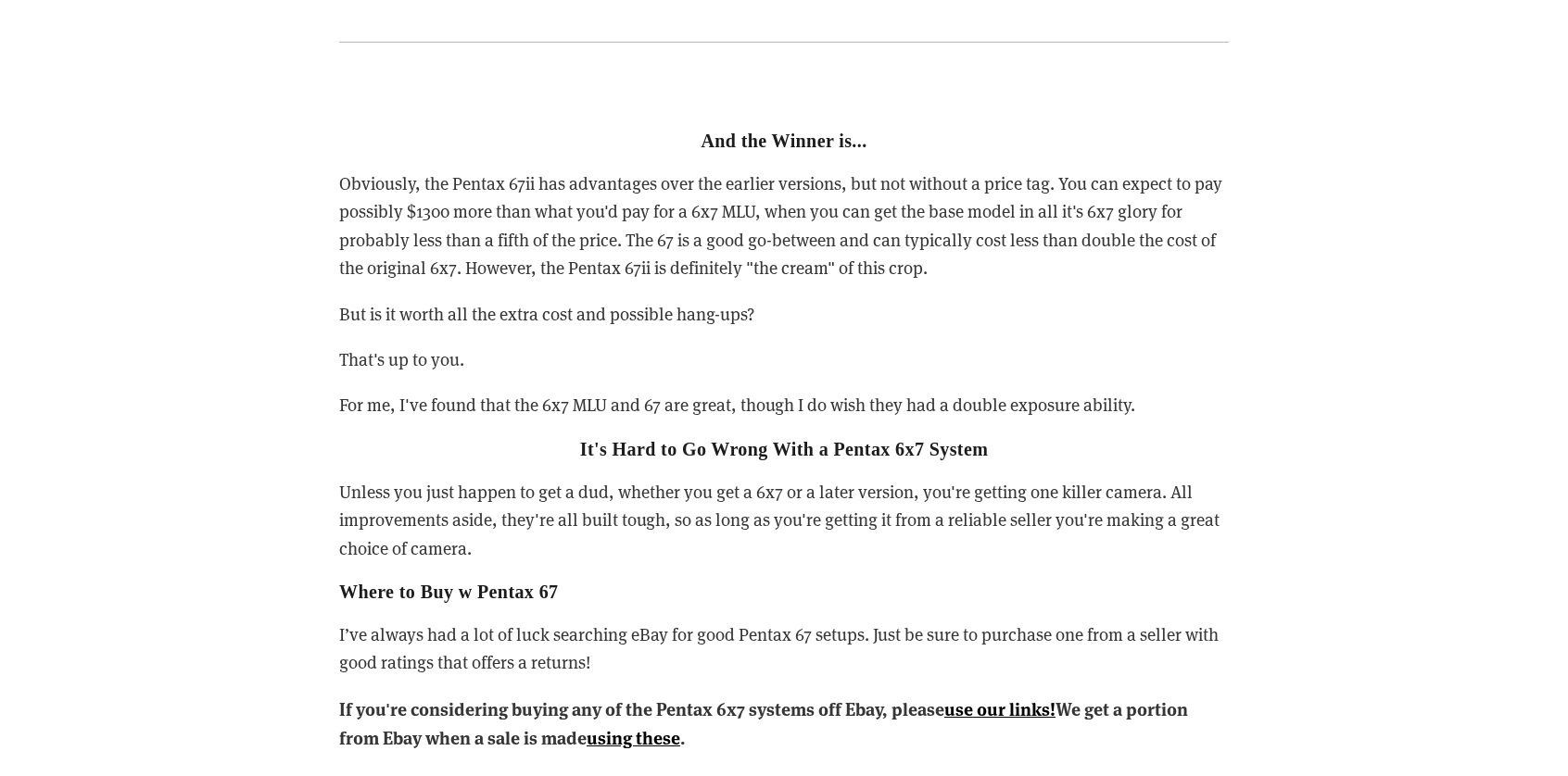
click at [640, 478] on p "Unless you just happen to get a dud, whether you get a 6x7 or a later version, …" at bounding box center [783, 520] width 889 height 85
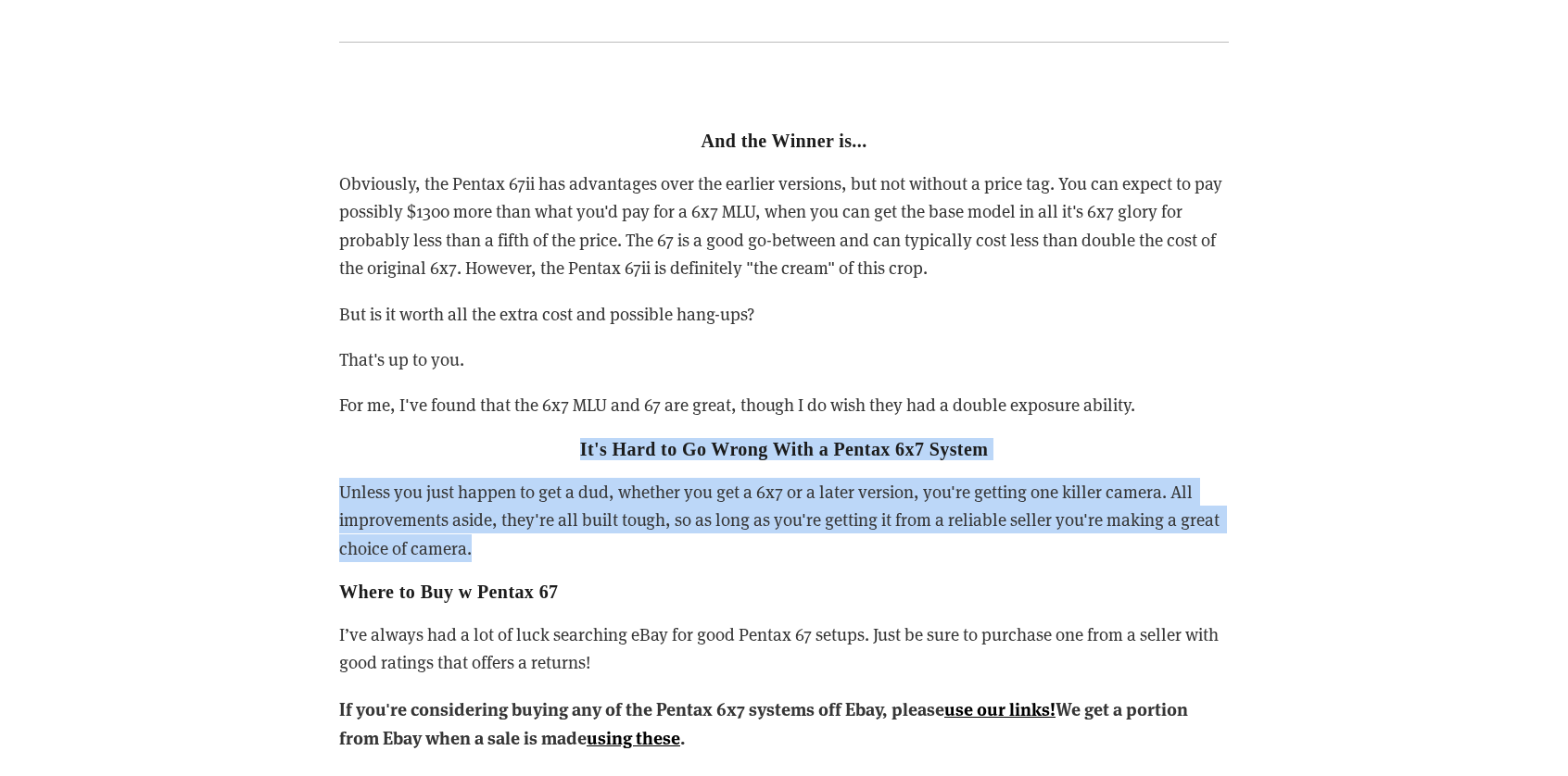
drag, startPoint x: 708, startPoint y: 514, endPoint x: 538, endPoint y: 430, distance: 189.6
click at [538, 430] on div "And the Winner is... Obviously, the Pentax 67ii has advantages over the earlier…" at bounding box center [783, 442] width 889 height 717
click at [740, 511] on p "Unless you just happen to get a dud, whether you get a 6x7 or a later version, …" at bounding box center [783, 520] width 889 height 85
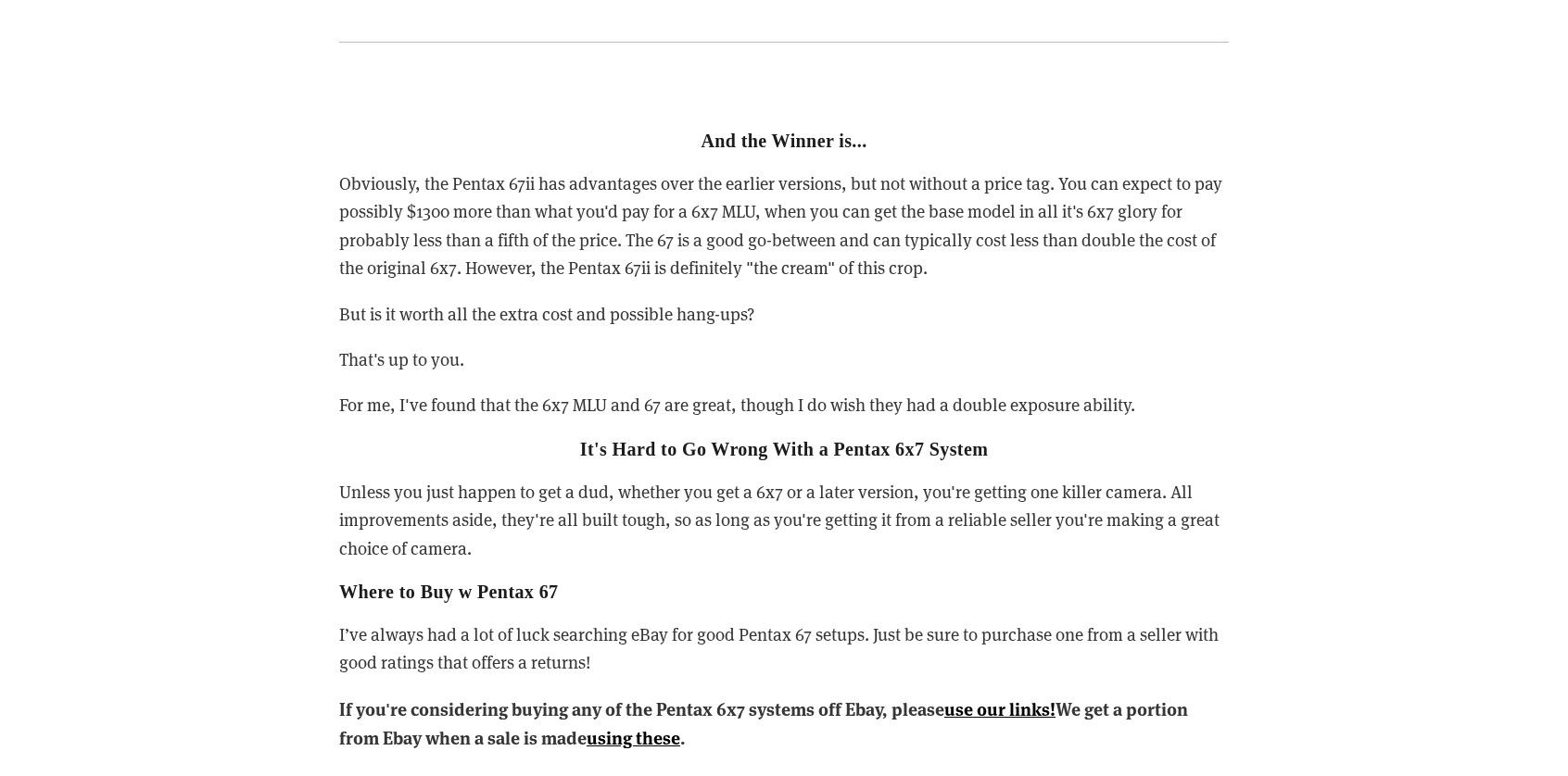
click at [607, 486] on p "Unless you just happen to get a dud, whether you get a 6x7 or a later version, …" at bounding box center [783, 520] width 889 height 85
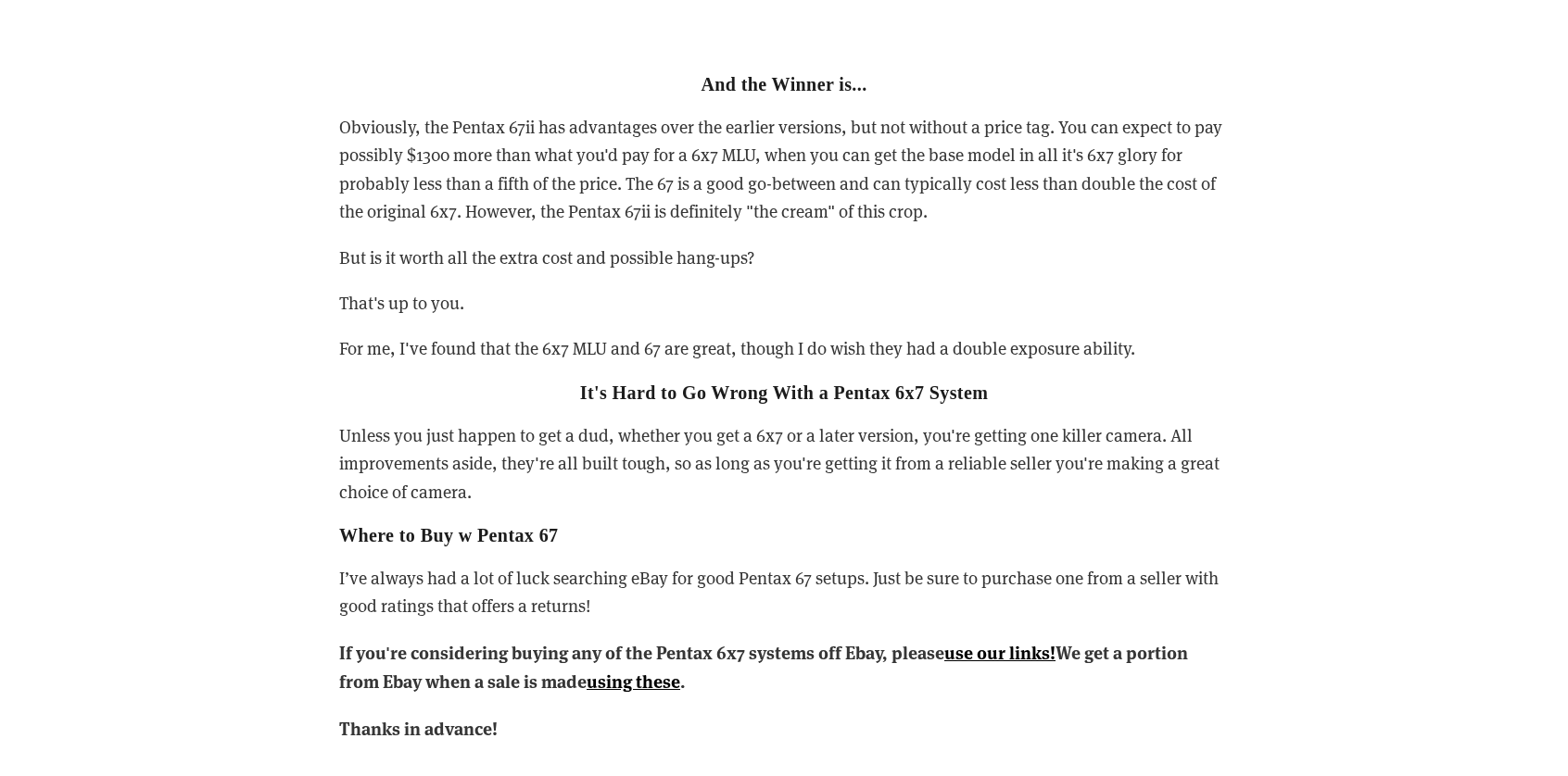
scroll to position [8246, 0]
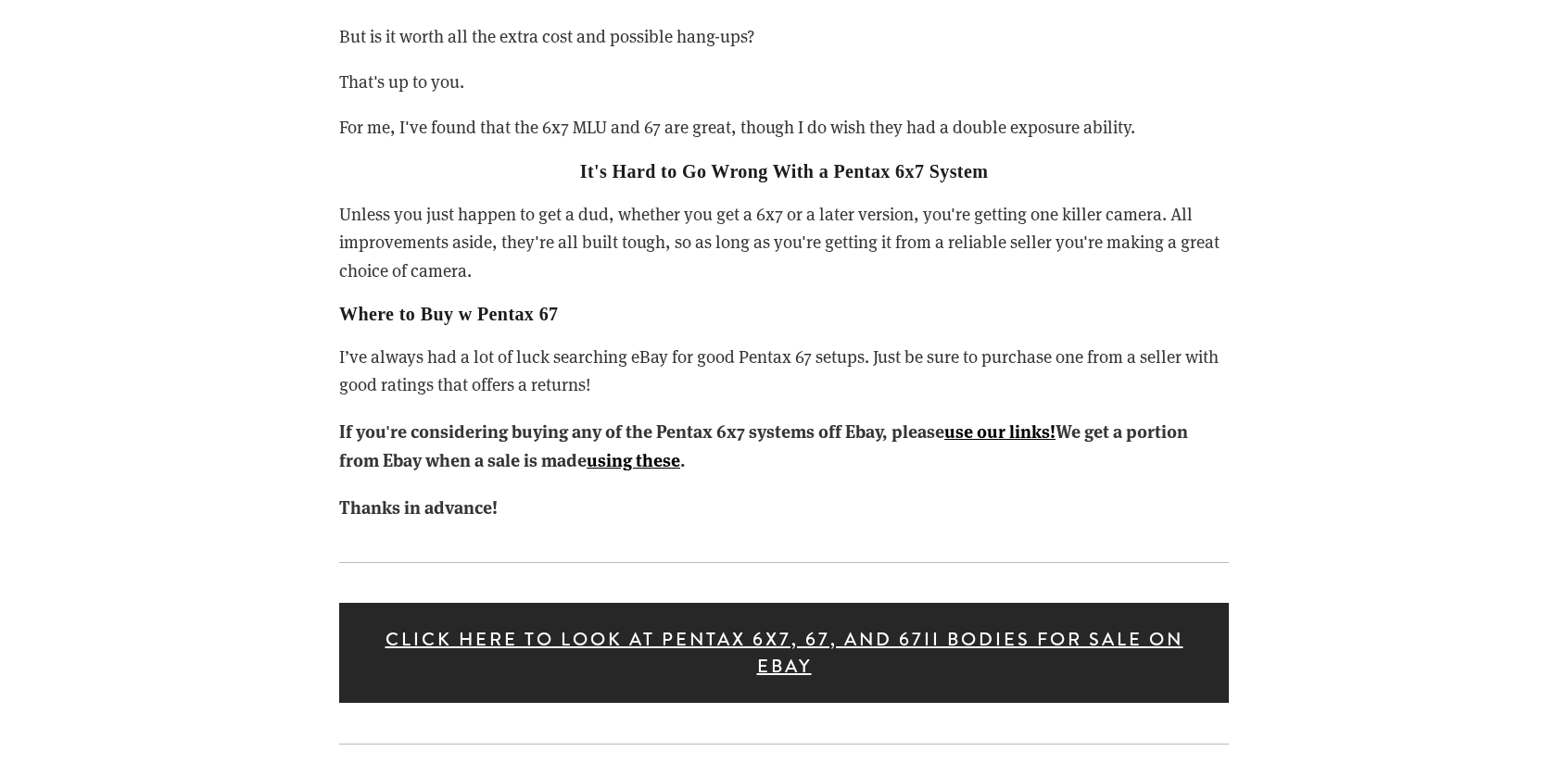
click at [604, 370] on div "And the Winner is... Obviously, the Pentax 67ii has advantages over the earlier…" at bounding box center [783, 164] width 889 height 717
drag, startPoint x: 635, startPoint y: 360, endPoint x: 435, endPoint y: 296, distance: 210.0
click at [435, 296] on div "And the Winner is... Obviously, the Pentax 67ii has advantages over the earlier…" at bounding box center [783, 164] width 889 height 717
click at [649, 309] on div "And the Winner is... Obviously, the Pentax 67ii has advantages over the earlier…" at bounding box center [783, 164] width 889 height 717
